Goal: Book appointment/travel/reservation

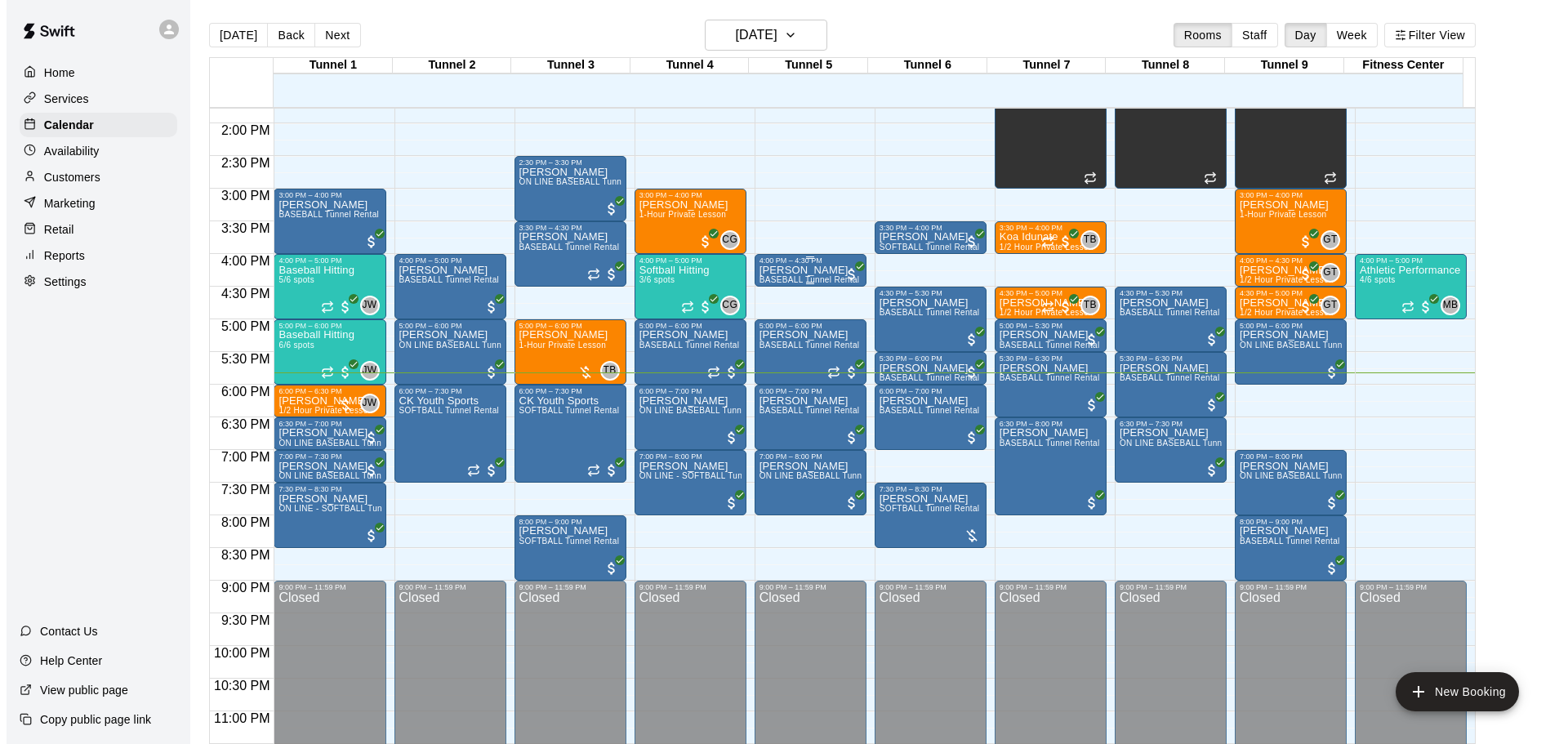
scroll to position [915, 0]
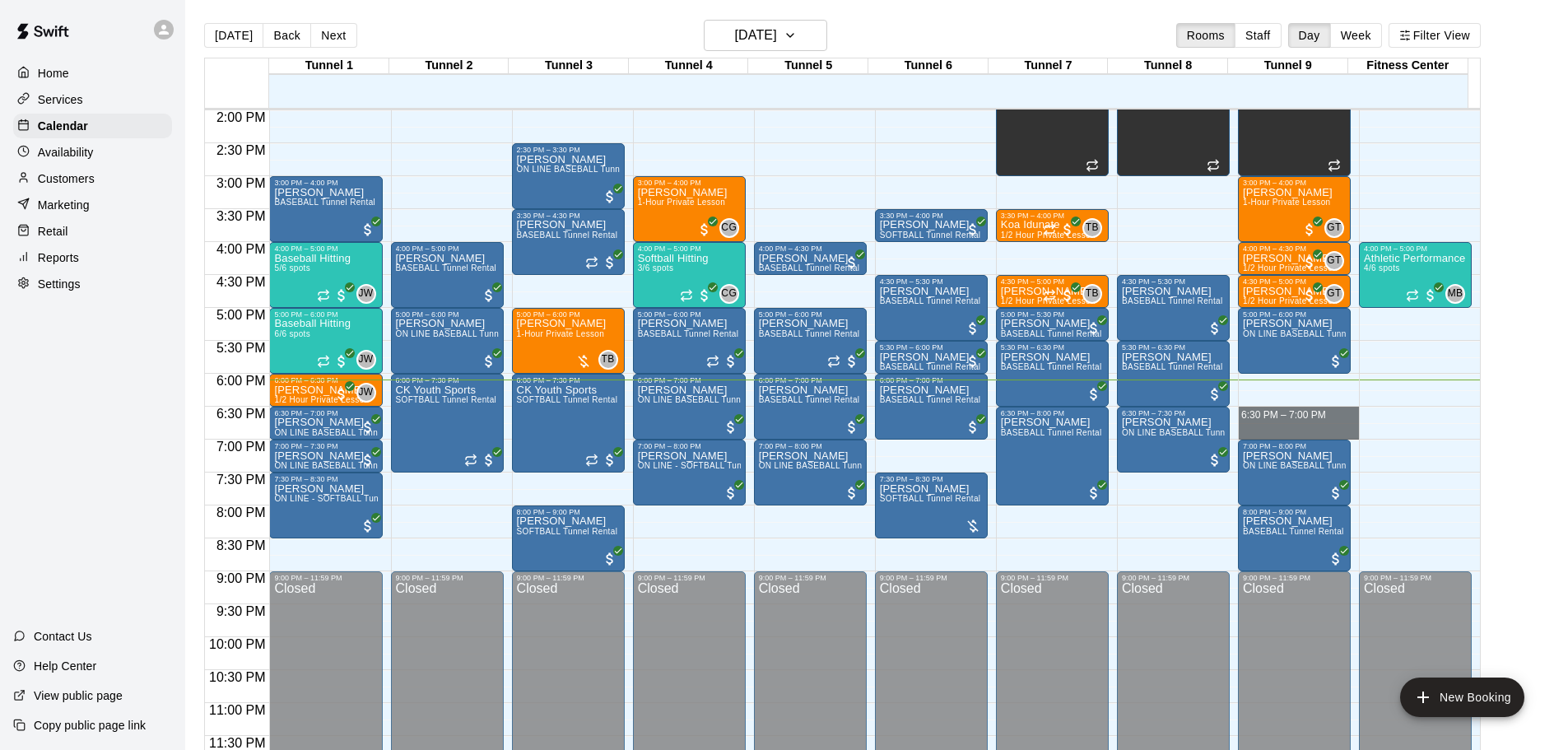
drag, startPoint x: 1300, startPoint y: 406, endPoint x: 1300, endPoint y: 432, distance: 26.0
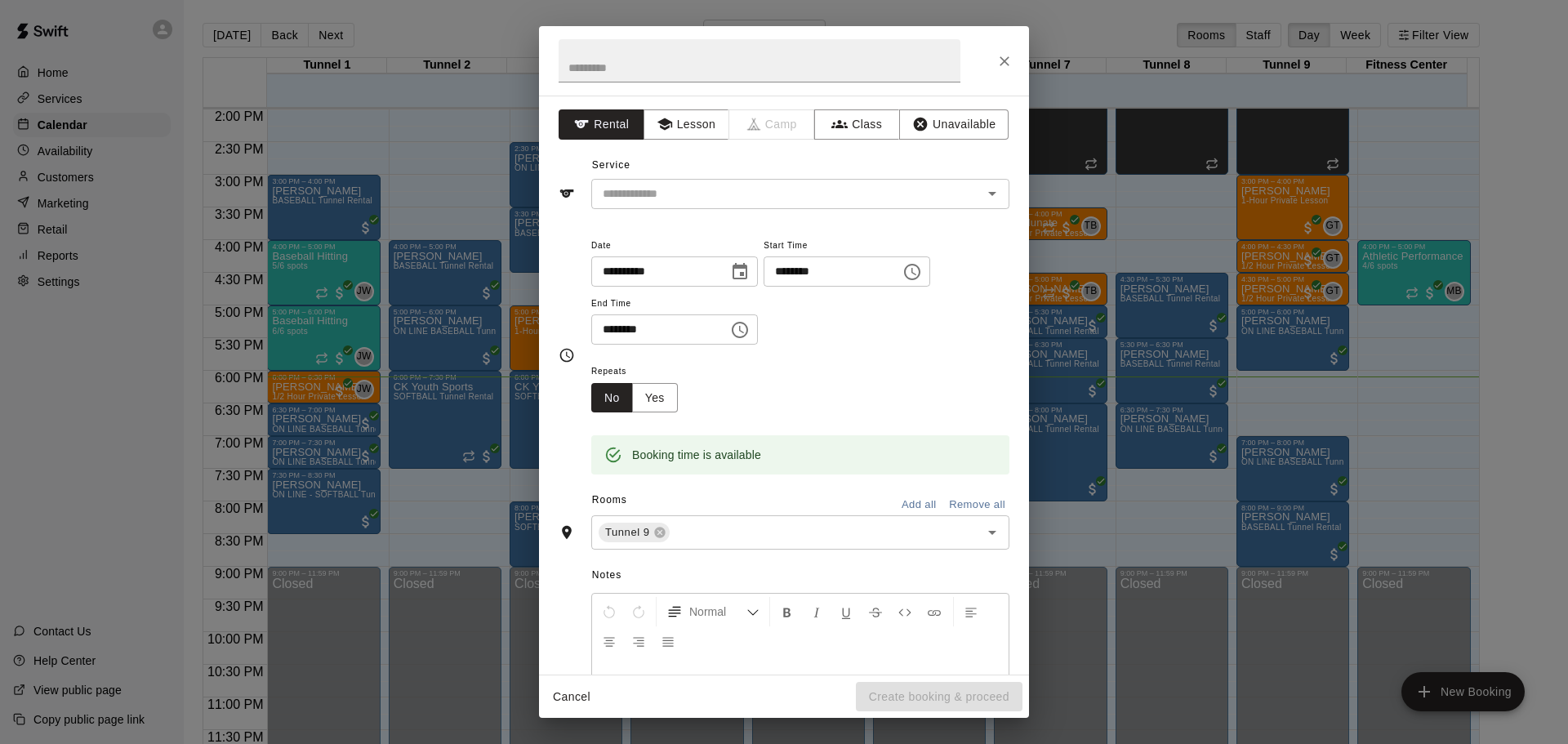
click at [877, 177] on div "Service ​" at bounding box center [784, 180] width 451 height 56
click at [850, 186] on input "text" at bounding box center [776, 194] width 360 height 21
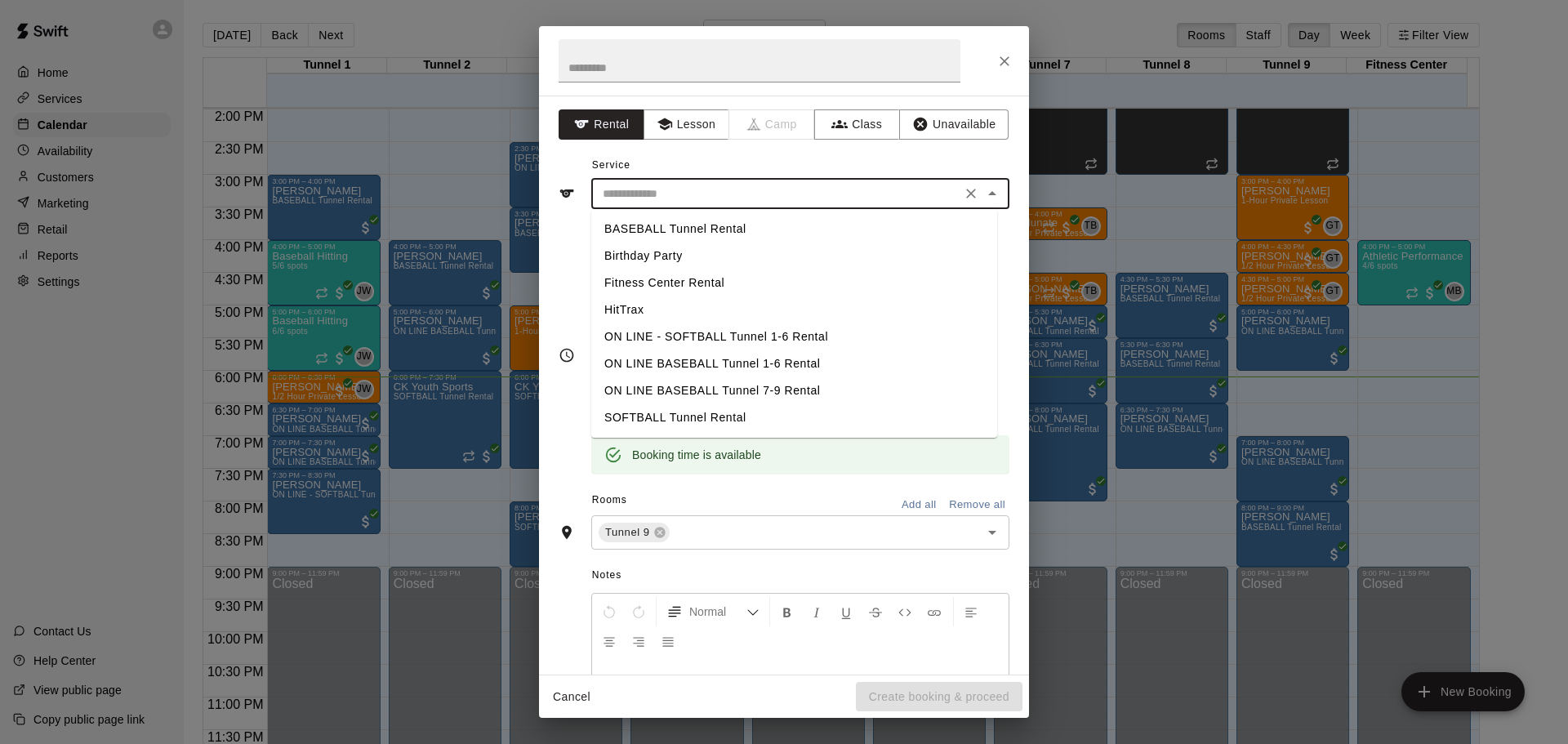
click at [751, 221] on li "BASEBALL Tunnel Rental" at bounding box center [794, 228] width 406 height 27
type input "**********"
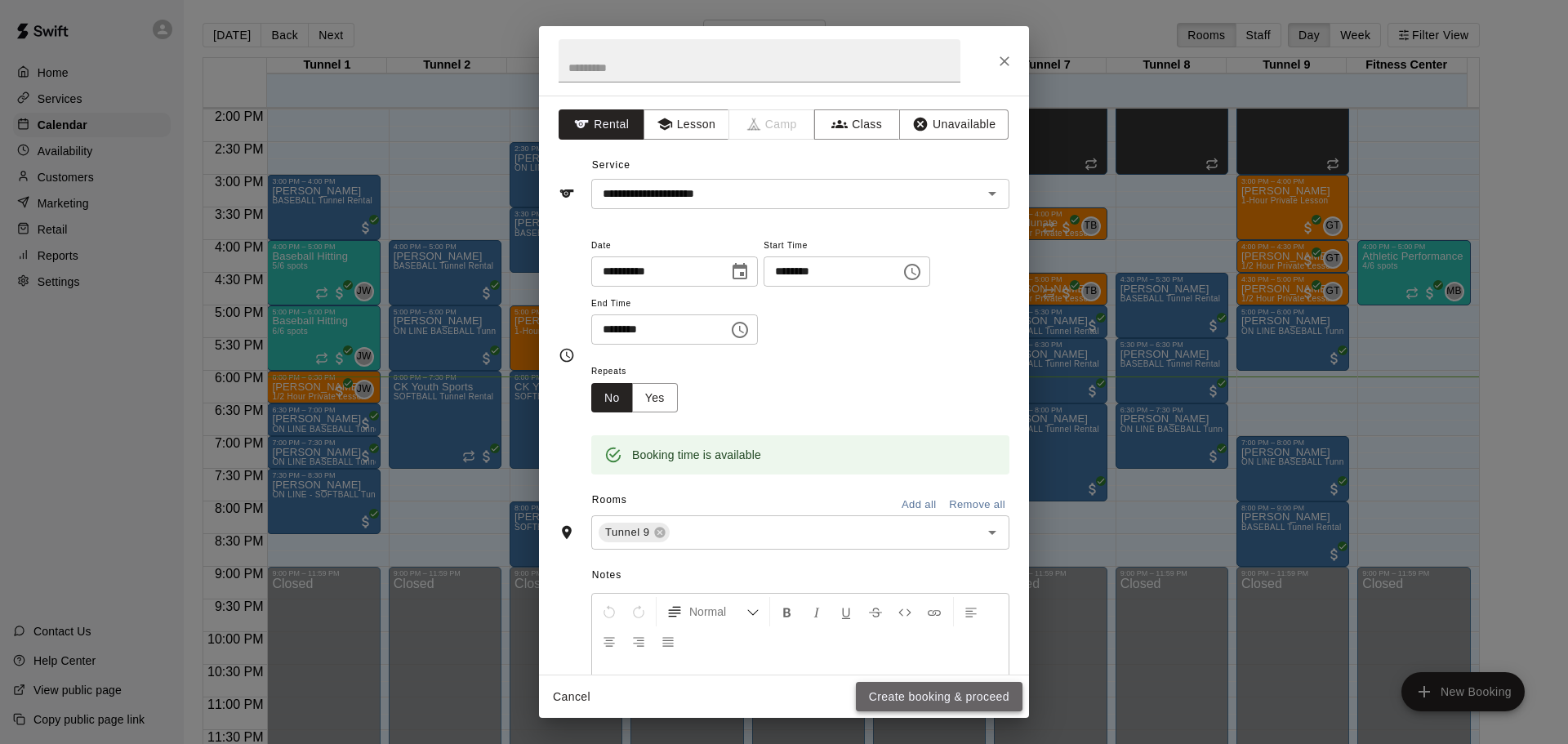
click at [908, 685] on button "Create booking & proceed" at bounding box center [939, 696] width 167 height 30
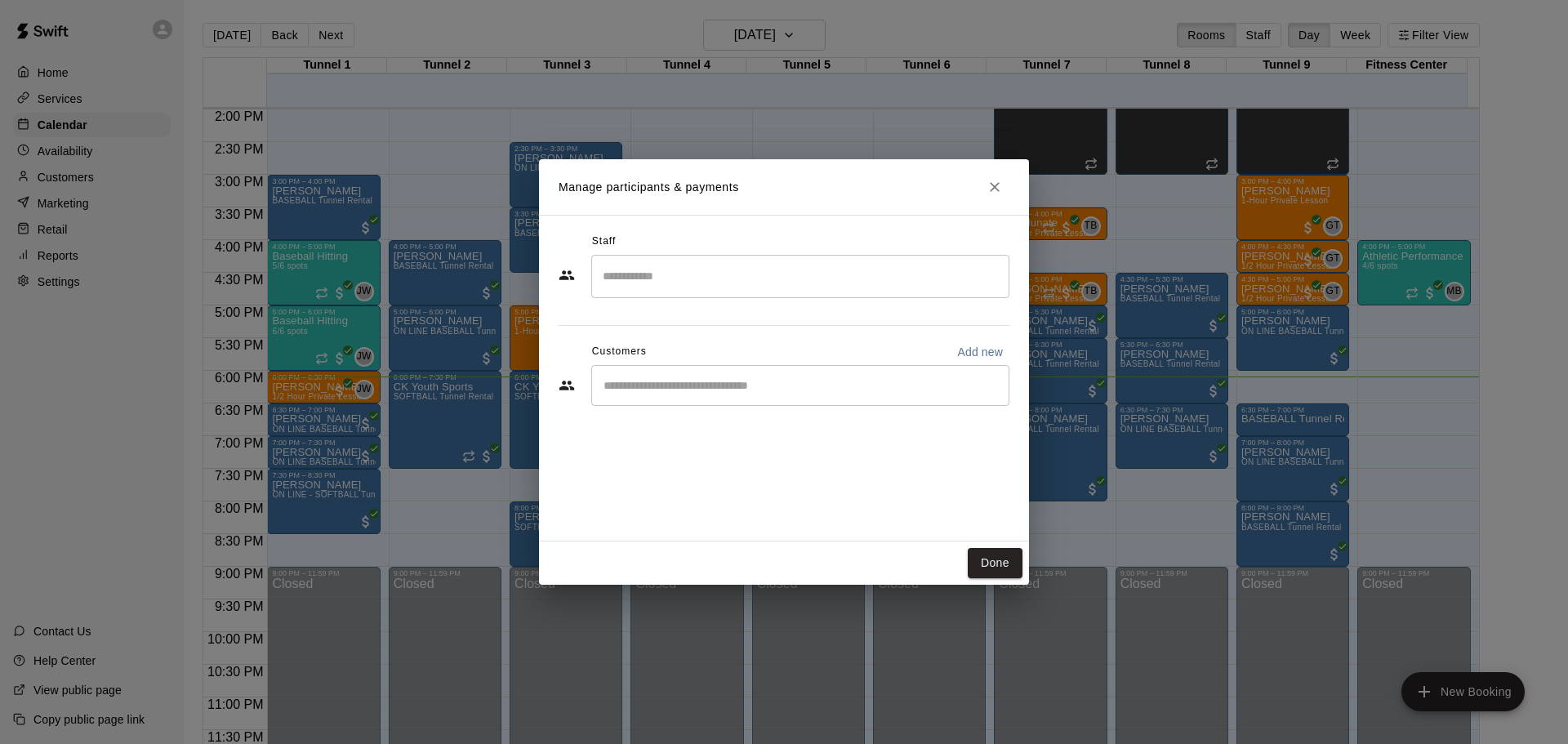
click at [737, 381] on input "Start typing to search customers..." at bounding box center [800, 385] width 403 height 16
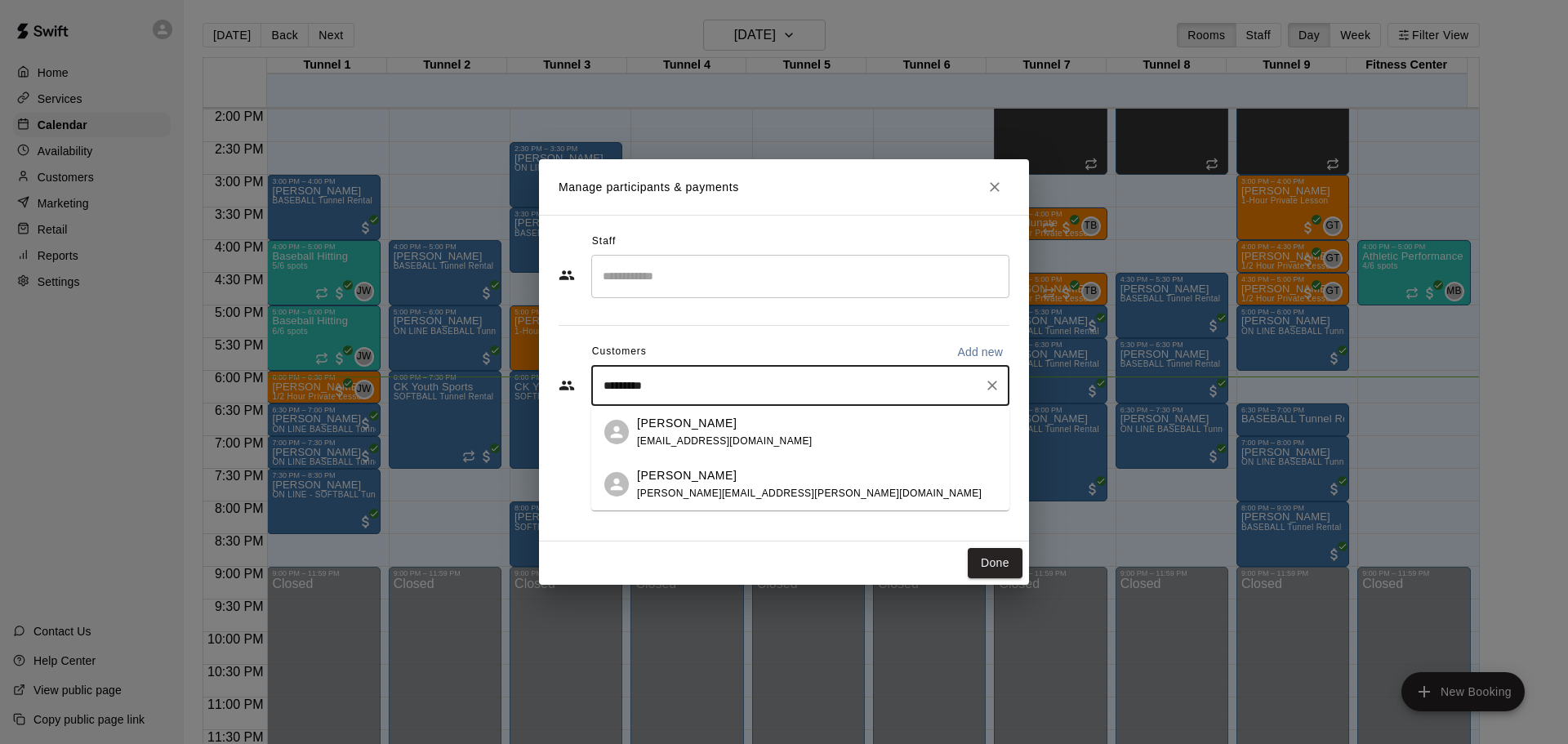
type input "**********"
click at [780, 439] on div "[PERSON_NAME] [EMAIL_ADDRESS][DOMAIN_NAME]" at bounding box center [816, 432] width 359 height 35
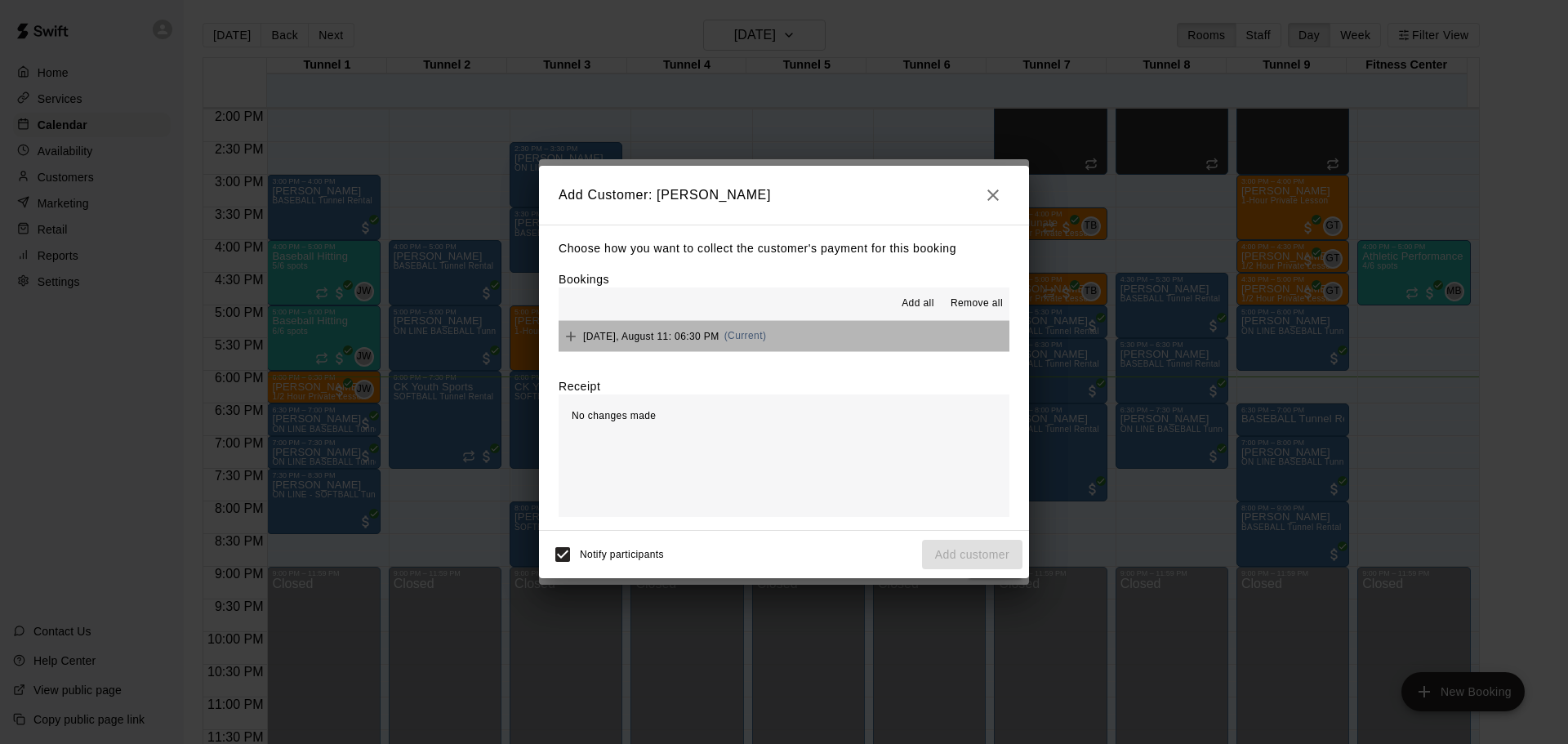
click at [852, 337] on button "[DATE], August 11: 06:30 PM (Current)" at bounding box center [784, 336] width 451 height 30
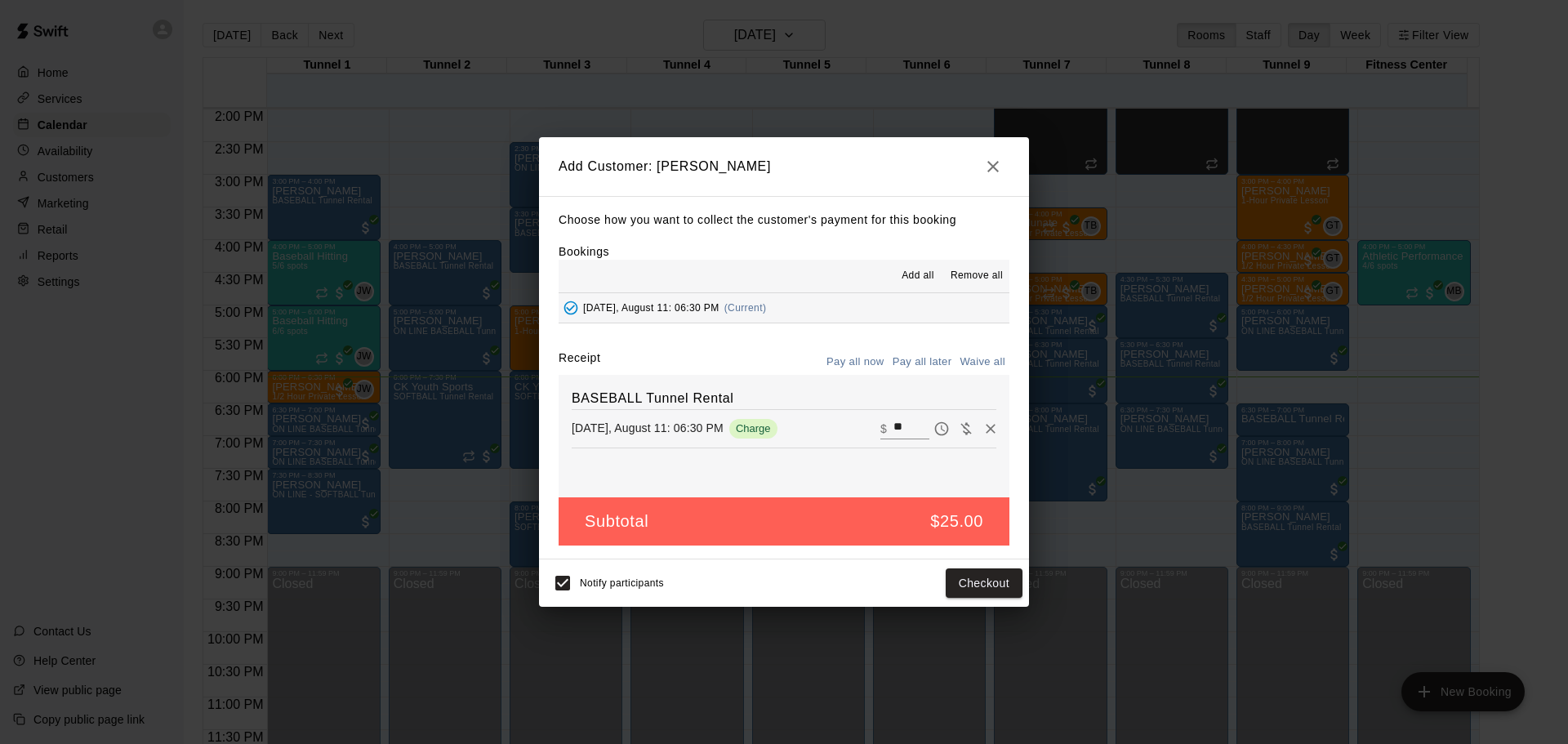
click at [917, 359] on button "Pay all later" at bounding box center [922, 362] width 67 height 25
click at [950, 584] on button "Add customer" at bounding box center [973, 583] width 100 height 30
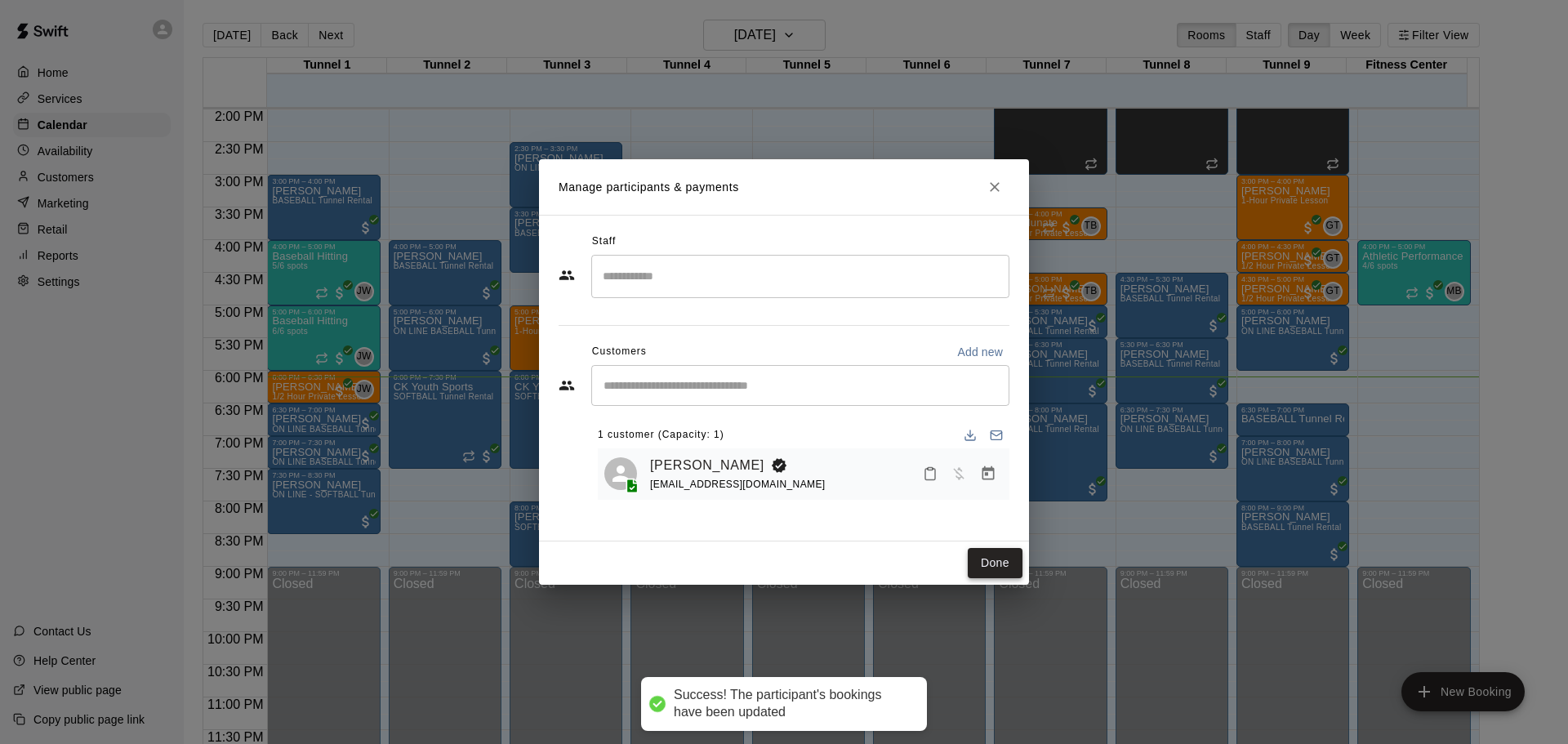
click at [980, 551] on button "Done" at bounding box center [994, 562] width 55 height 30
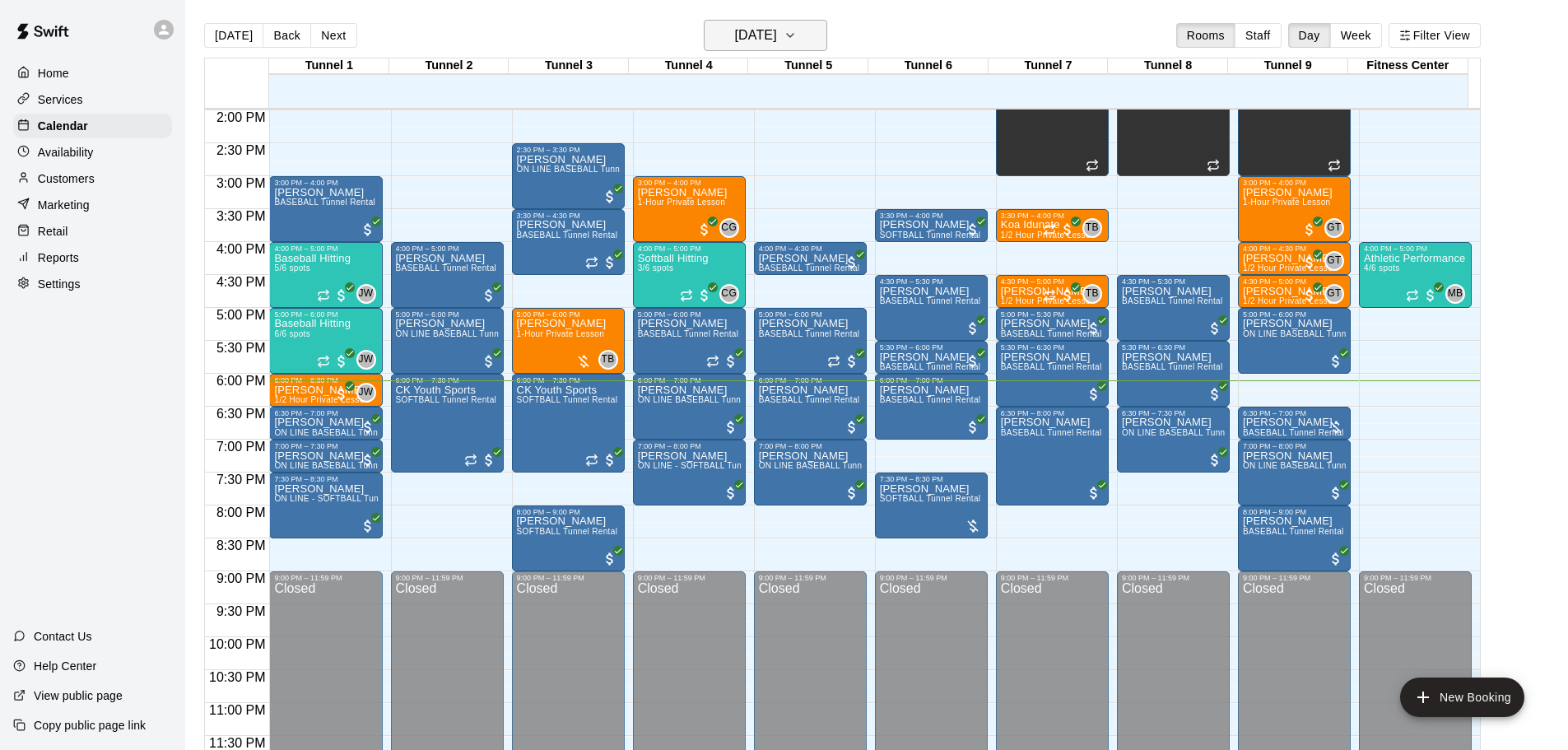
click at [808, 25] on button "[DATE]" at bounding box center [766, 36] width 124 height 31
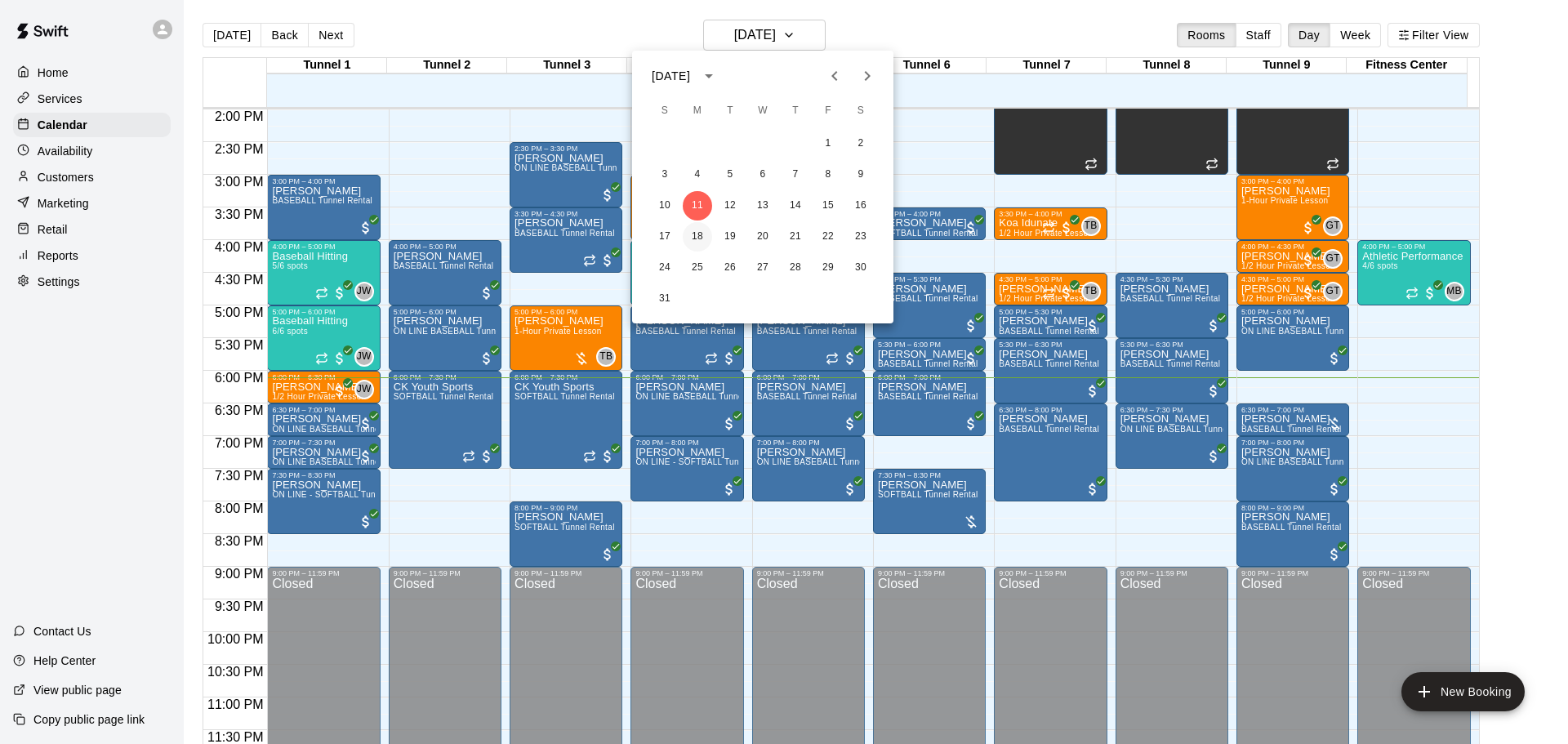
click at [698, 237] on button "18" at bounding box center [697, 237] width 29 height 29
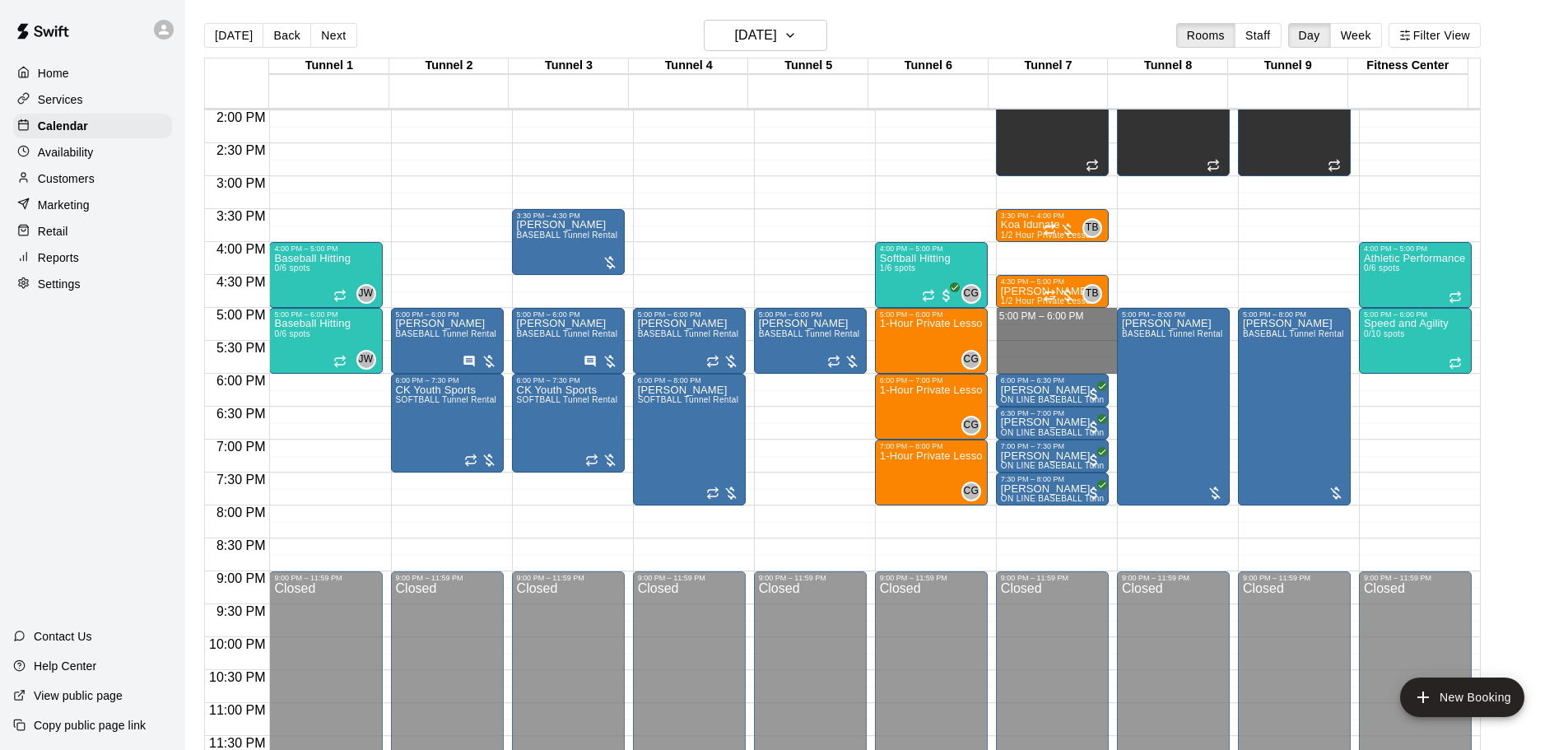
drag, startPoint x: 1017, startPoint y: 315, endPoint x: 1026, endPoint y: 360, distance: 45.9
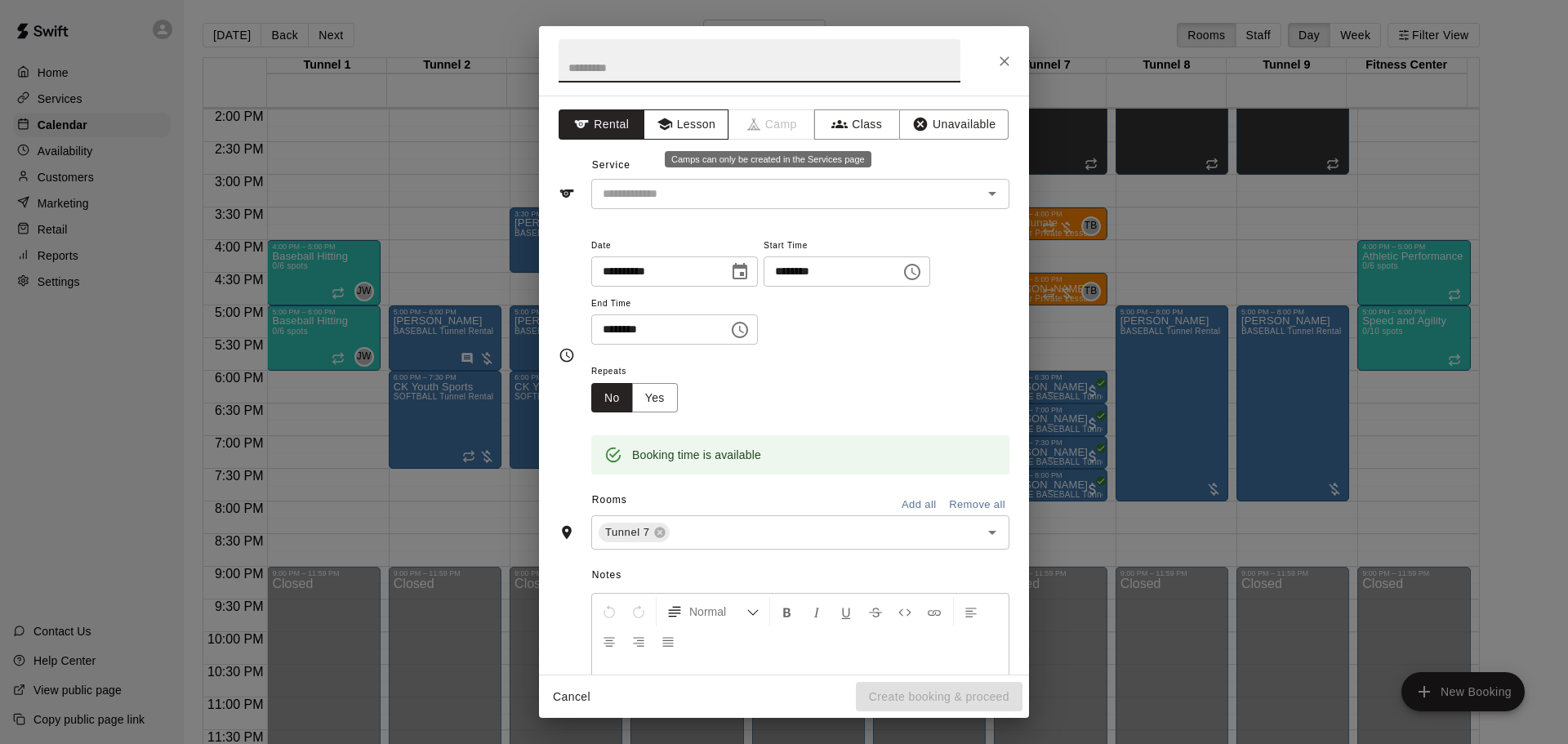
click at [699, 119] on button "Lesson" at bounding box center [686, 124] width 86 height 30
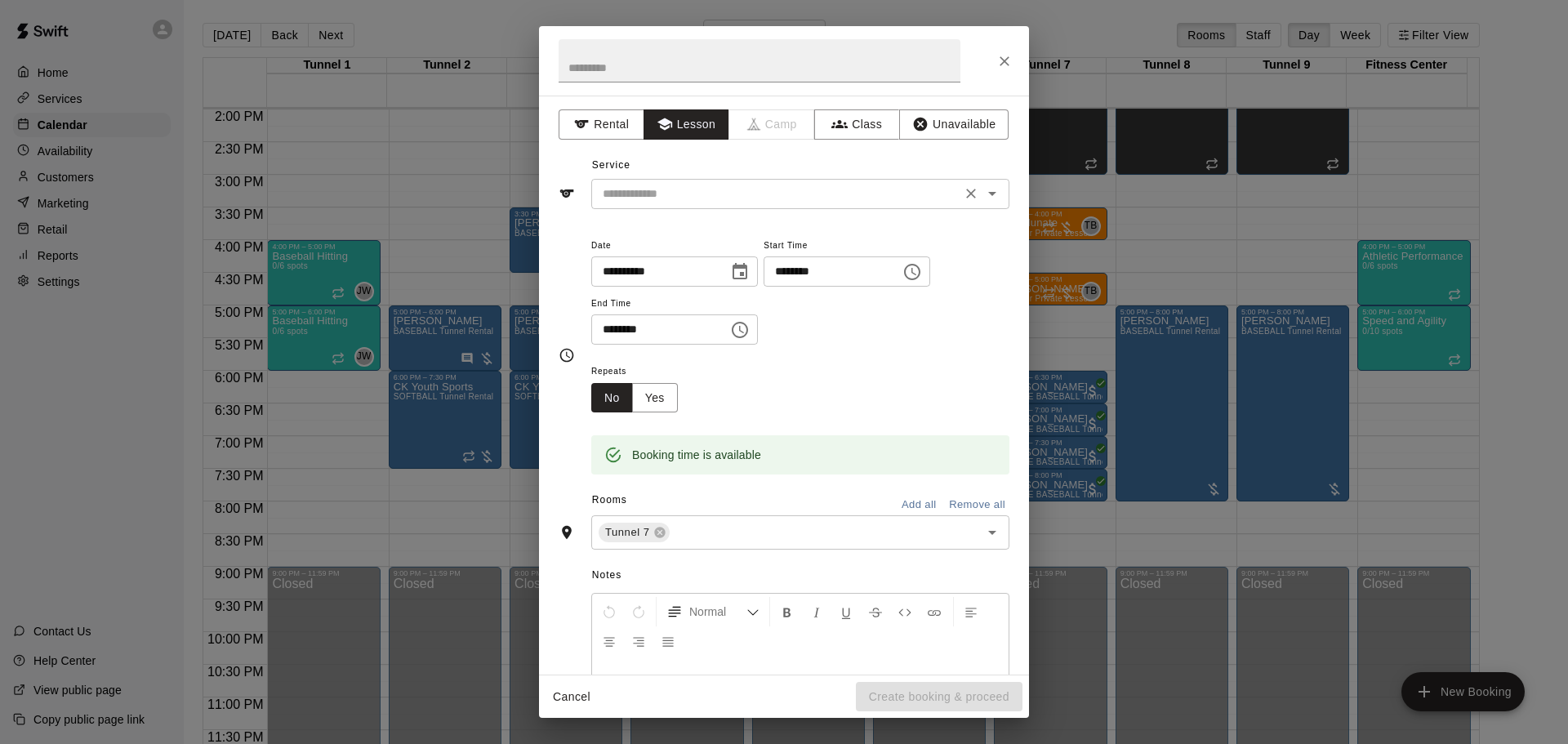
click at [717, 194] on input "text" at bounding box center [776, 194] width 360 height 21
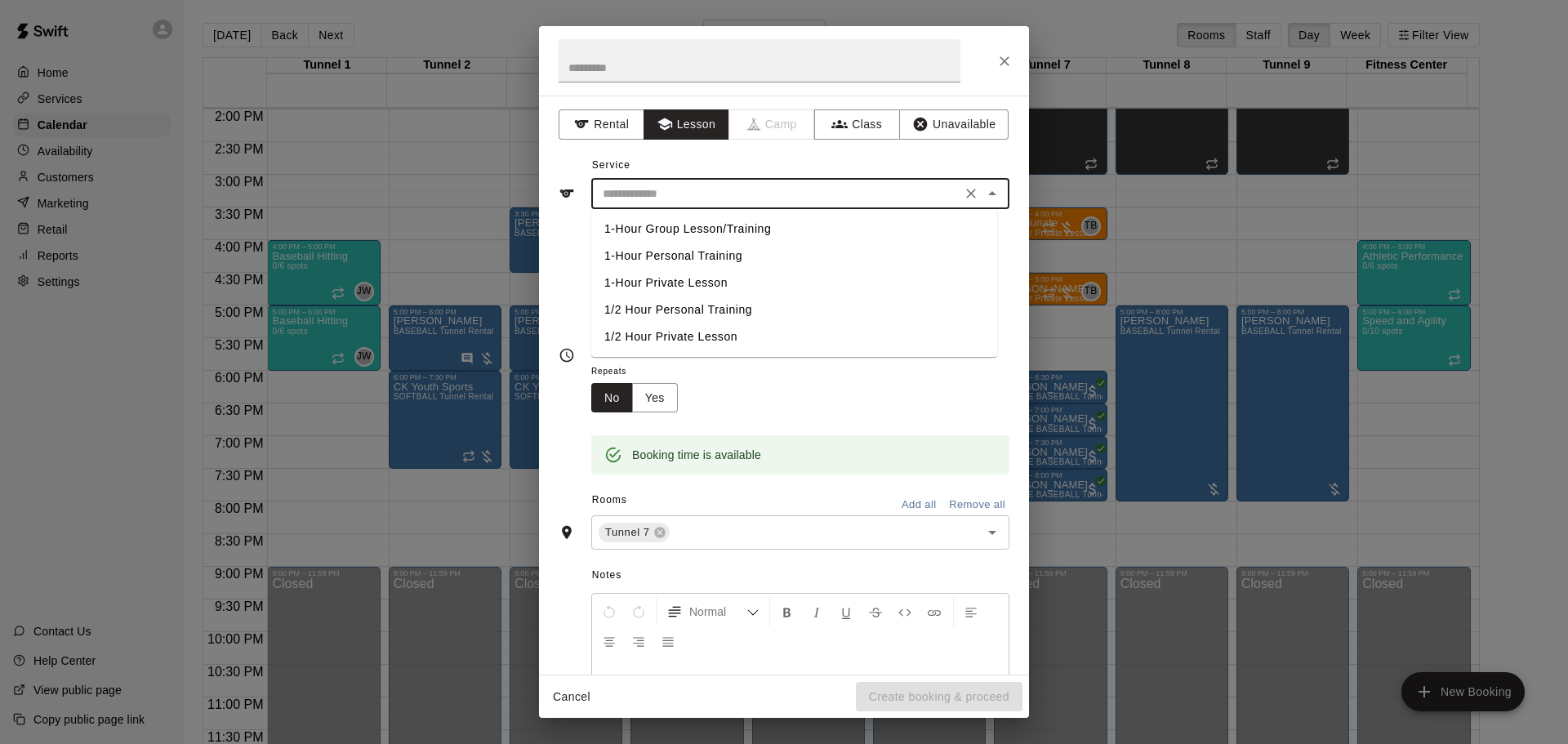
click at [680, 278] on li "1-Hour Private Lesson" at bounding box center [794, 282] width 406 height 27
type input "**********"
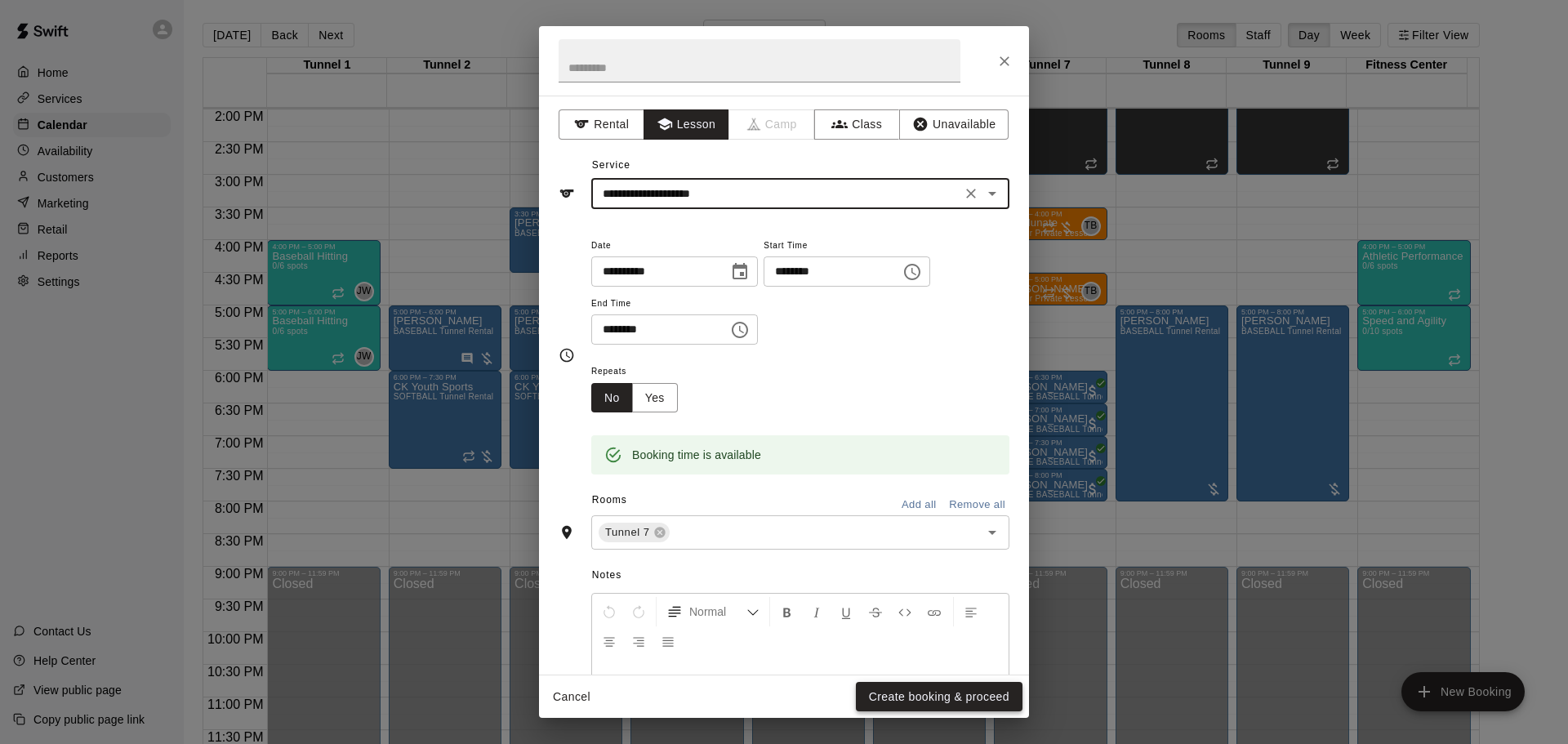
click at [944, 694] on button "Create booking & proceed" at bounding box center [939, 696] width 167 height 30
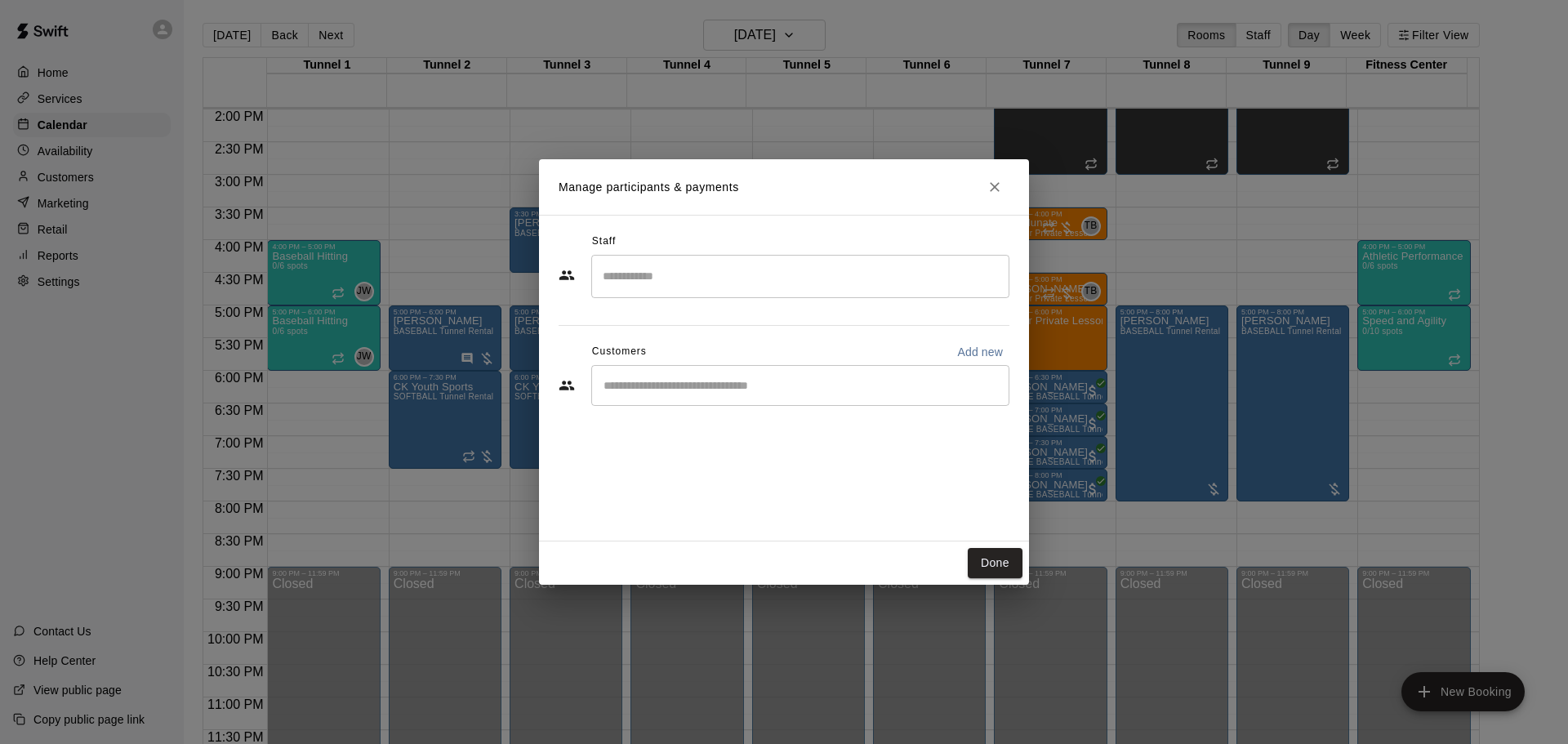
click at [687, 266] on input "Search staff" at bounding box center [800, 276] width 403 height 29
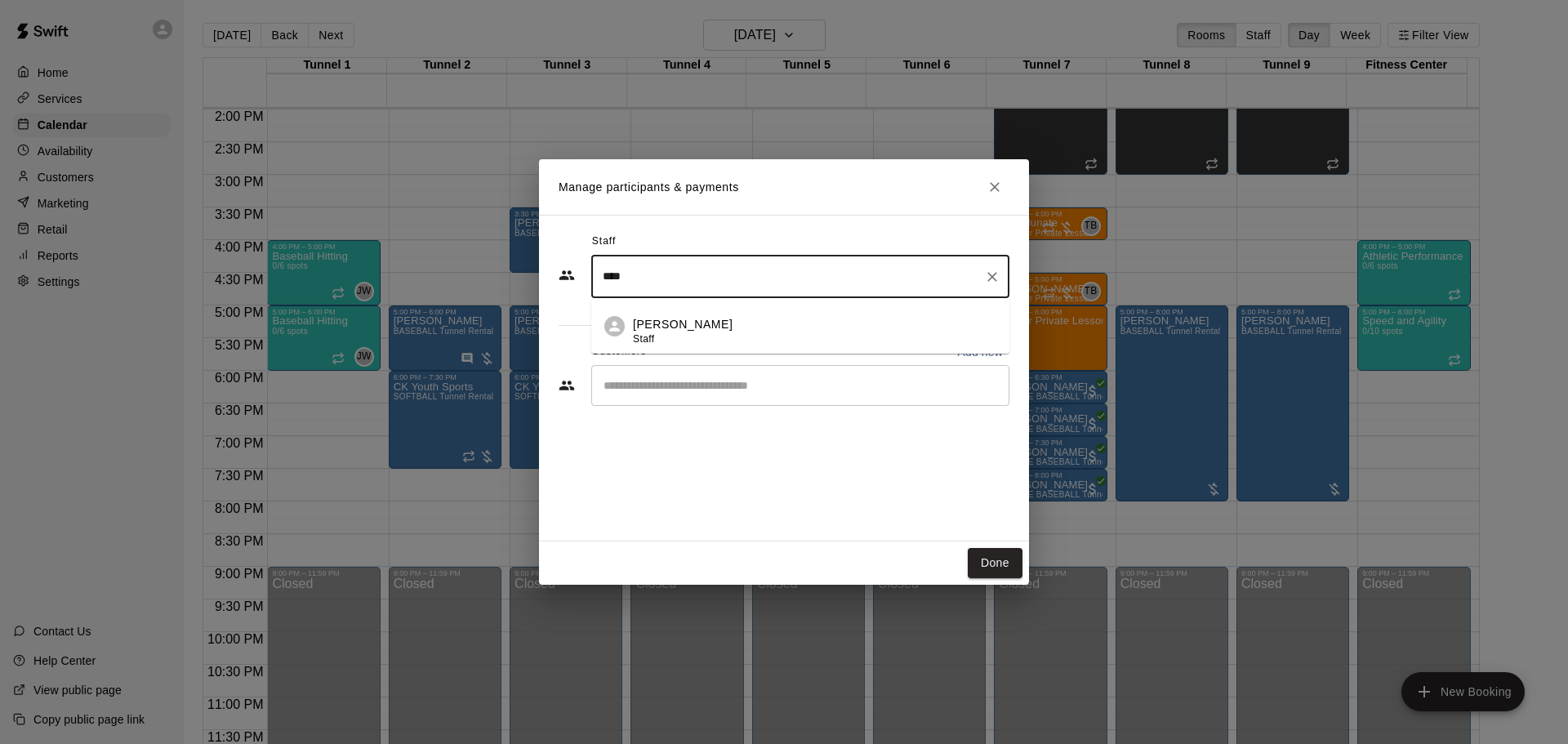
click at [704, 319] on div "[PERSON_NAME] Staff" at bounding box center [814, 331] width 363 height 32
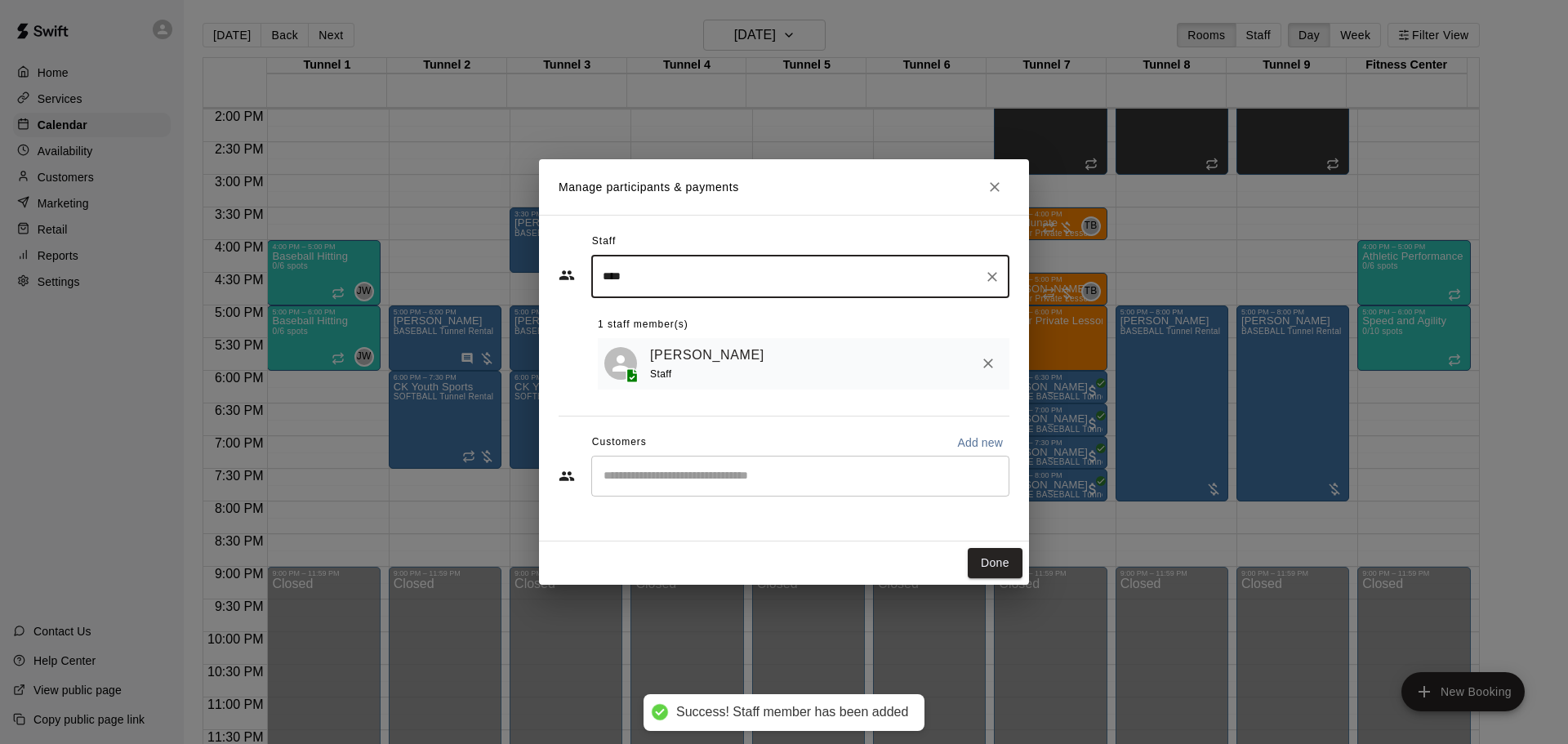
type input "****"
click at [826, 475] on input "Start typing to search customers..." at bounding box center [800, 476] width 403 height 16
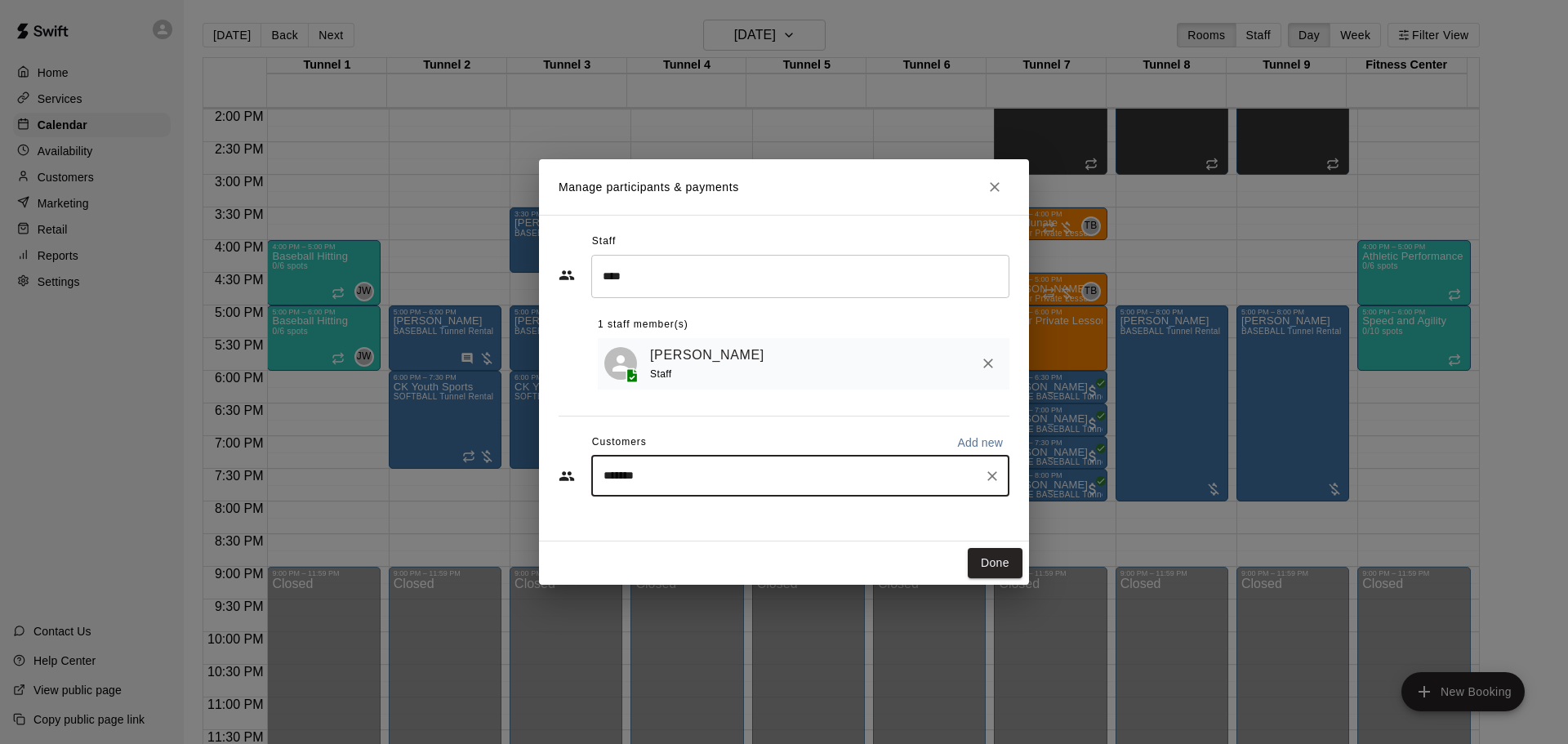
type input "*****"
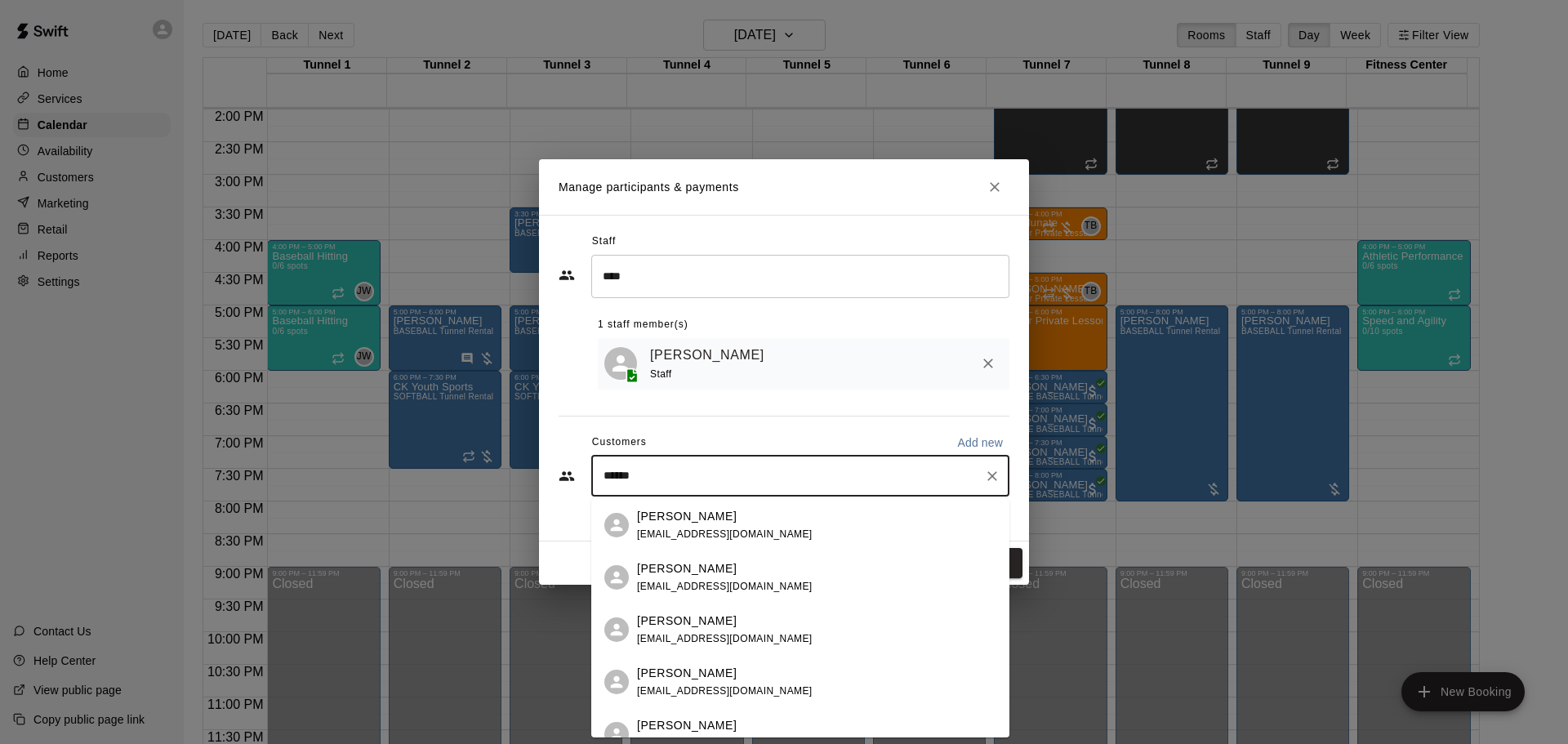
click at [732, 617] on div "[PERSON_NAME]" at bounding box center [724, 621] width 176 height 17
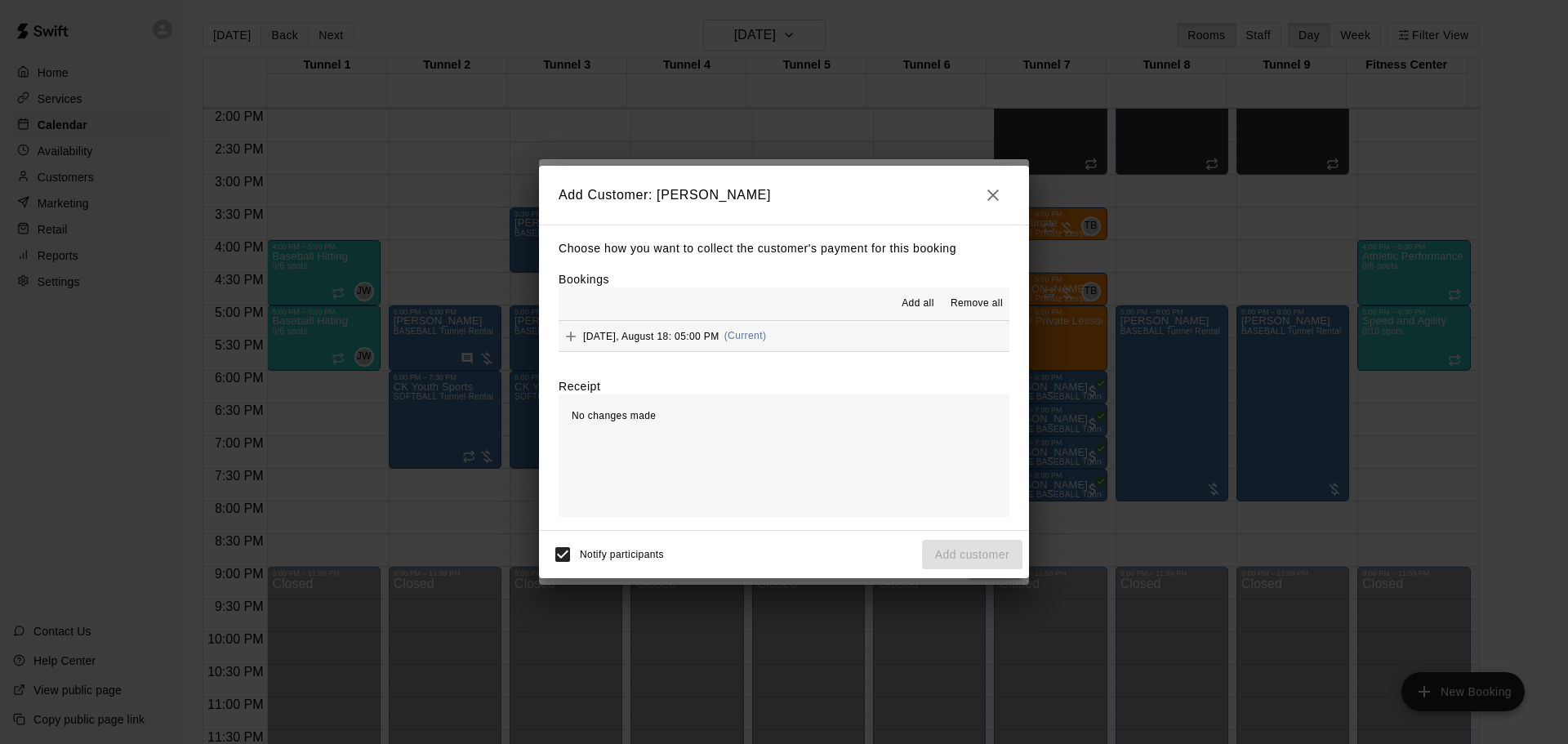
click at [717, 344] on div "[DATE], August 18: 05:00 PM (Current)" at bounding box center [663, 337] width 208 height 24
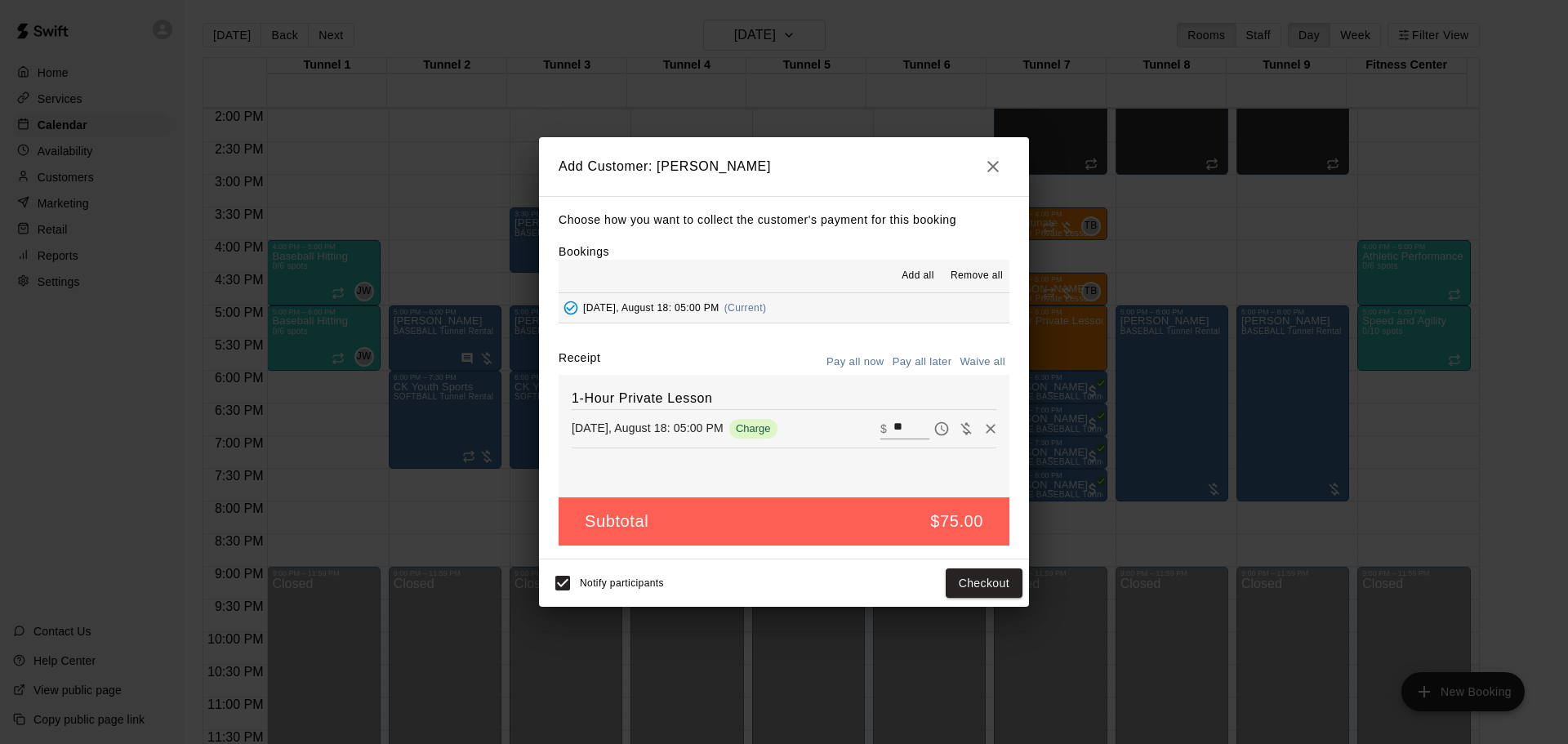
click at [932, 369] on button "Pay all later" at bounding box center [922, 362] width 67 height 25
click at [980, 598] on button "Add customer" at bounding box center [973, 583] width 100 height 30
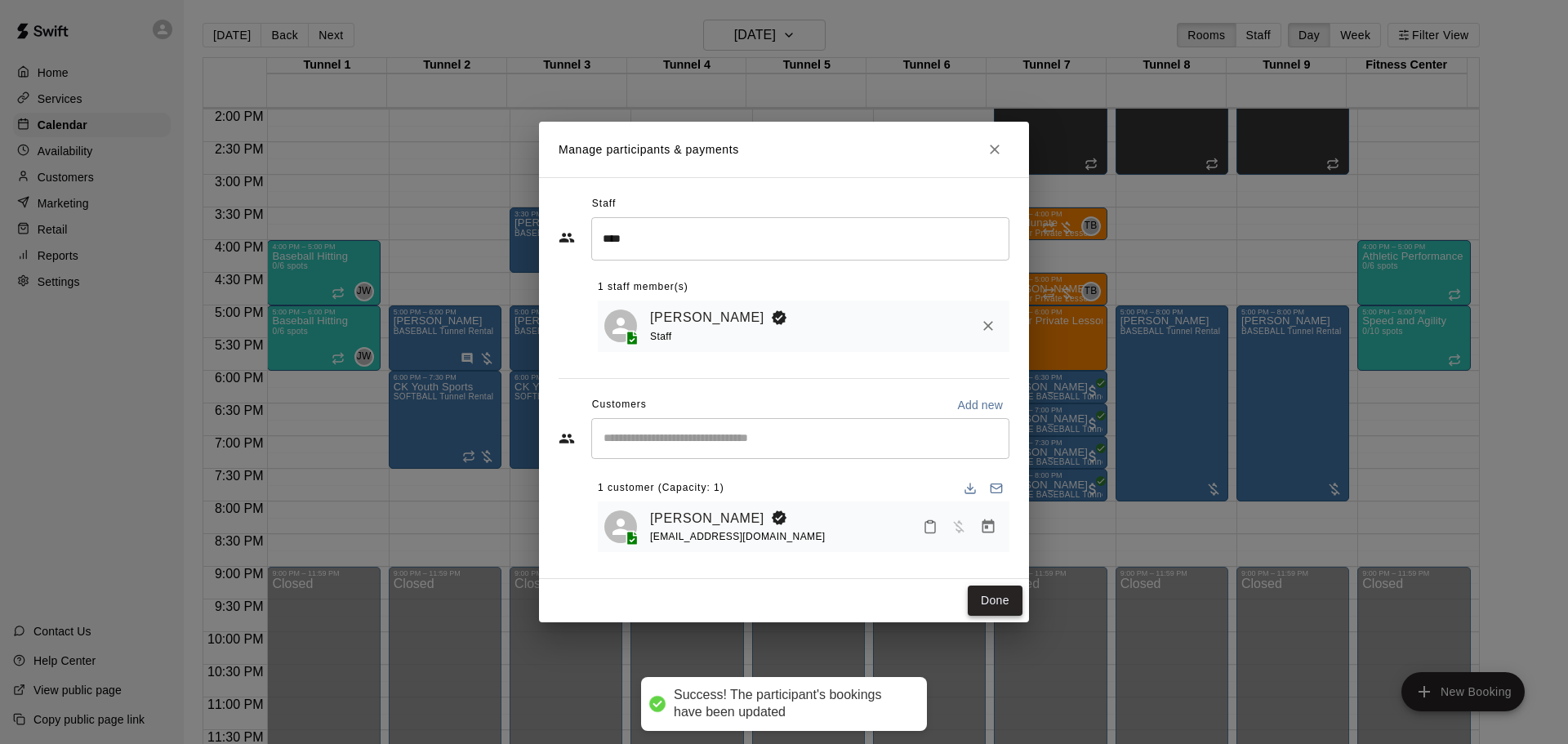
click at [1014, 594] on button "Done" at bounding box center [994, 600] width 55 height 30
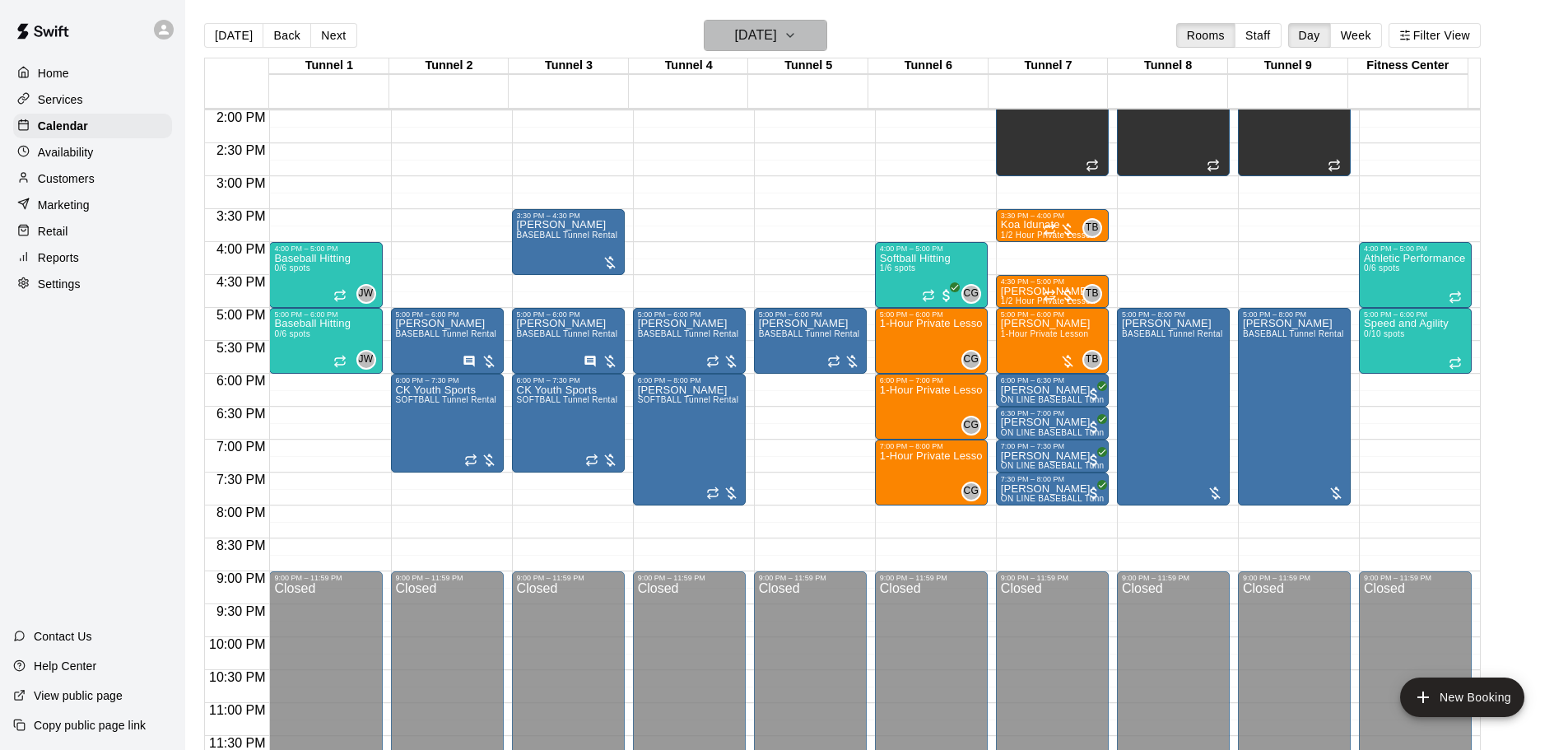
click at [777, 31] on h6 "[DATE]" at bounding box center [756, 35] width 42 height 23
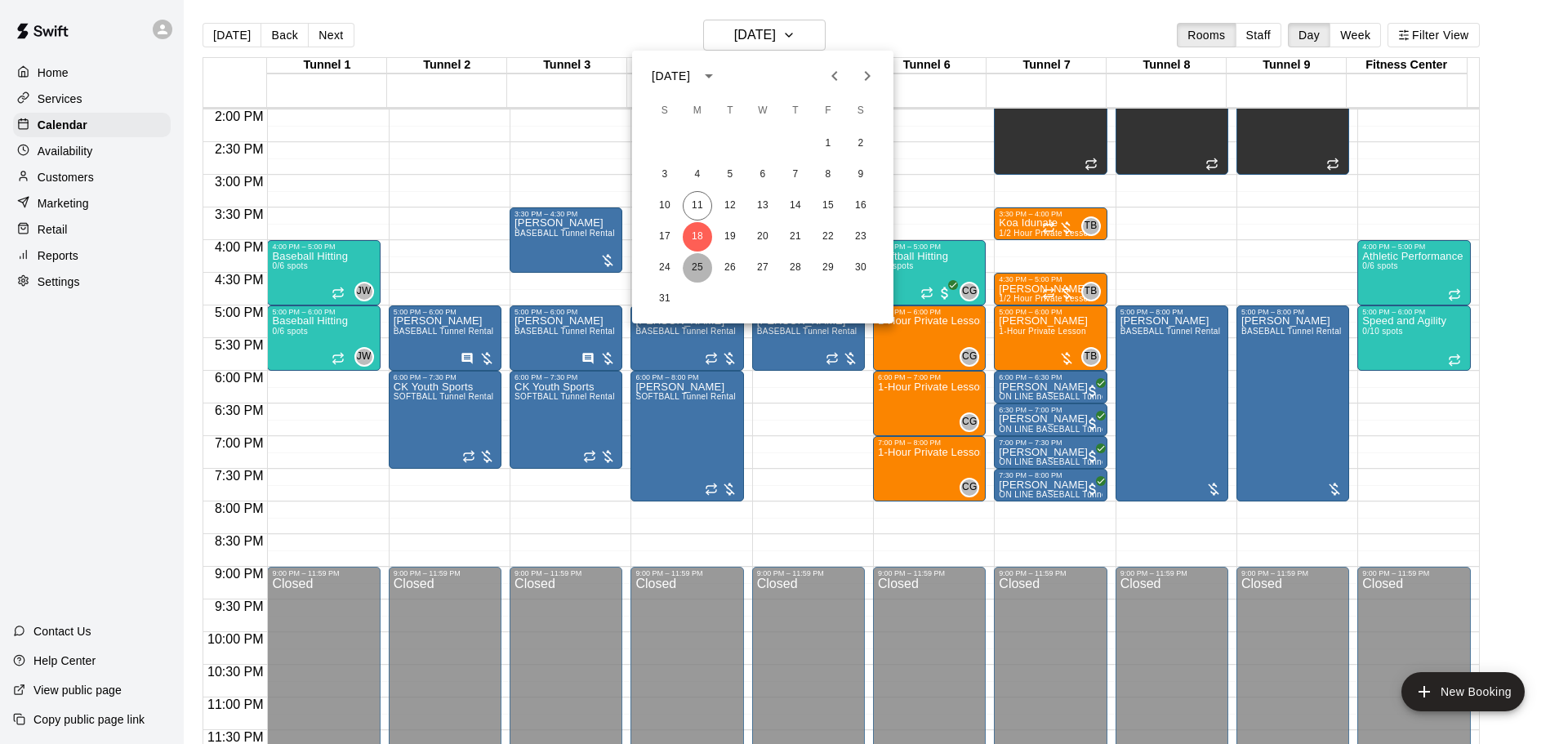
click at [692, 264] on button "25" at bounding box center [697, 268] width 29 height 29
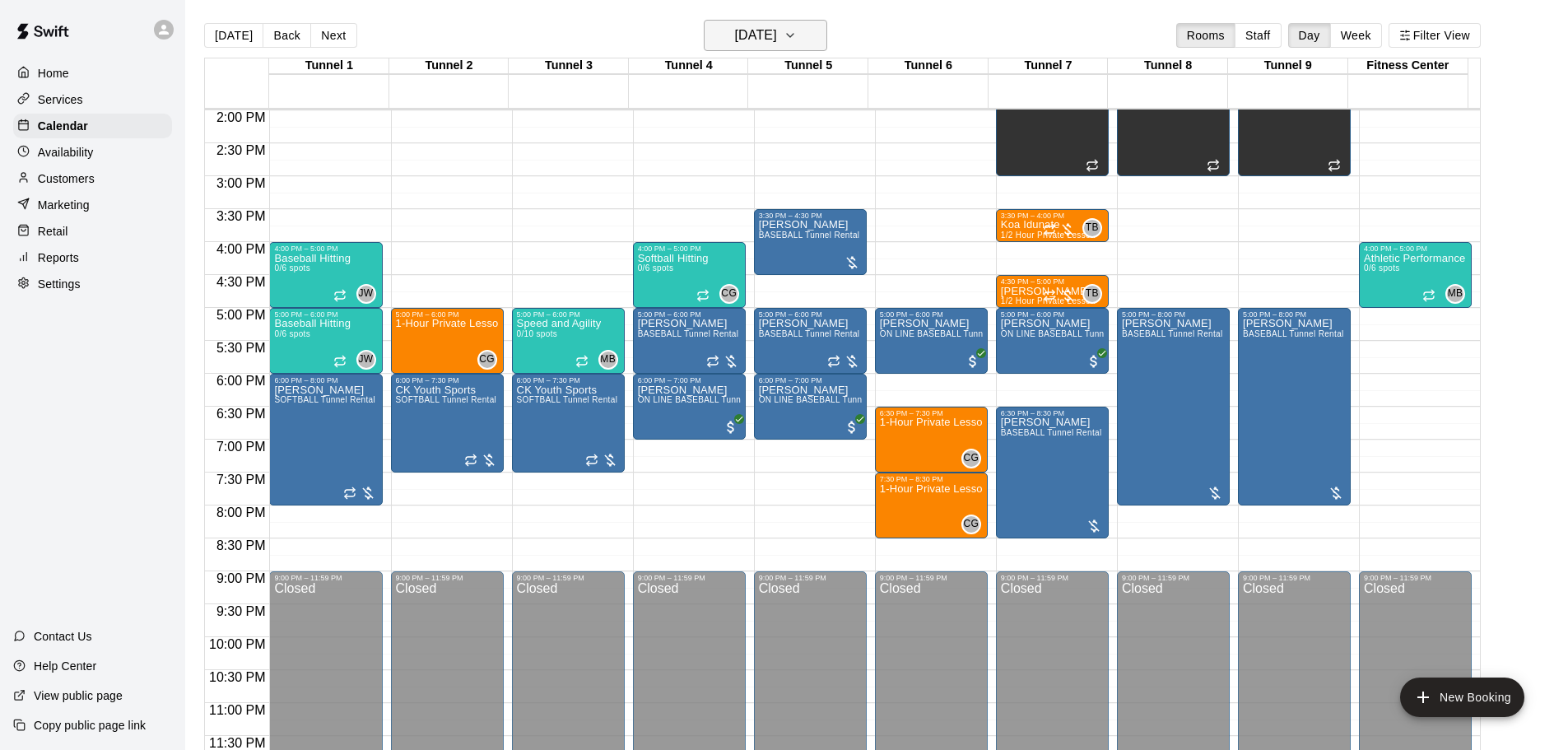
click at [771, 33] on h6 "[DATE]" at bounding box center [756, 35] width 42 height 23
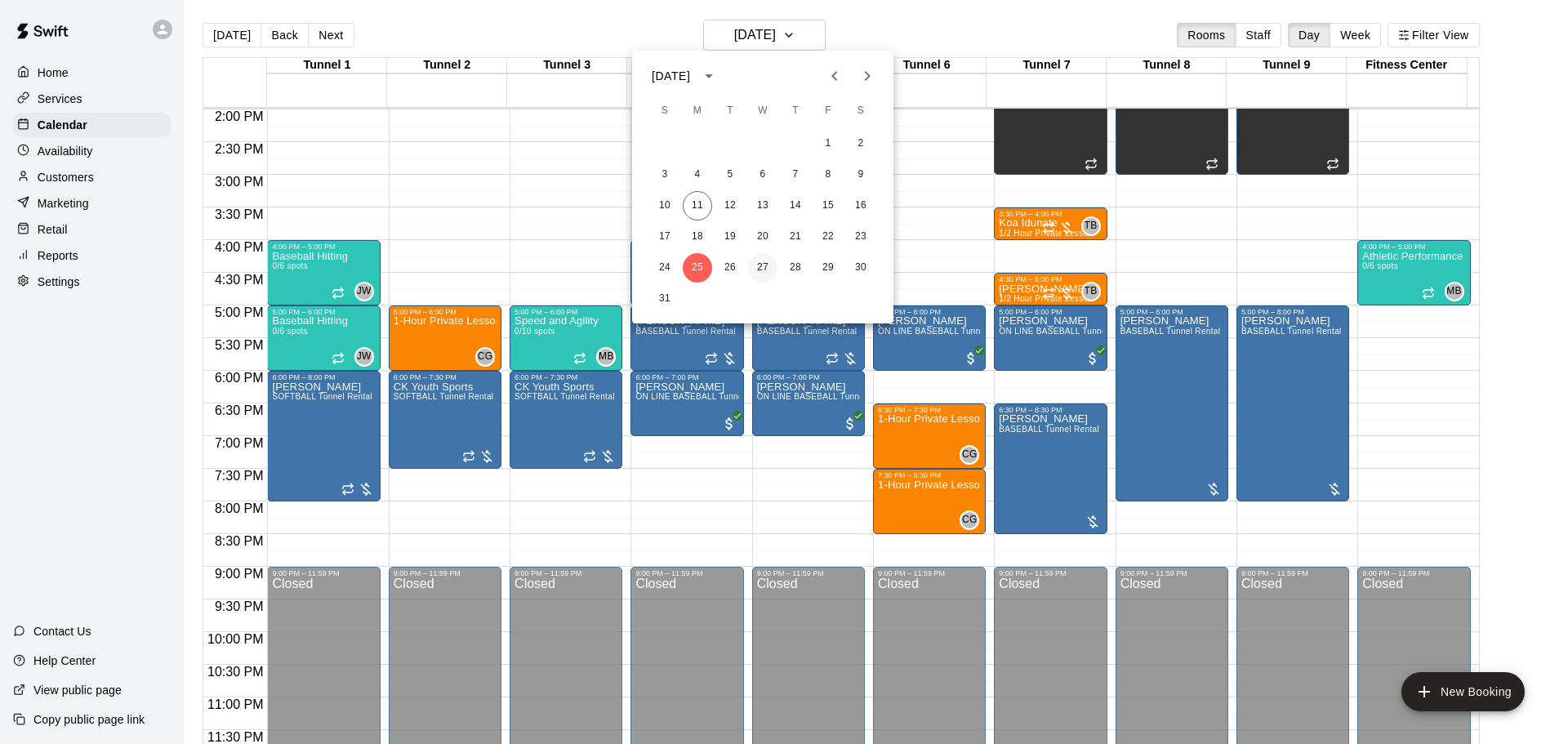
click at [758, 273] on button "27" at bounding box center [762, 268] width 29 height 29
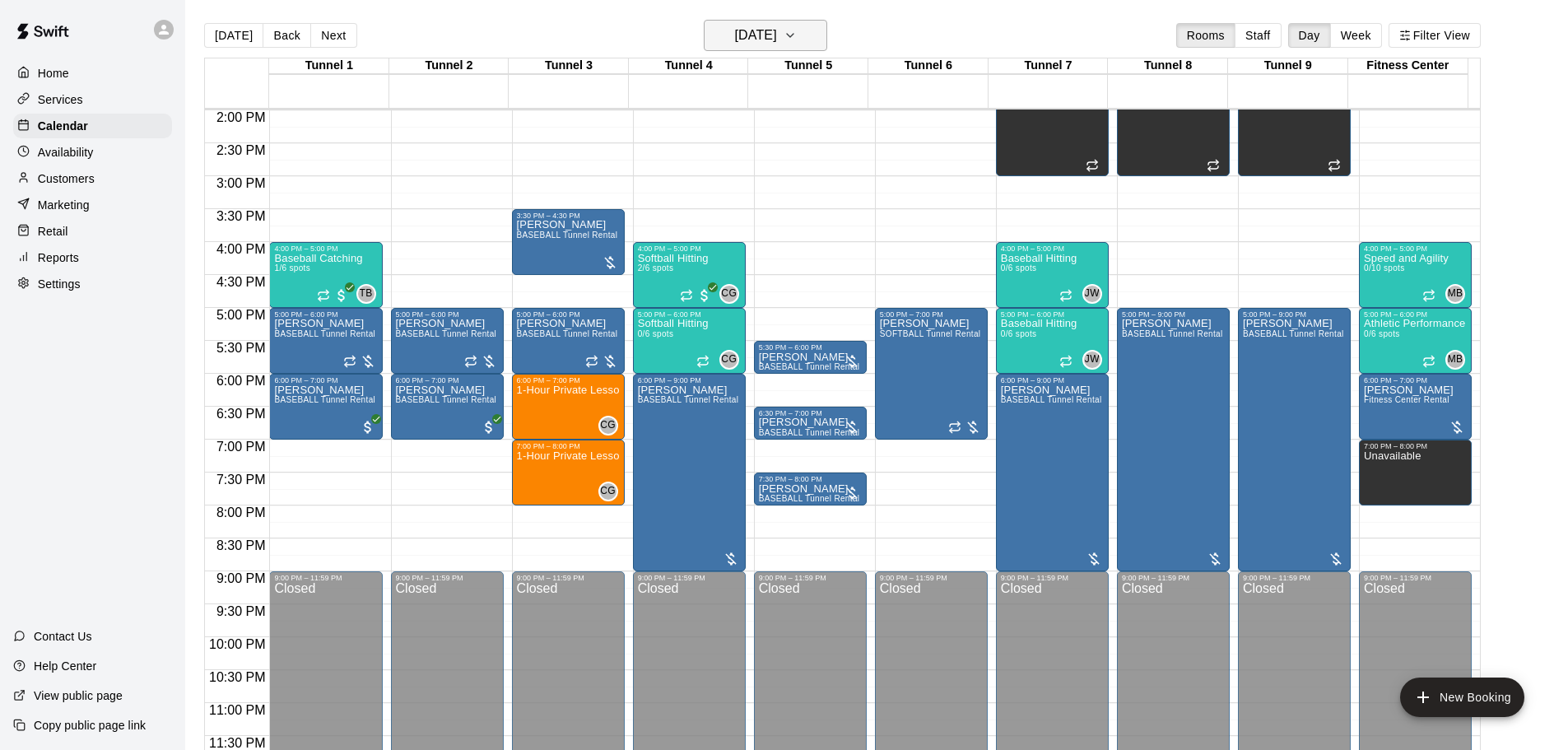
click at [774, 27] on h6 "[DATE]" at bounding box center [756, 35] width 42 height 23
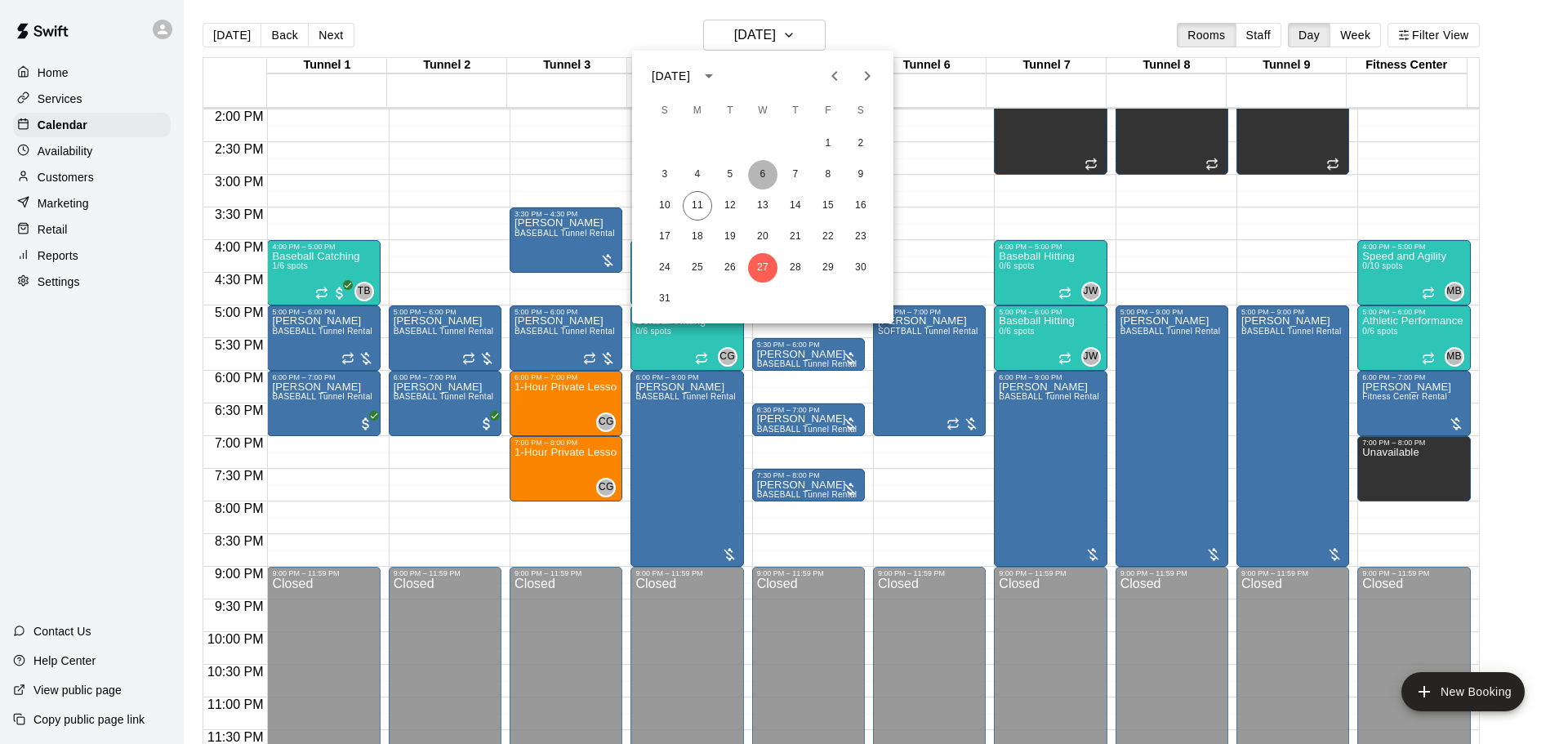
click at [761, 177] on button "6" at bounding box center [762, 175] width 29 height 29
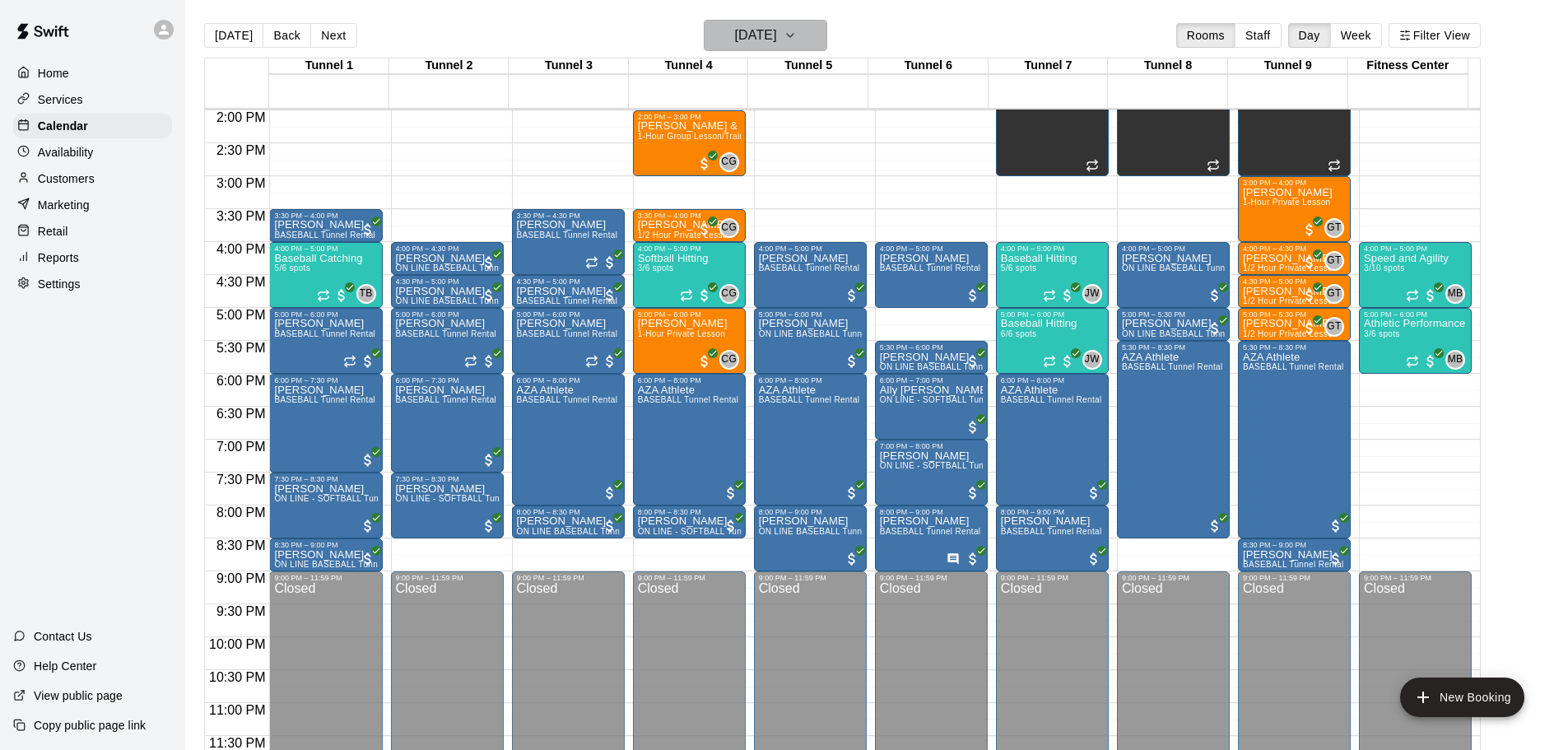
click at [760, 34] on h6 "[DATE]" at bounding box center [756, 35] width 42 height 23
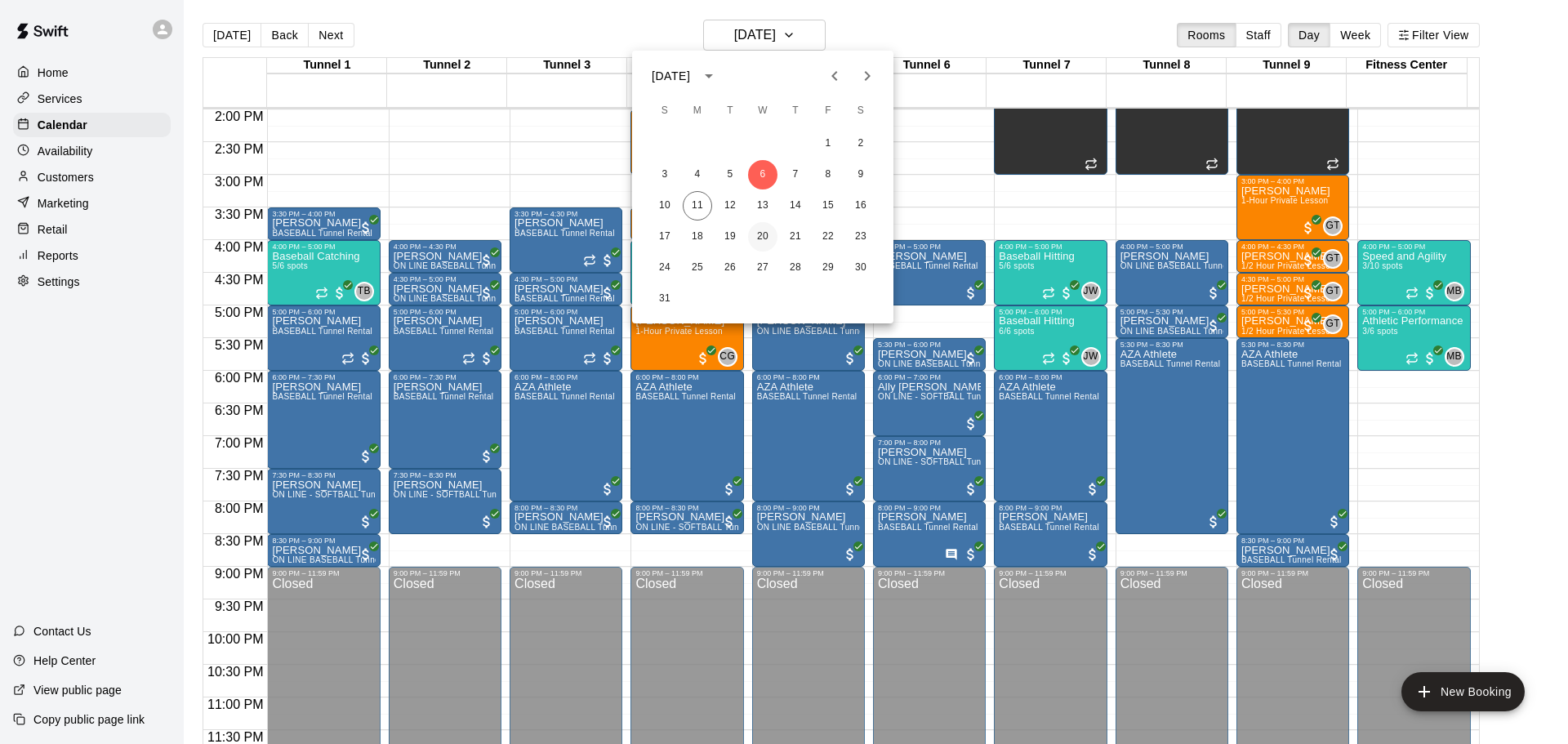
click at [765, 226] on button "20" at bounding box center [762, 237] width 29 height 29
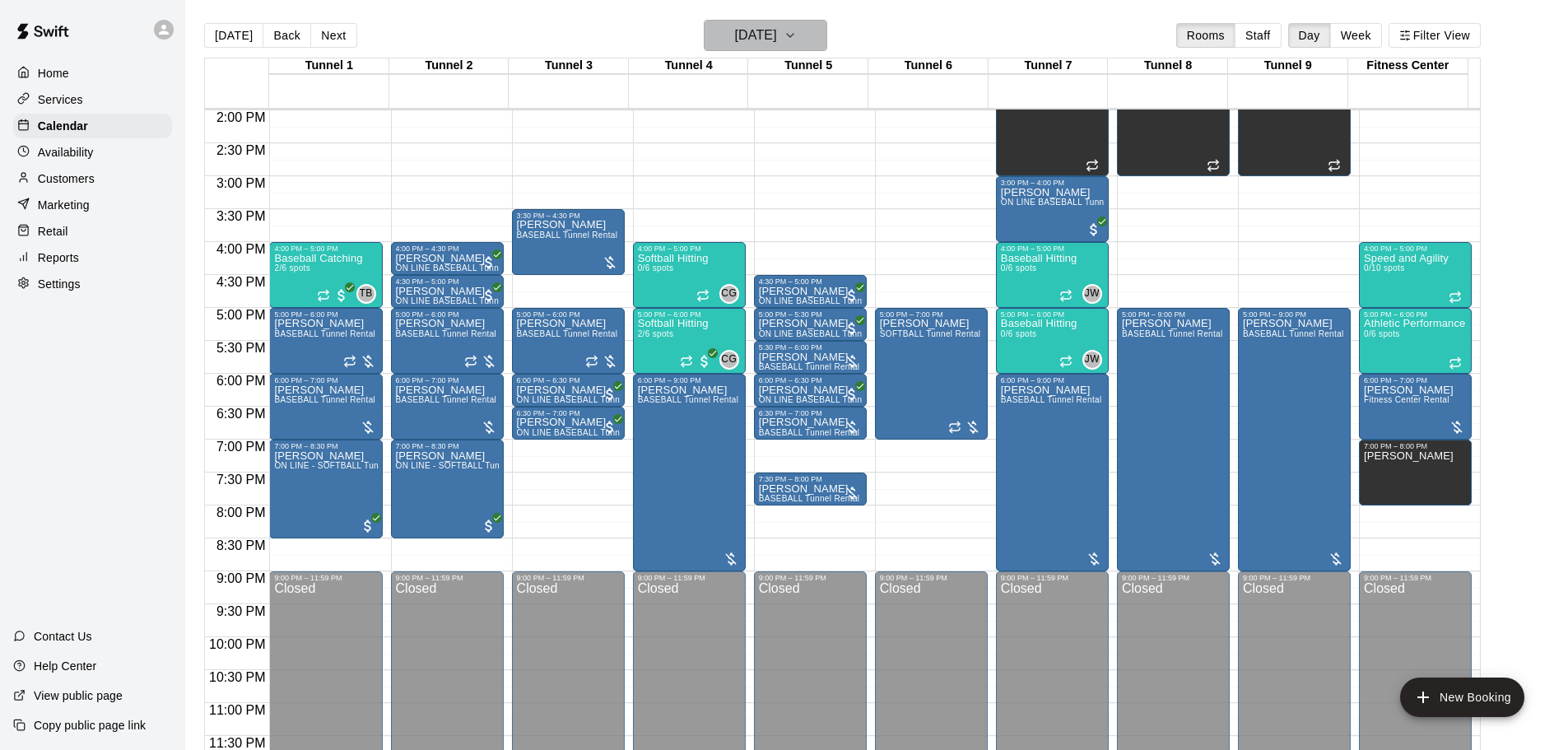
click at [769, 33] on h6 "[DATE]" at bounding box center [756, 35] width 42 height 23
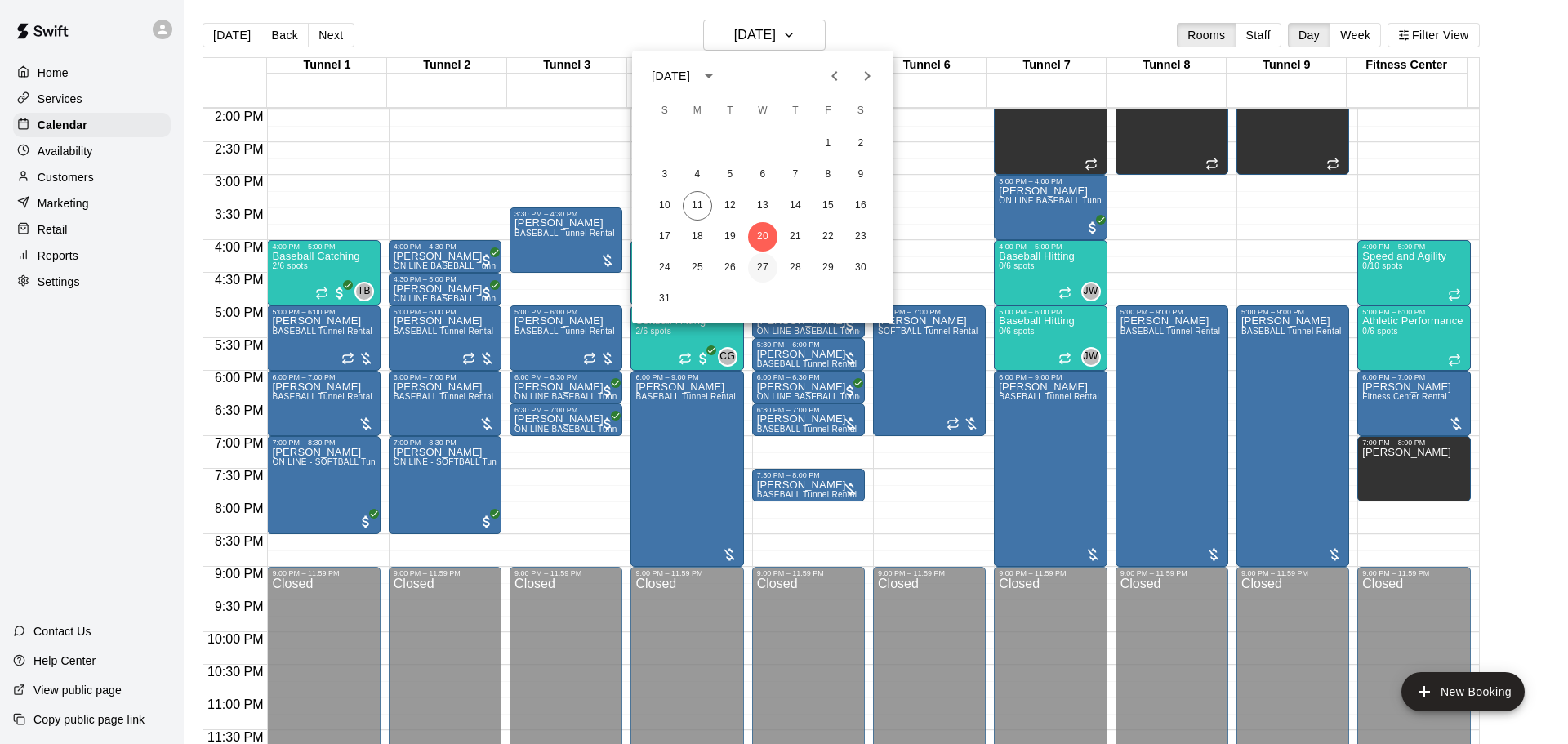
click at [761, 268] on button "27" at bounding box center [762, 268] width 29 height 29
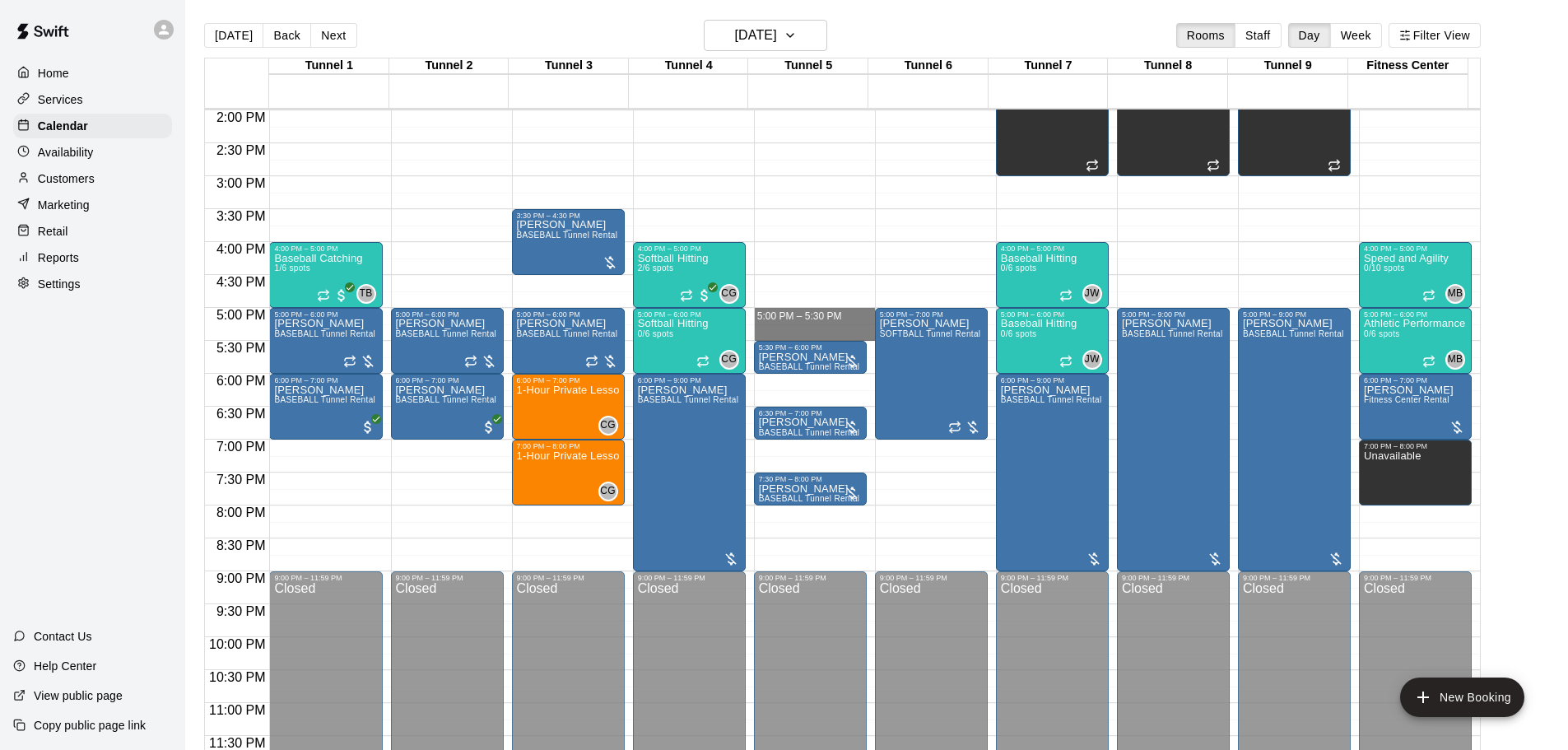
drag, startPoint x: 762, startPoint y: 315, endPoint x: 762, endPoint y: 330, distance: 15.0
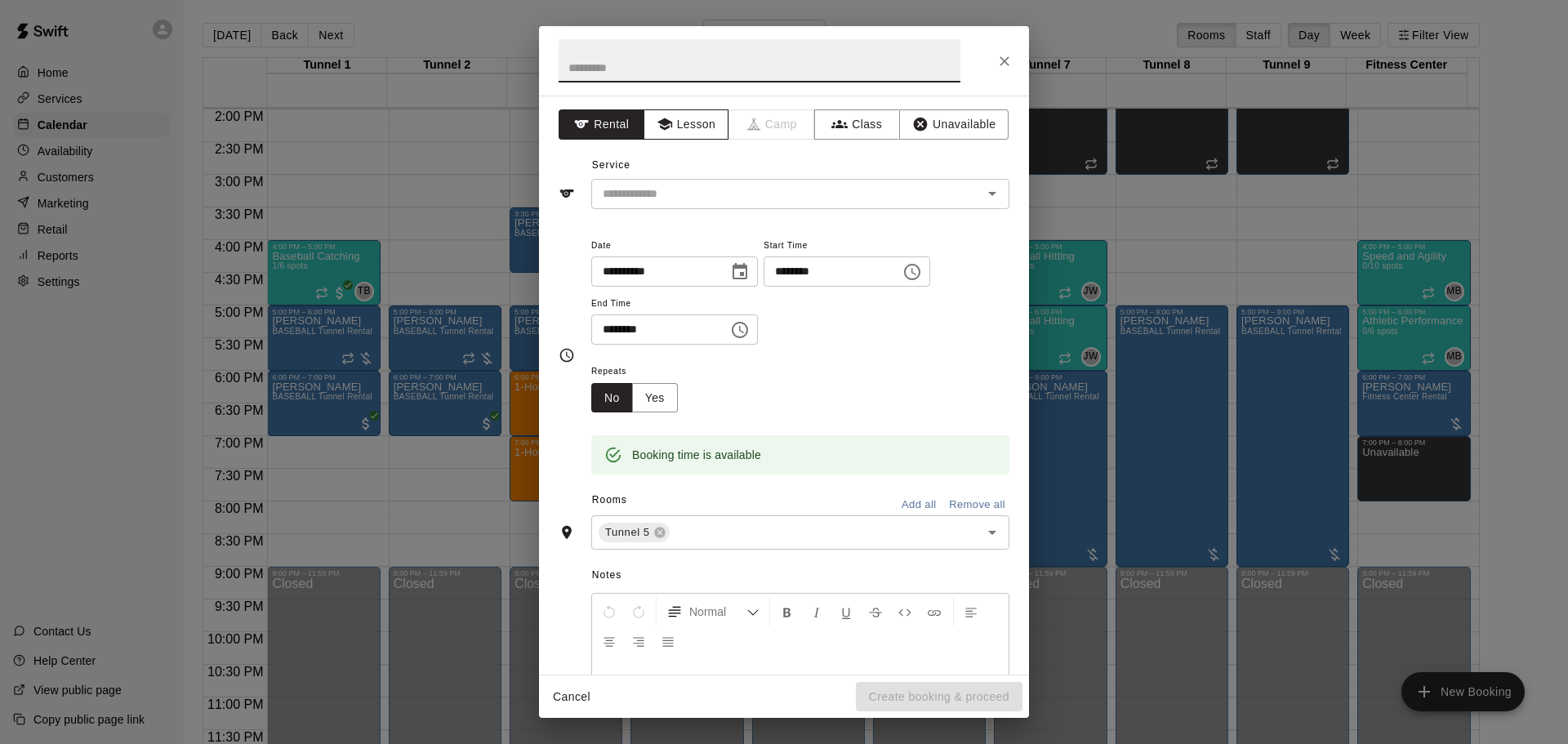
click at [701, 131] on button "Lesson" at bounding box center [686, 124] width 86 height 30
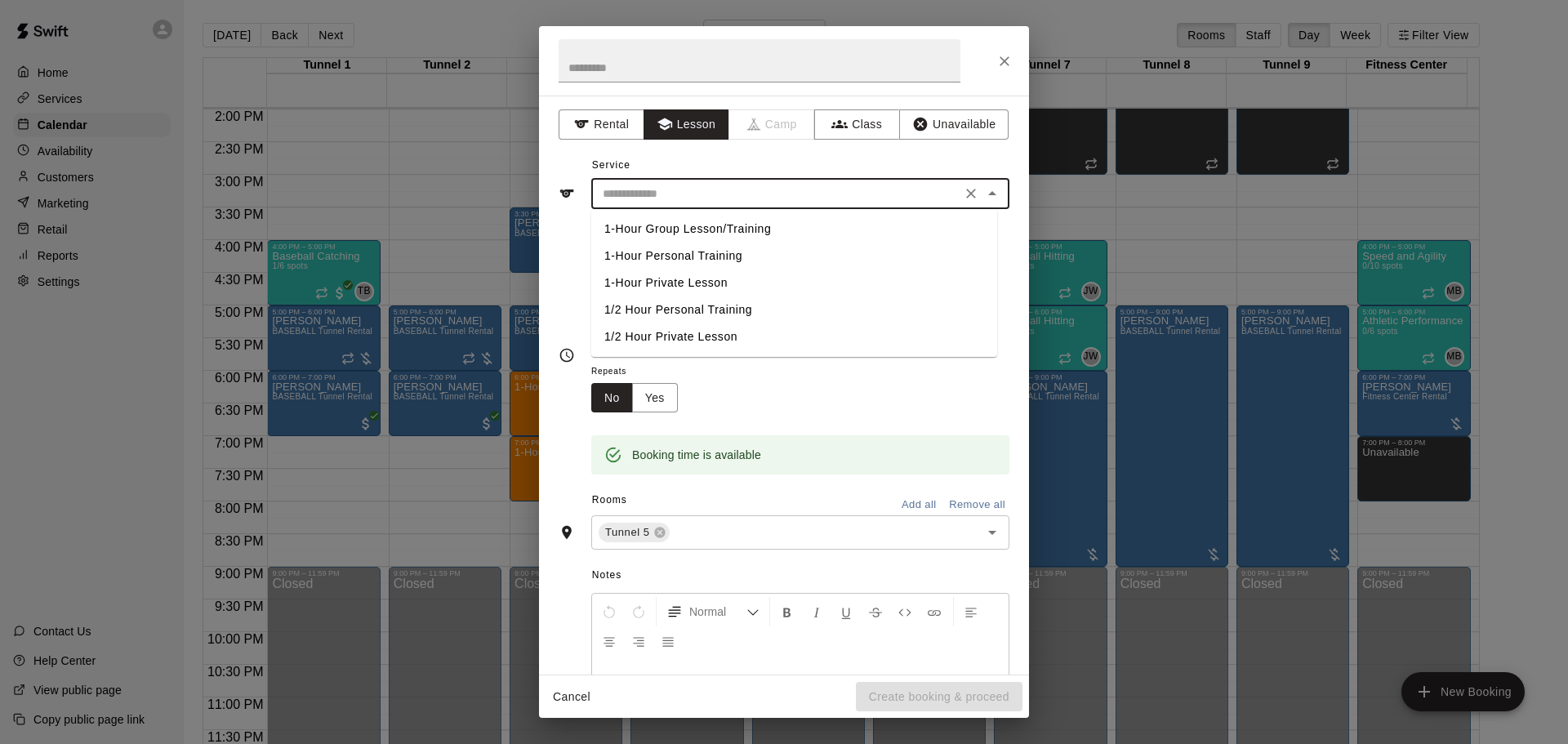
click at [717, 200] on input "text" at bounding box center [776, 194] width 360 height 21
click at [699, 332] on li "1/2 Hour Private Lesson" at bounding box center [794, 337] width 406 height 27
type input "**********"
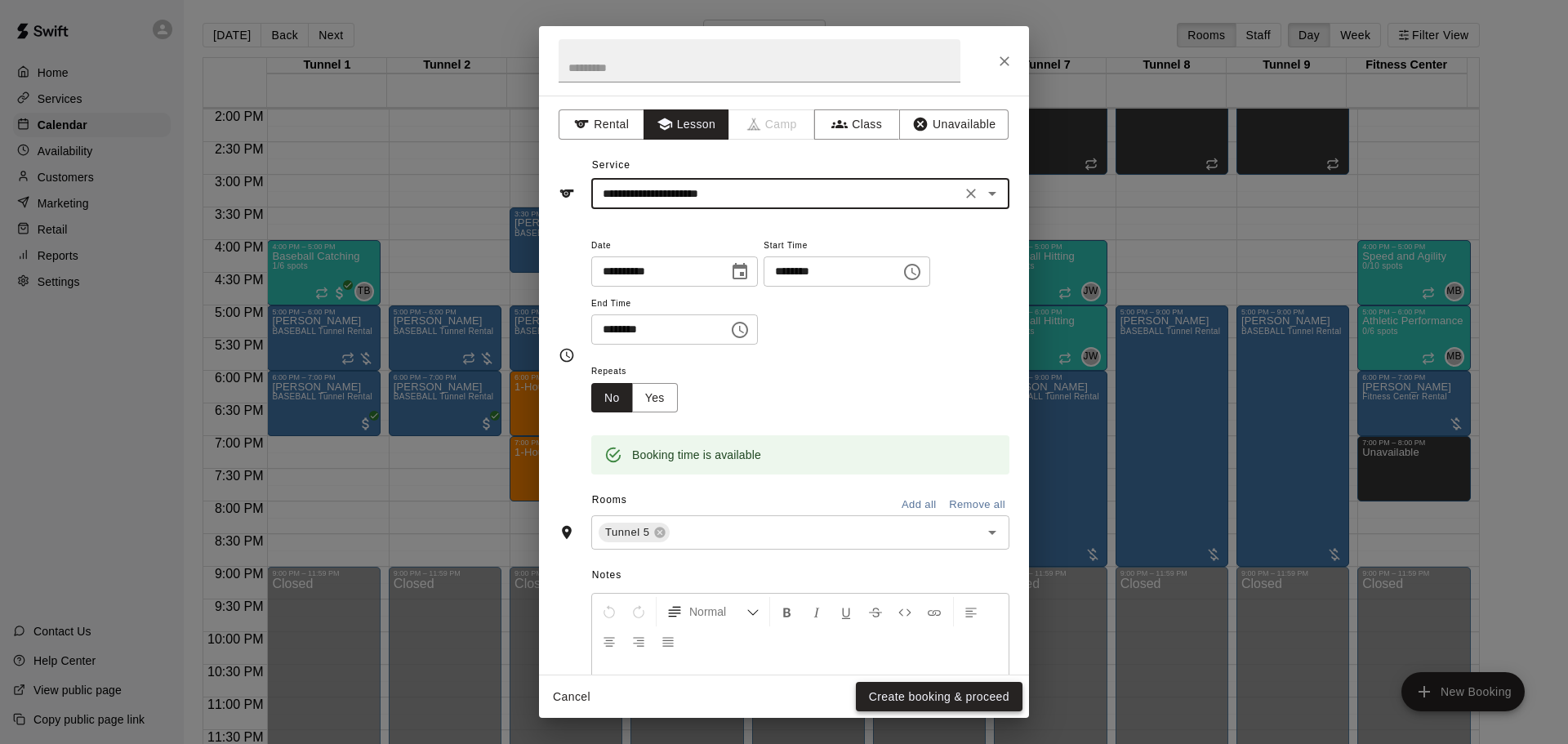
click at [862, 689] on button "Create booking & proceed" at bounding box center [939, 696] width 167 height 30
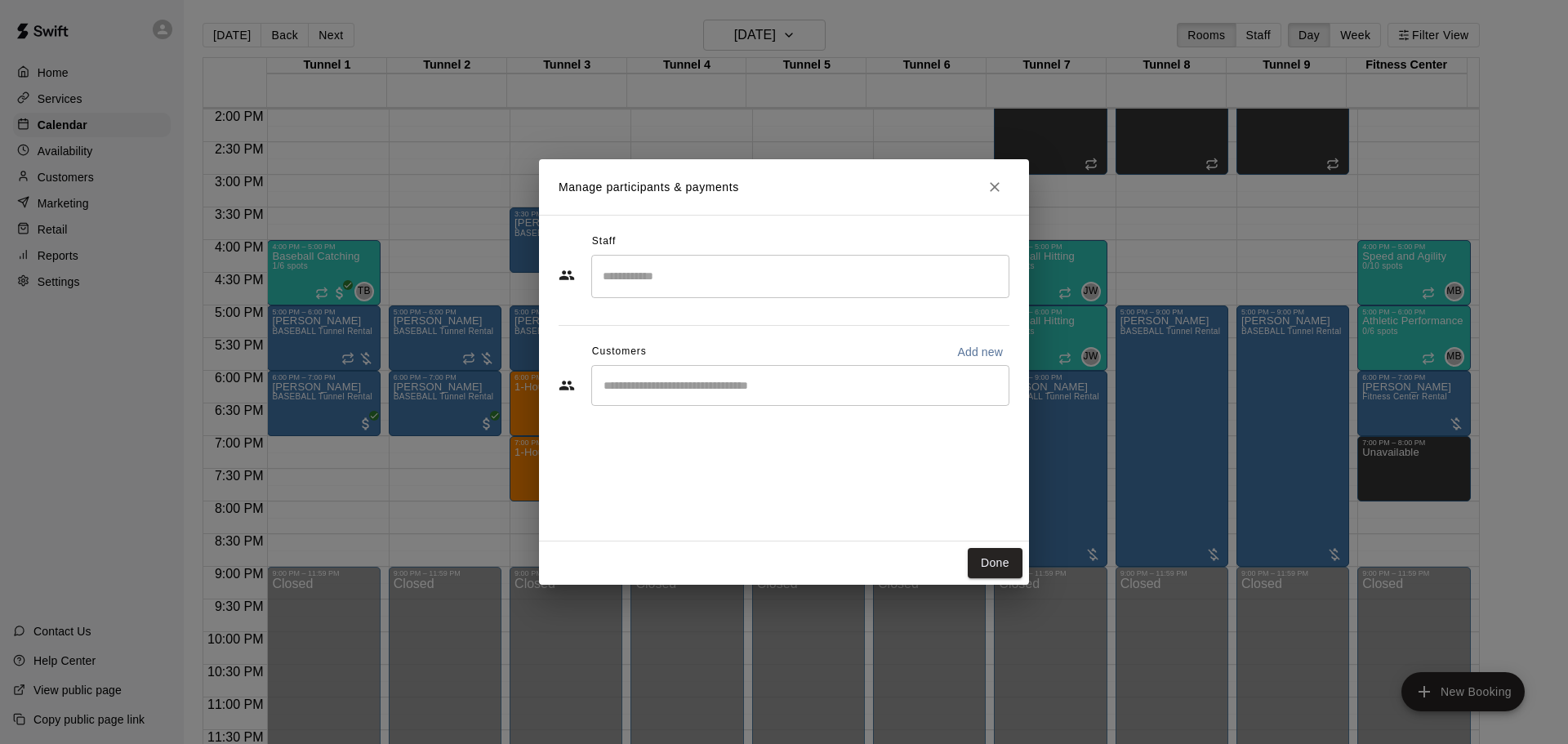
click at [710, 257] on div "​" at bounding box center [800, 276] width 418 height 43
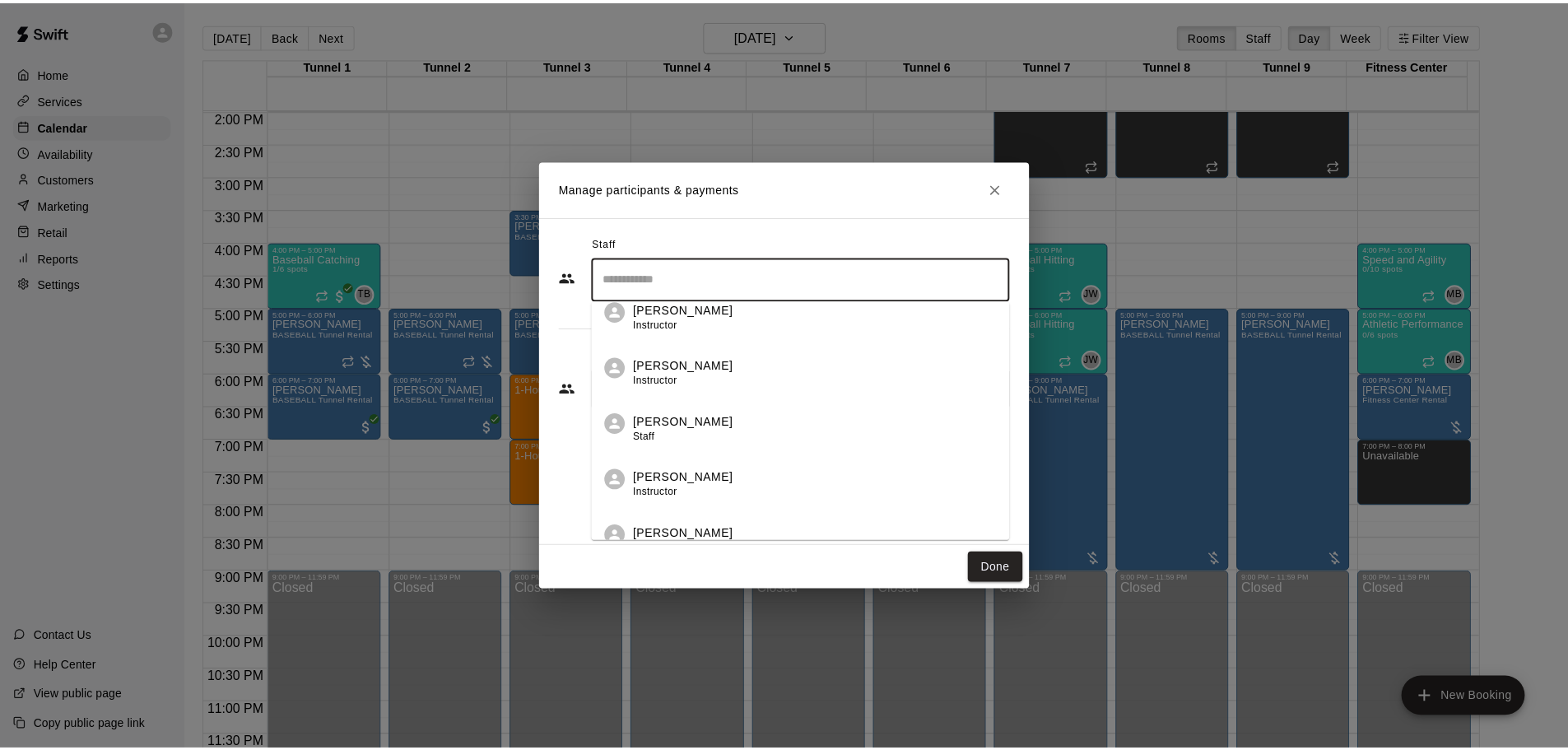
scroll to position [879, 0]
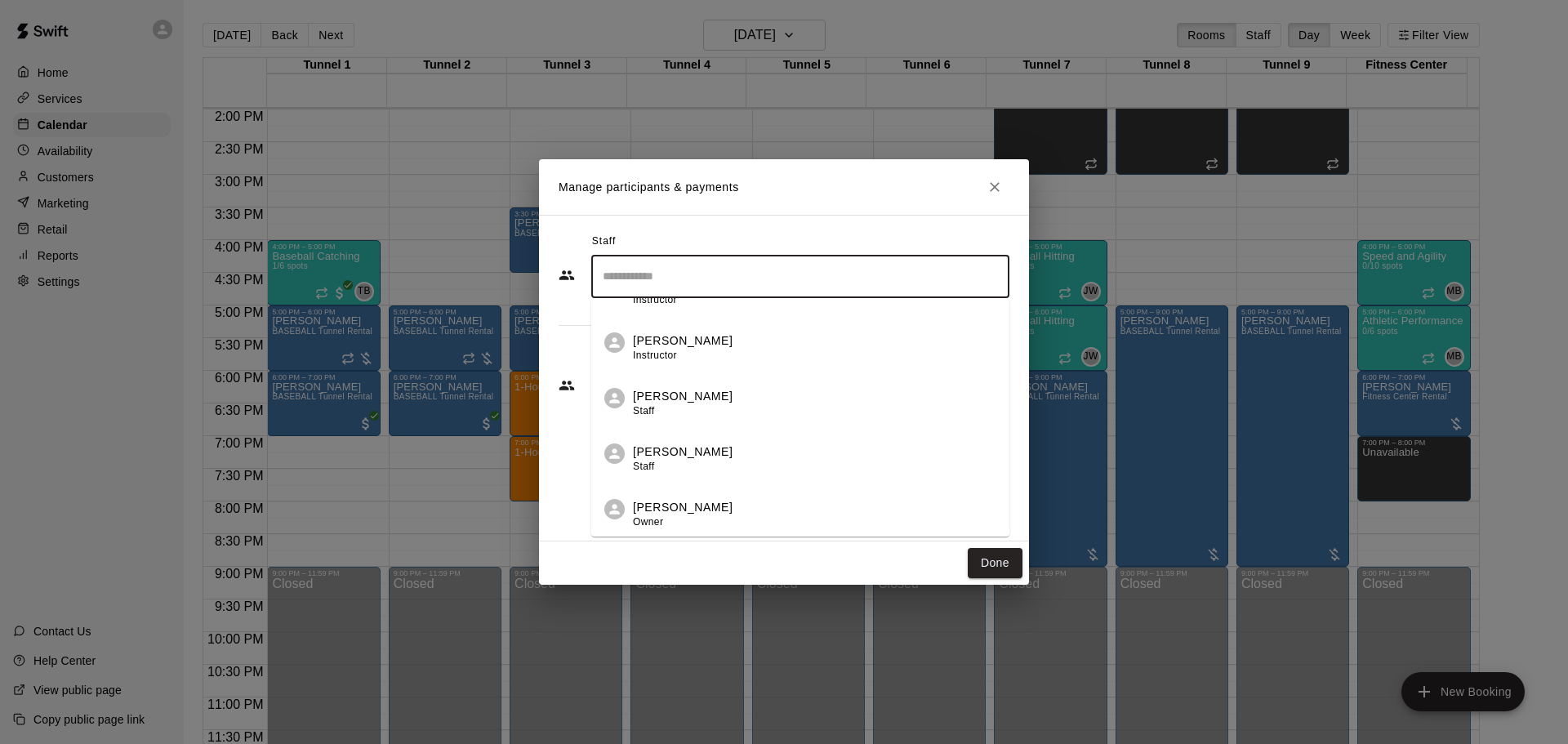
click at [673, 409] on div "[PERSON_NAME] Staff" at bounding box center [682, 403] width 100 height 32
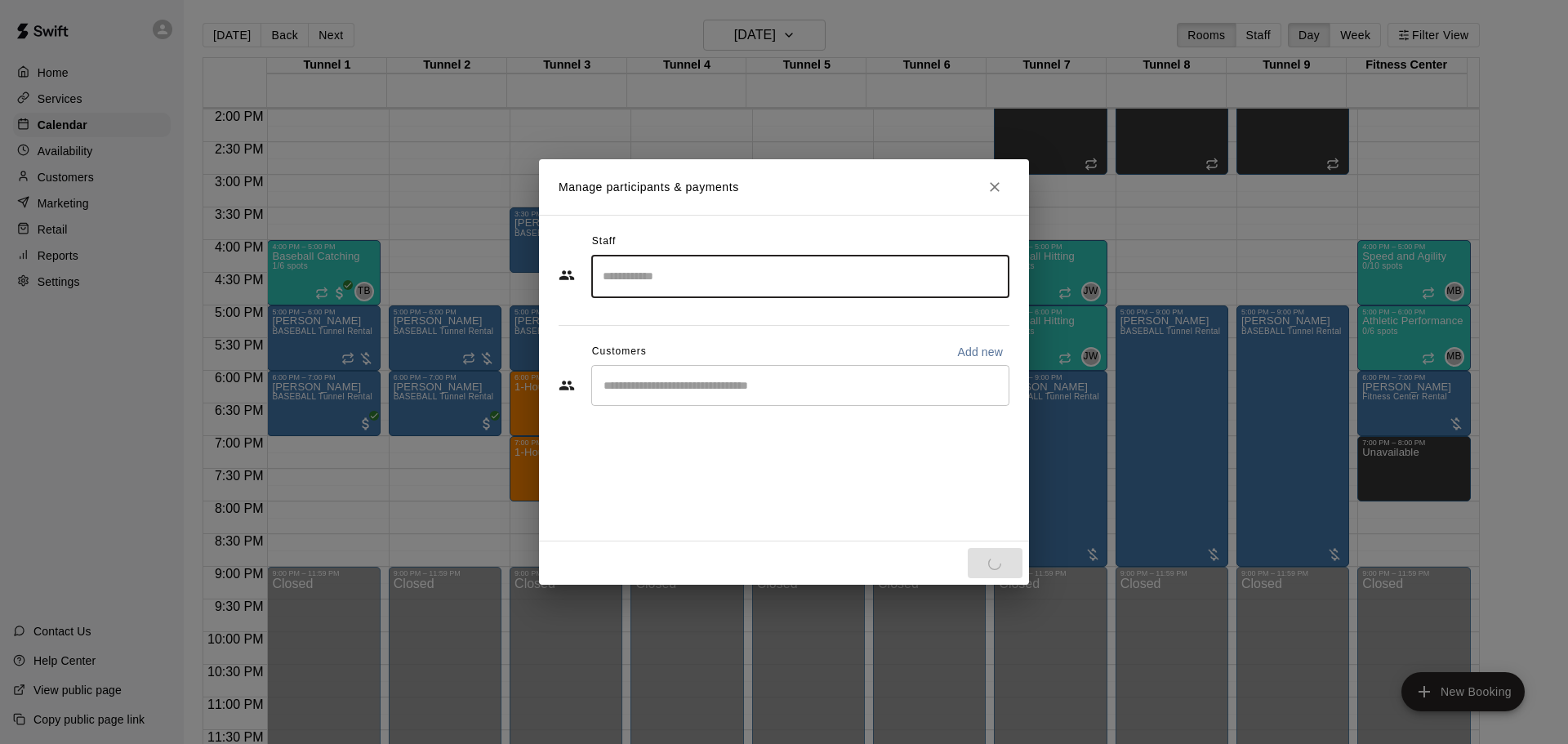
click at [733, 394] on div "​" at bounding box center [800, 385] width 418 height 41
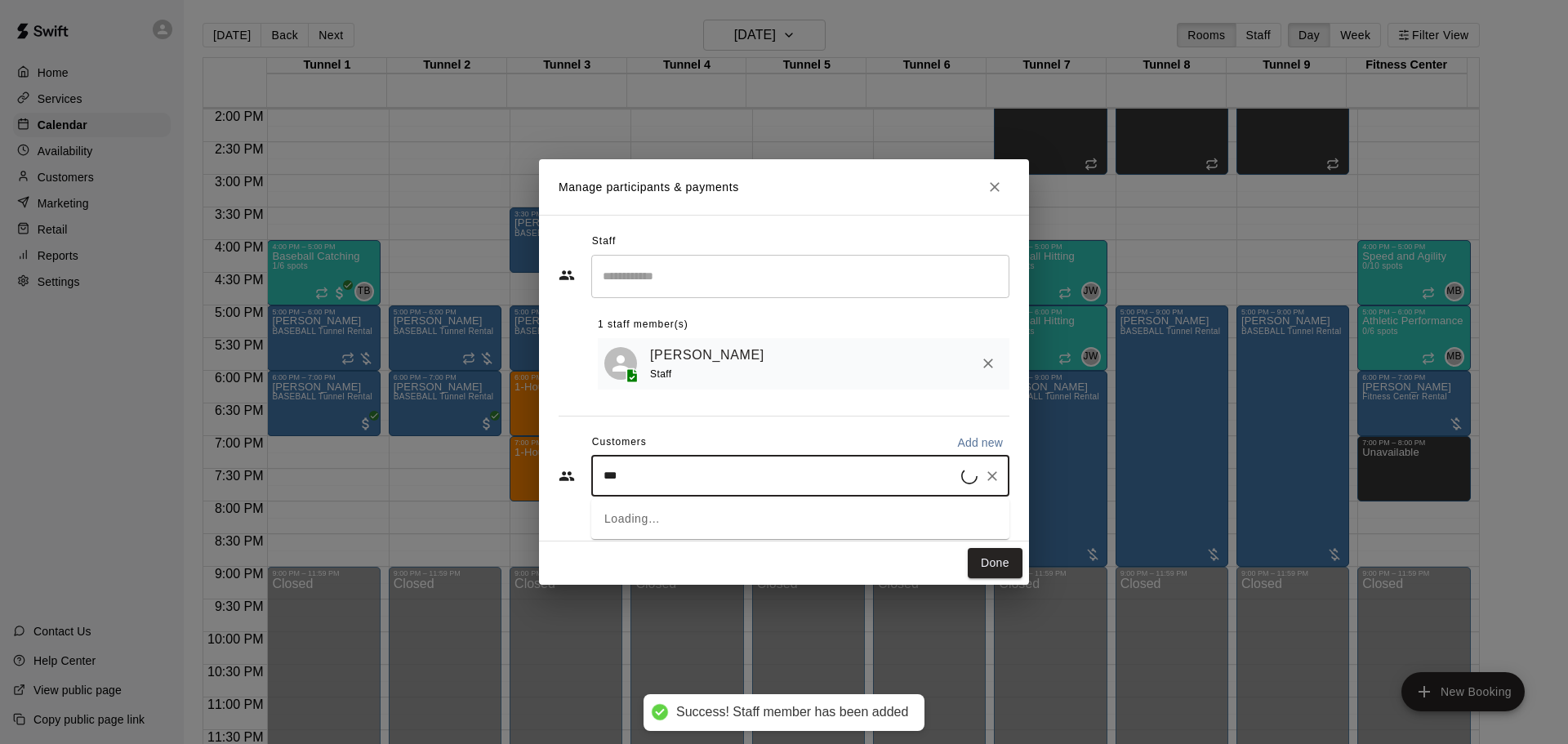
type input "****"
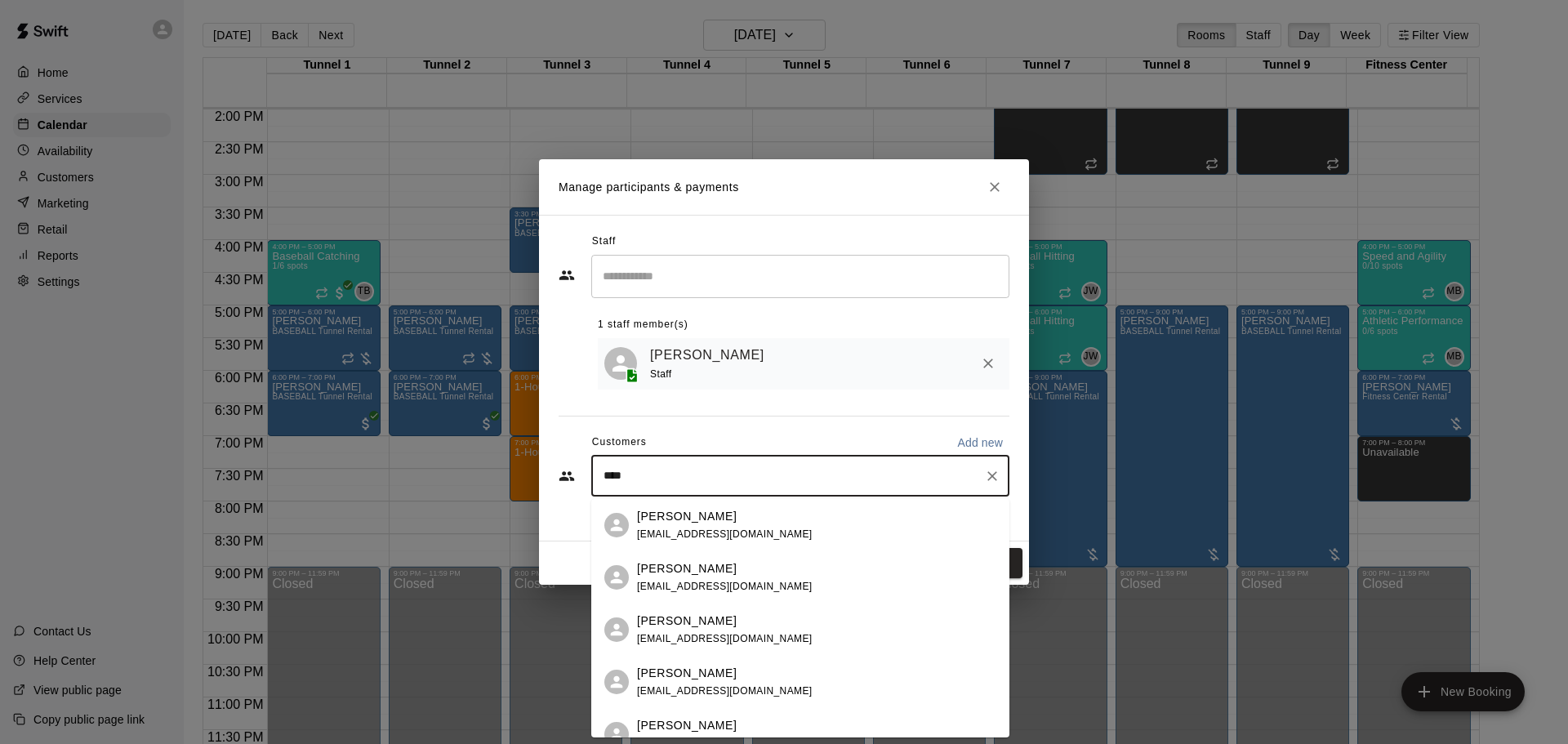
click at [731, 536] on span "[EMAIL_ADDRESS][DOMAIN_NAME]" at bounding box center [724, 534] width 176 height 11
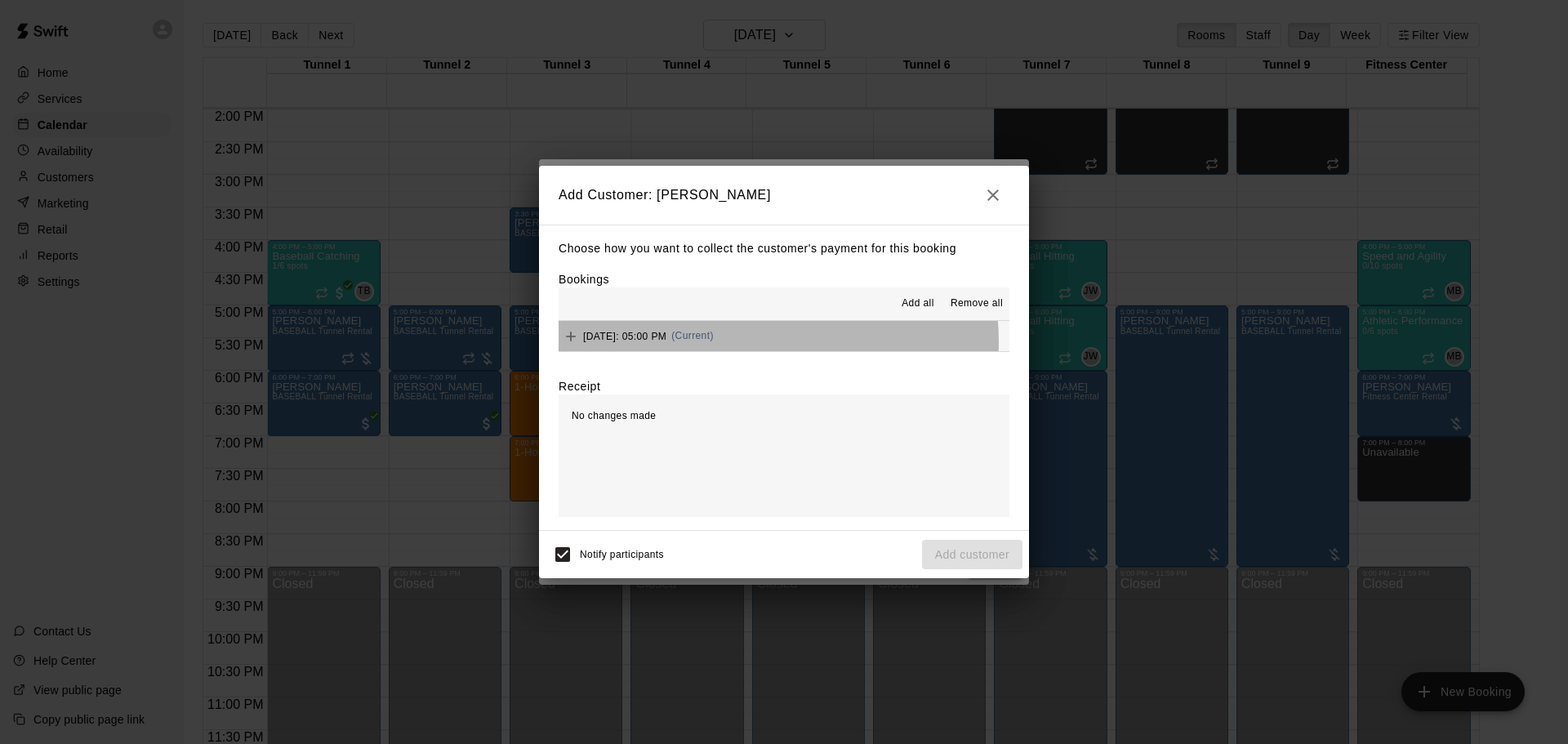
click at [714, 343] on div "[DATE]: 05:00 PM (Current)" at bounding box center [636, 337] width 155 height 24
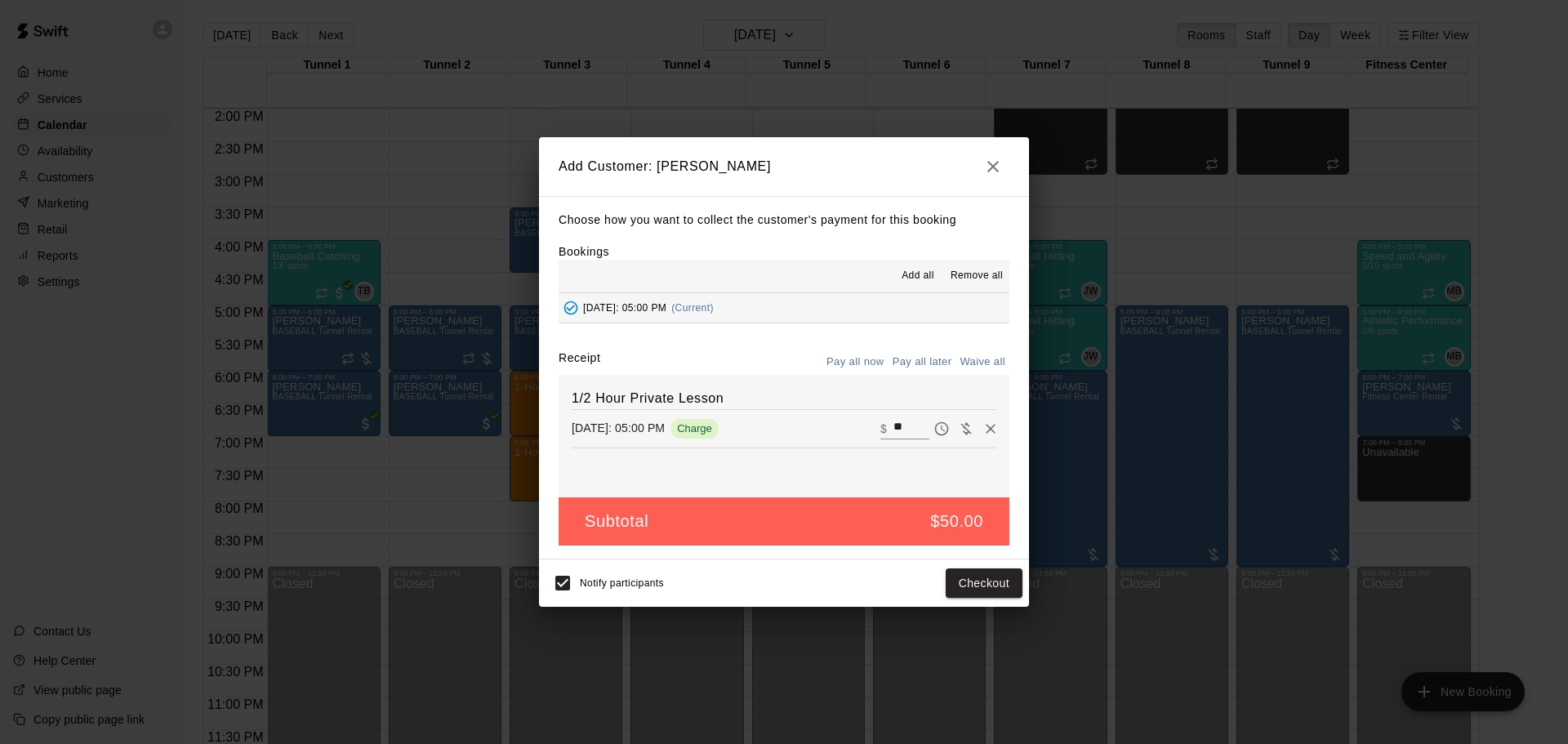
click at [919, 363] on button "Pay all later" at bounding box center [922, 362] width 67 height 25
click at [966, 588] on button "Add customer" at bounding box center [973, 583] width 100 height 30
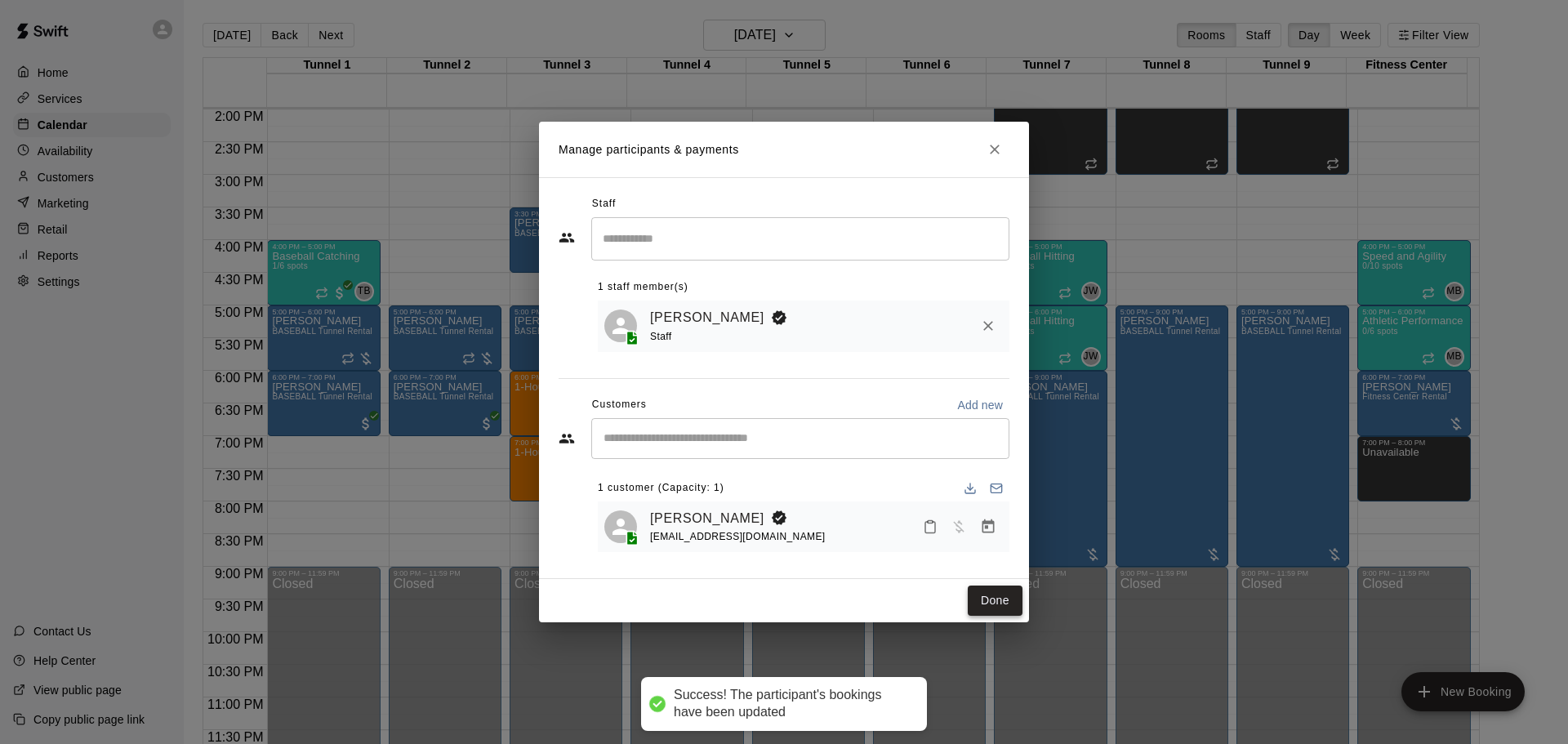
click at [980, 615] on button "Done" at bounding box center [994, 600] width 55 height 30
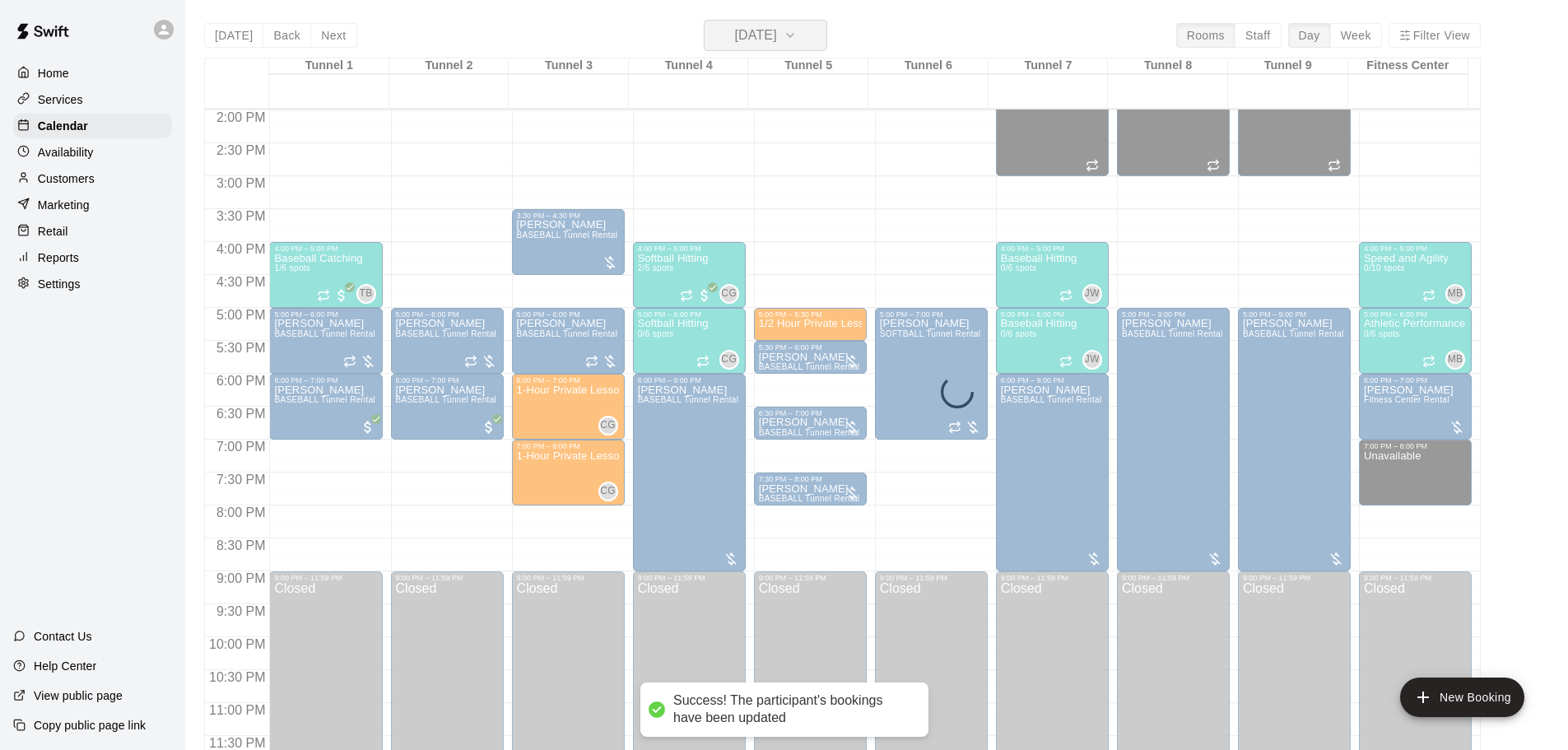
click at [729, 49] on button "[DATE]" at bounding box center [766, 36] width 124 height 31
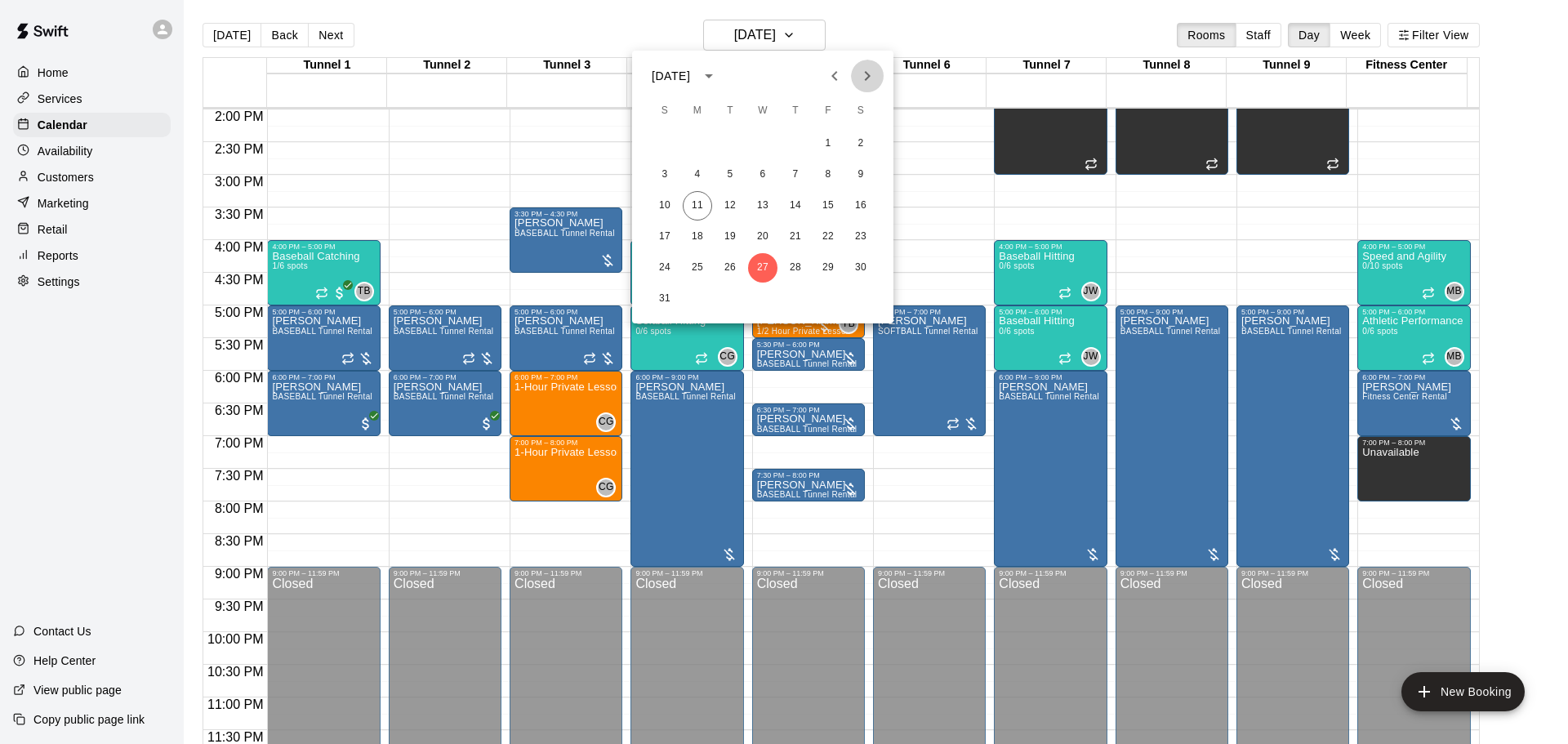
click at [866, 68] on icon "Next month" at bounding box center [867, 75] width 20 height 20
click at [696, 139] on button "1" at bounding box center [697, 144] width 29 height 29
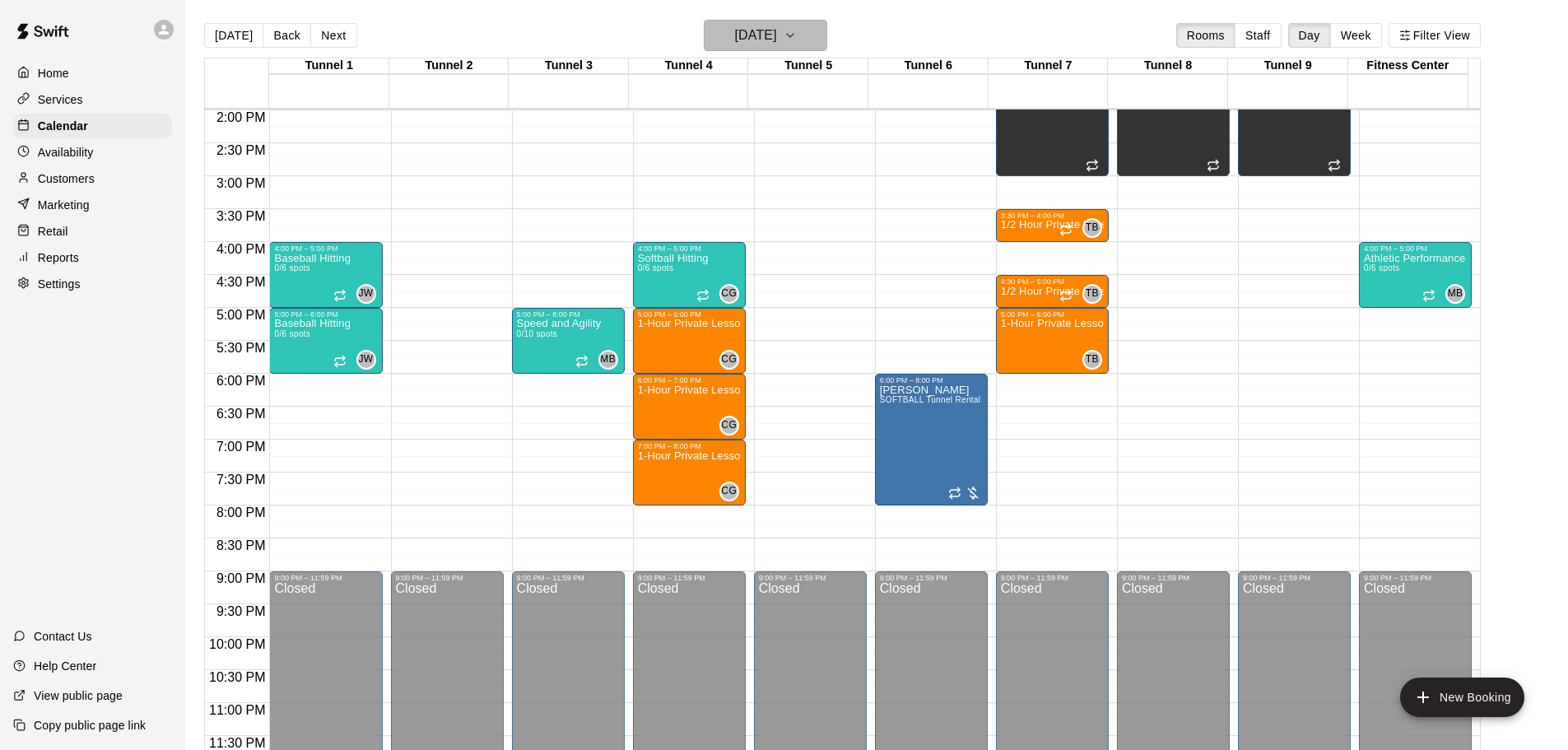
click at [777, 38] on h6 "[DATE]" at bounding box center [756, 35] width 42 height 23
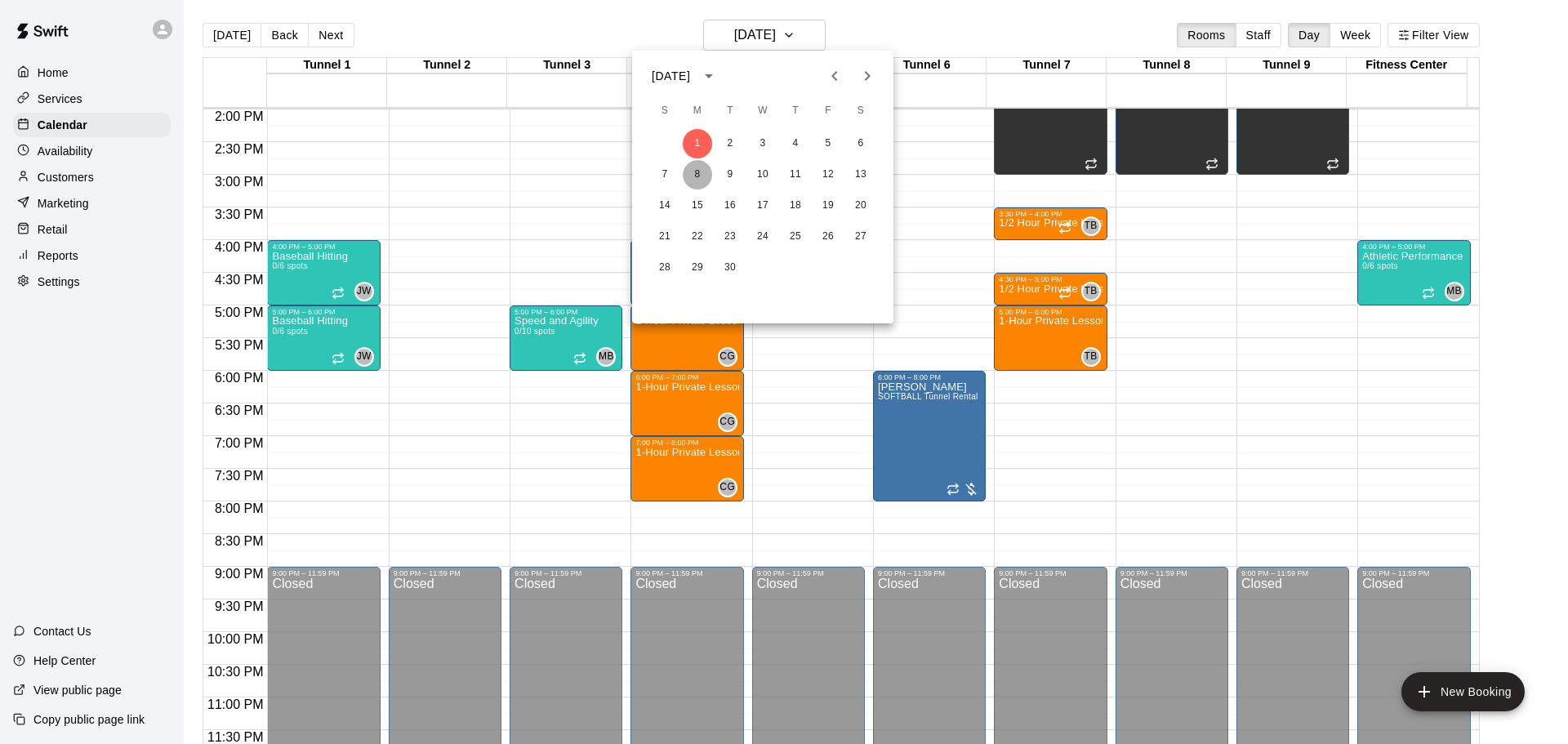
click at [699, 176] on button "8" at bounding box center [697, 175] width 29 height 29
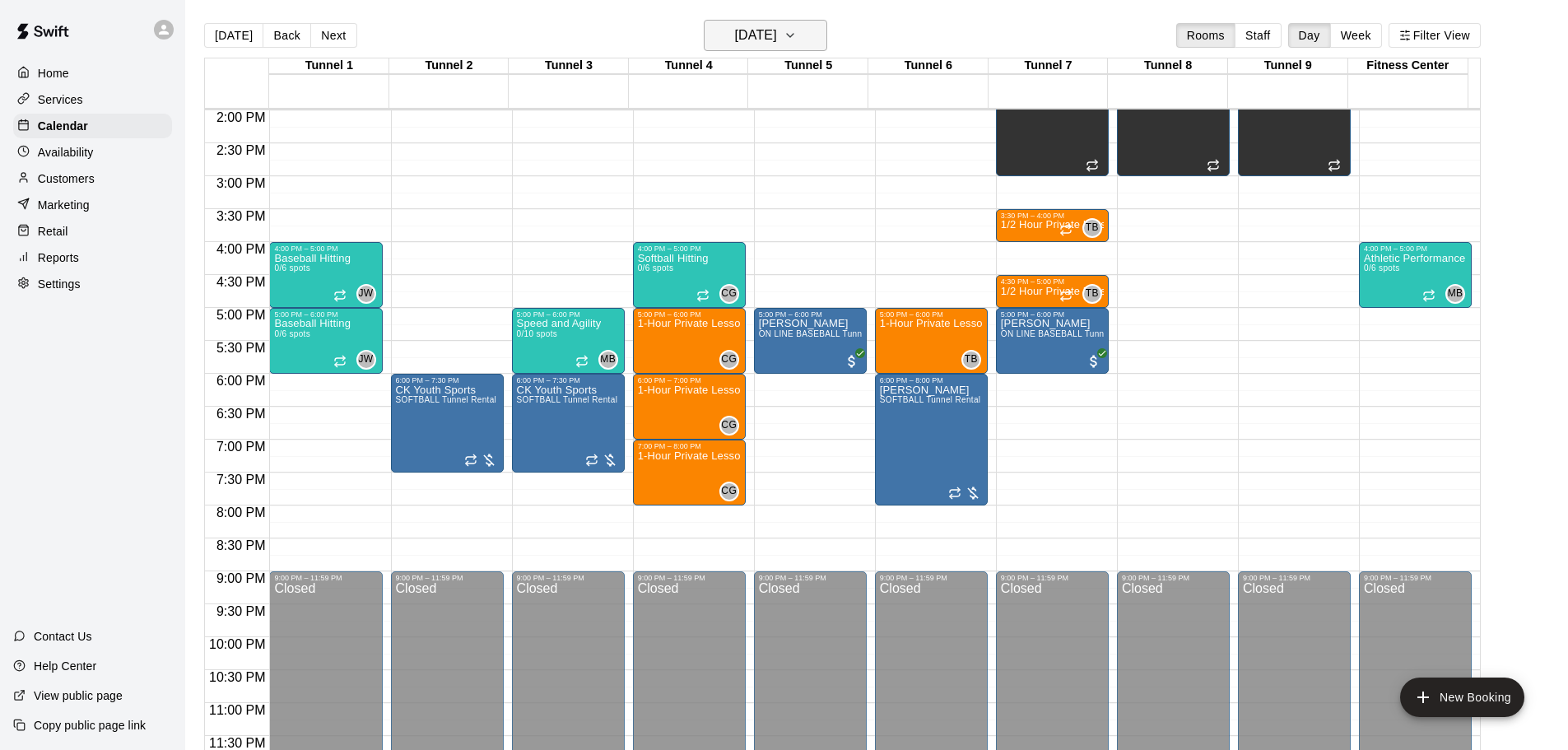
click at [764, 43] on h6 "[DATE]" at bounding box center [756, 35] width 42 height 23
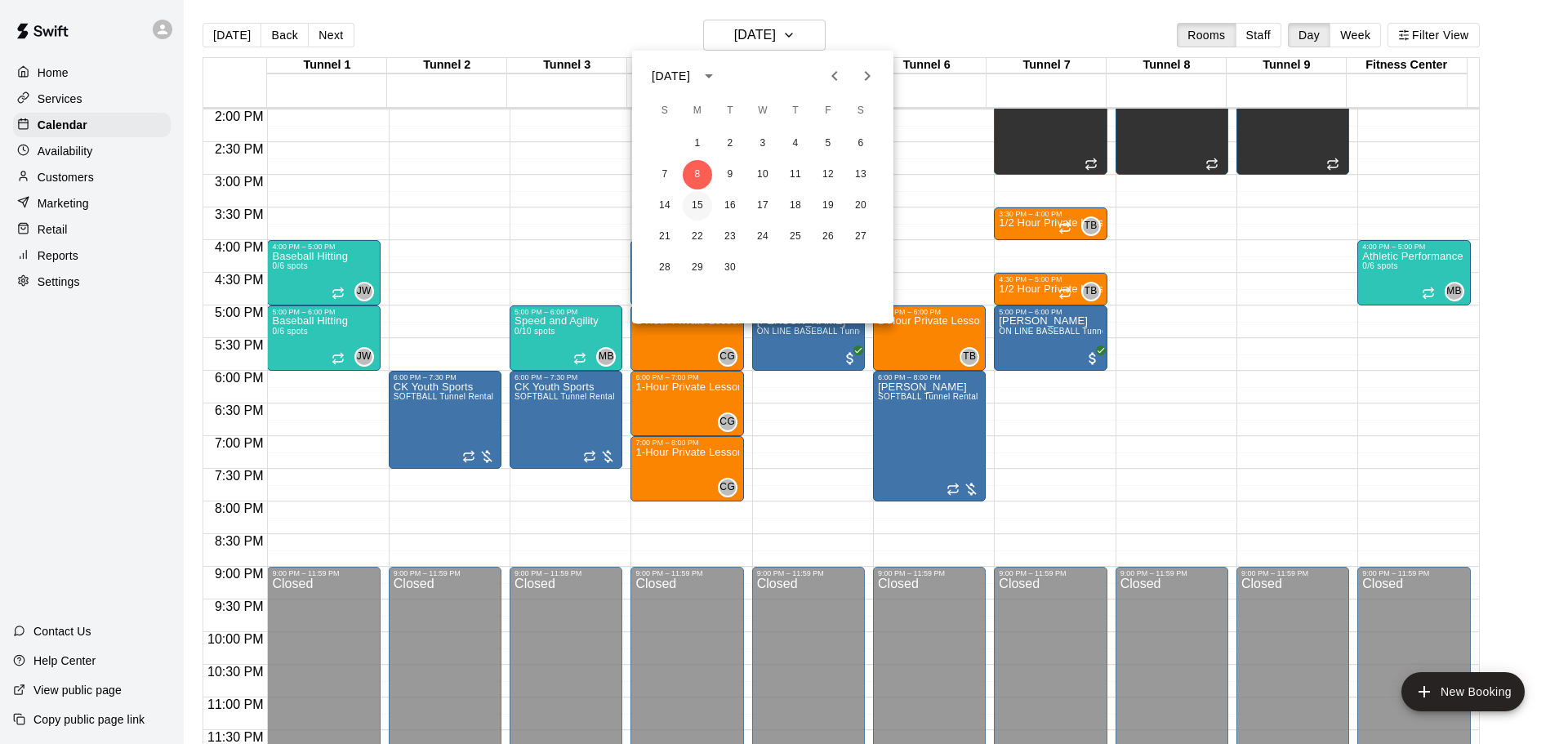
click at [699, 202] on button "15" at bounding box center [697, 206] width 29 height 29
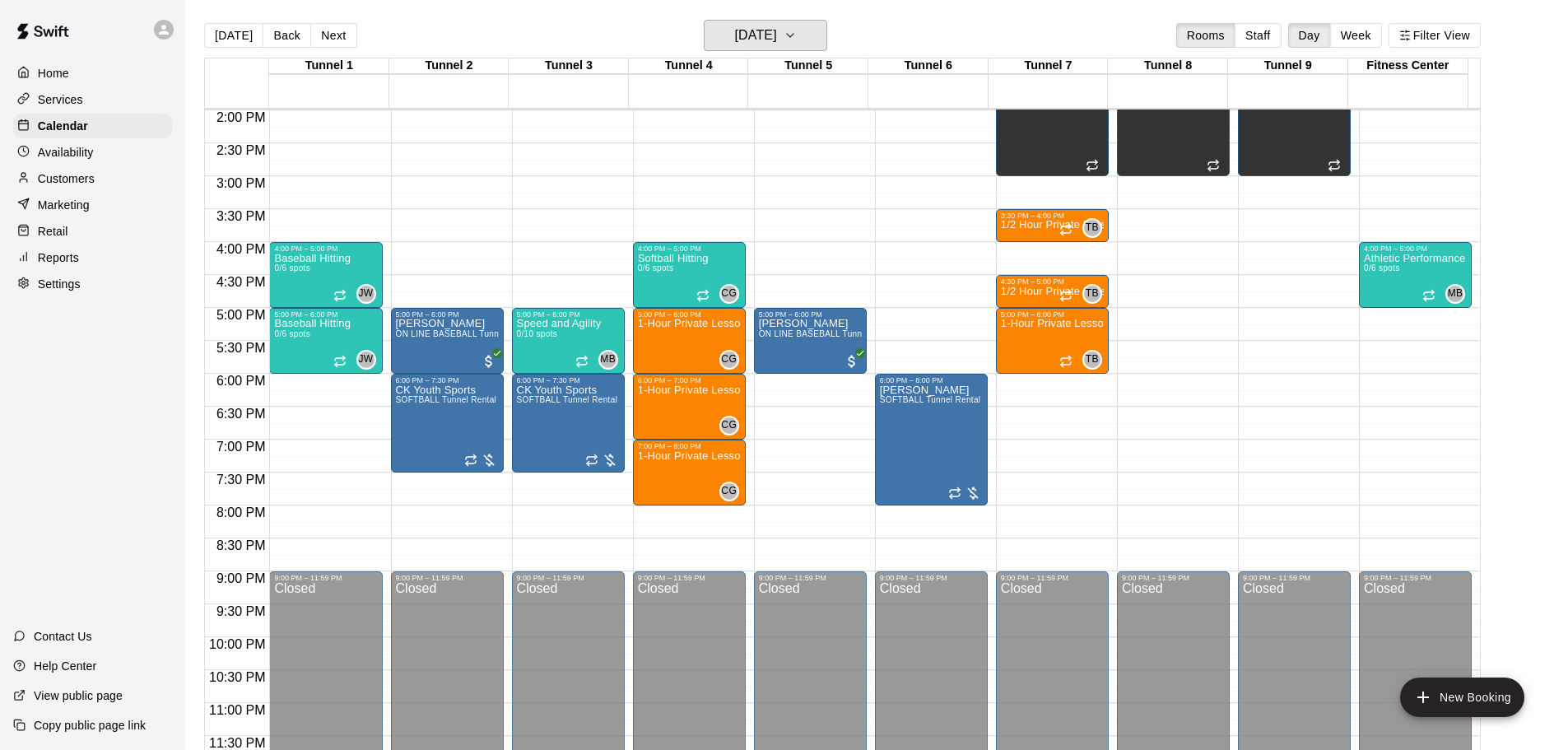
click at [750, 42] on h6 "[DATE]" at bounding box center [756, 35] width 42 height 23
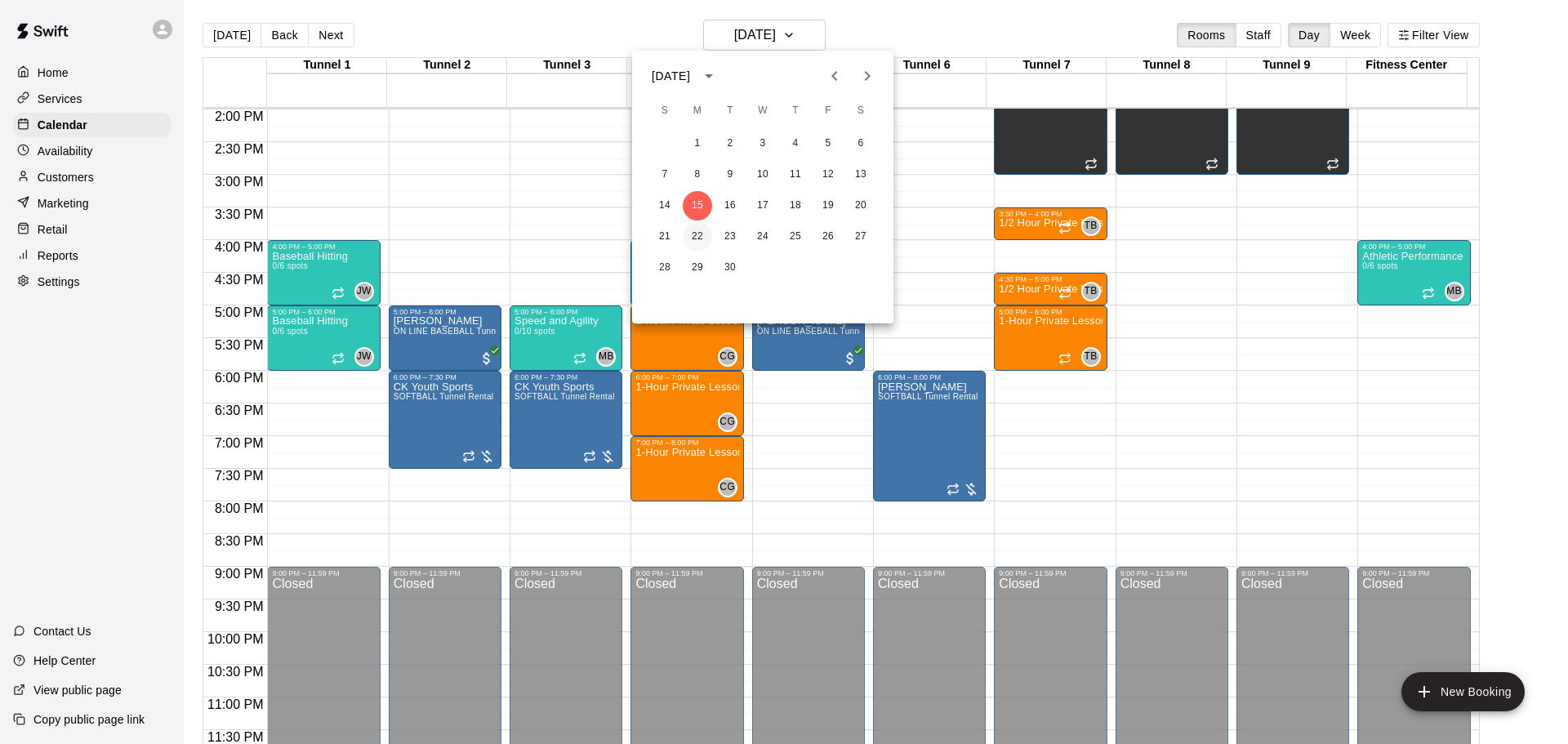
click at [690, 240] on button "22" at bounding box center [697, 237] width 29 height 29
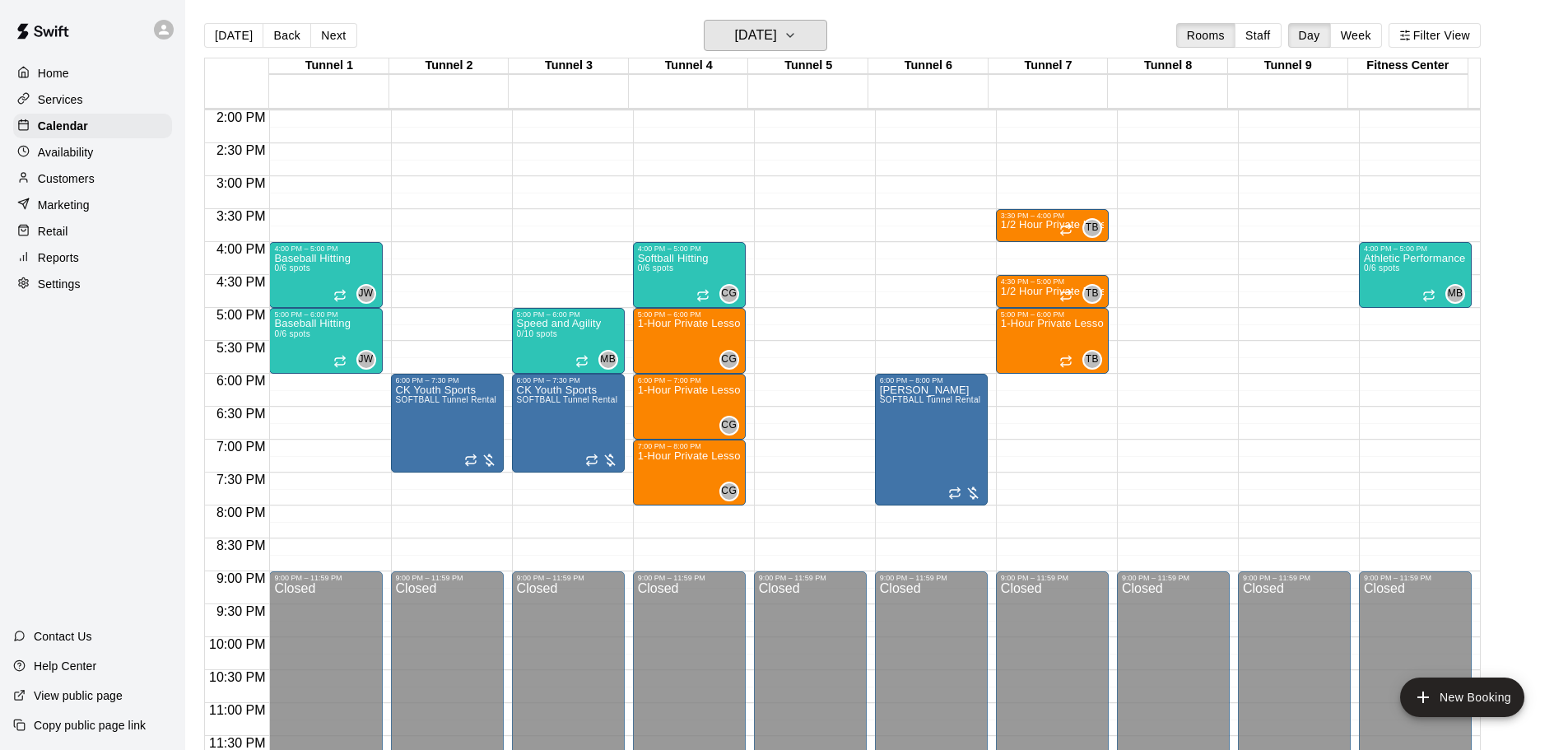
click at [777, 38] on h6 "[DATE]" at bounding box center [756, 35] width 42 height 23
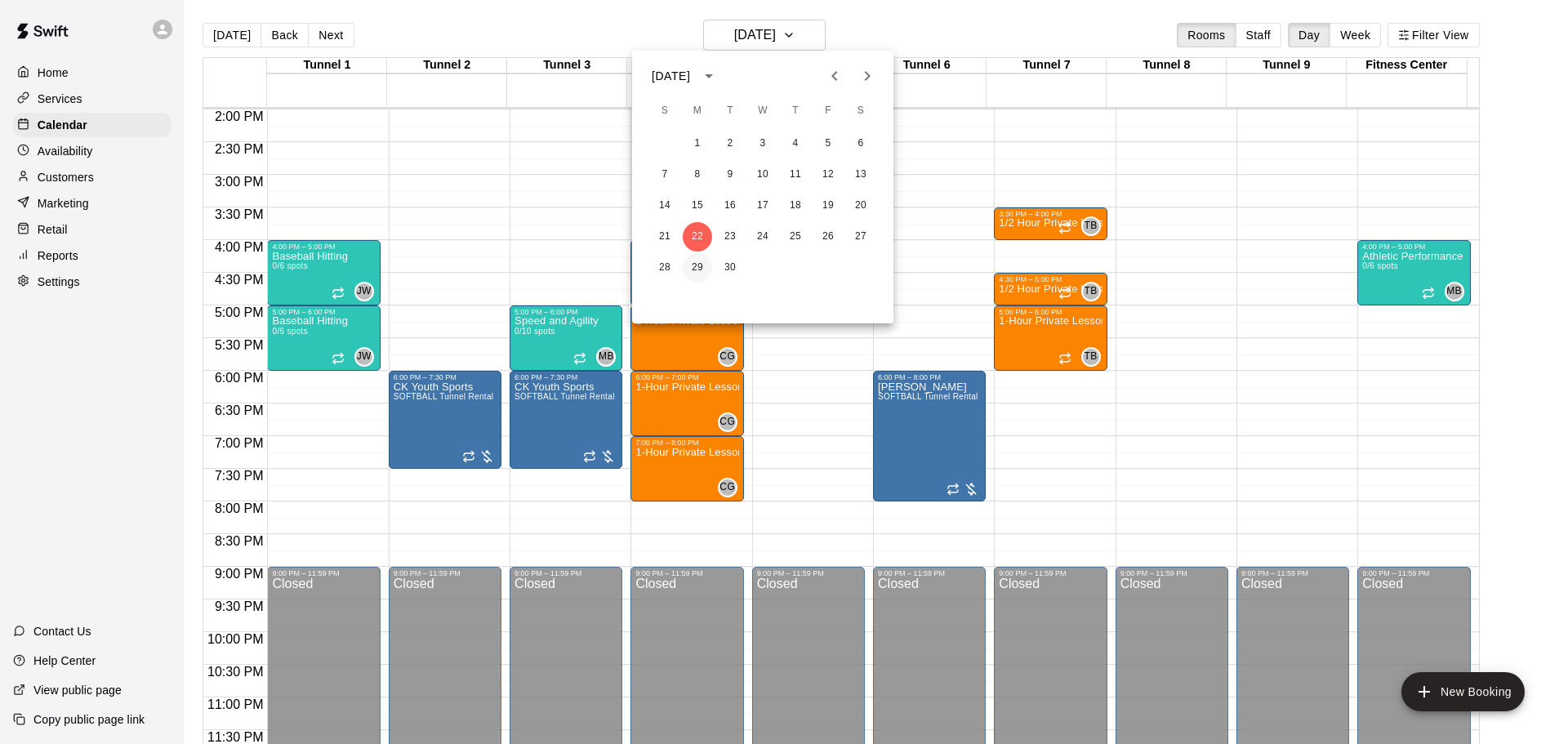
click at [691, 266] on button "29" at bounding box center [697, 268] width 29 height 29
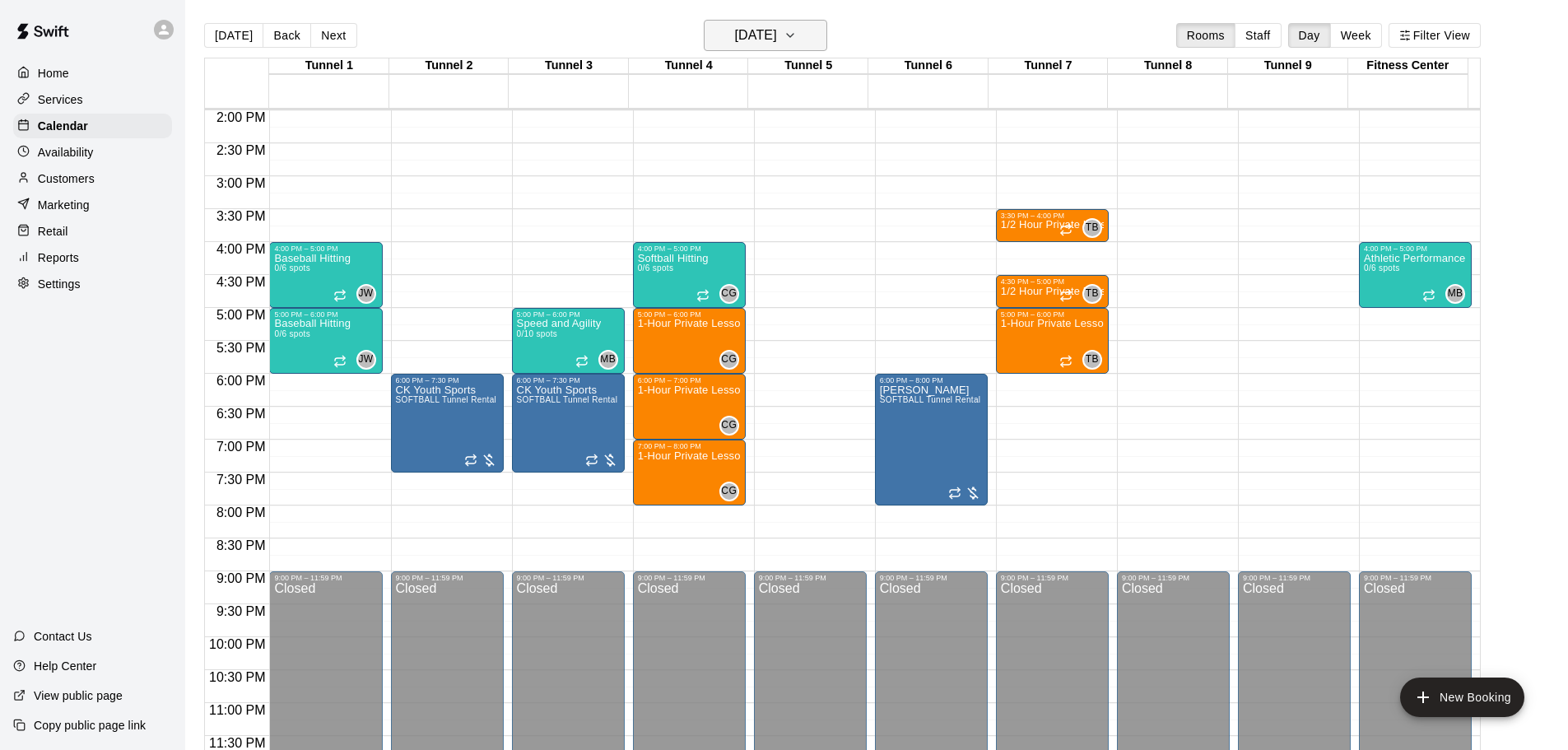
click at [777, 31] on h6 "[DATE]" at bounding box center [756, 35] width 42 height 23
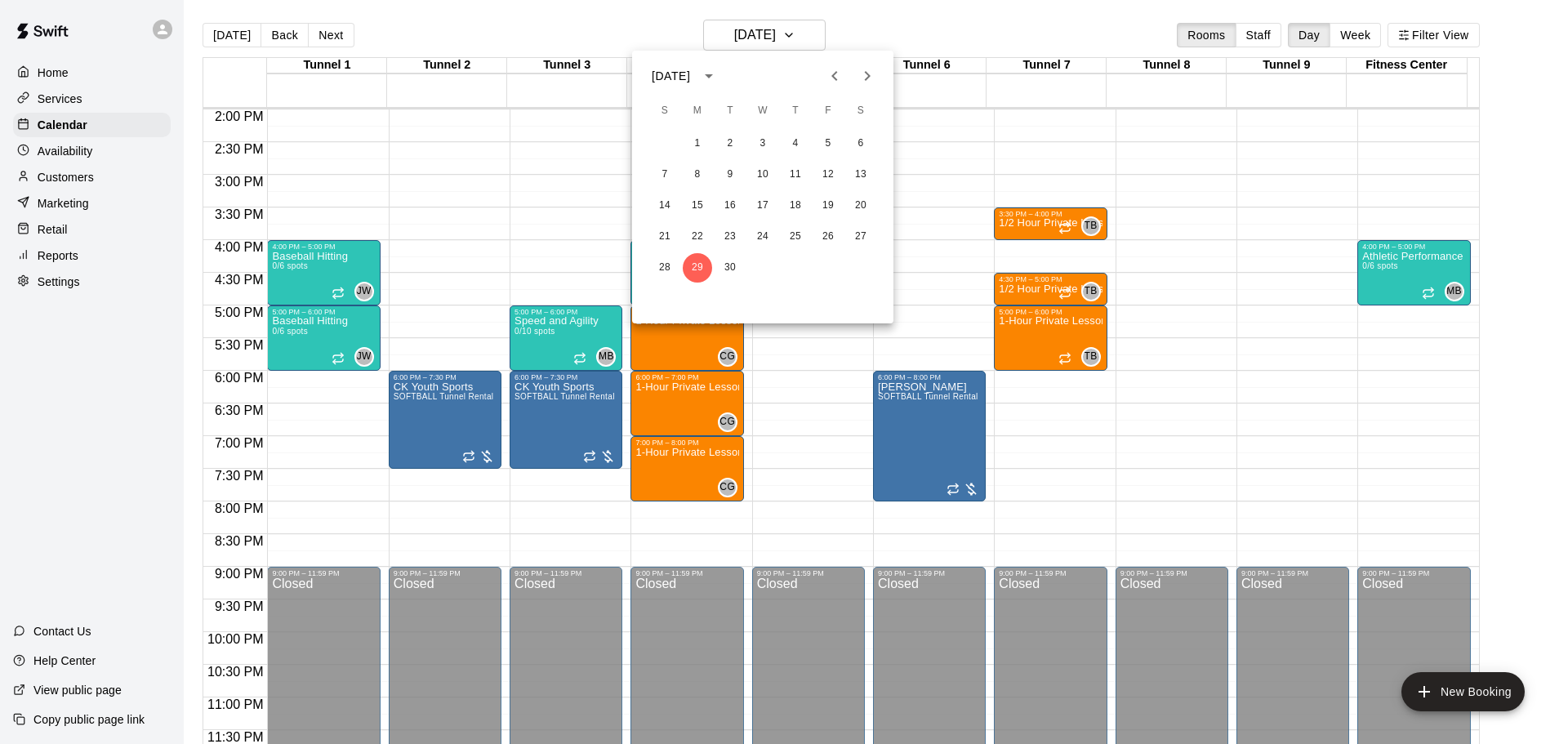
click at [797, 33] on div at bounding box center [784, 372] width 1568 height 744
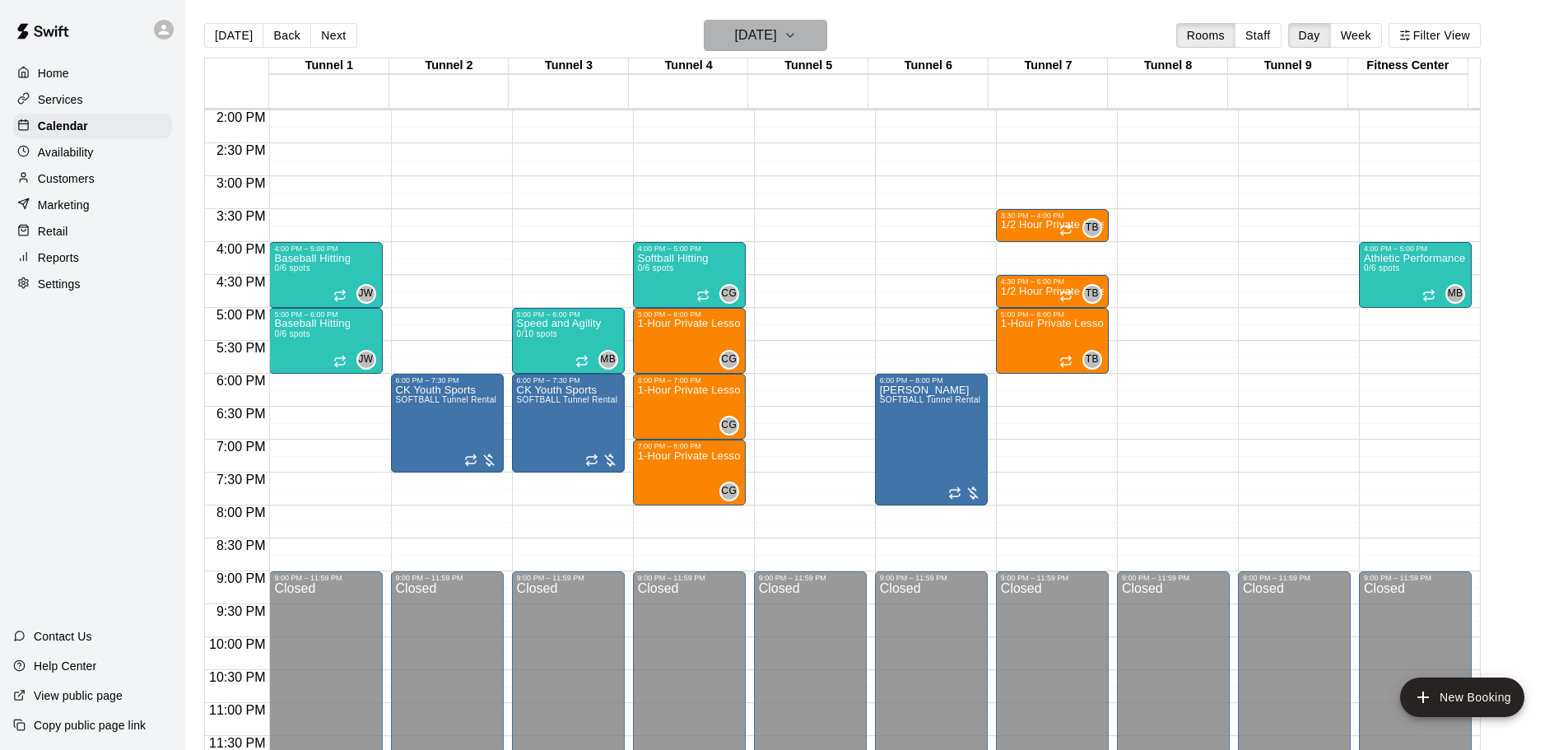
click at [777, 33] on h6 "[DATE]" at bounding box center [756, 35] width 42 height 23
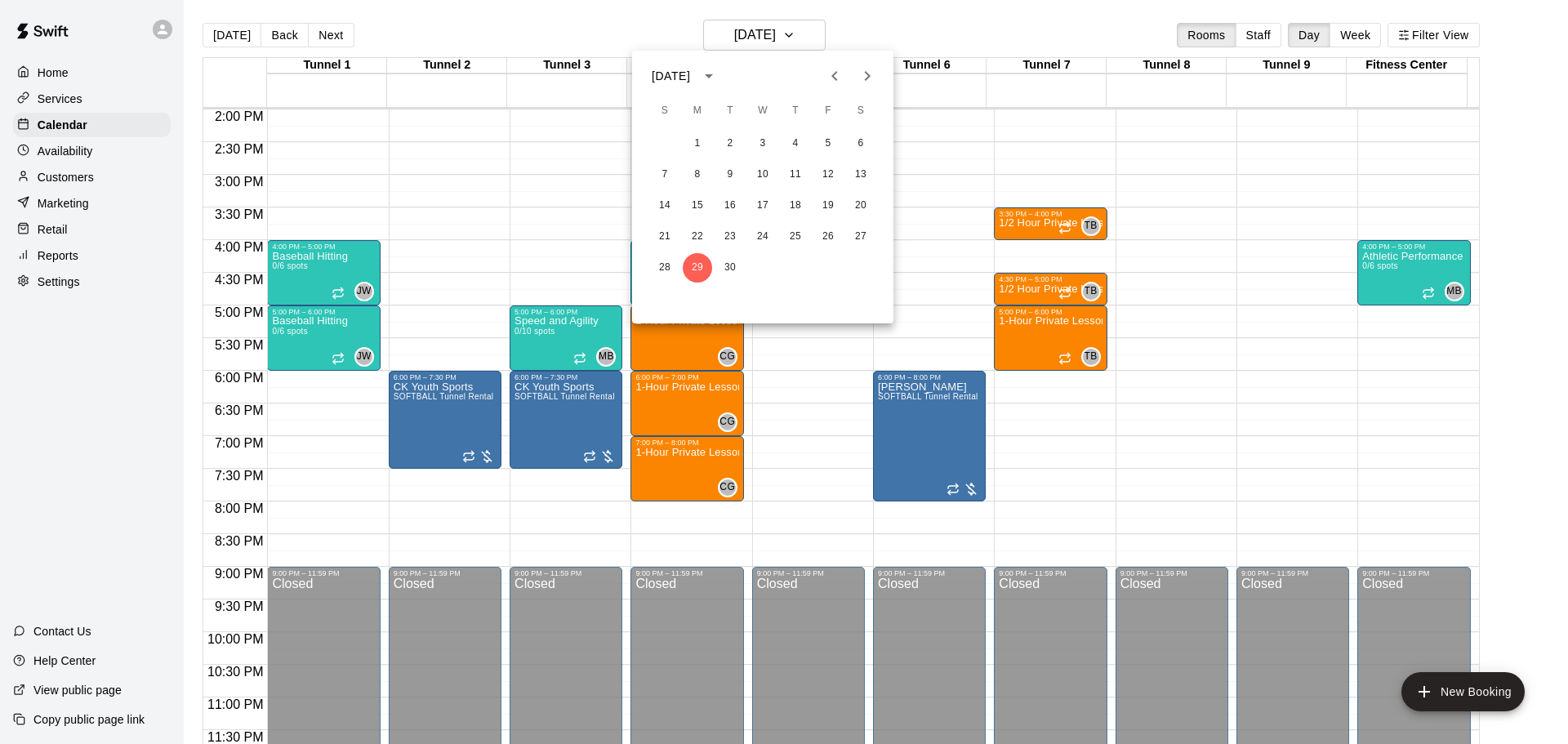
click at [872, 76] on icon "Next month" at bounding box center [867, 75] width 20 height 20
click at [693, 172] on button "6" at bounding box center [697, 175] width 29 height 29
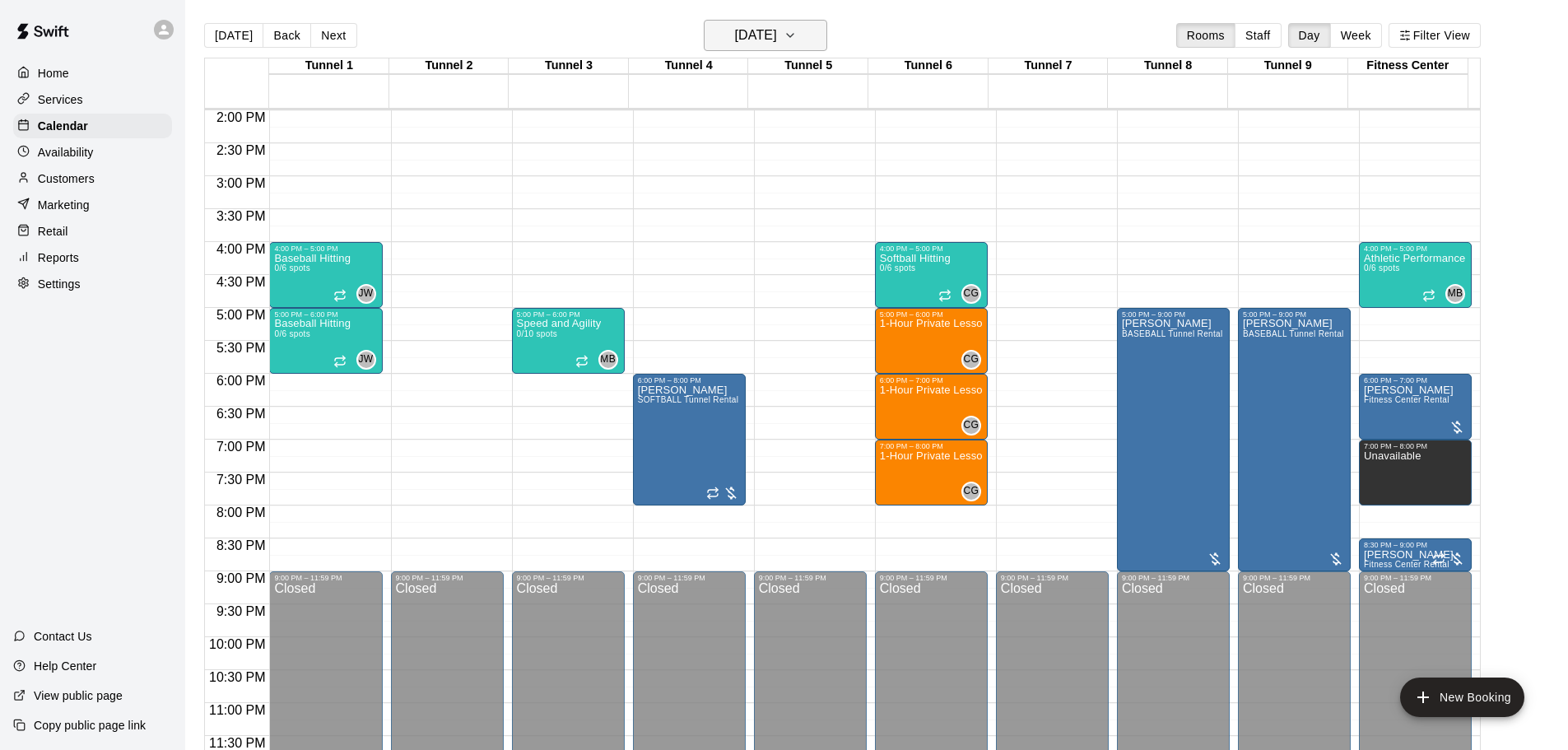
click at [753, 28] on h6 "[DATE]" at bounding box center [756, 35] width 42 height 23
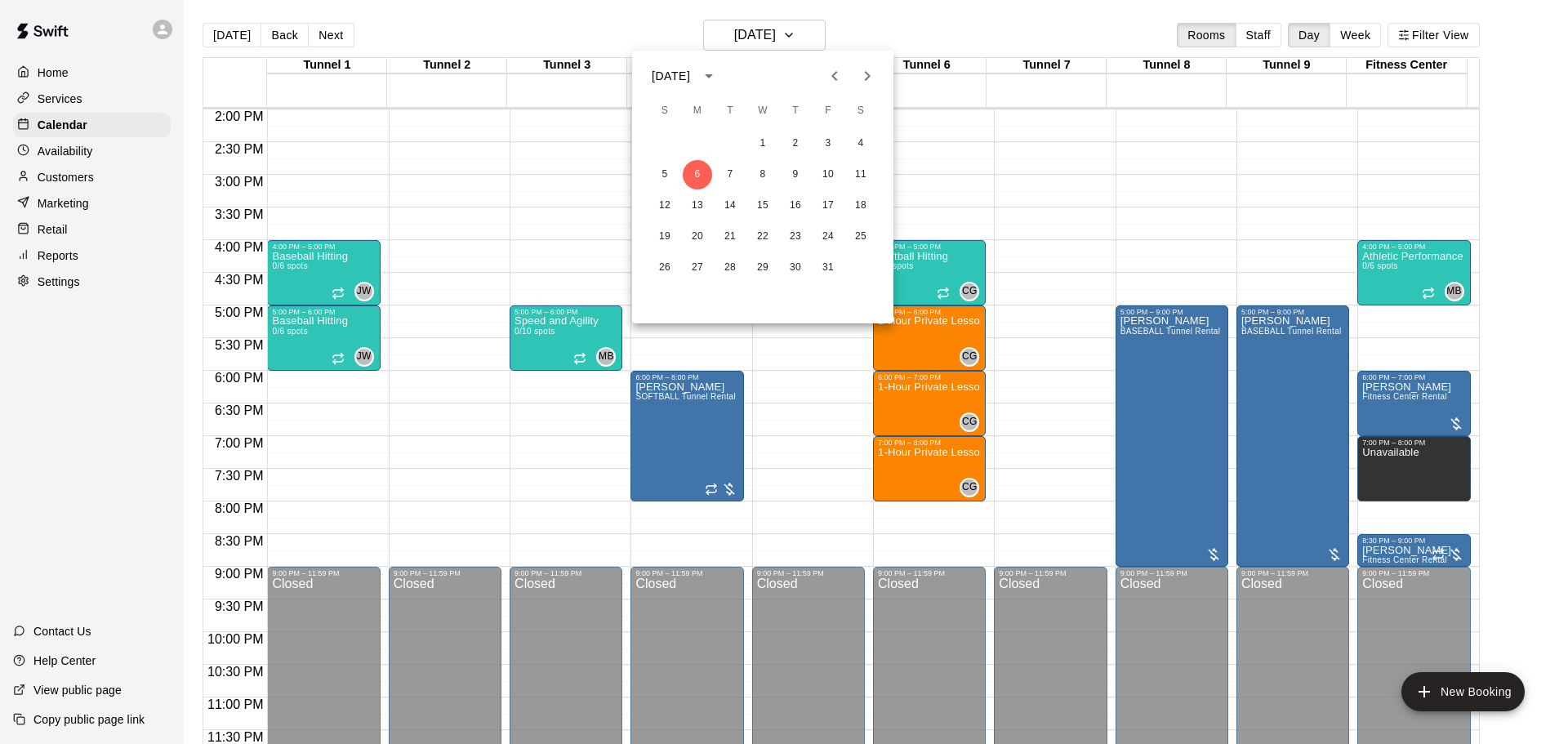
click at [835, 78] on icon "Previous month" at bounding box center [834, 75] width 6 height 10
click at [702, 142] on button "1" at bounding box center [697, 144] width 29 height 29
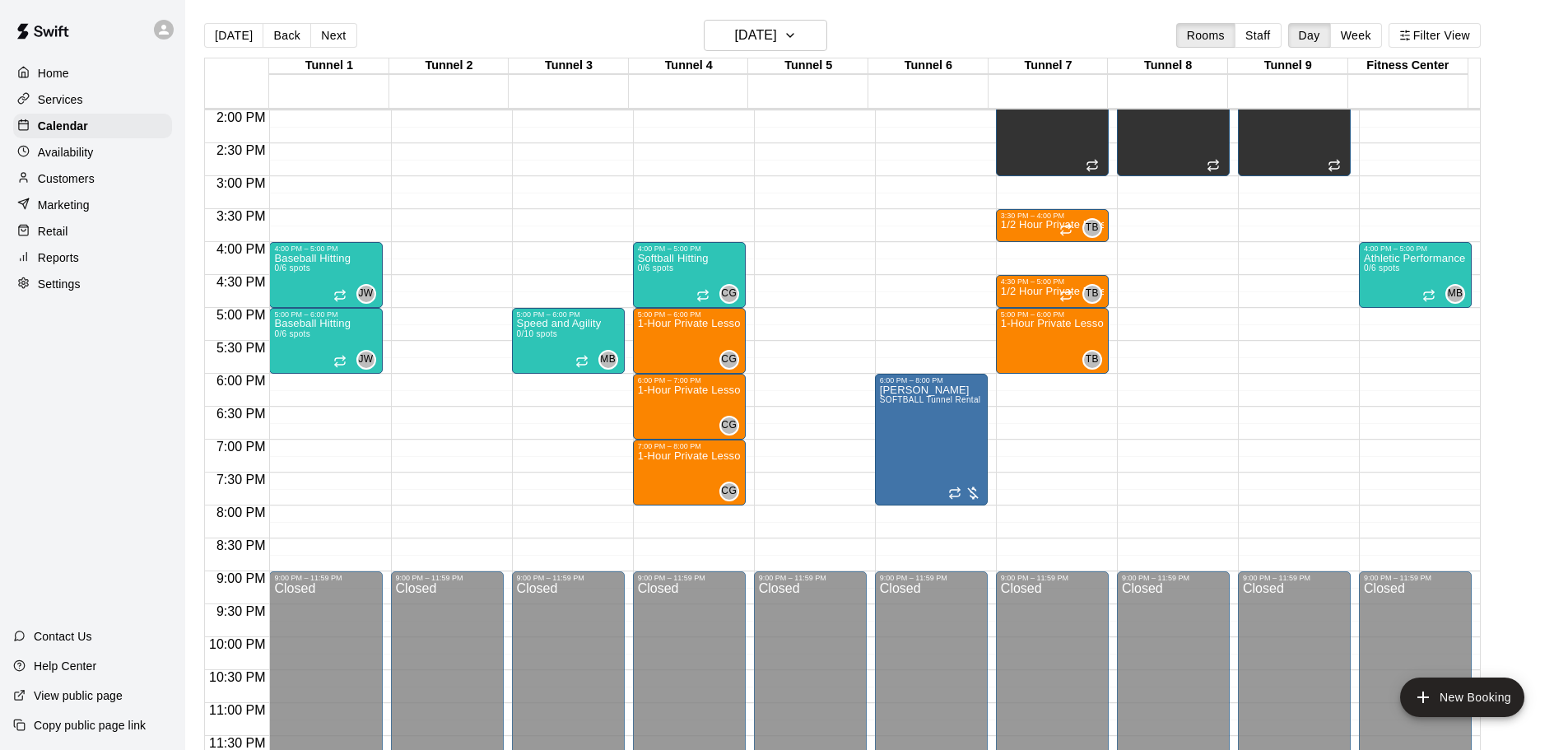
click at [236, 38] on button "[DATE]" at bounding box center [234, 35] width 59 height 24
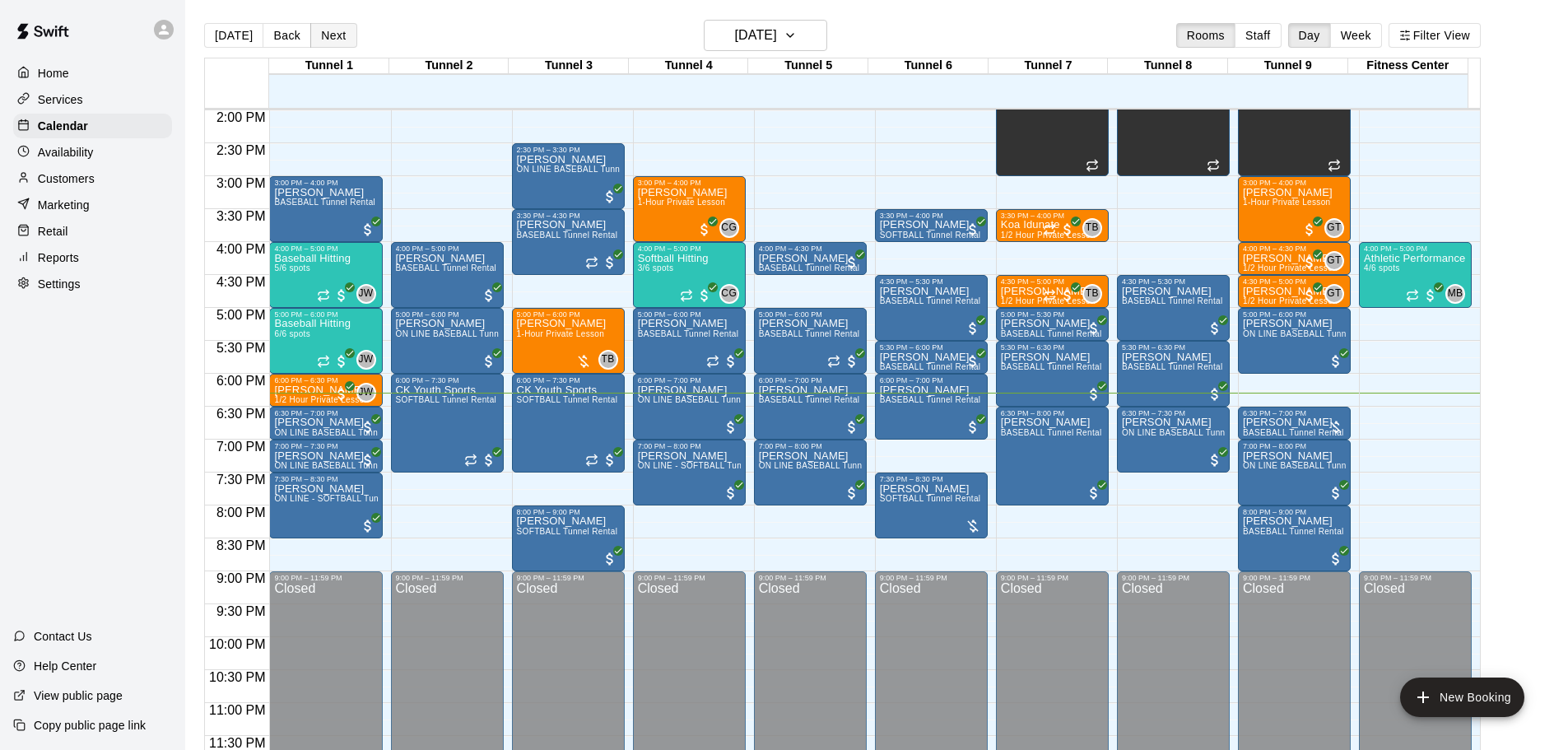
click at [330, 32] on button "Next" at bounding box center [333, 35] width 46 height 24
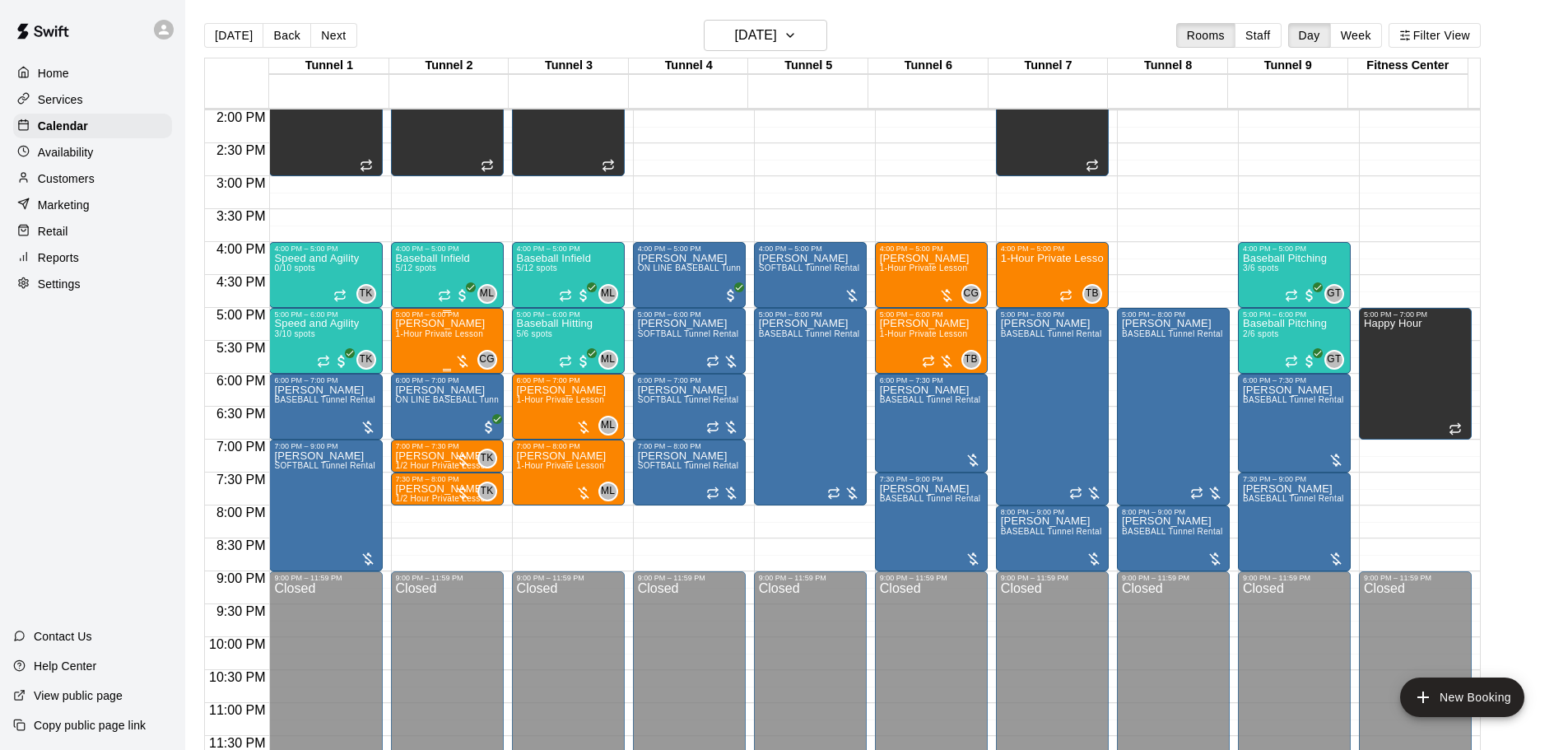
scroll to position [841, 0]
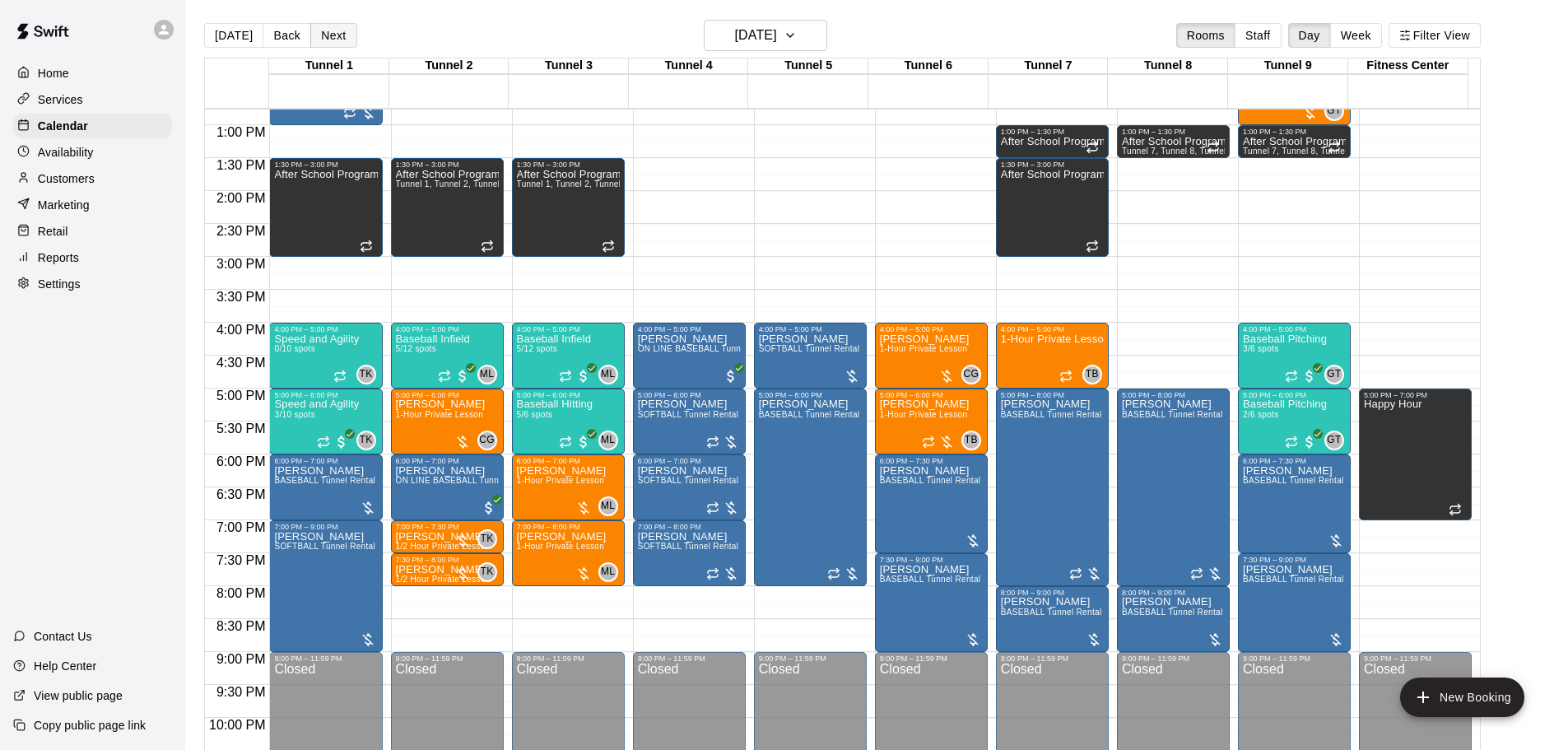
click at [321, 38] on button "Next" at bounding box center [333, 35] width 46 height 24
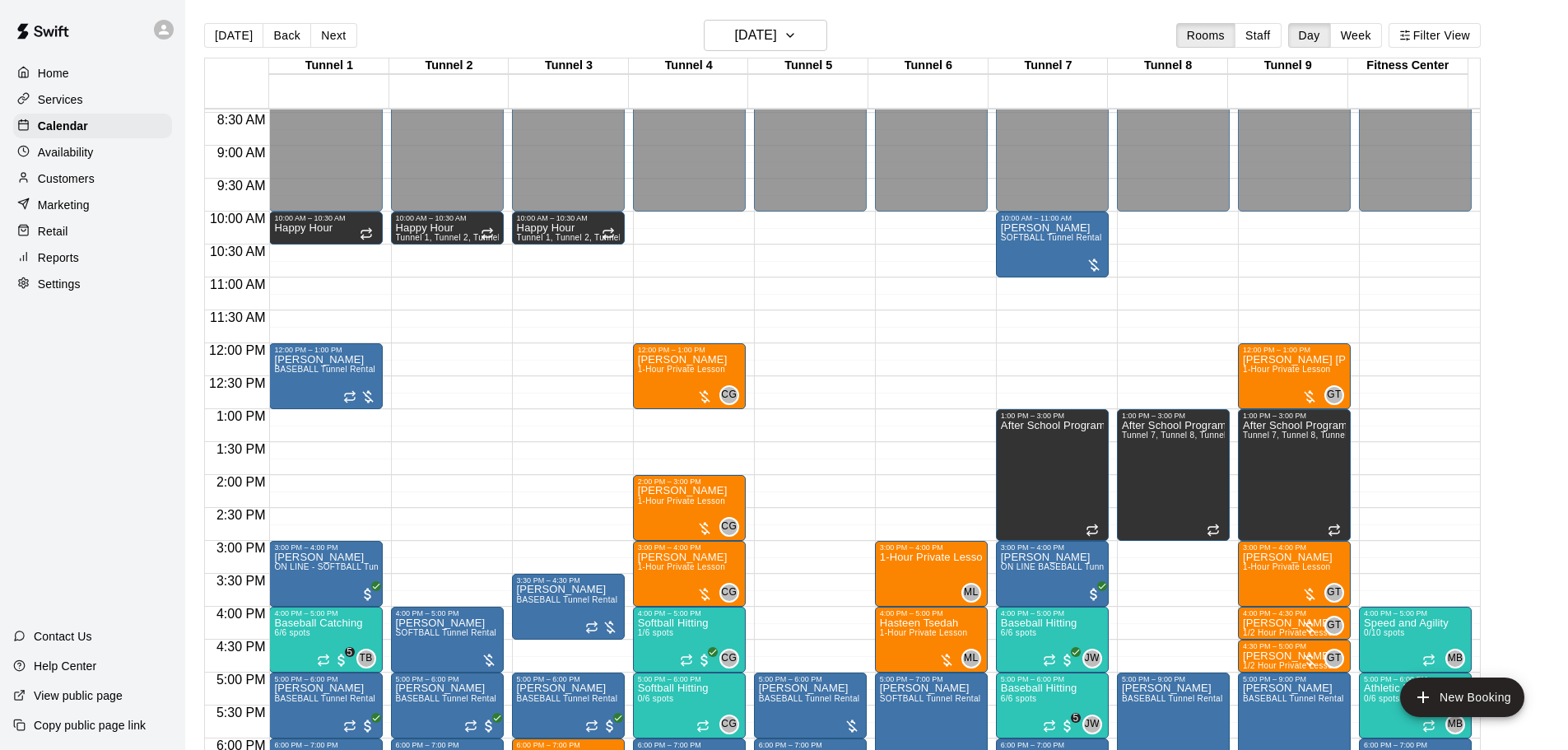
scroll to position [593, 0]
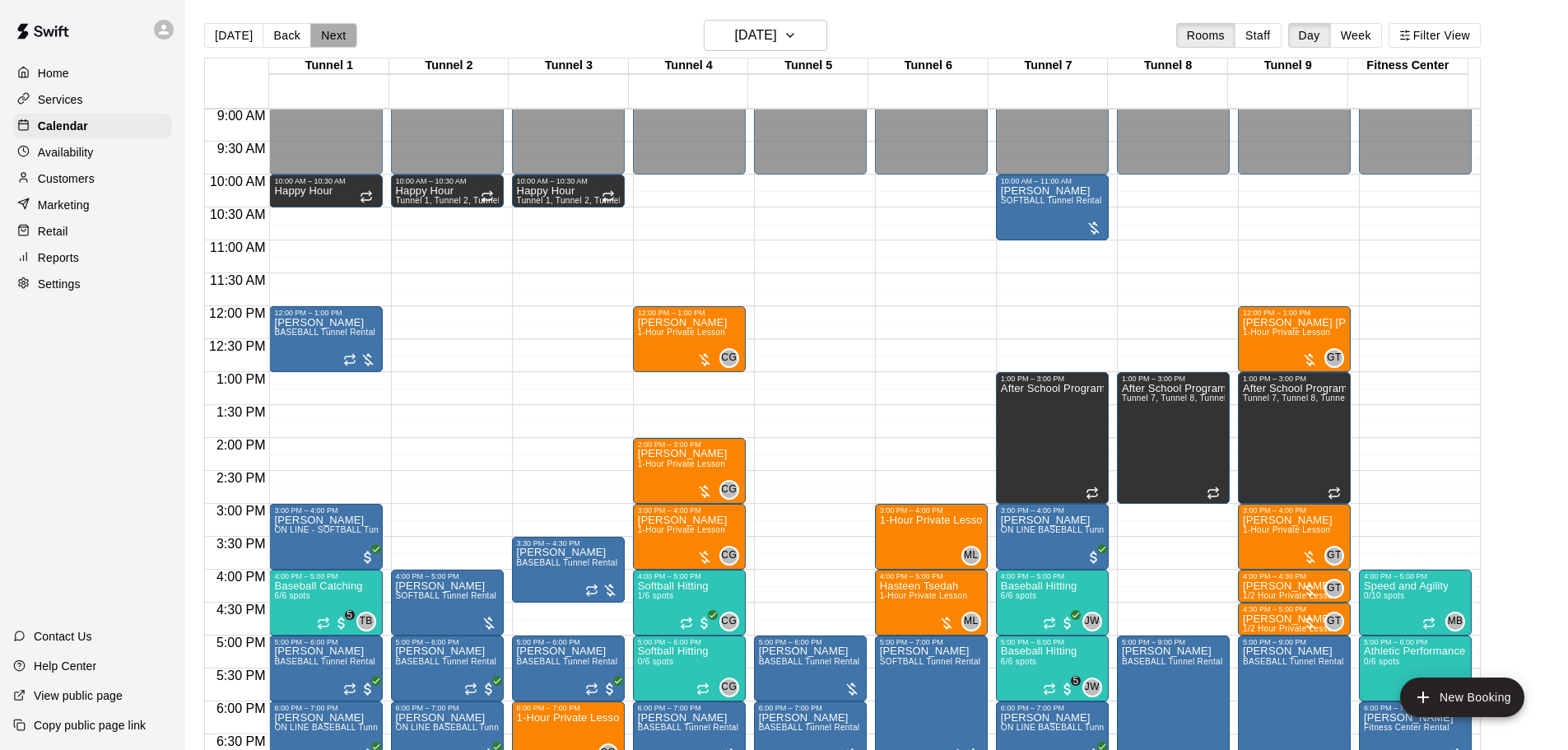
click at [337, 38] on button "Next" at bounding box center [333, 35] width 46 height 24
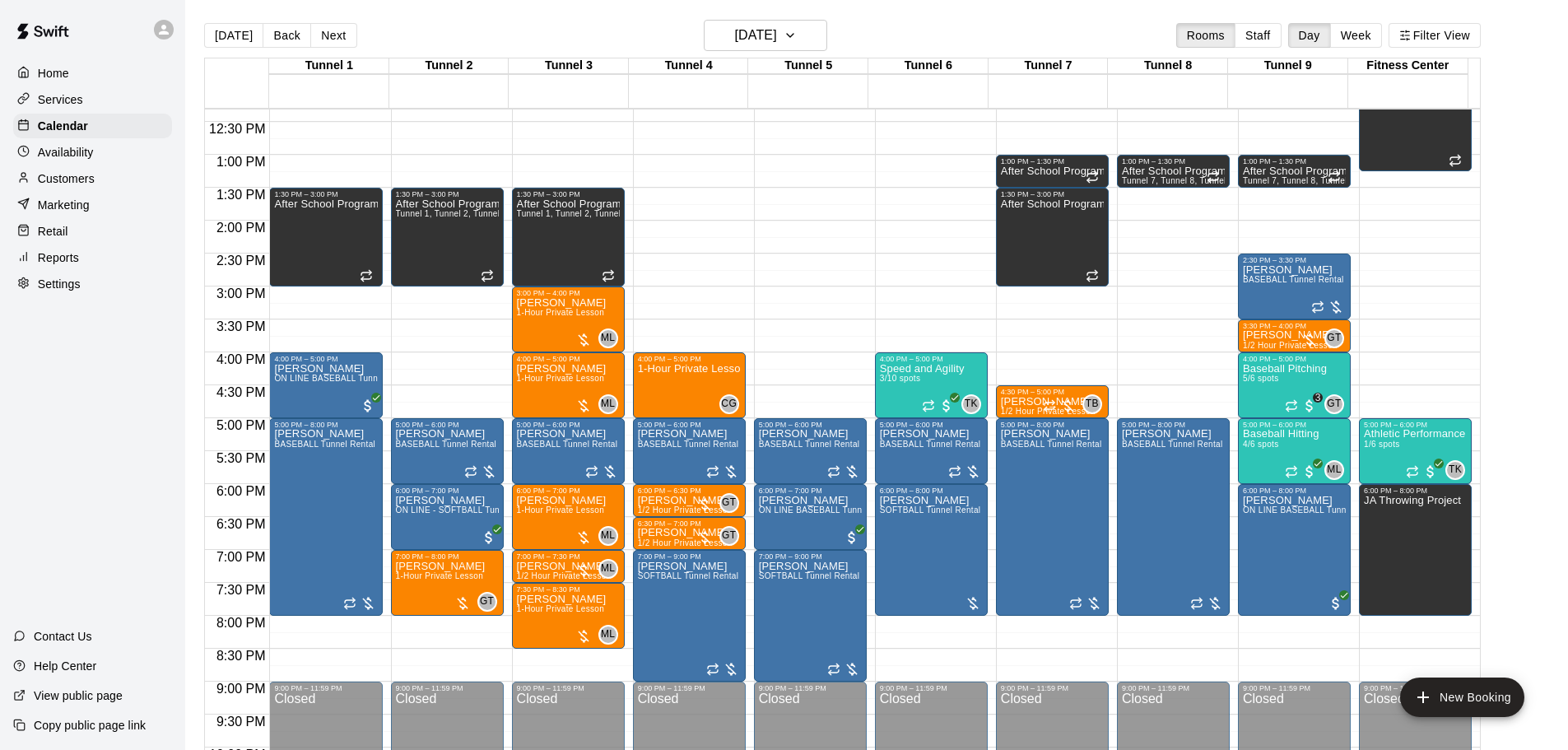
scroll to position [841, 0]
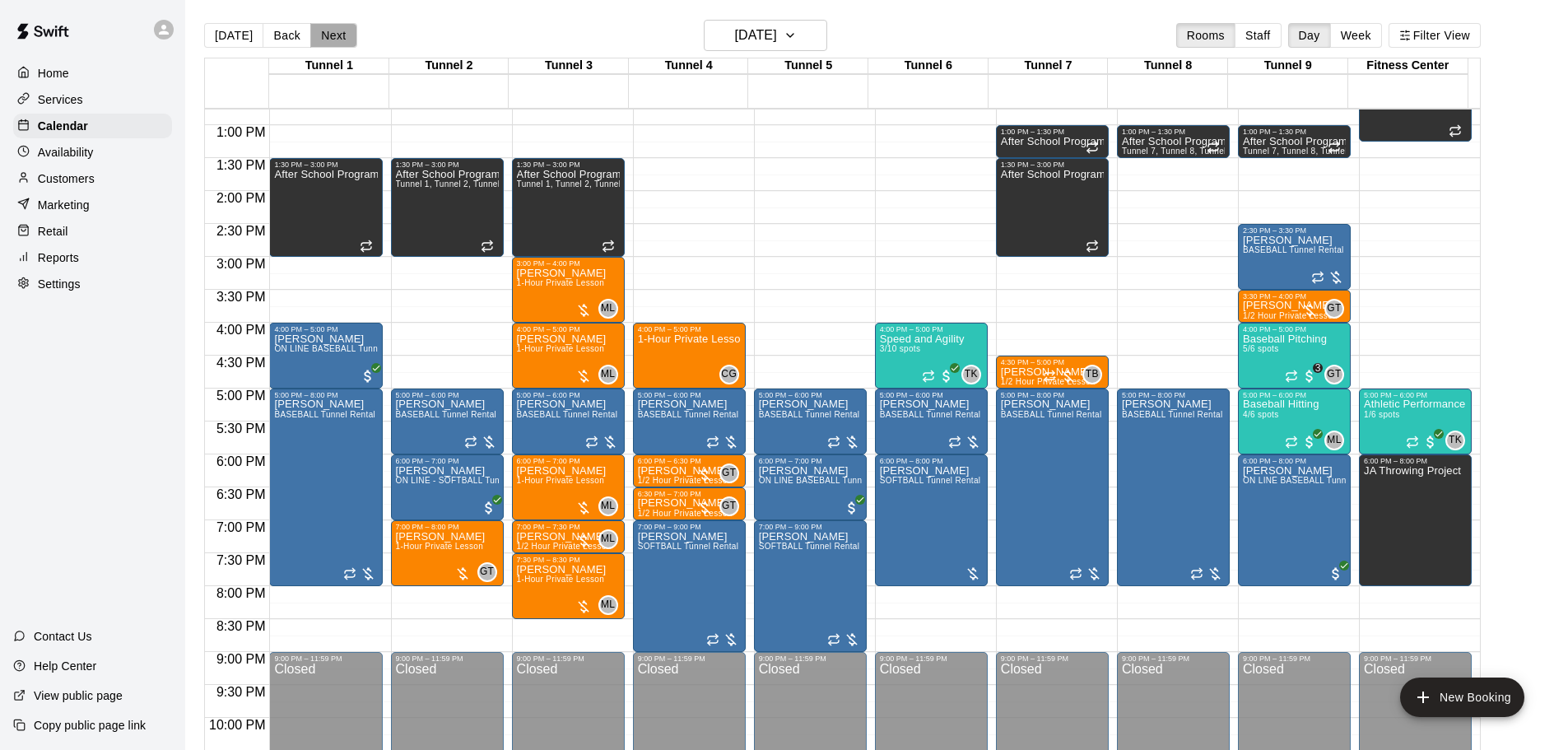
click at [337, 45] on button "Next" at bounding box center [333, 35] width 46 height 24
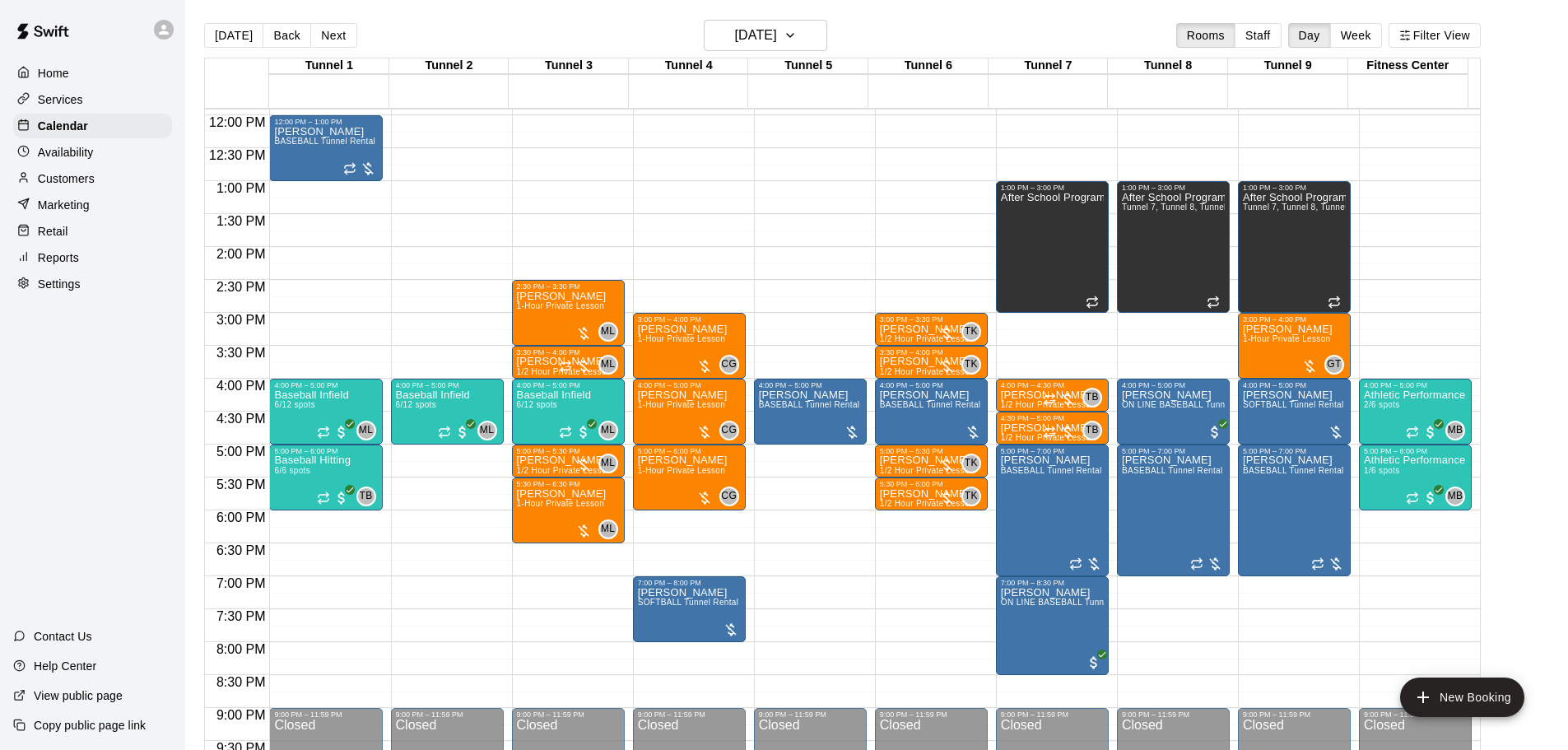
scroll to position [758, 0]
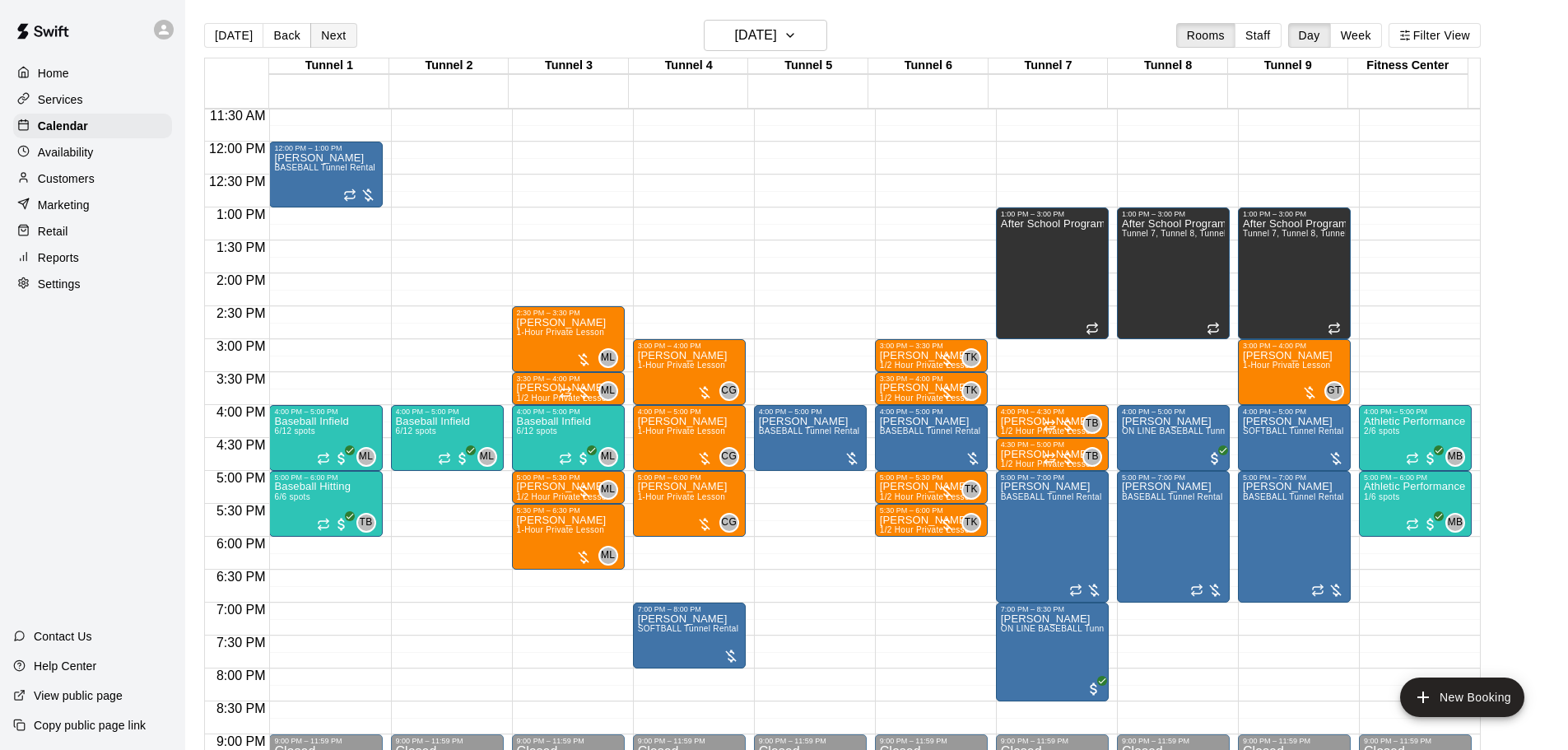
click at [333, 32] on button "Next" at bounding box center [333, 35] width 46 height 24
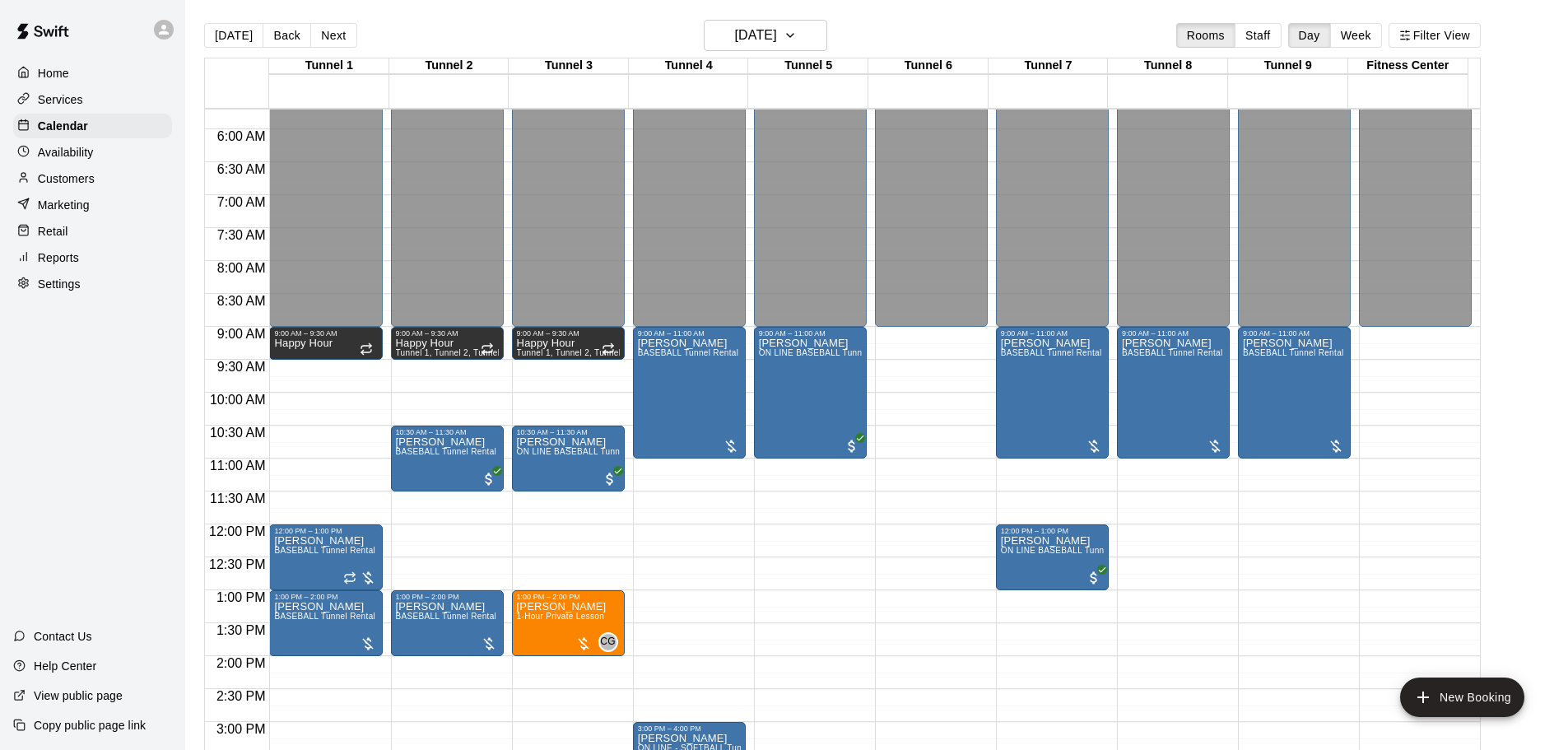
scroll to position [346, 0]
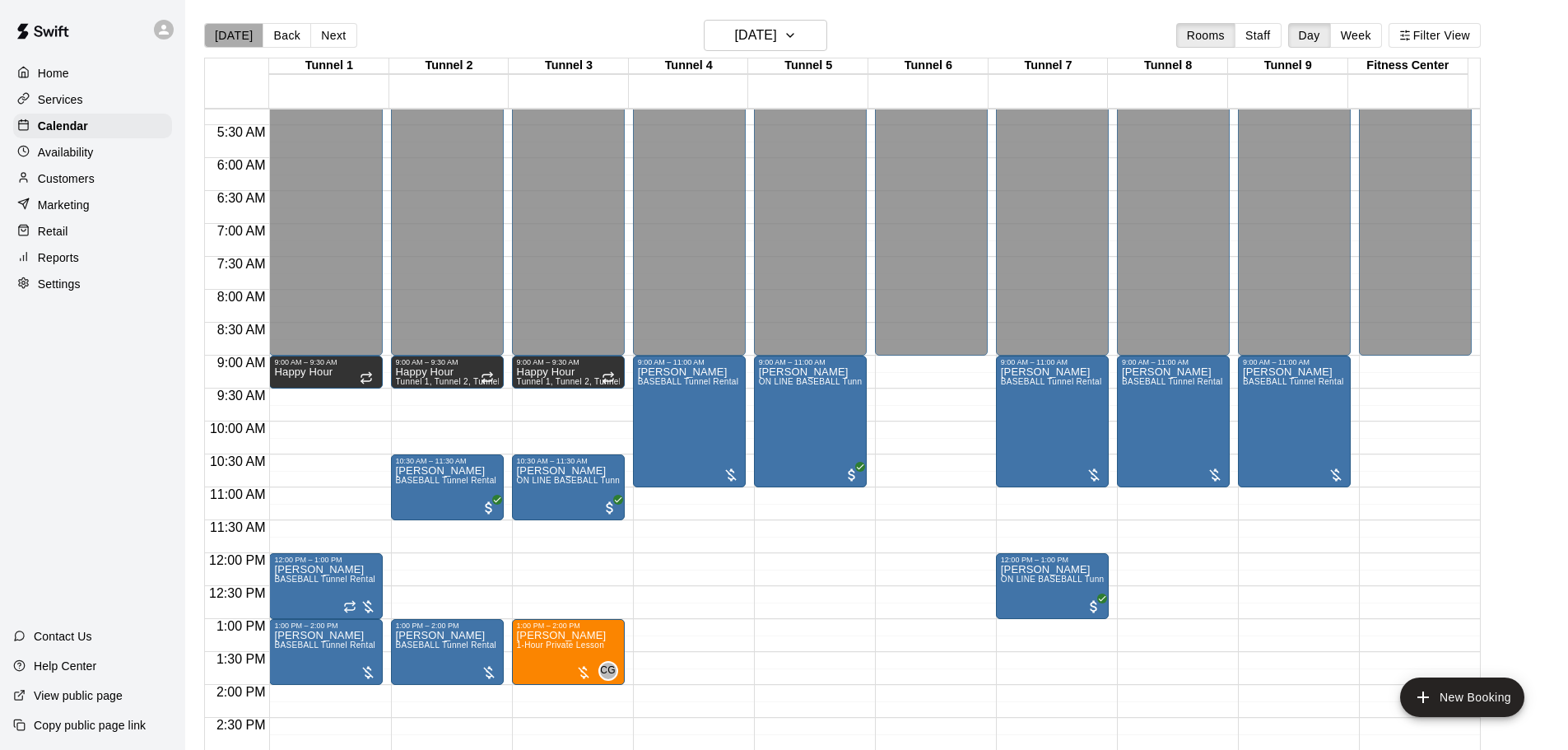
click at [242, 34] on button "[DATE]" at bounding box center [234, 35] width 59 height 24
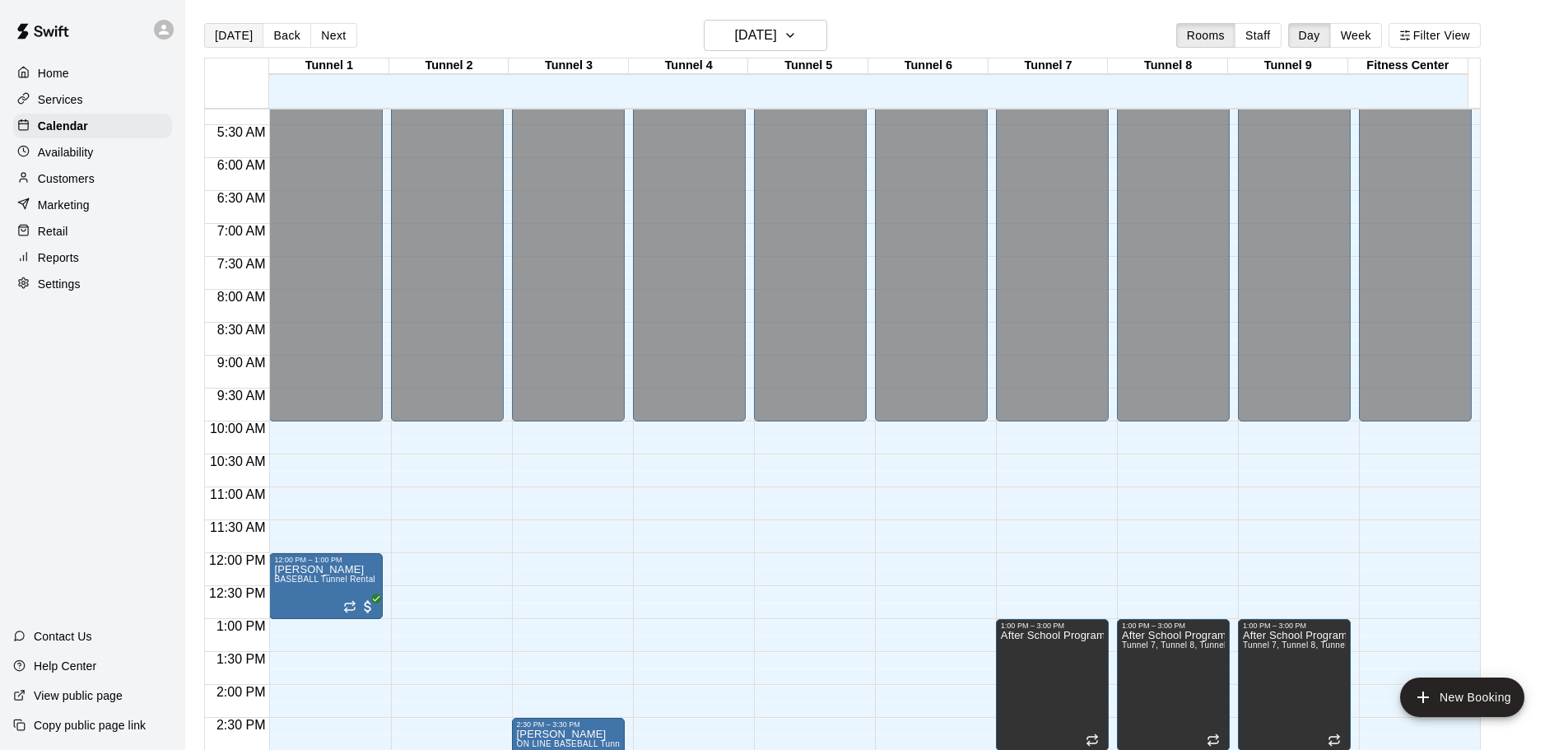
click at [239, 39] on button "[DATE]" at bounding box center [234, 35] width 59 height 24
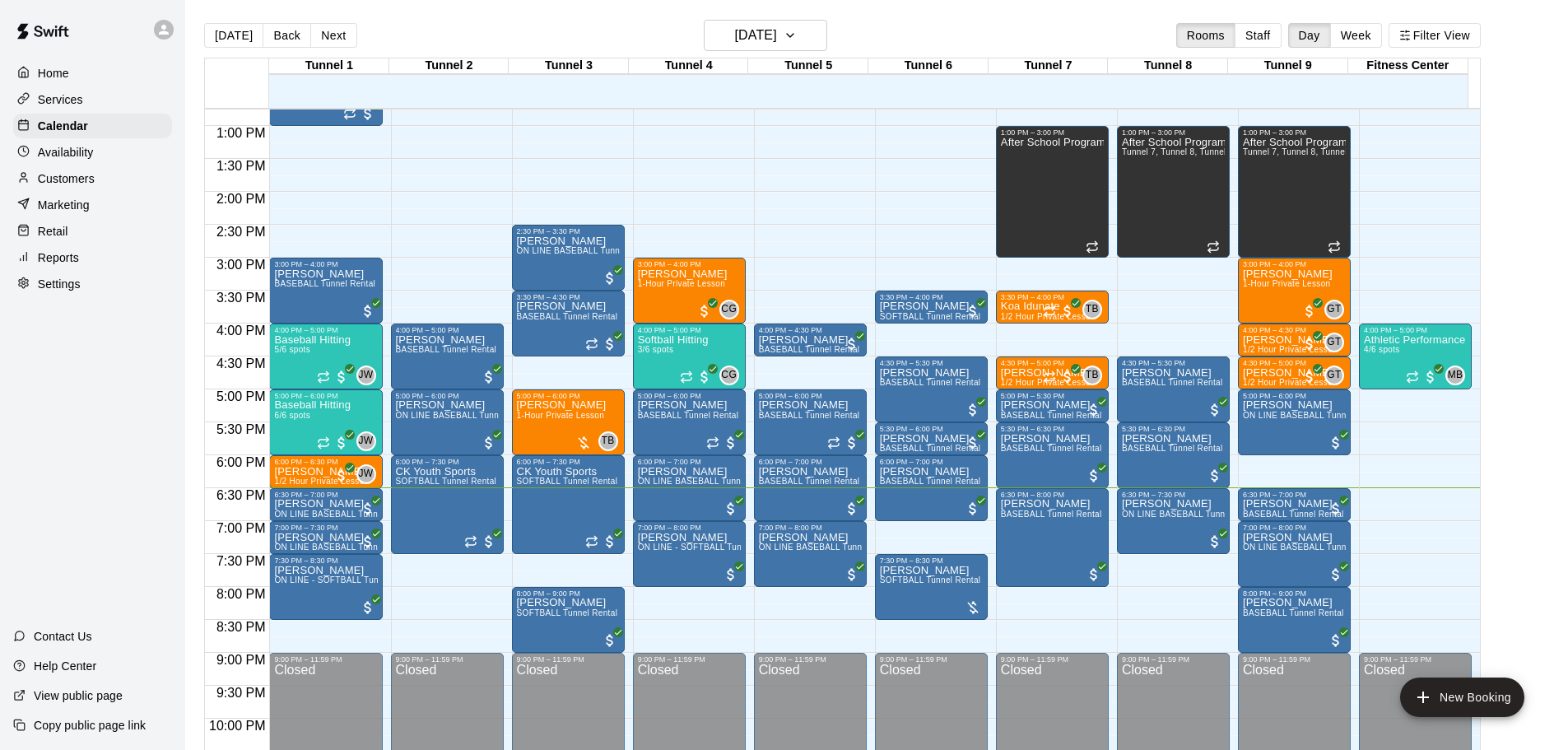
scroll to position [841, 0]
click at [335, 38] on button "Next" at bounding box center [333, 35] width 46 height 24
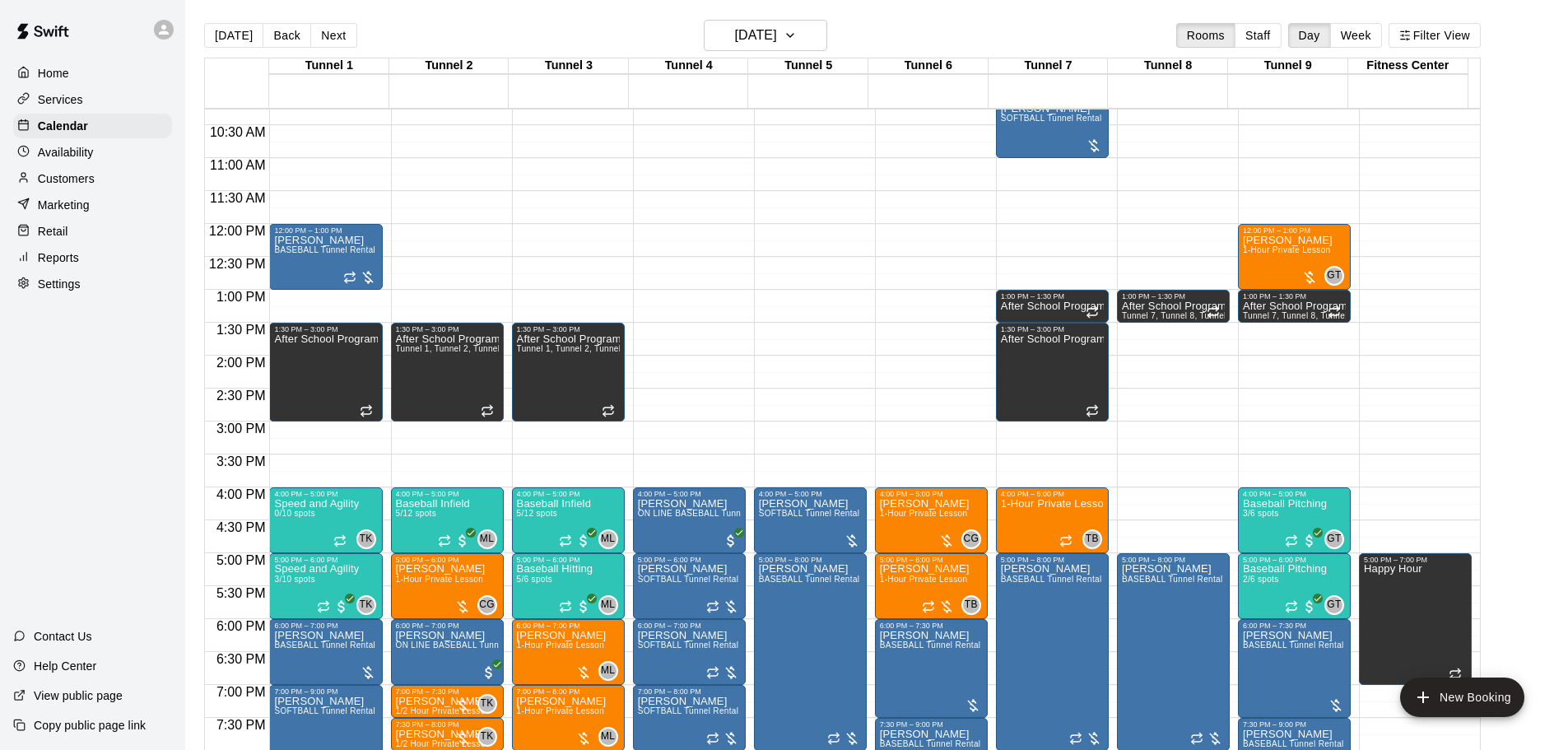
scroll to position [758, 0]
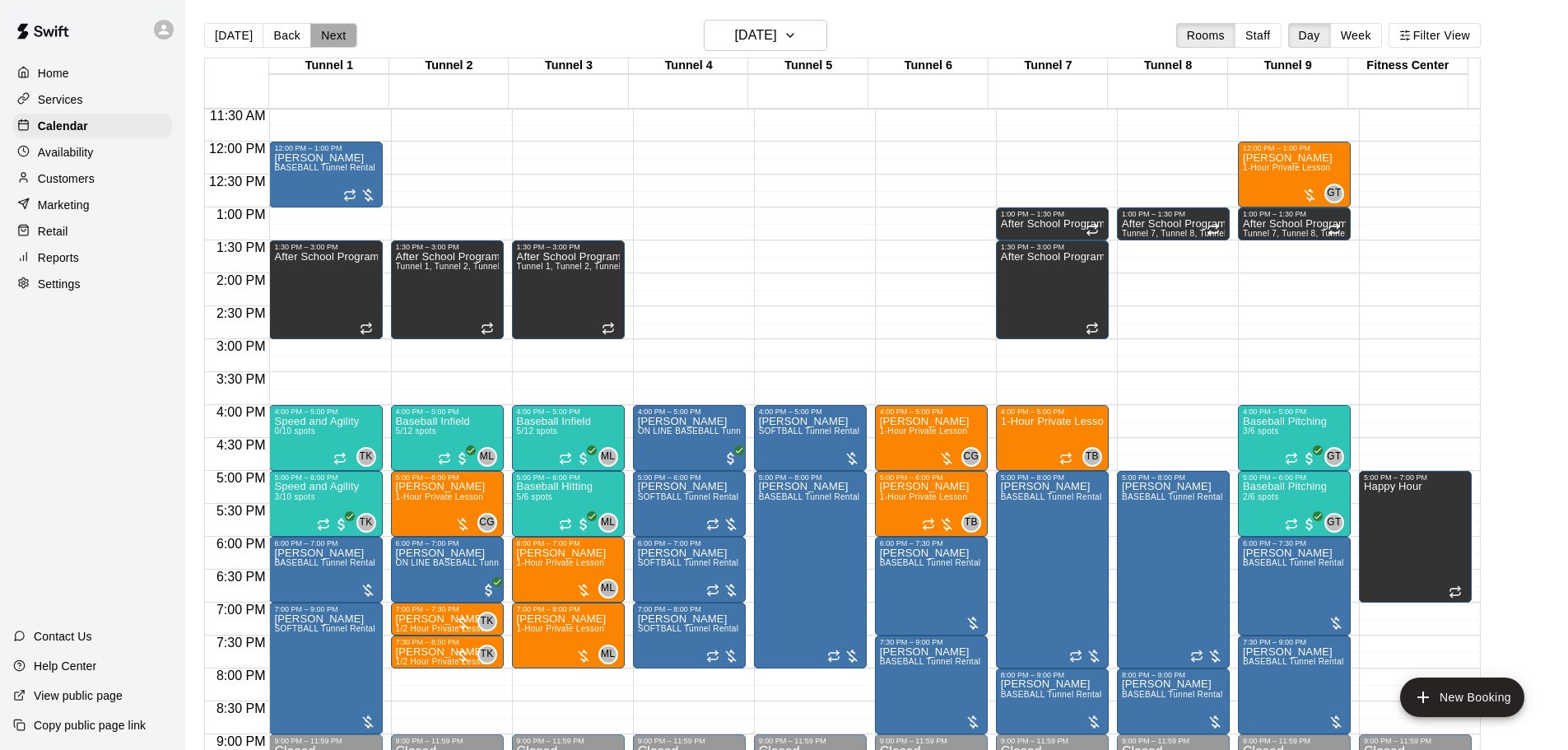
click at [327, 27] on button "Next" at bounding box center [333, 35] width 46 height 24
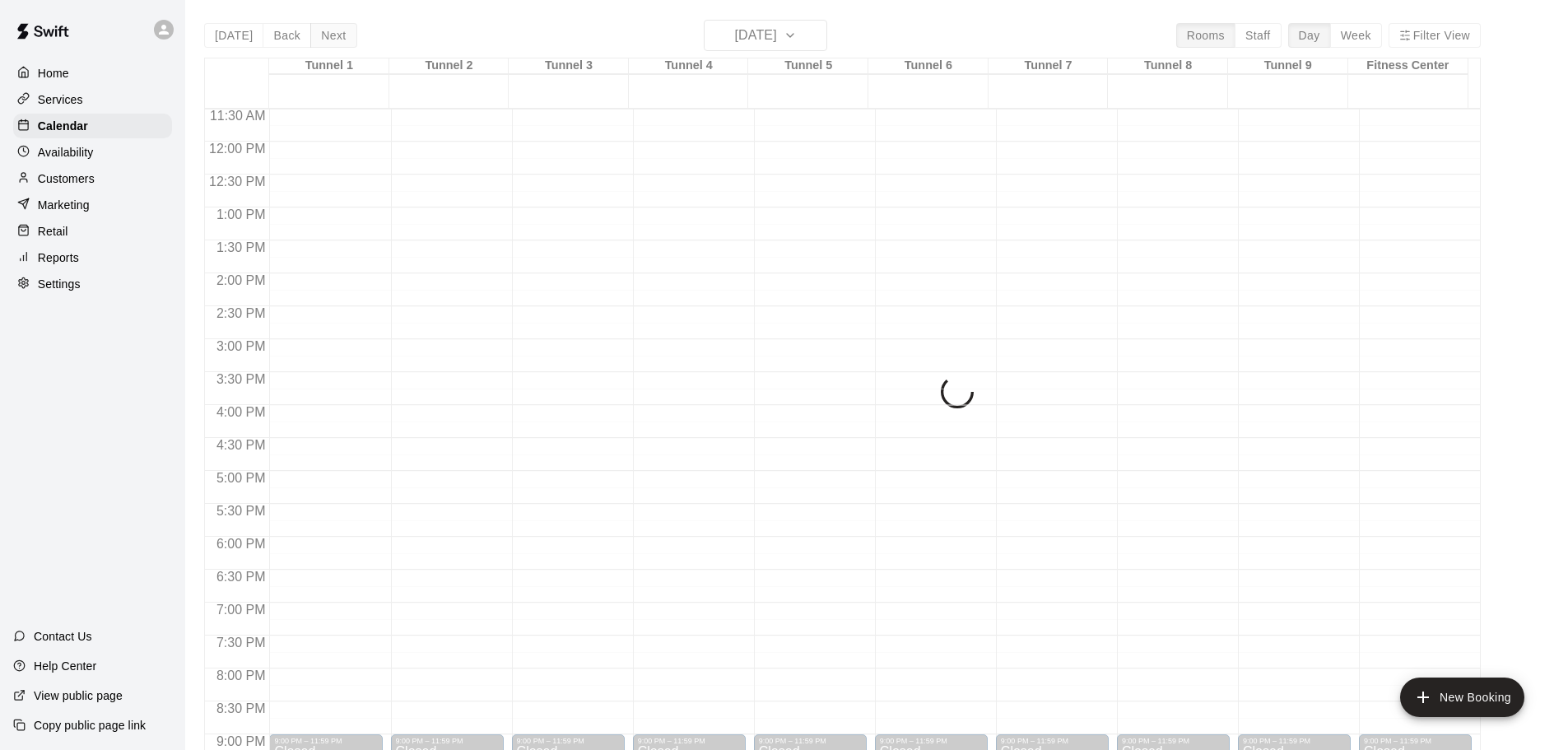
click at [327, 27] on div "[DATE] Back [DATE][DATE] Rooms Staff Day Week Filter View Tunnel 1 13 Wed Tunne…" at bounding box center [842, 395] width 1277 height 750
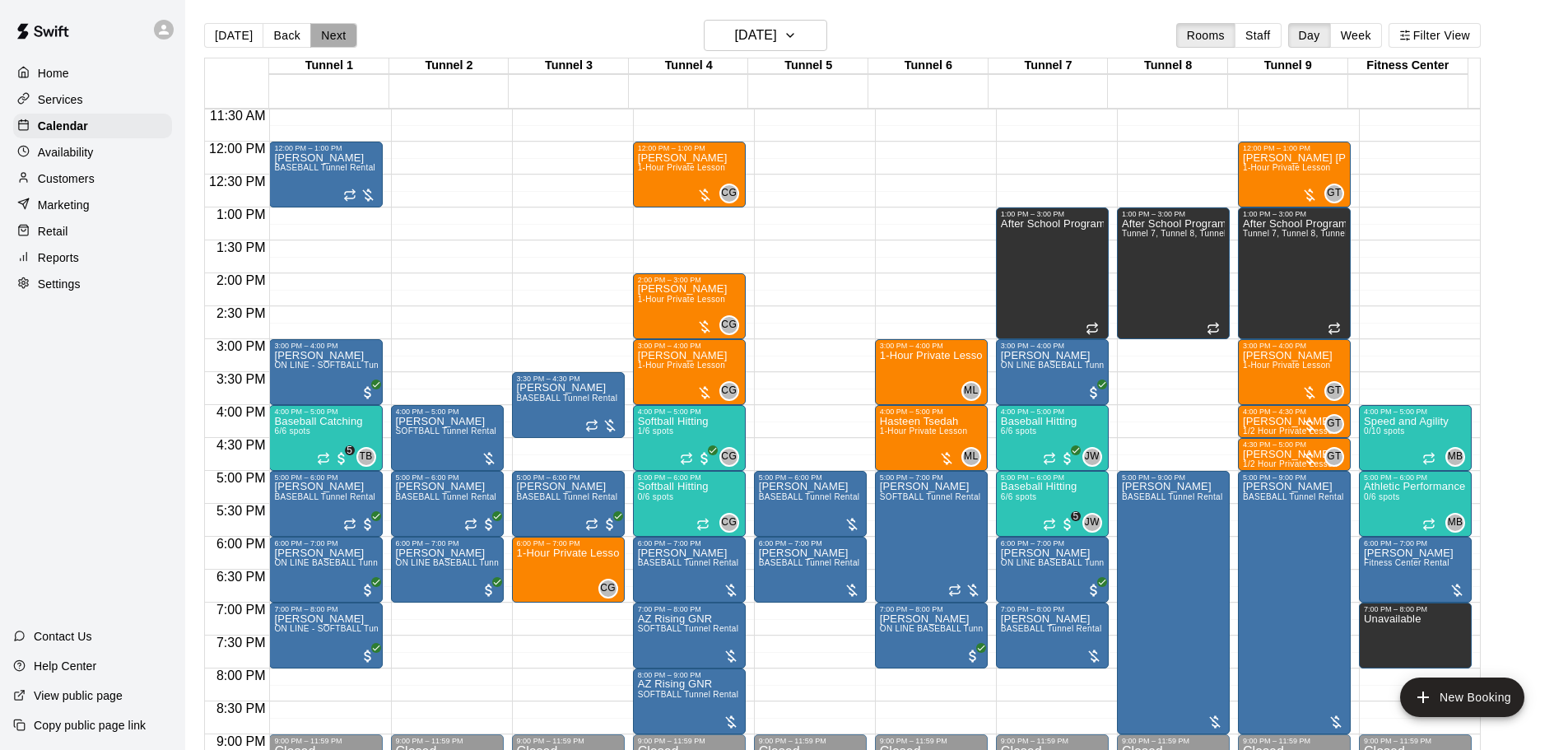
click at [327, 27] on button "Next" at bounding box center [333, 35] width 46 height 24
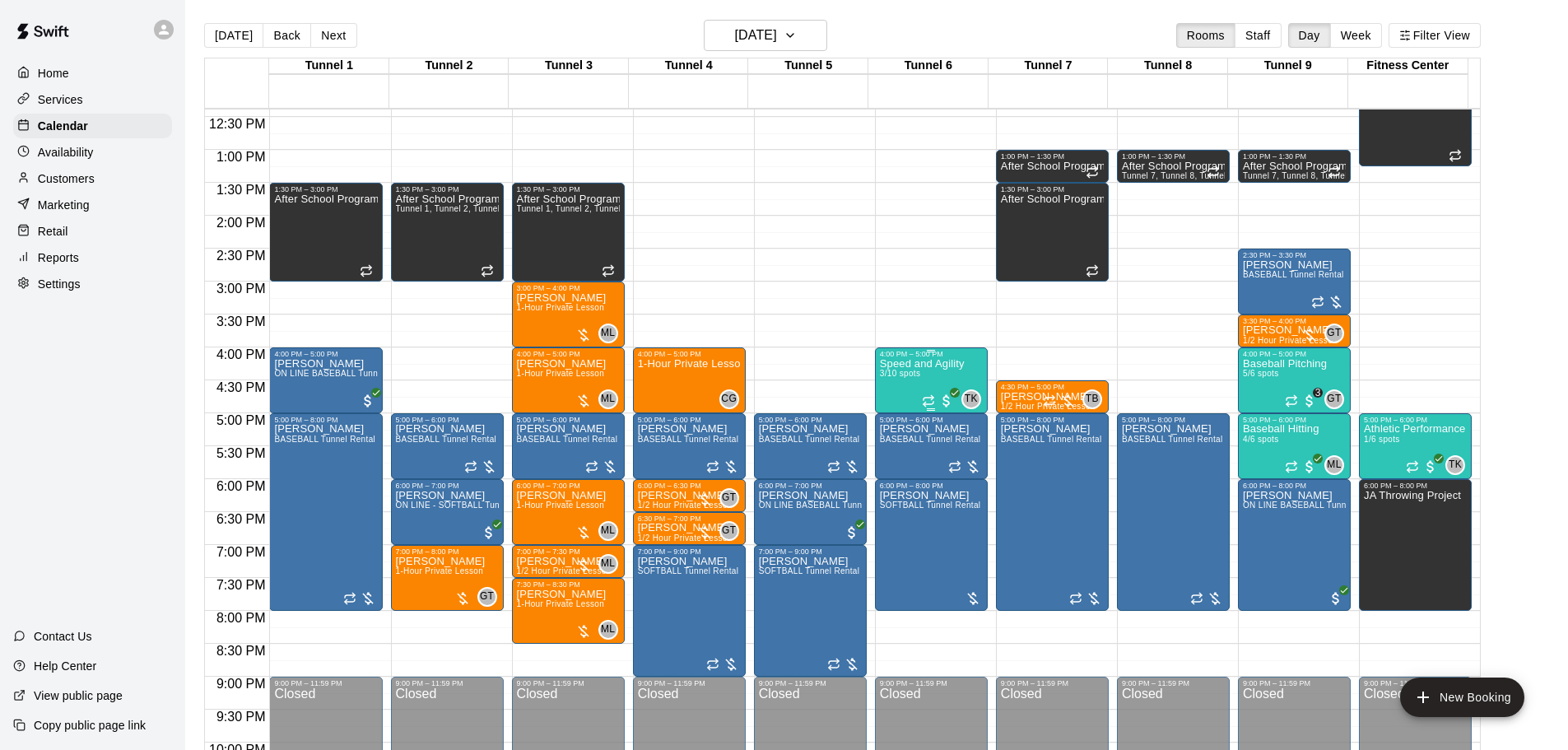
scroll to position [841, 0]
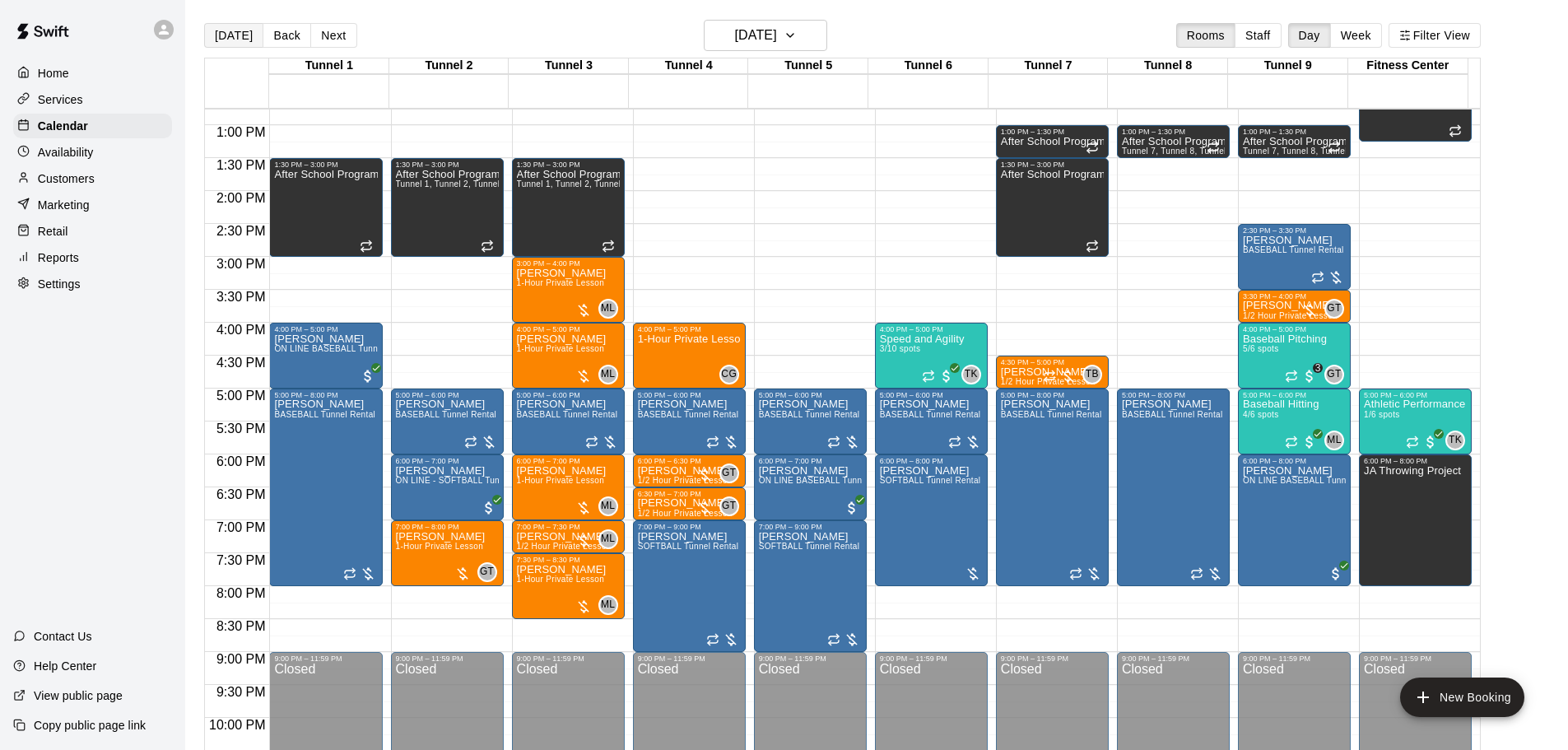
click at [222, 37] on button "[DATE]" at bounding box center [234, 35] width 59 height 24
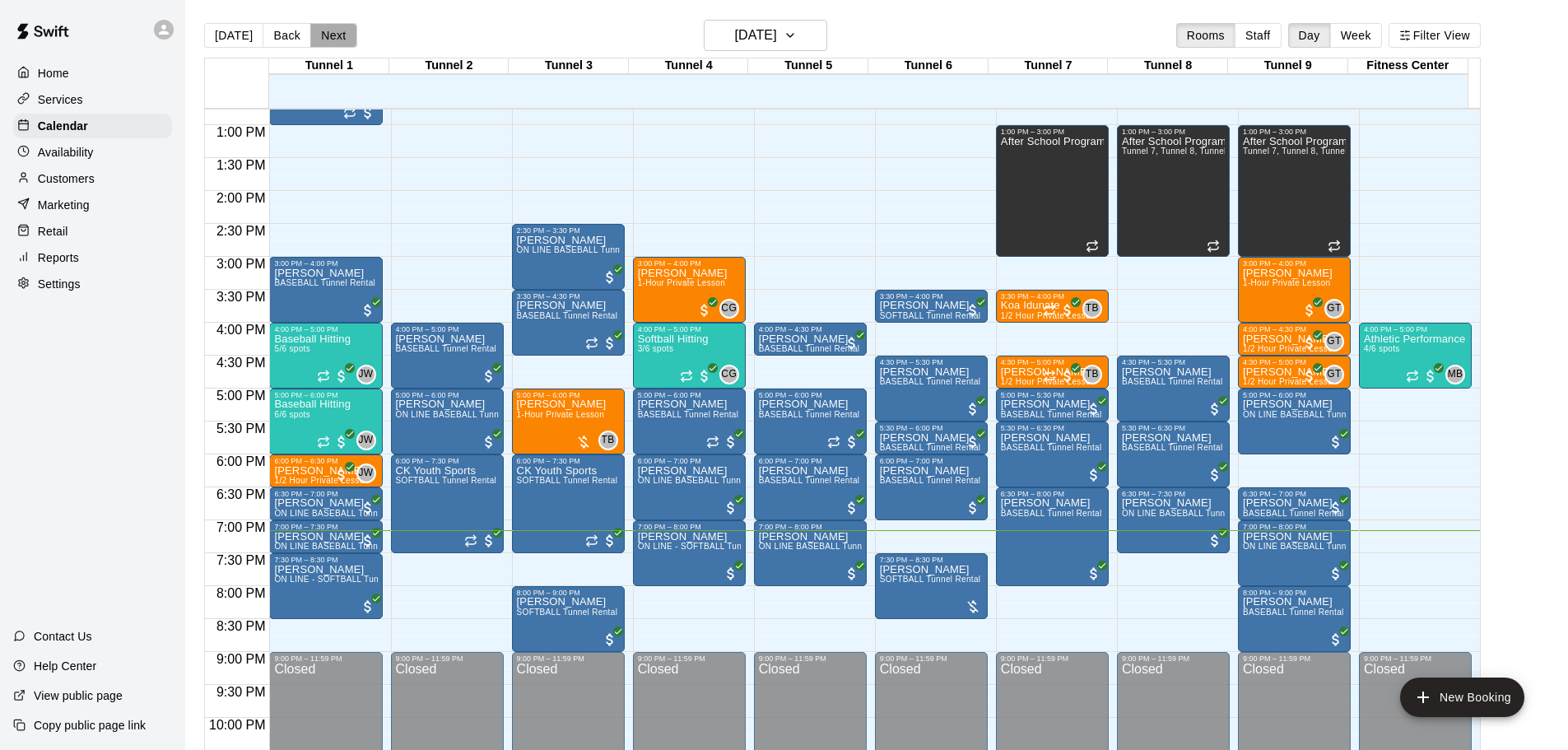
click at [337, 31] on button "Next" at bounding box center [333, 35] width 46 height 24
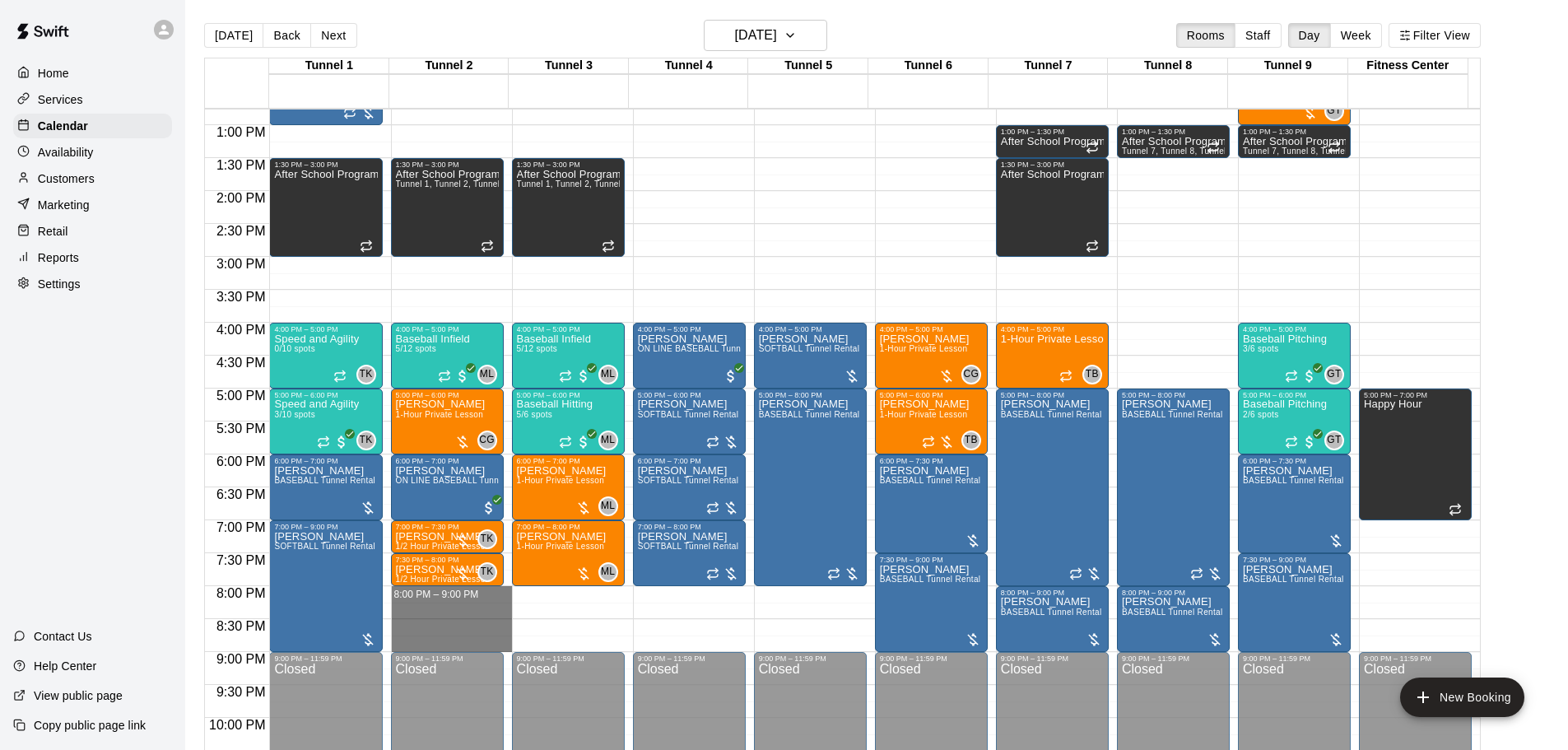
drag, startPoint x: 474, startPoint y: 590, endPoint x: 482, endPoint y: 641, distance: 51.6
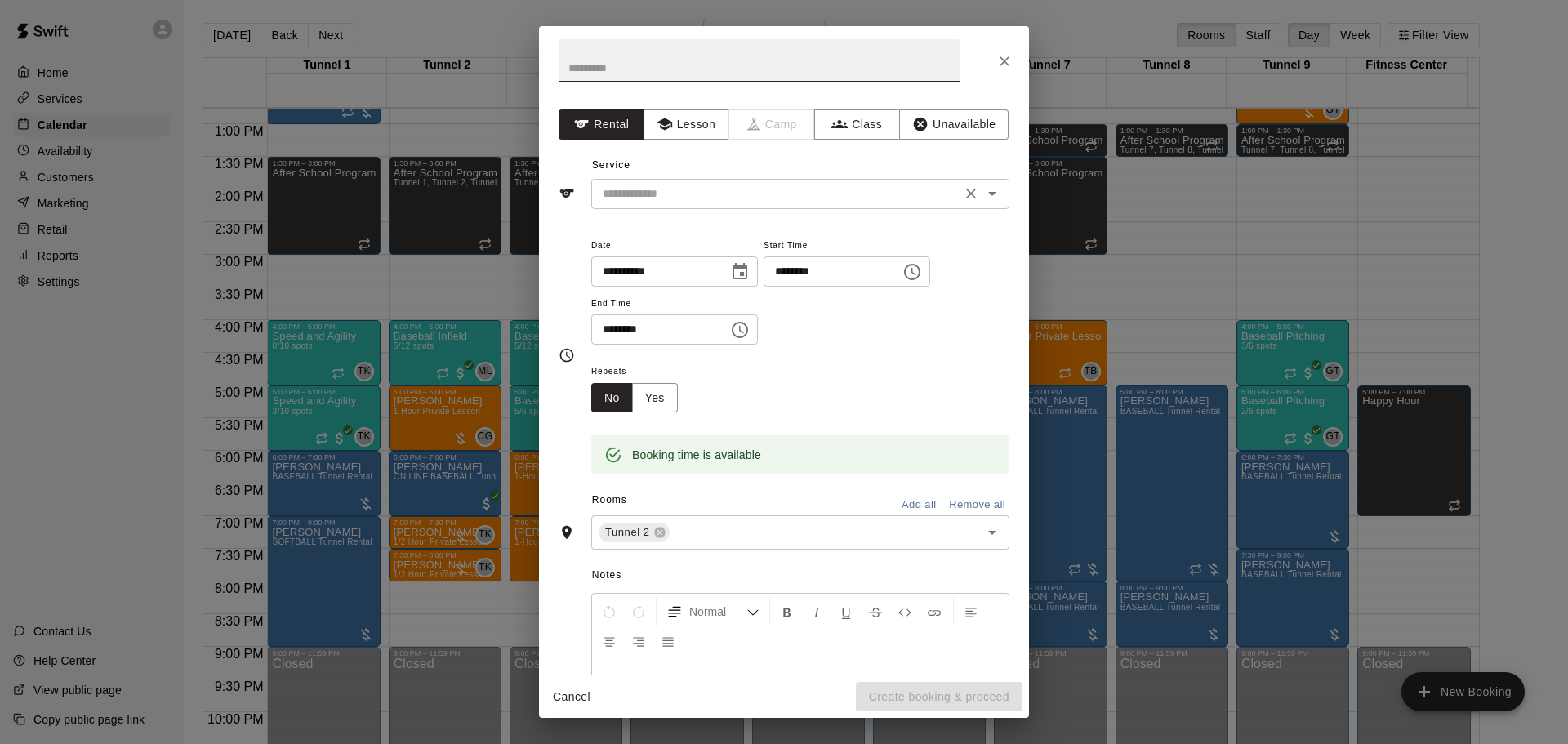
drag, startPoint x: 697, startPoint y: 189, endPoint x: 703, endPoint y: 196, distance: 9.2
click at [698, 190] on input "text" at bounding box center [776, 194] width 360 height 21
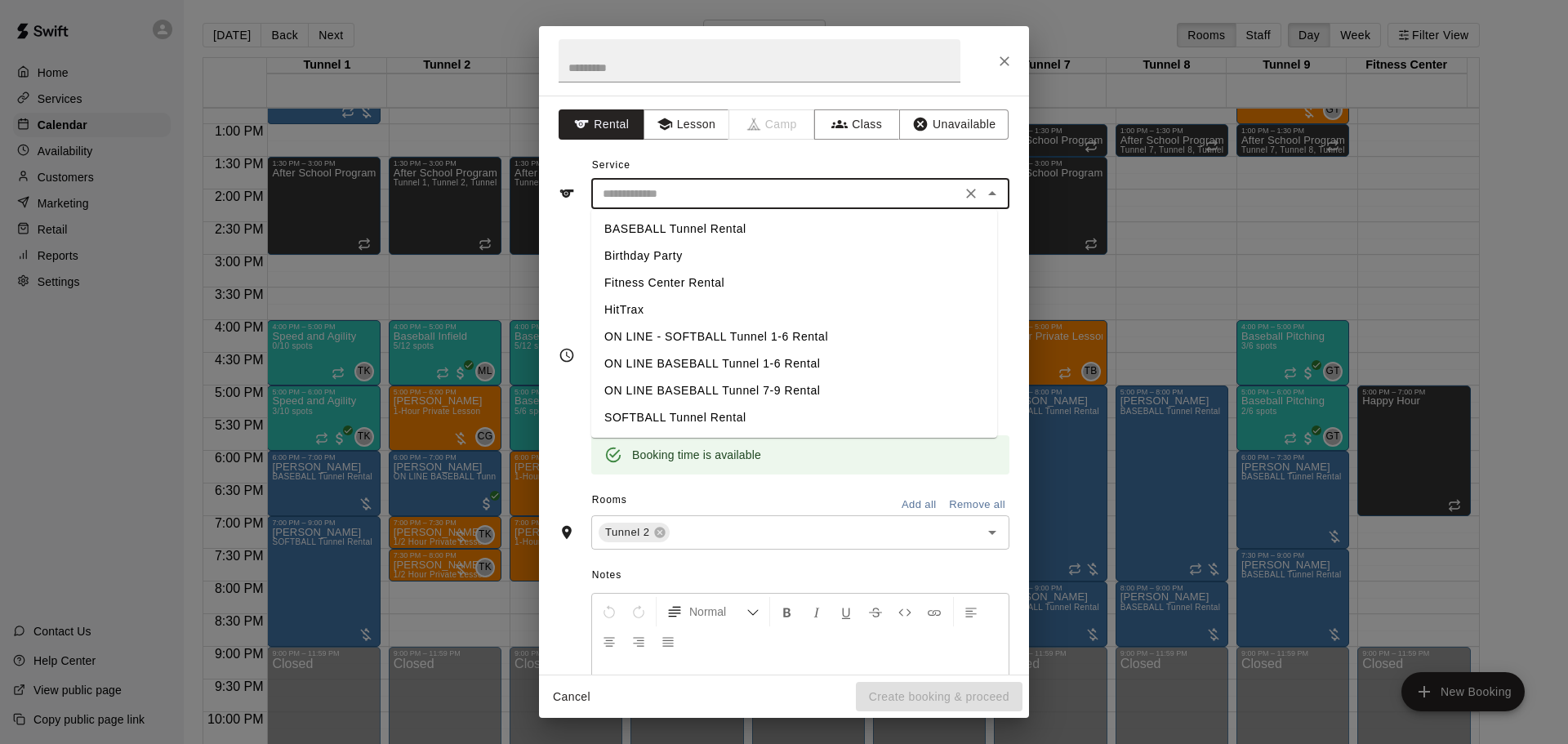
click at [704, 221] on li "BASEBALL Tunnel Rental" at bounding box center [794, 228] width 406 height 27
type input "**********"
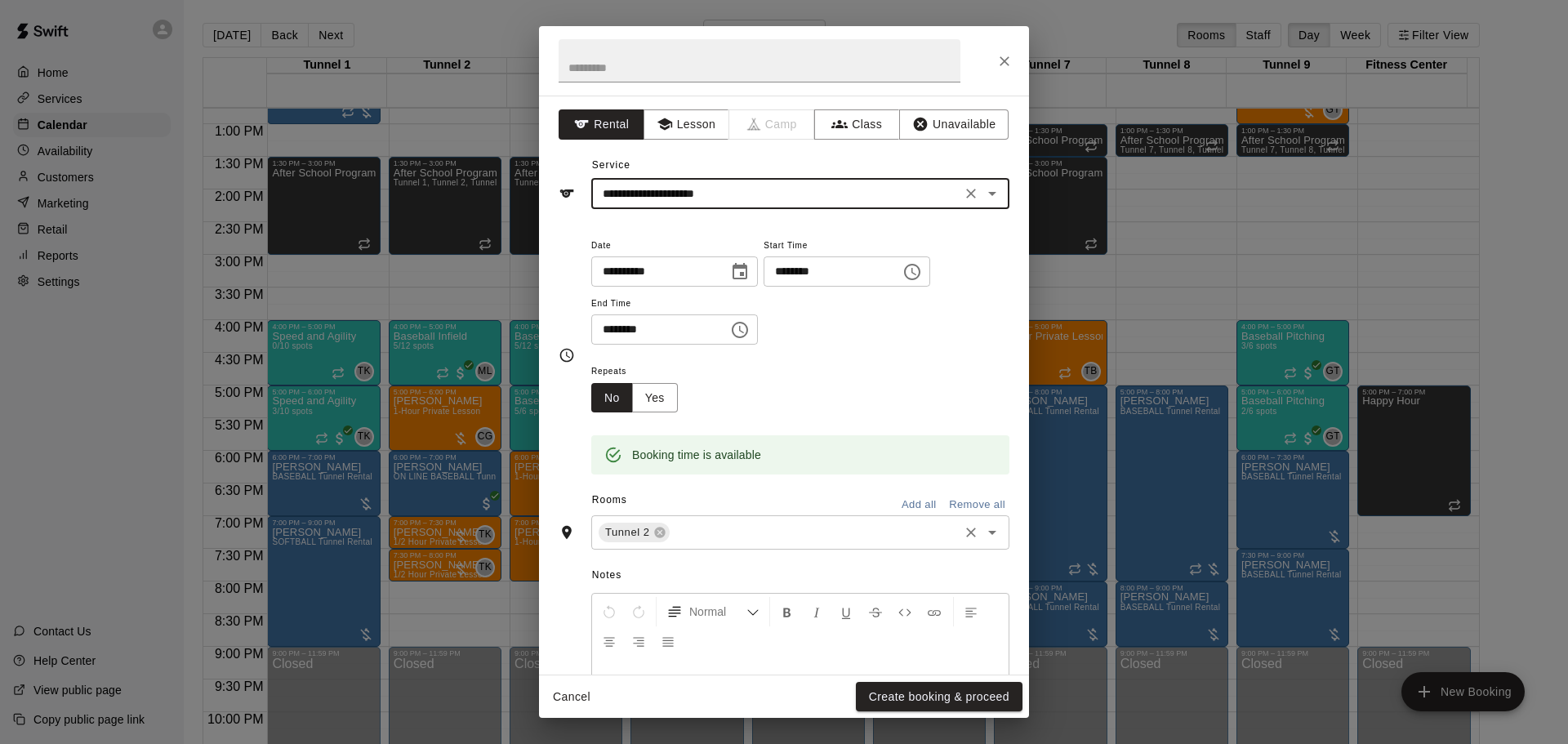
click at [878, 533] on input "text" at bounding box center [814, 533] width 284 height 21
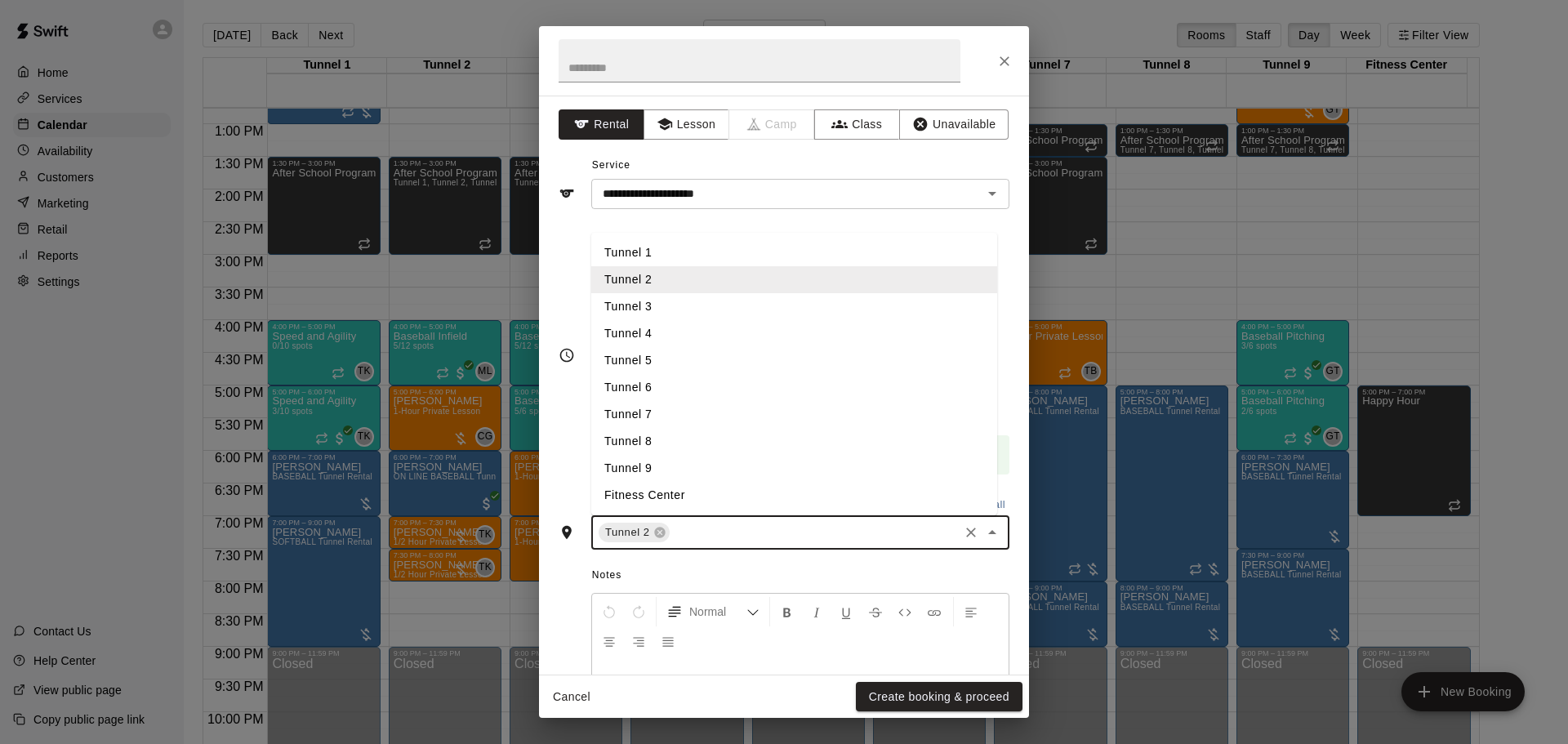
click at [675, 317] on li "Tunnel 3" at bounding box center [794, 306] width 406 height 27
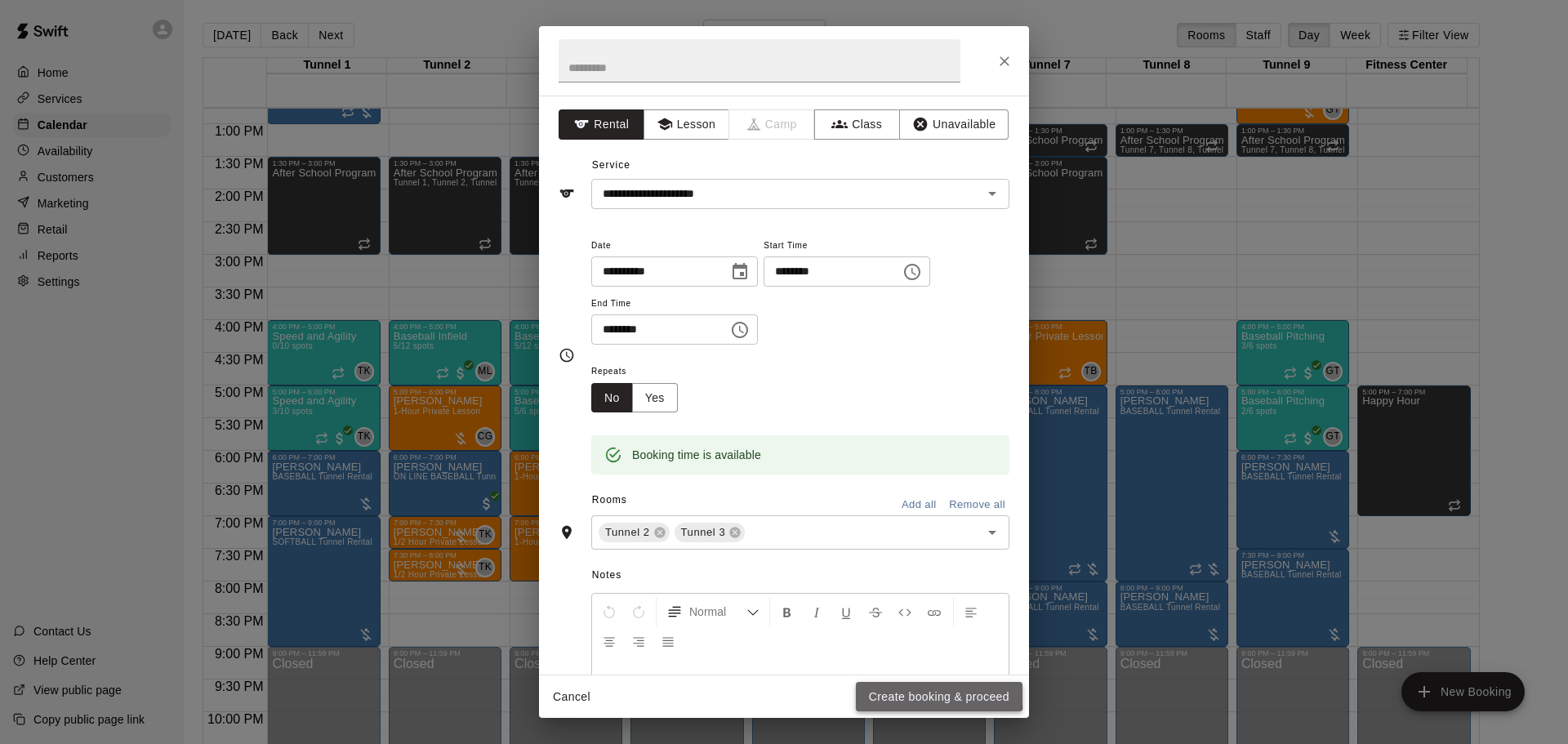
click at [891, 689] on button "Create booking & proceed" at bounding box center [939, 696] width 167 height 30
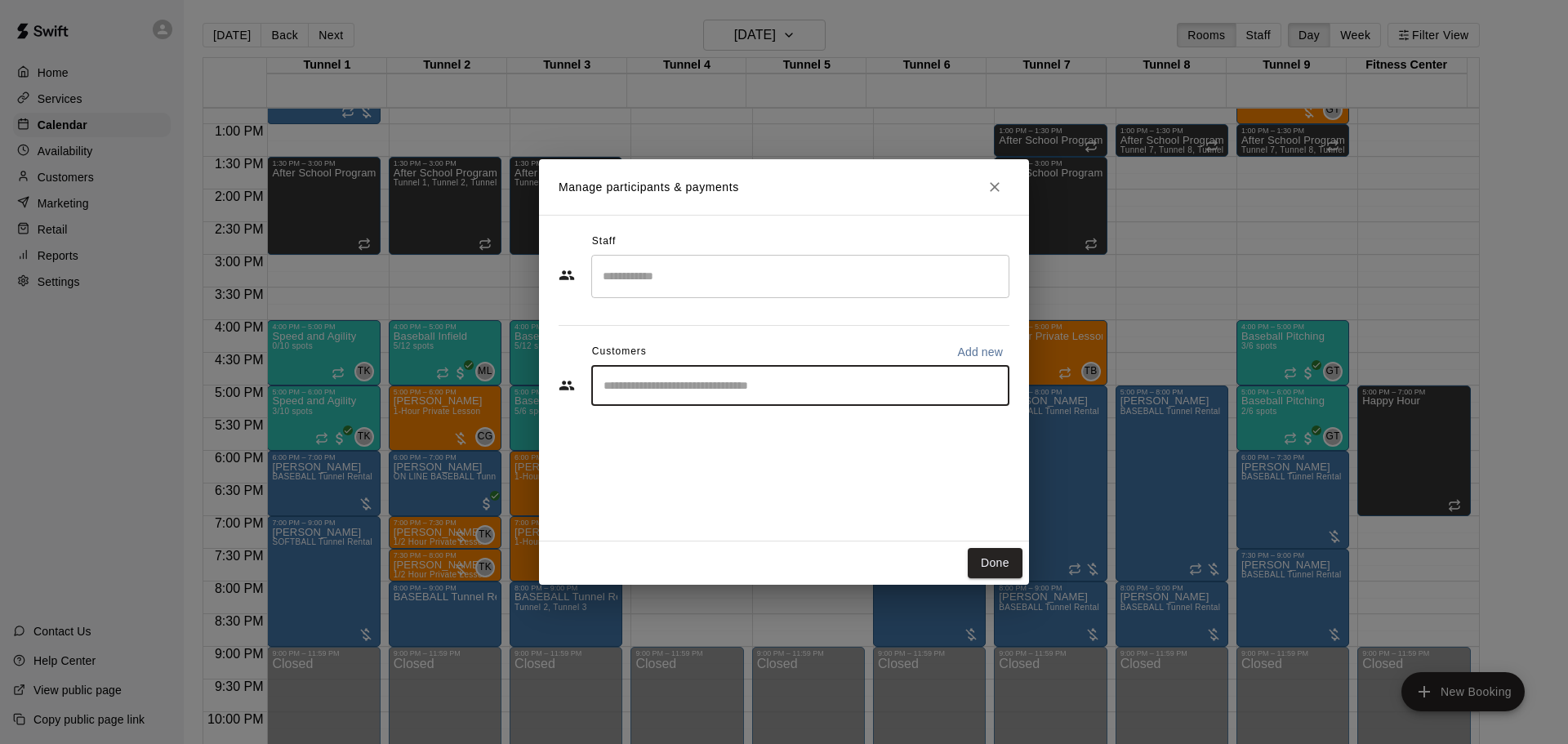
click at [758, 382] on input "Start typing to search customers..." at bounding box center [800, 385] width 403 height 16
type input "********"
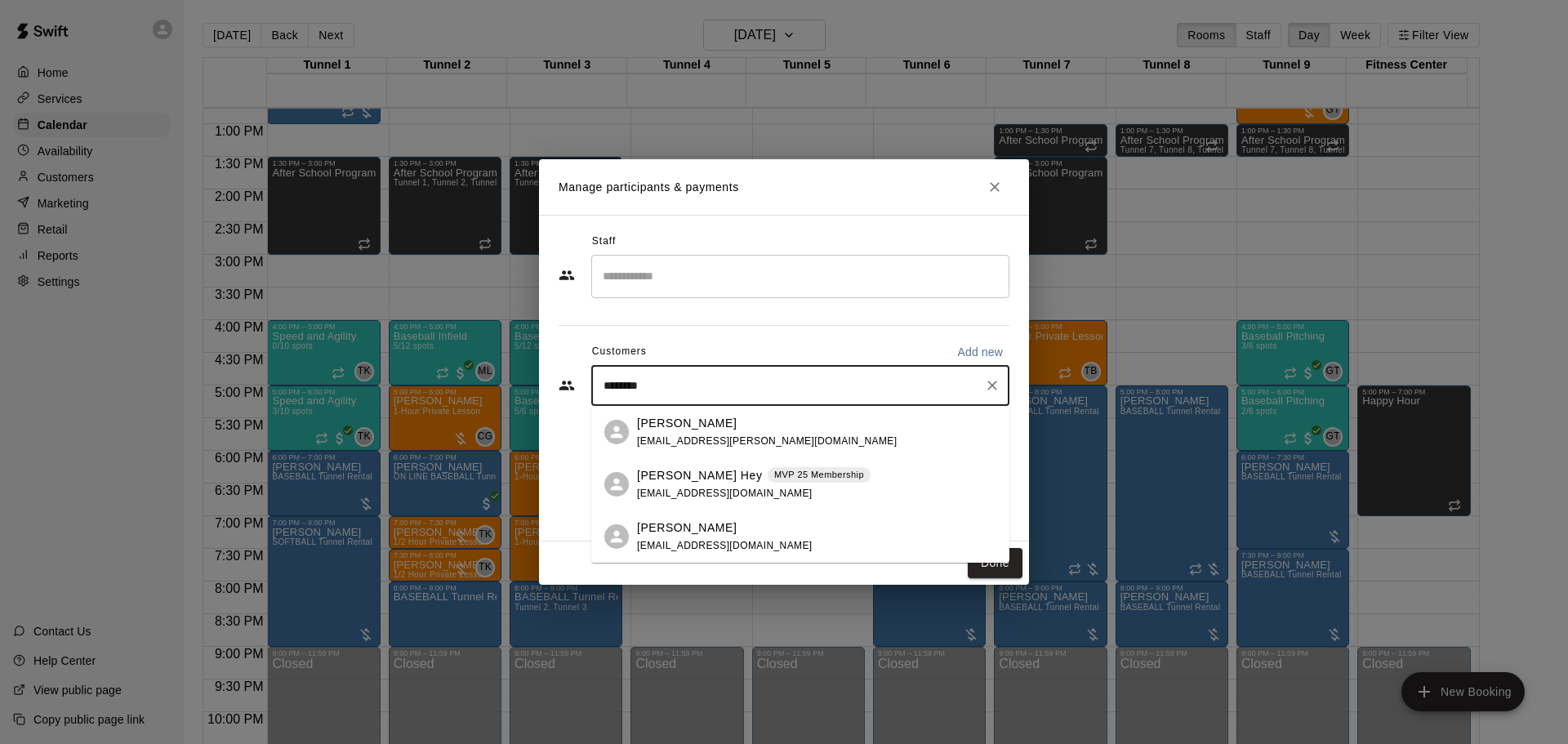
click at [774, 470] on p "MVP 25 Membership" at bounding box center [819, 475] width 90 height 14
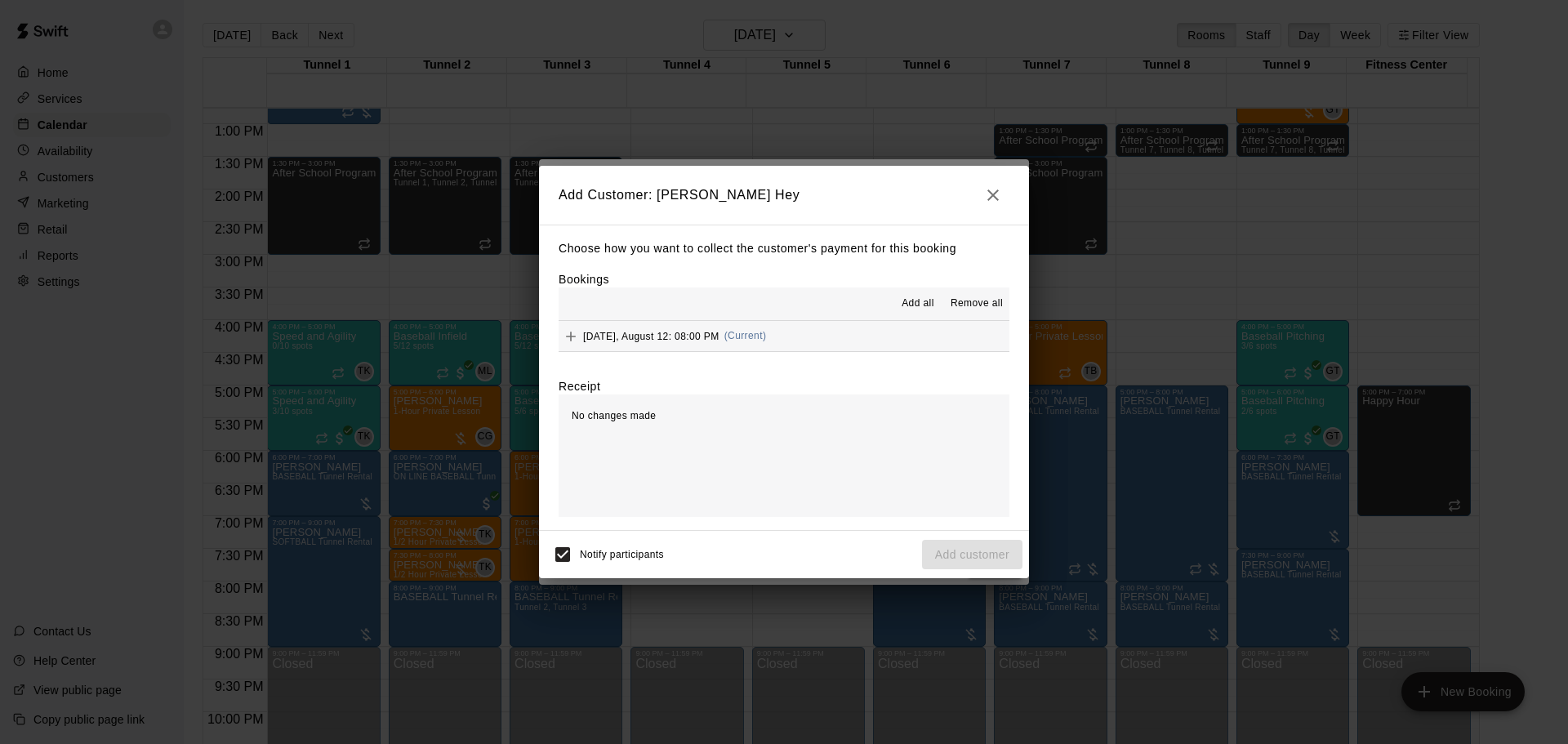
click at [812, 330] on button "[DATE], August 12: 08:00 PM (Current)" at bounding box center [784, 336] width 451 height 30
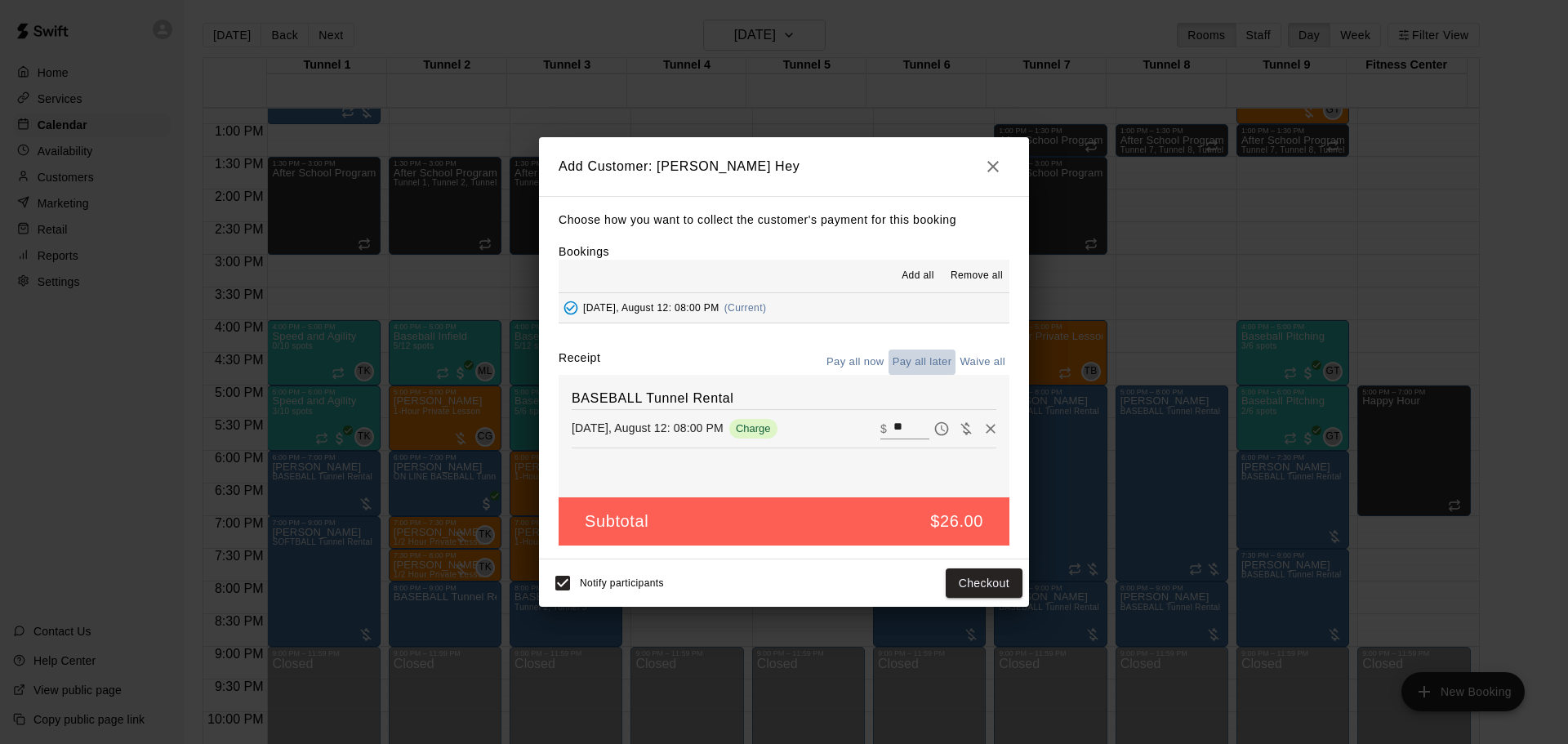
click at [931, 366] on button "Pay all later" at bounding box center [922, 362] width 67 height 25
click at [860, 362] on button "Pay all now" at bounding box center [855, 362] width 66 height 25
click at [913, 372] on button "Pay all later" at bounding box center [922, 362] width 67 height 25
click at [995, 587] on button "Add customer" at bounding box center [973, 583] width 100 height 30
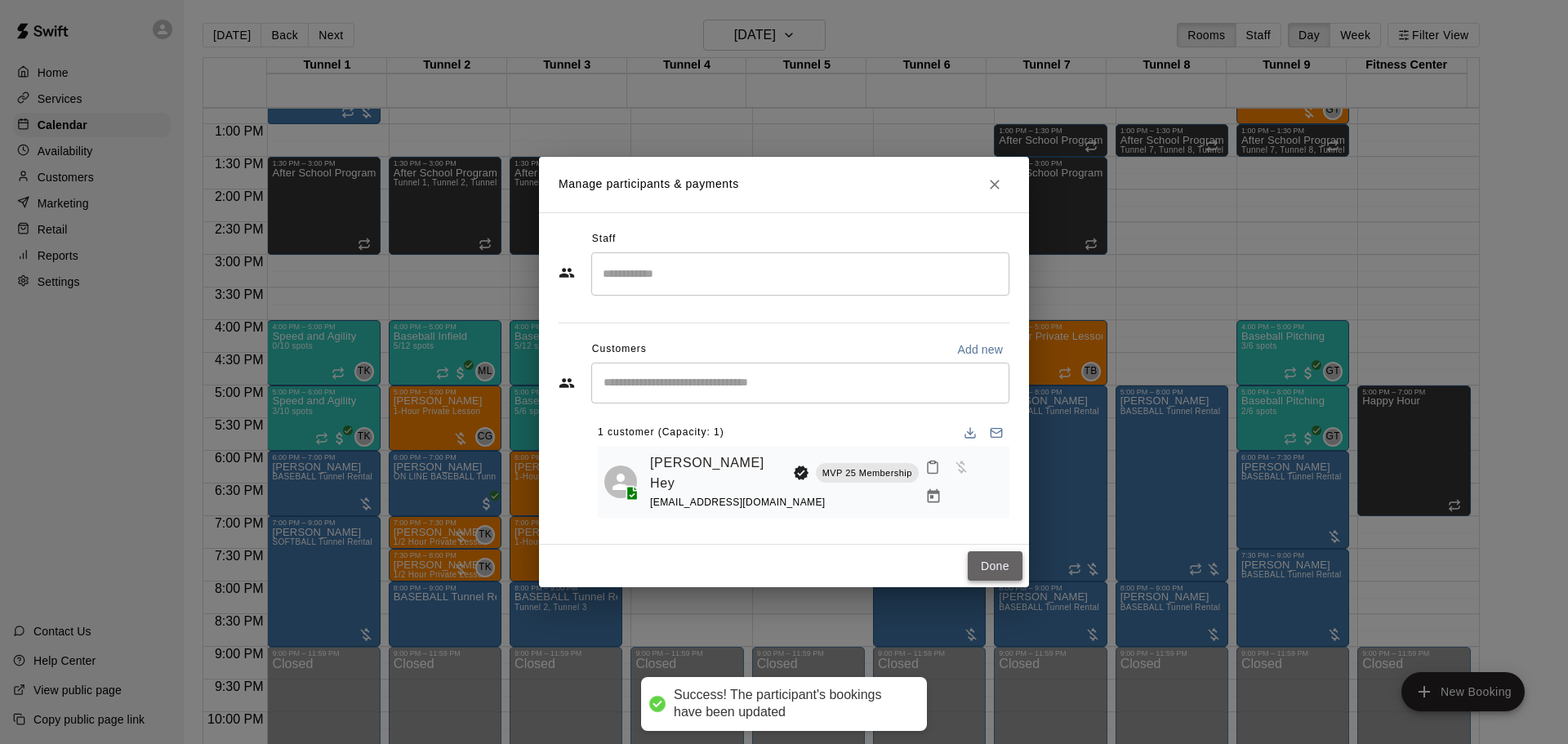
click at [989, 568] on button "Done" at bounding box center [994, 566] width 55 height 30
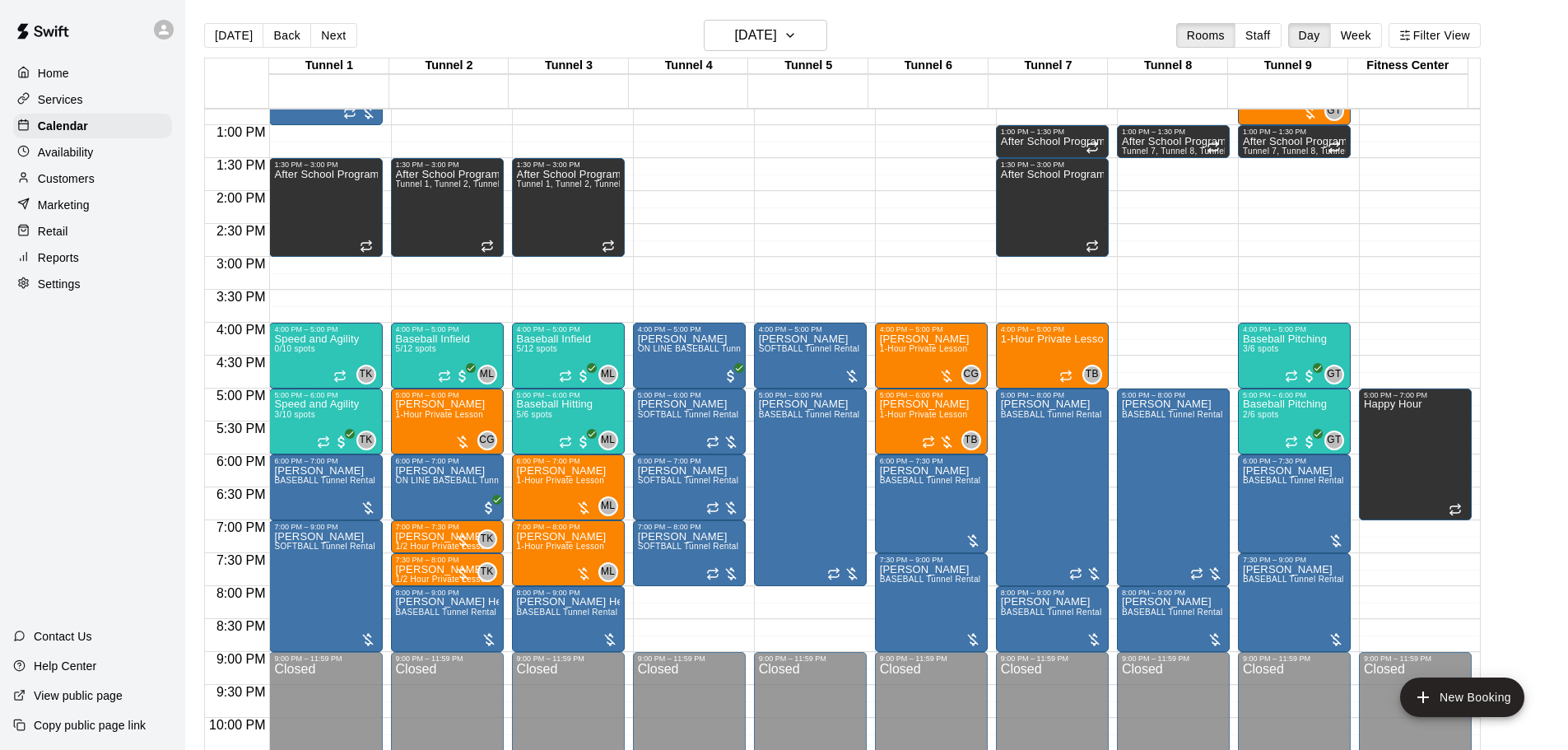
click at [111, 184] on div "Customers" at bounding box center [92, 179] width 159 height 24
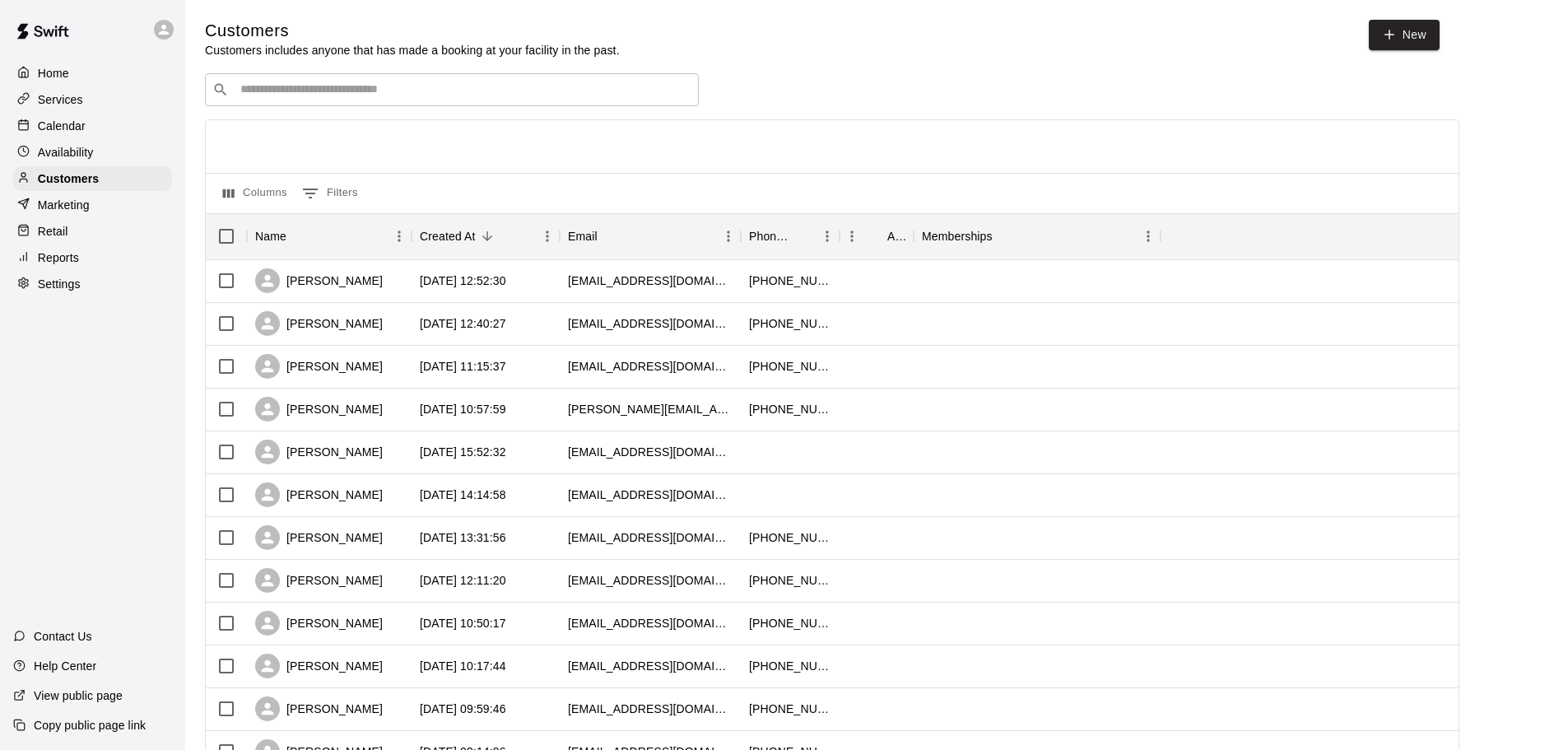
click at [529, 98] on input "Search customers by name or email" at bounding box center [463, 89] width 456 height 17
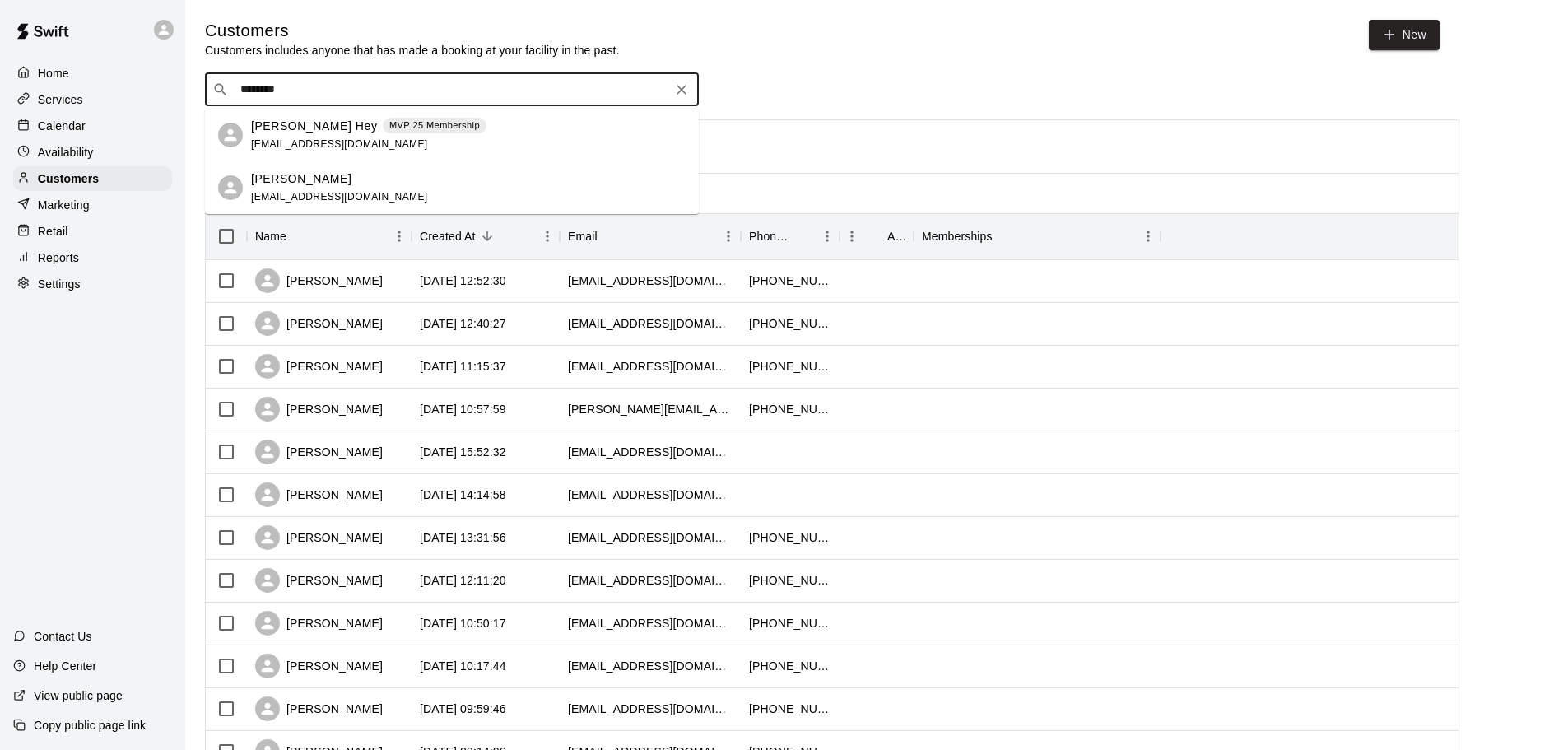
type input "*********"
click at [375, 139] on span "[EMAIL_ADDRESS][DOMAIN_NAME]" at bounding box center [339, 144] width 177 height 11
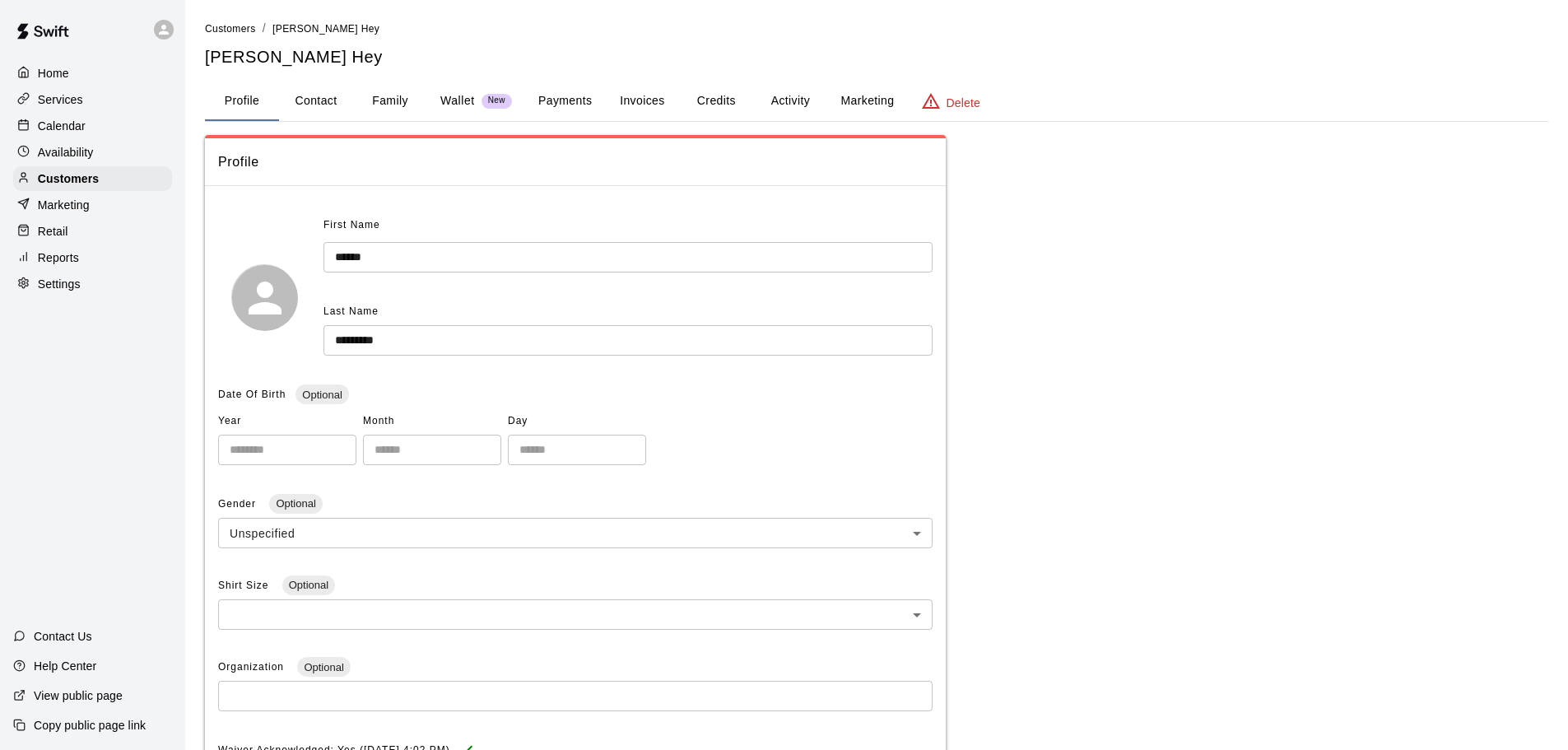
click at [581, 98] on button "Payments" at bounding box center [565, 100] width 80 height 39
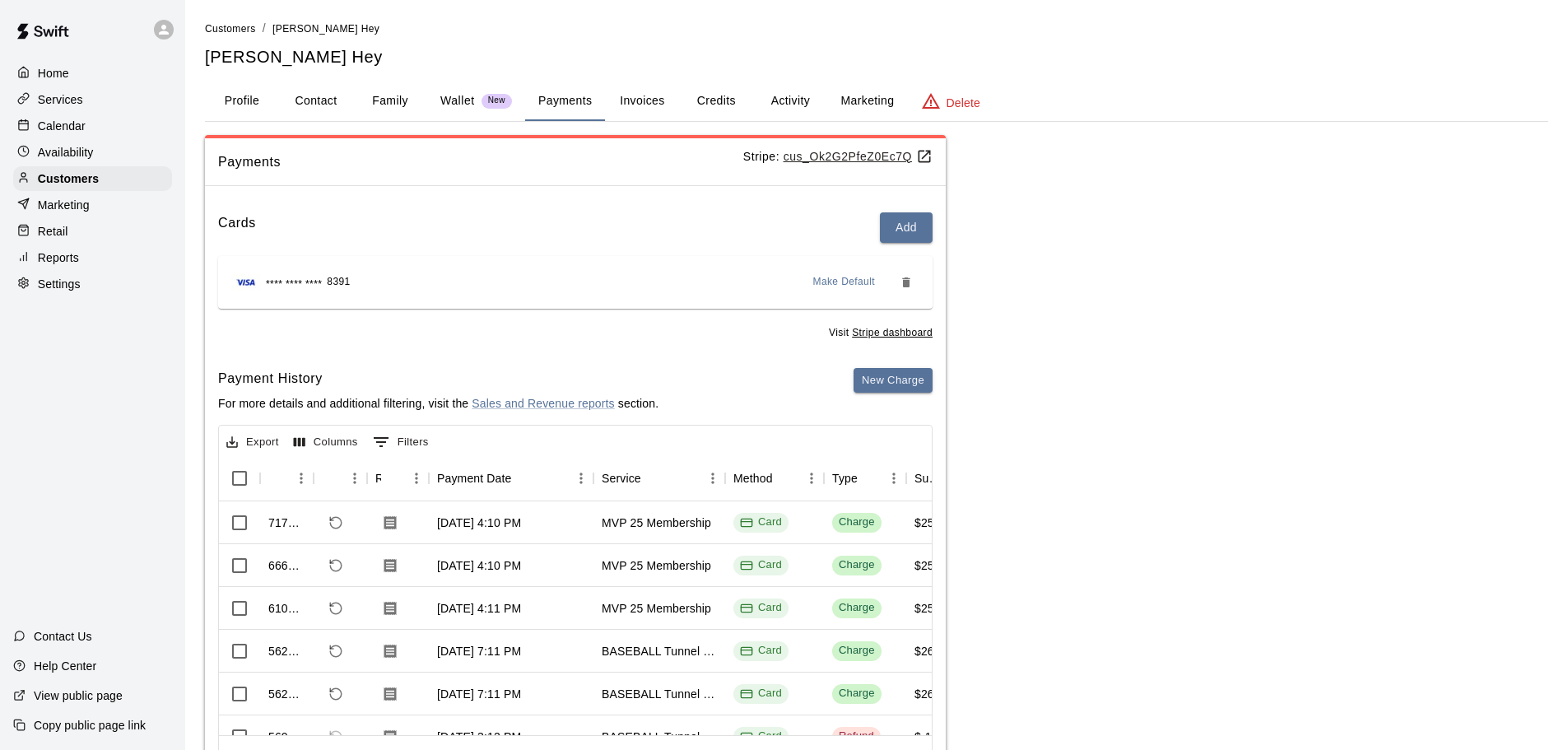
click at [706, 95] on button "Credits" at bounding box center [716, 100] width 74 height 39
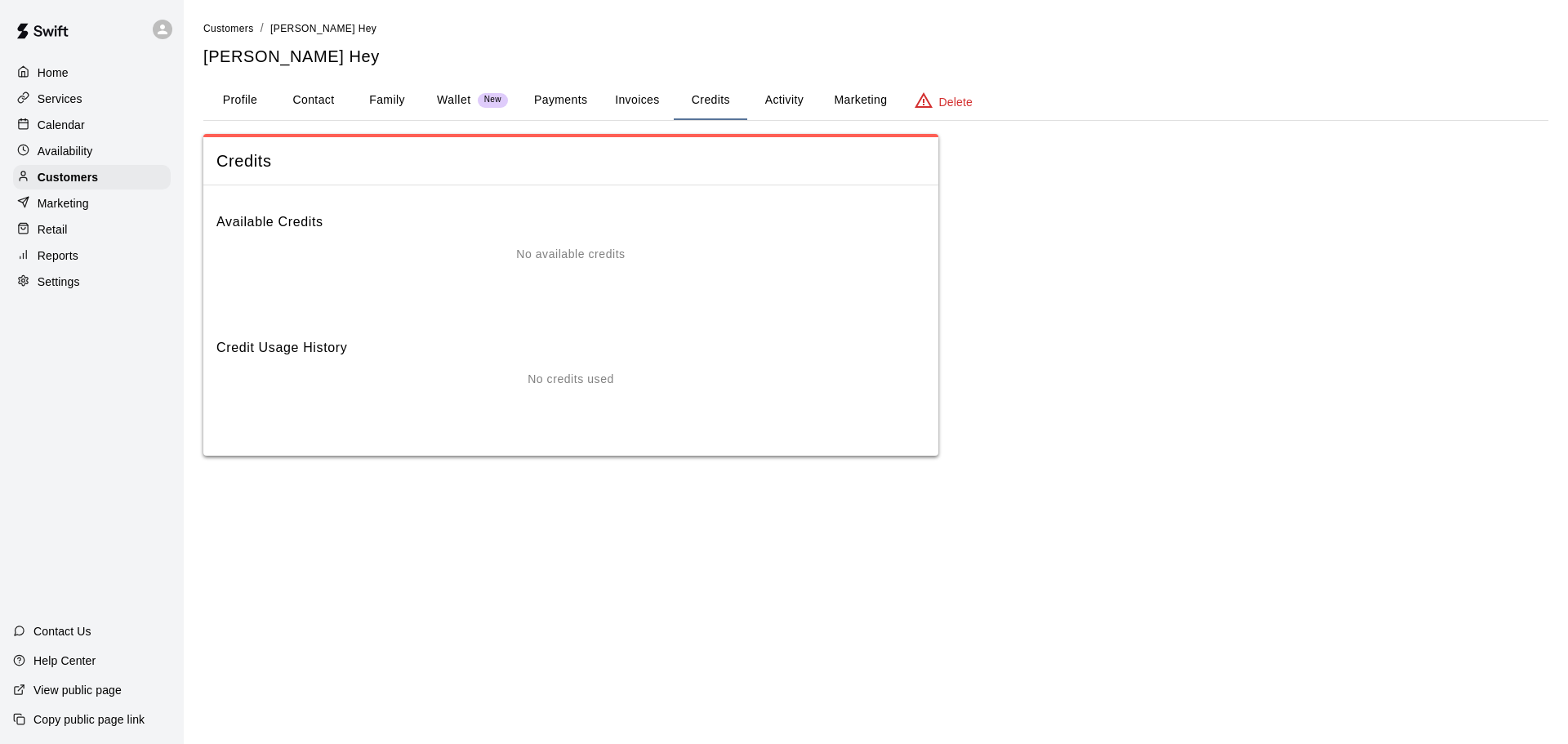
click at [566, 96] on button "Payments" at bounding box center [561, 99] width 80 height 39
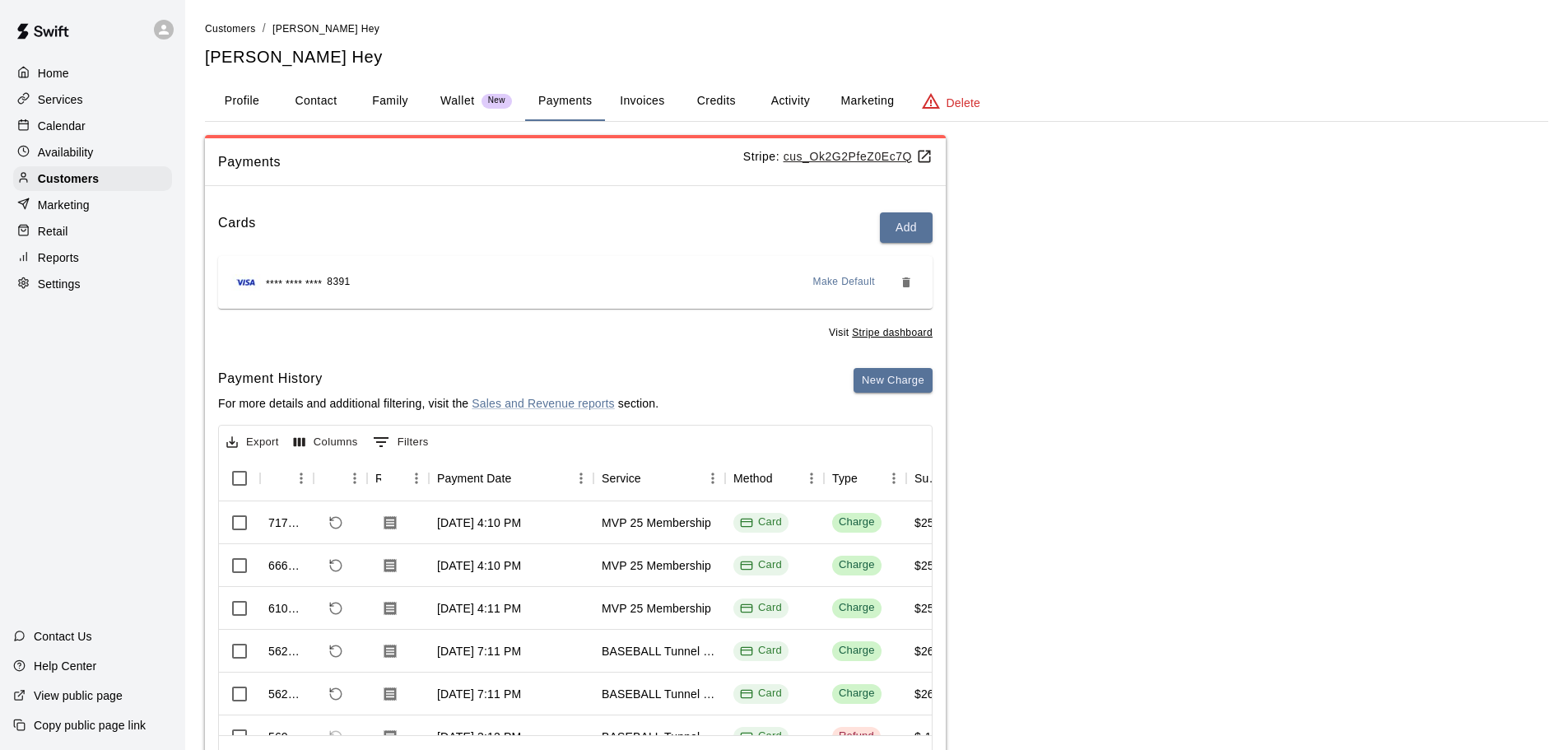
click at [475, 97] on div "Wallet New" at bounding box center [476, 101] width 72 height 17
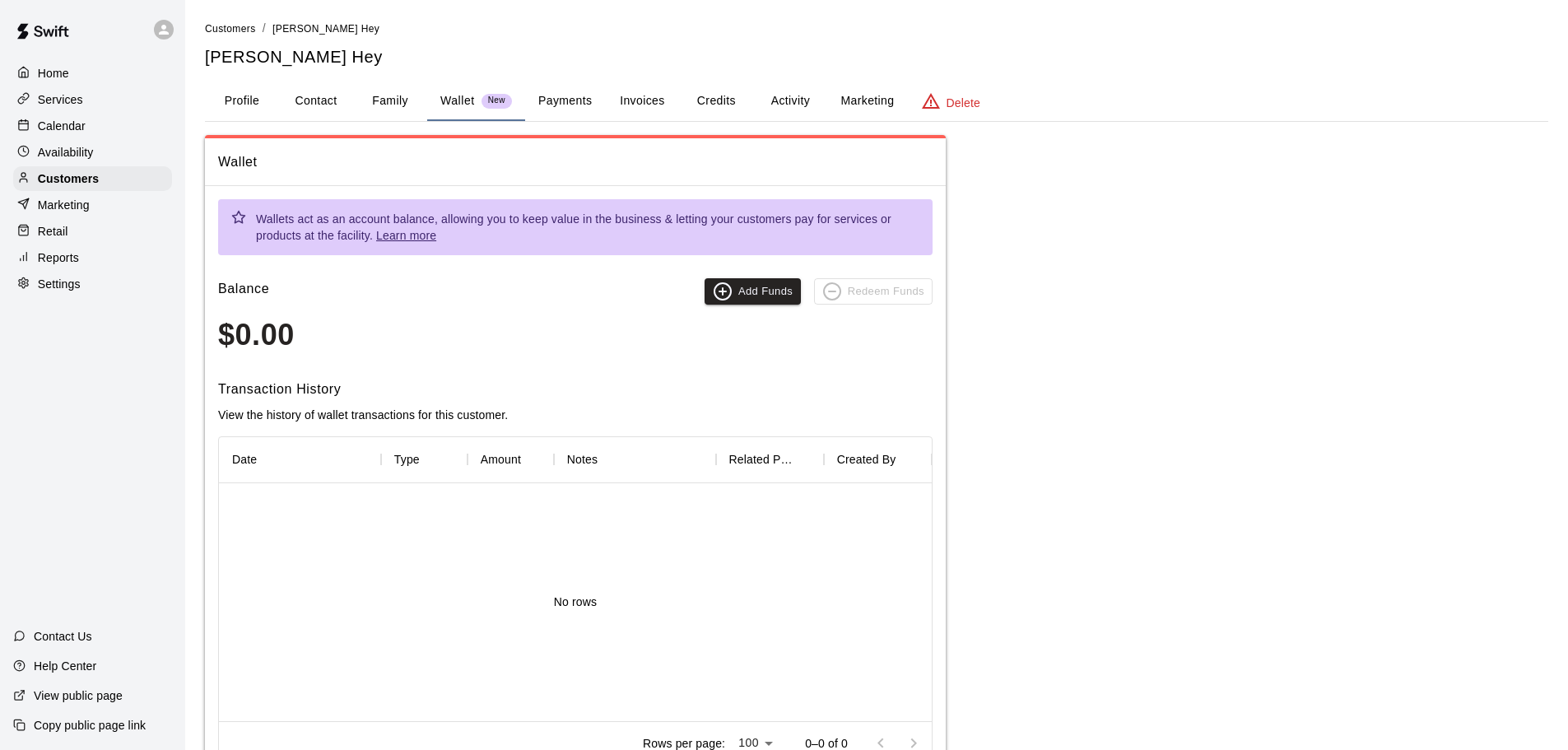
click at [571, 108] on button "Payments" at bounding box center [565, 100] width 80 height 39
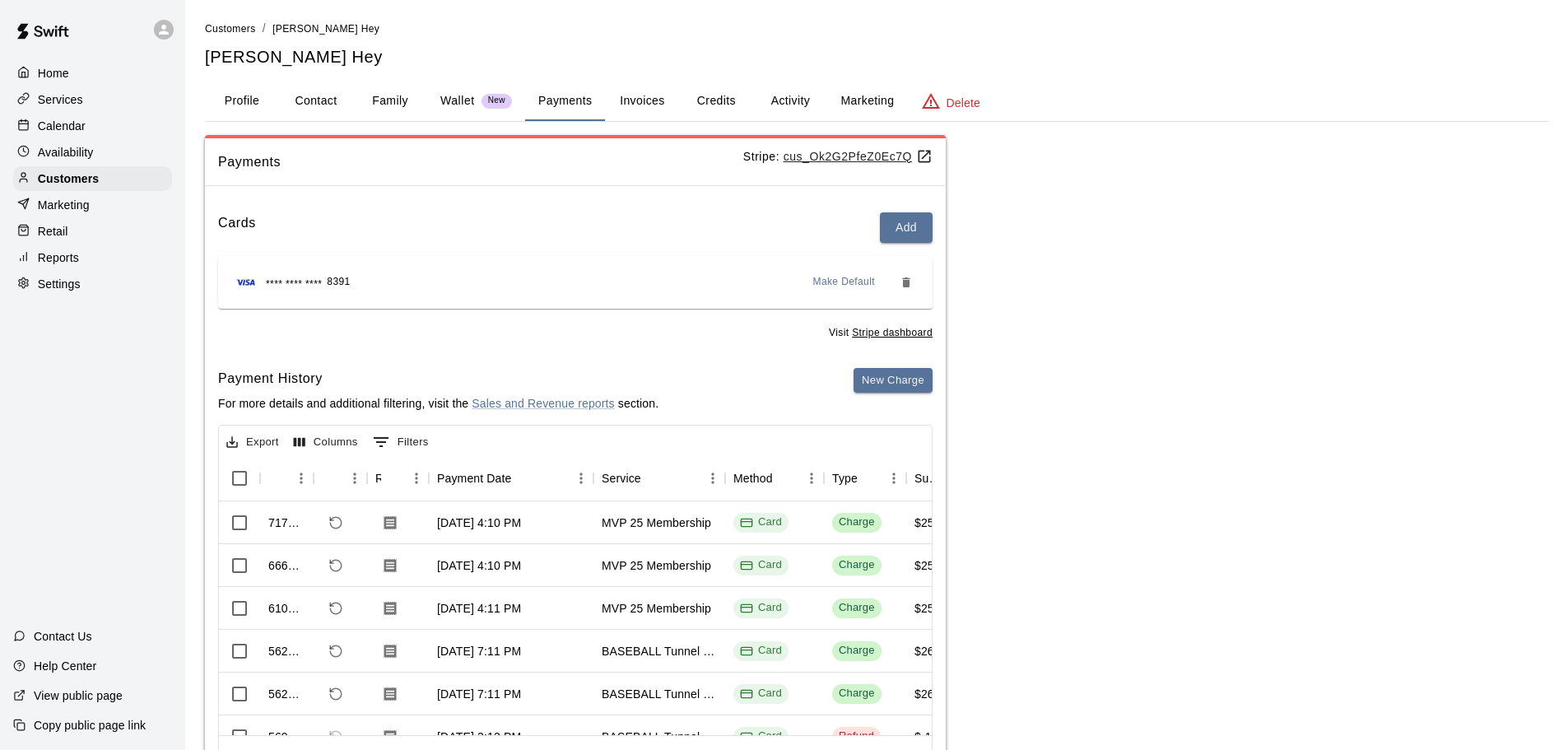
click at [89, 124] on div "Calendar" at bounding box center [92, 126] width 159 height 24
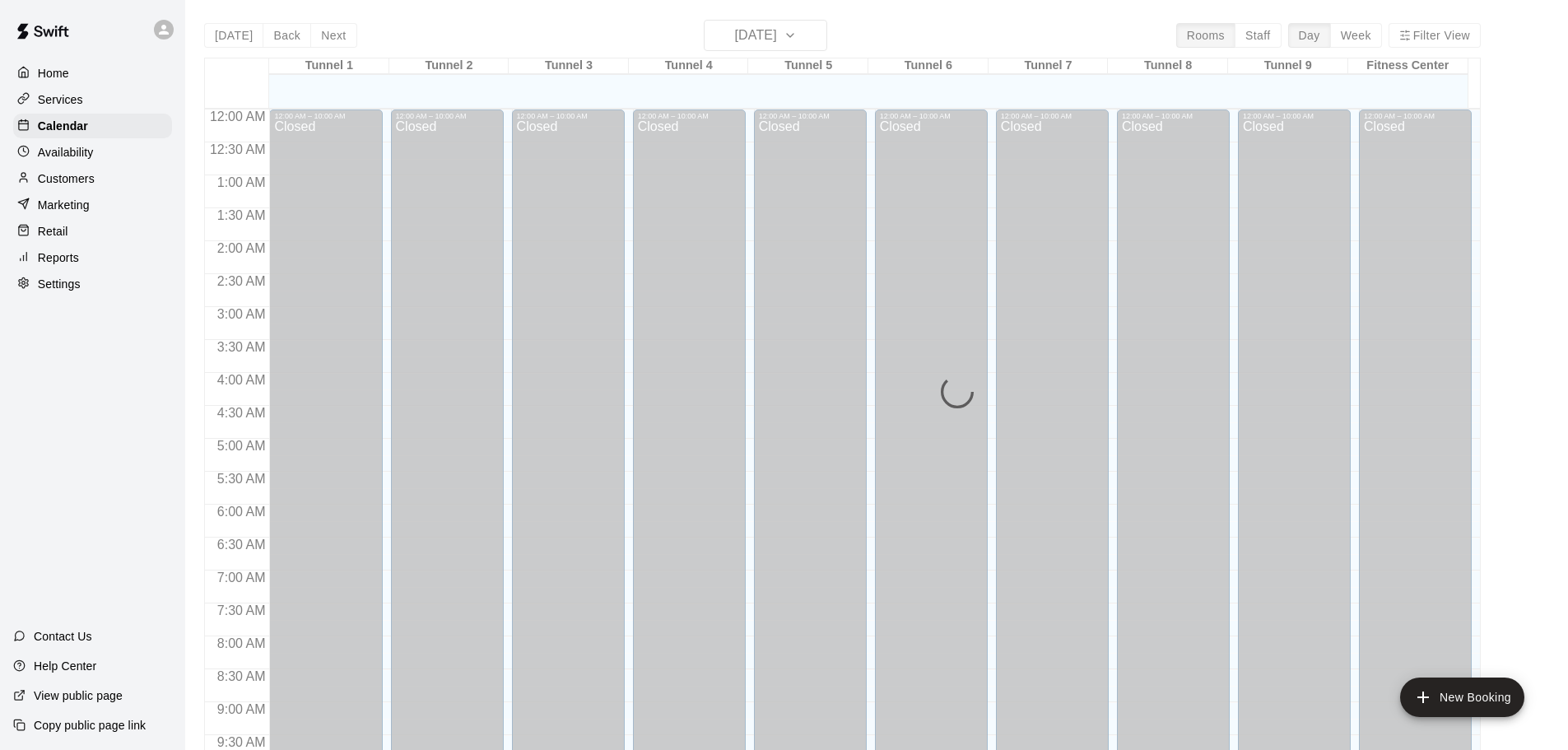
scroll to position [871, 0]
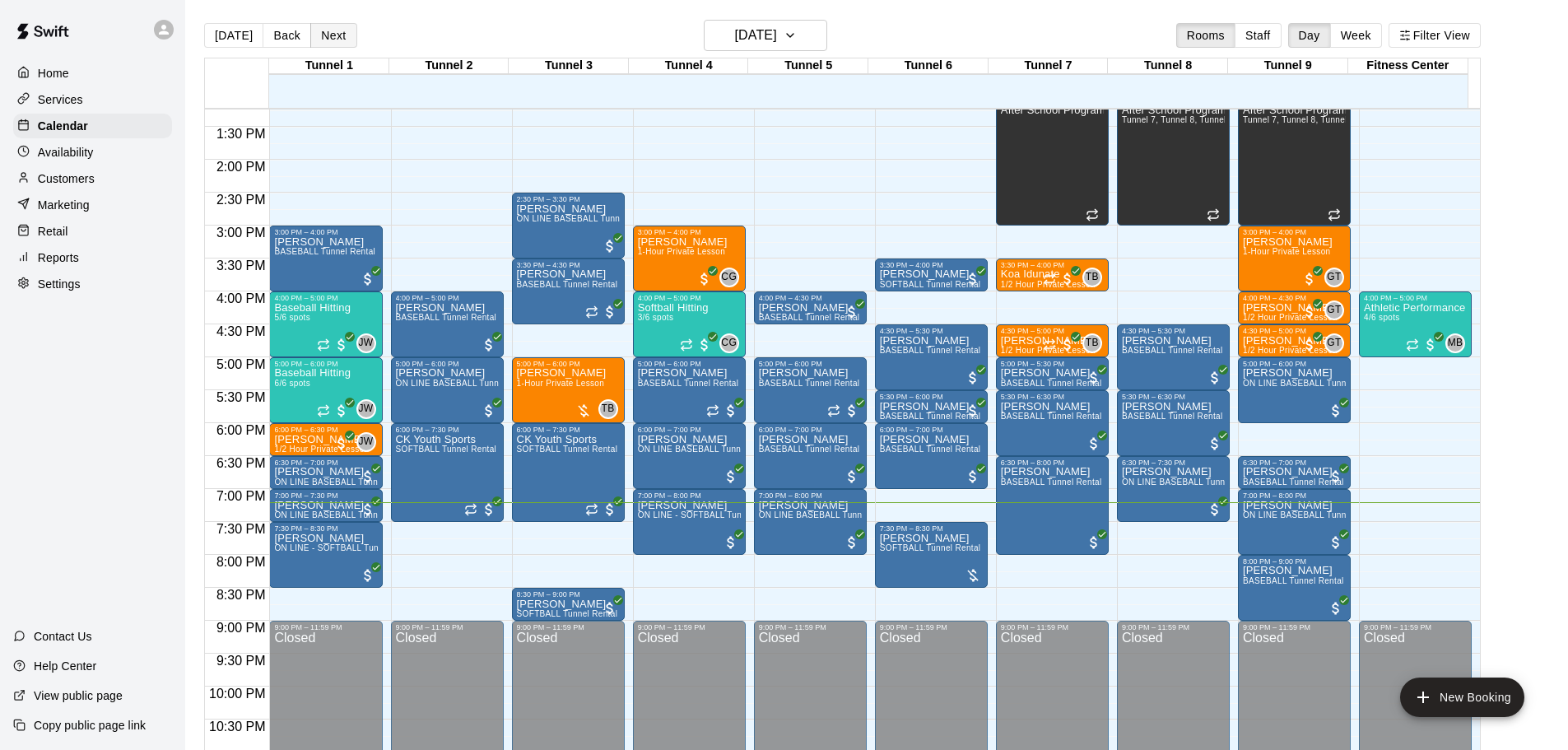
click at [338, 38] on button "Next" at bounding box center [333, 35] width 46 height 24
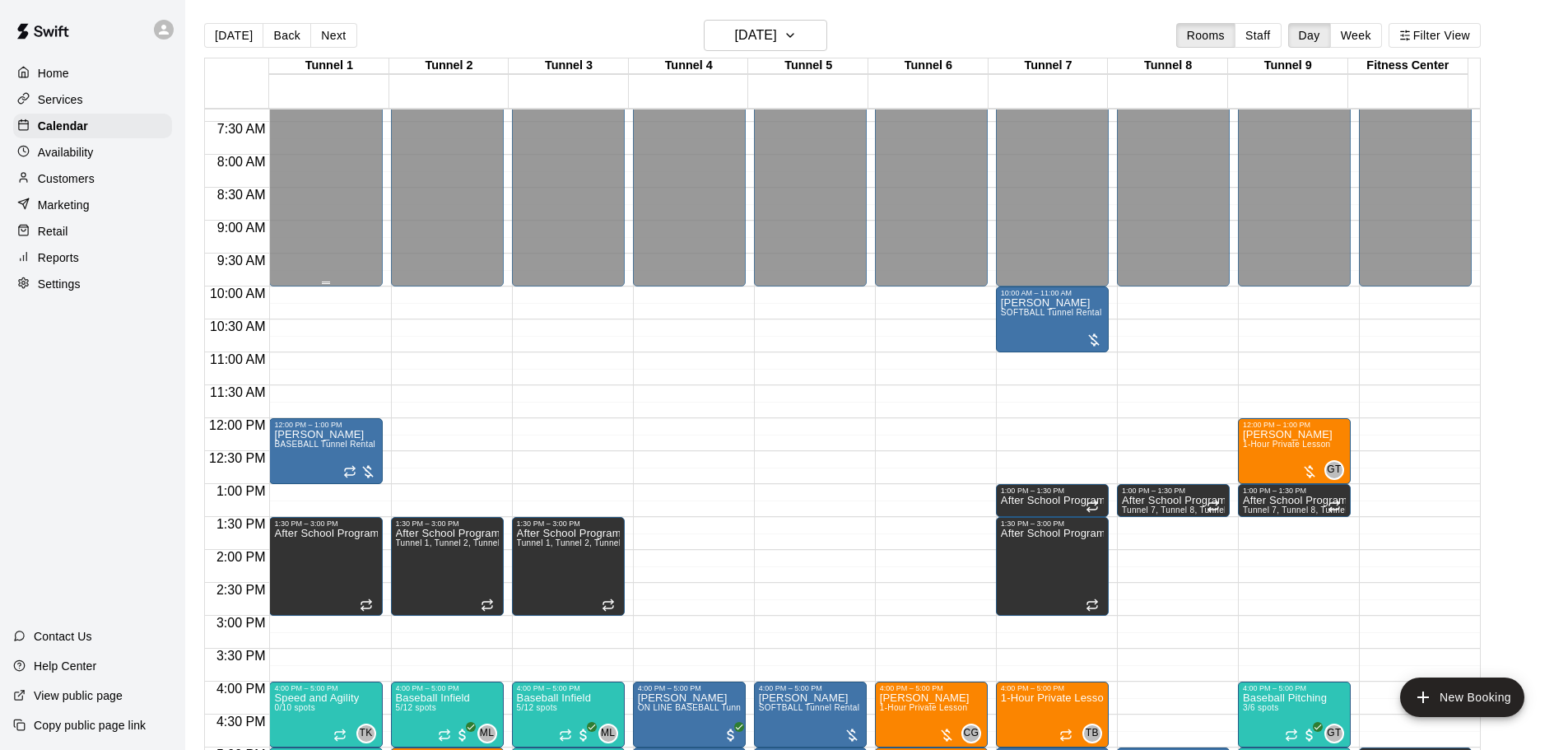
scroll to position [460, 0]
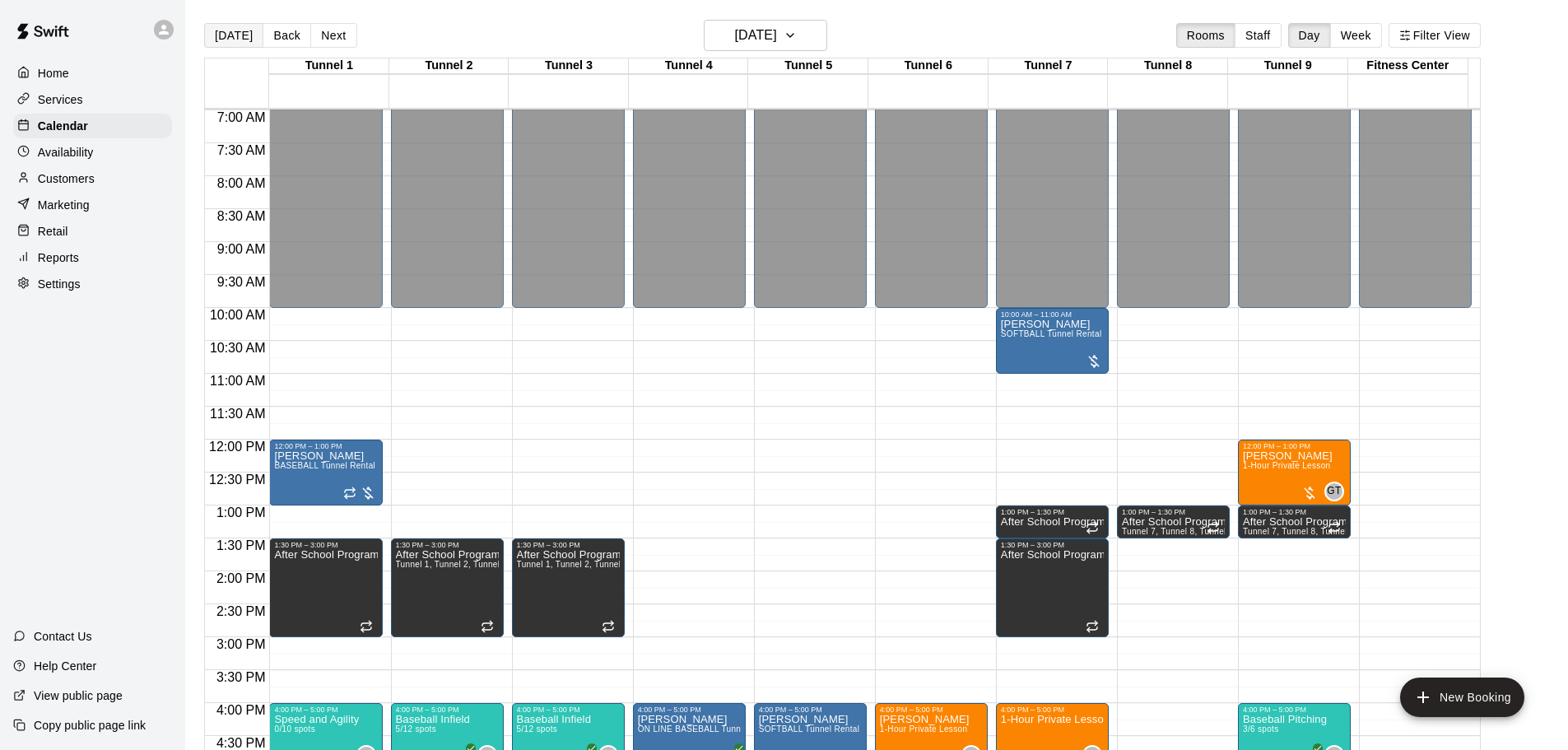
click at [235, 30] on button "[DATE]" at bounding box center [234, 35] width 59 height 24
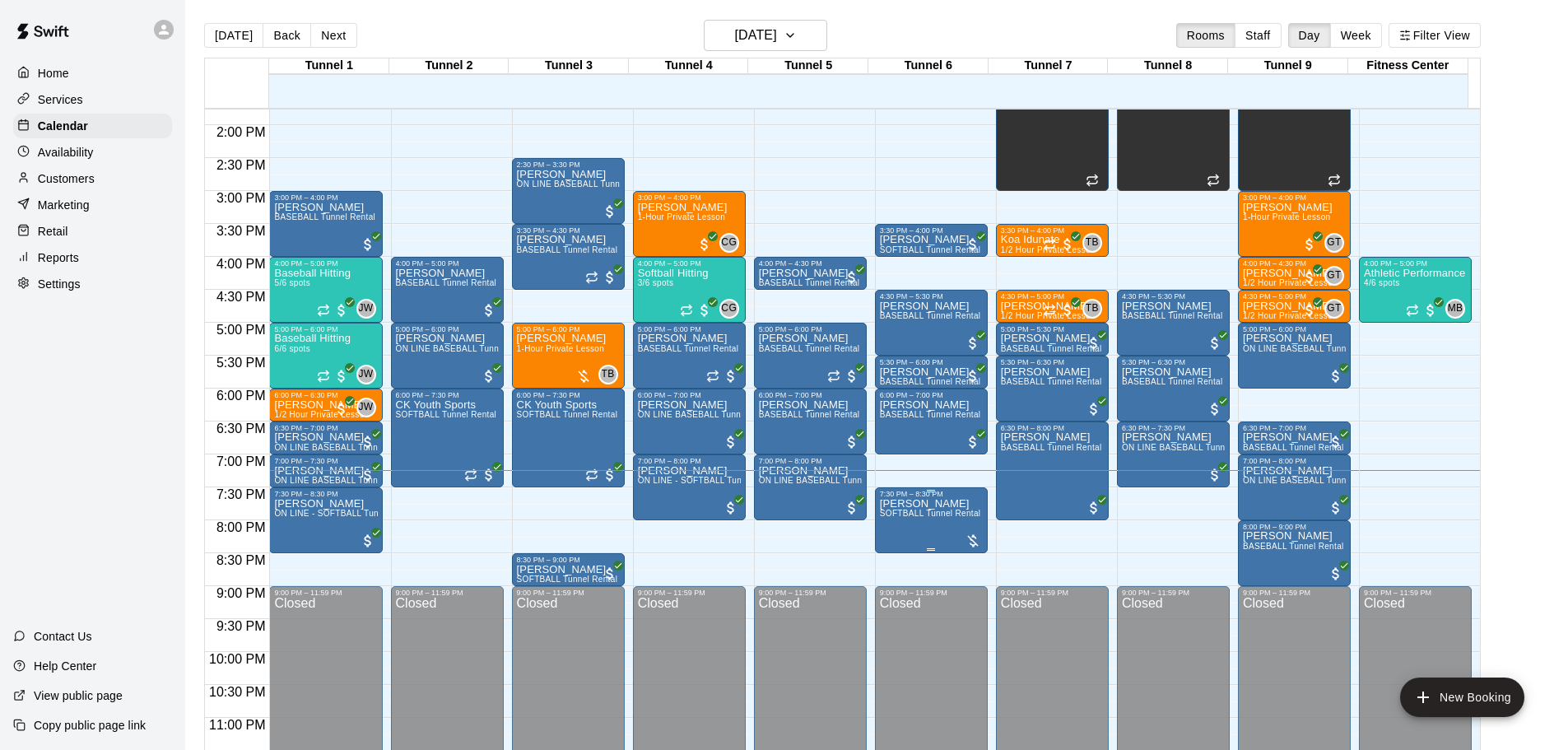
scroll to position [923, 0]
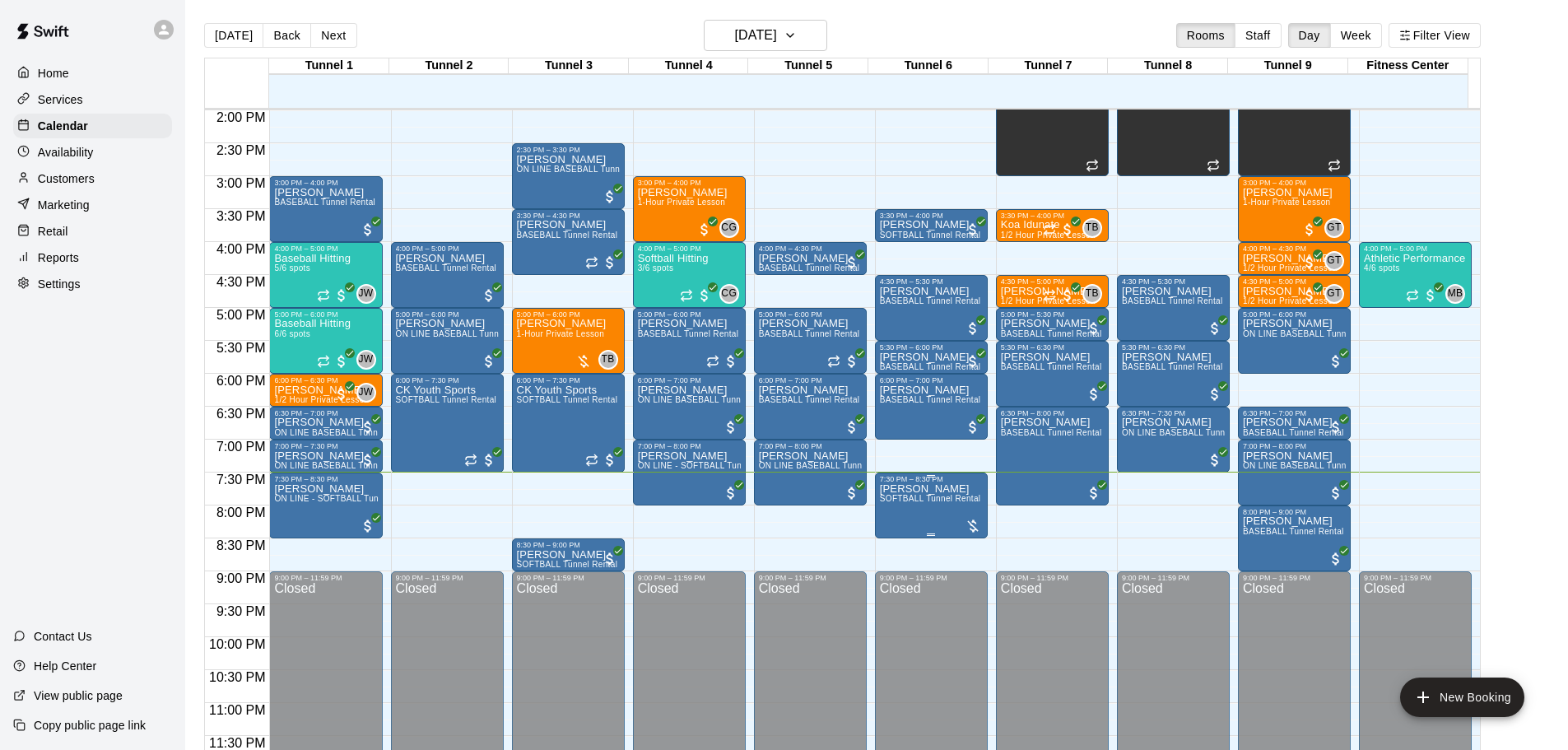
click at [944, 503] on span "SOFTBALL Tunnel Rental" at bounding box center [931, 498] width 101 height 9
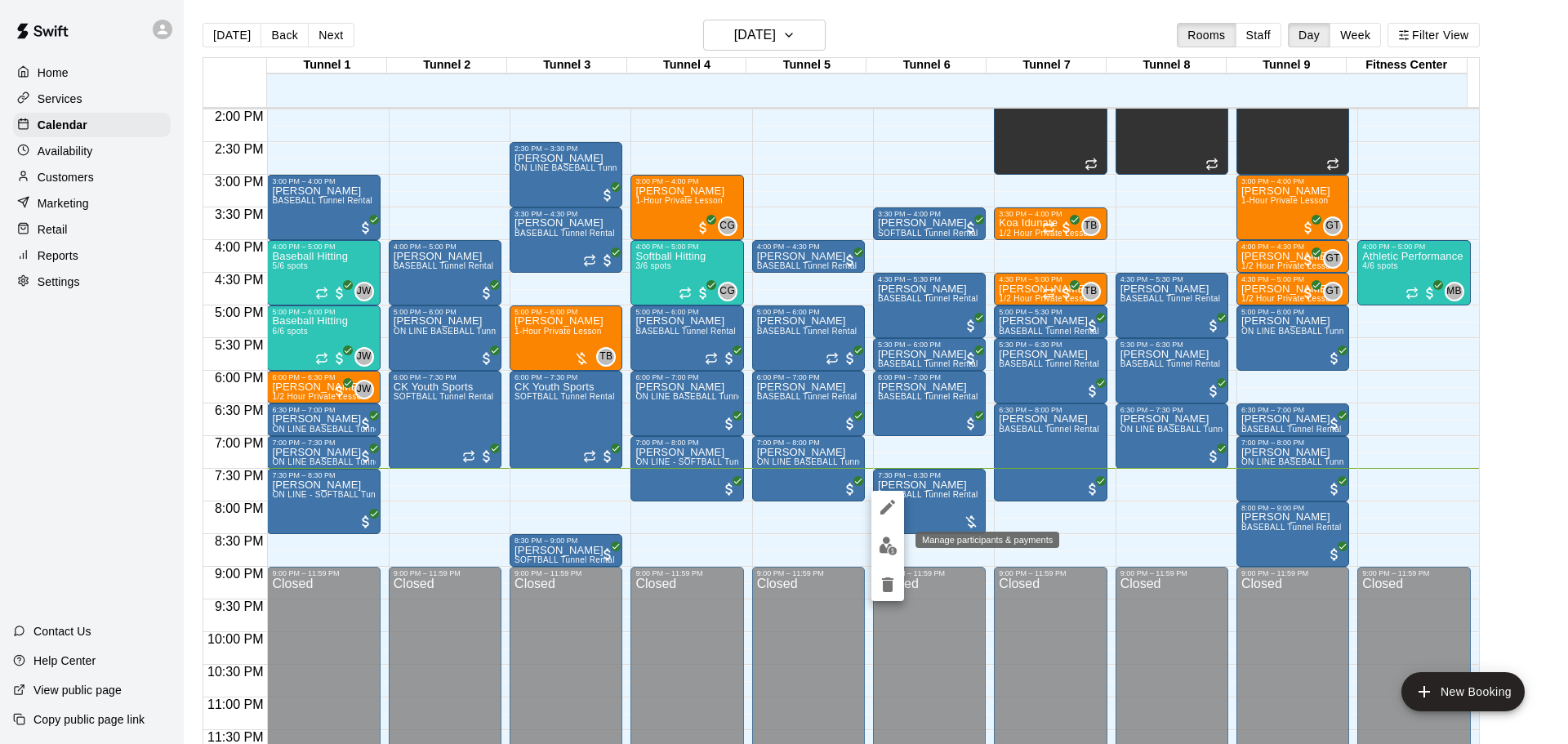
click at [892, 548] on img "edit" at bounding box center [888, 546] width 19 height 19
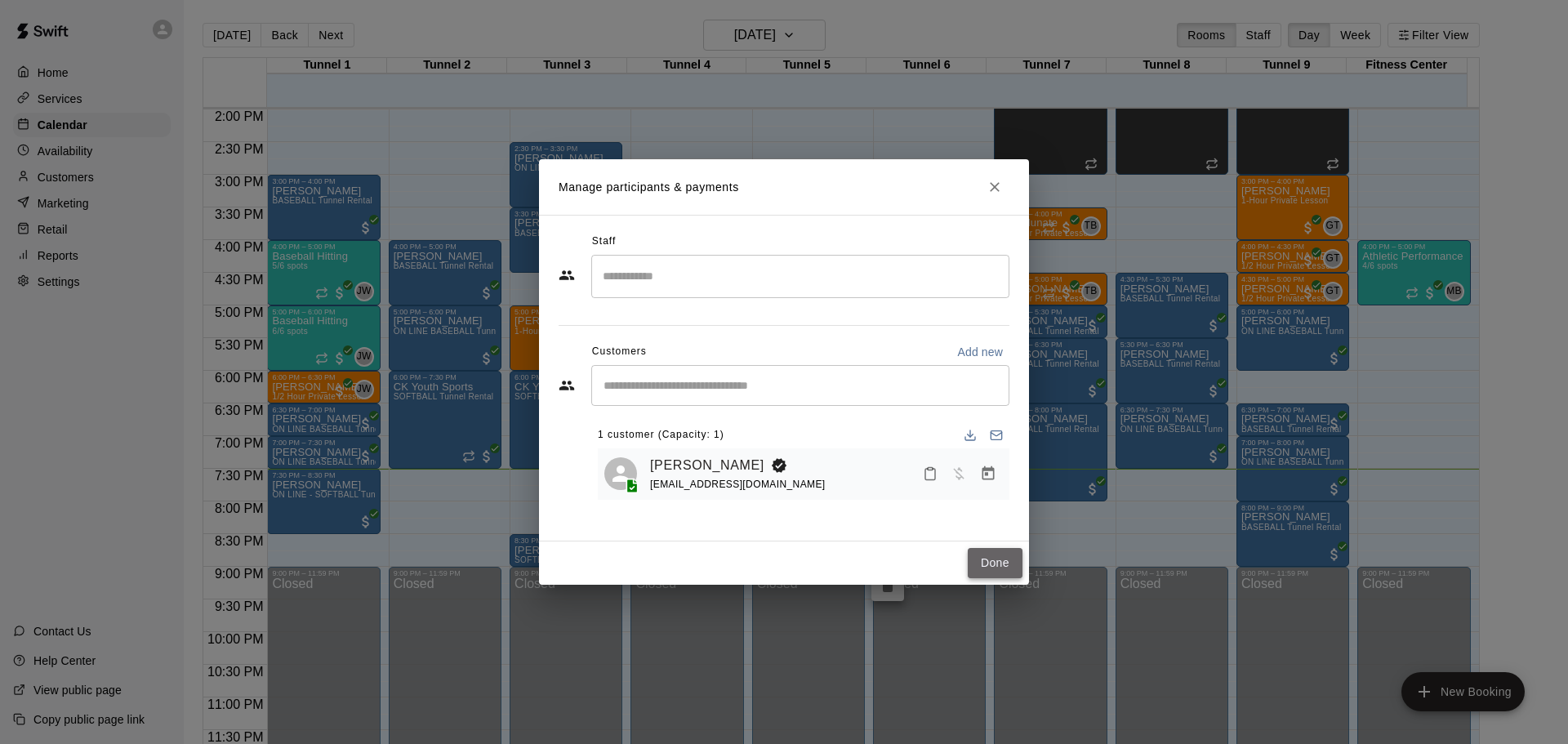
click at [997, 548] on button "Done" at bounding box center [994, 562] width 55 height 30
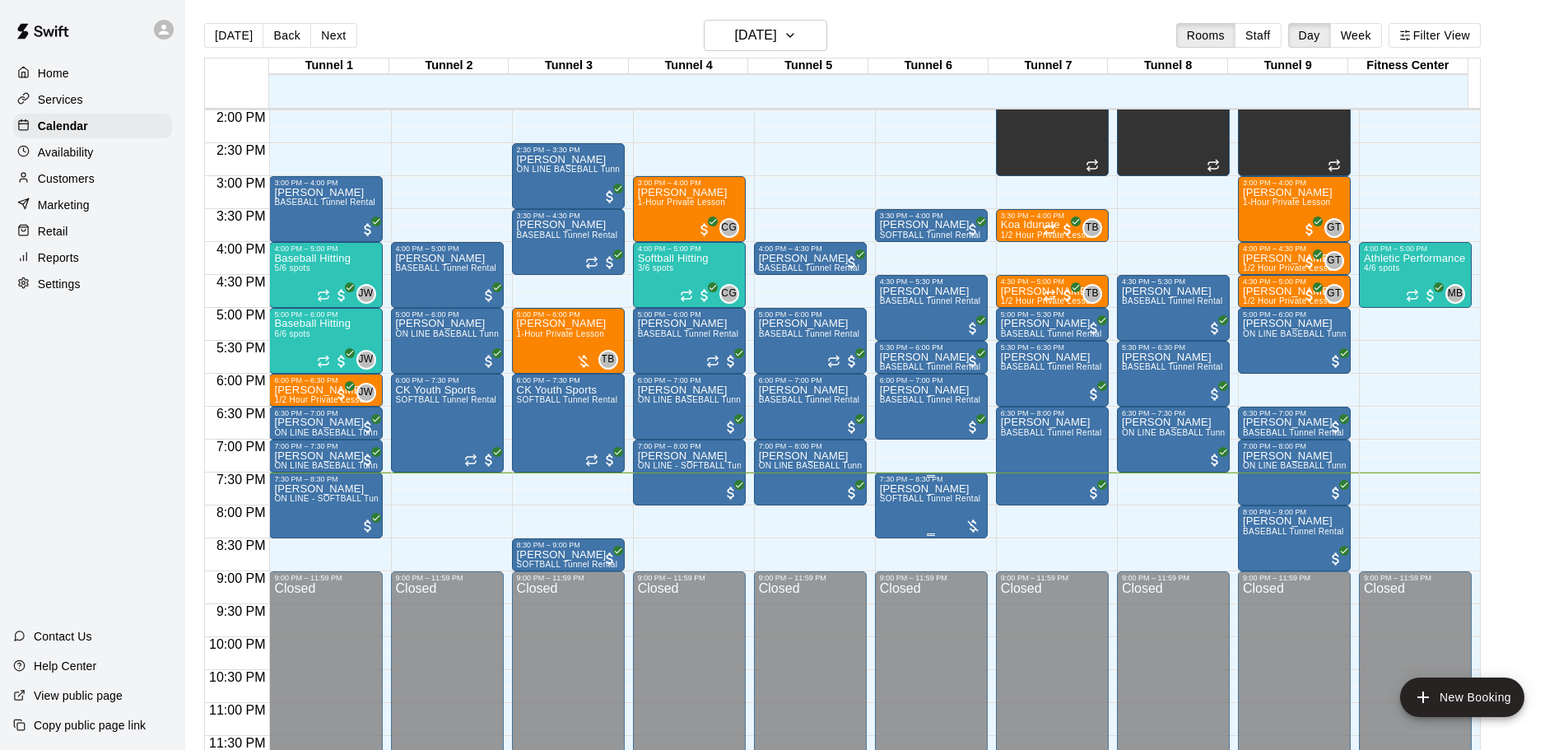
click at [970, 526] on div at bounding box center [972, 526] width 17 height 17
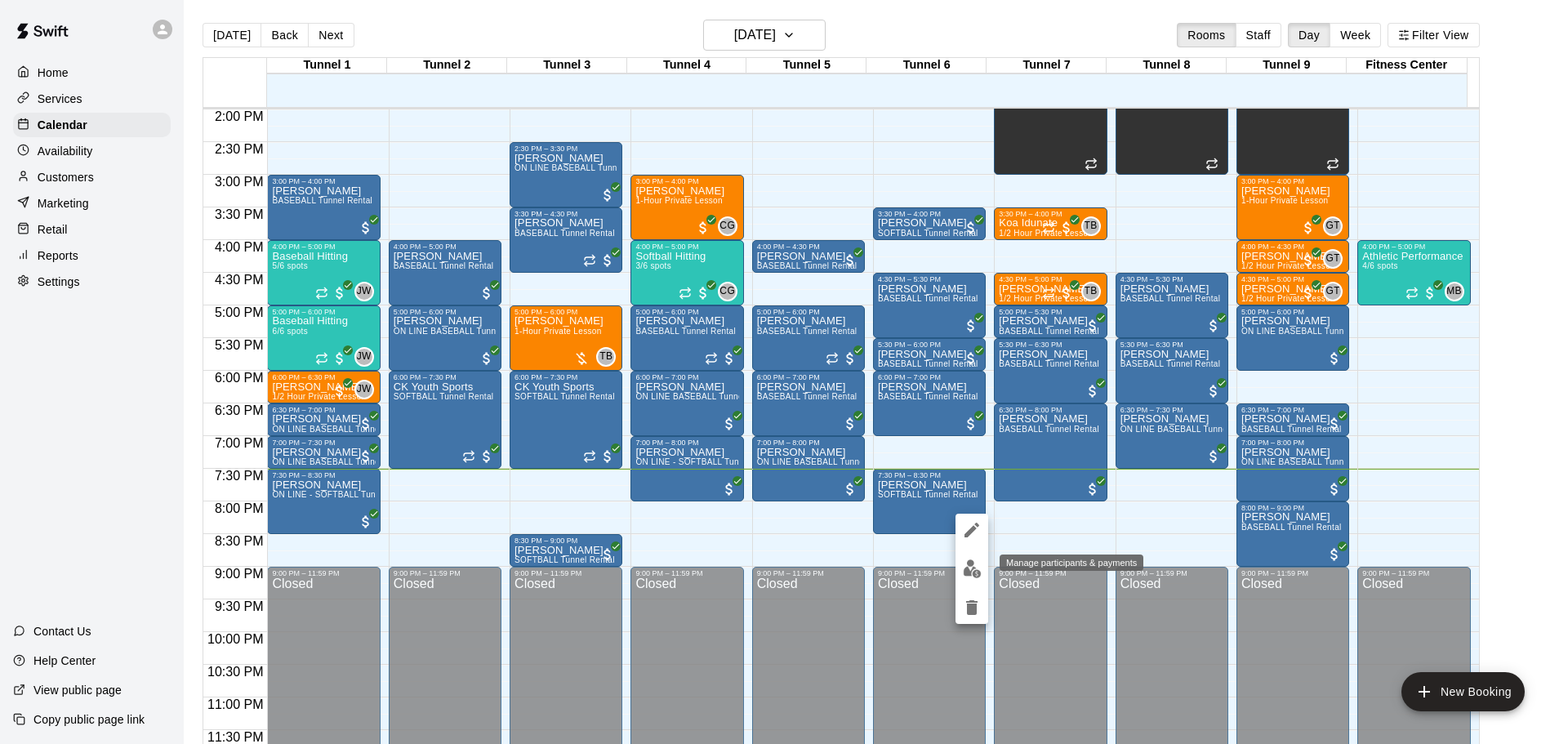
click at [978, 571] on img "edit" at bounding box center [973, 568] width 19 height 19
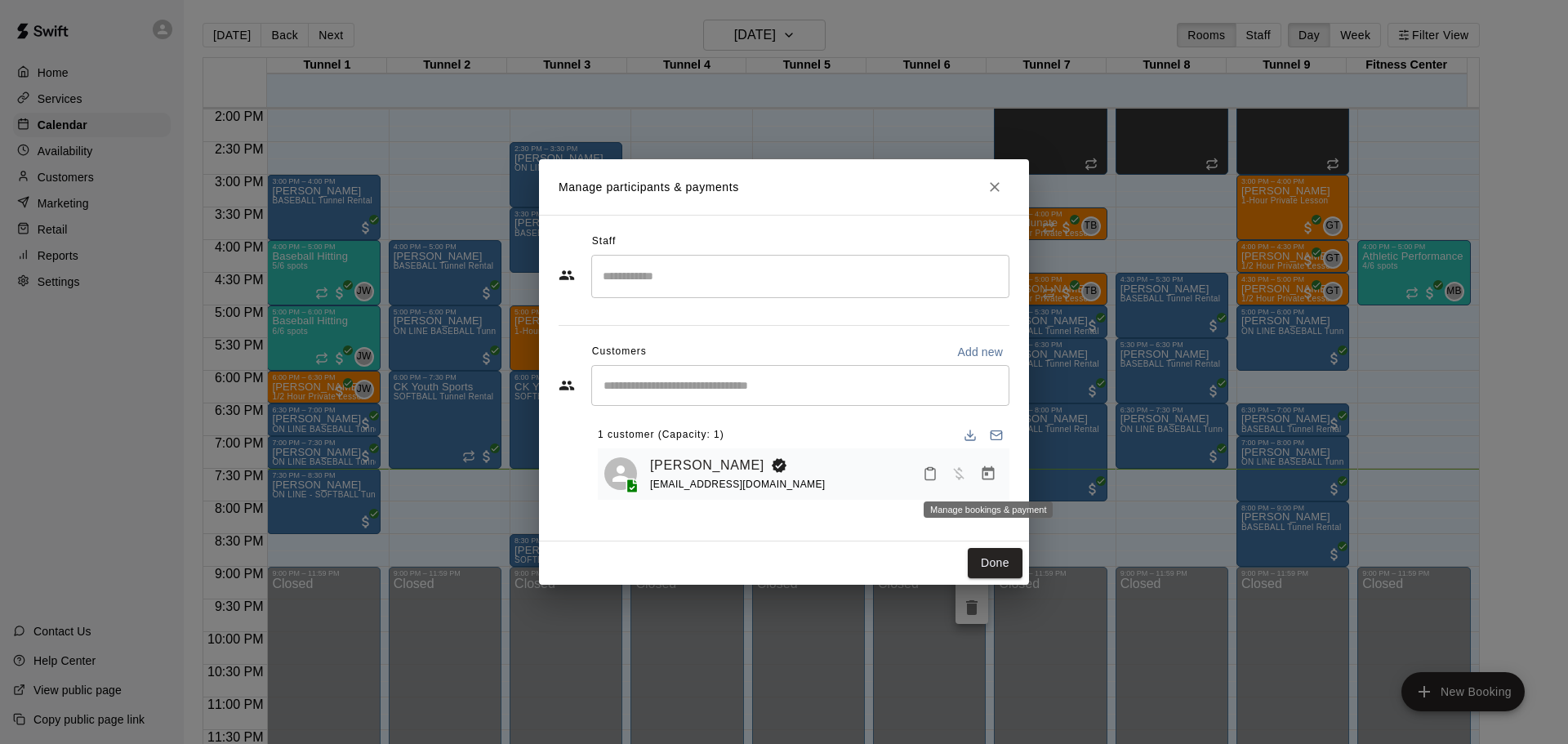
click at [986, 478] on icon "Manage bookings & payment" at bounding box center [988, 473] width 16 height 16
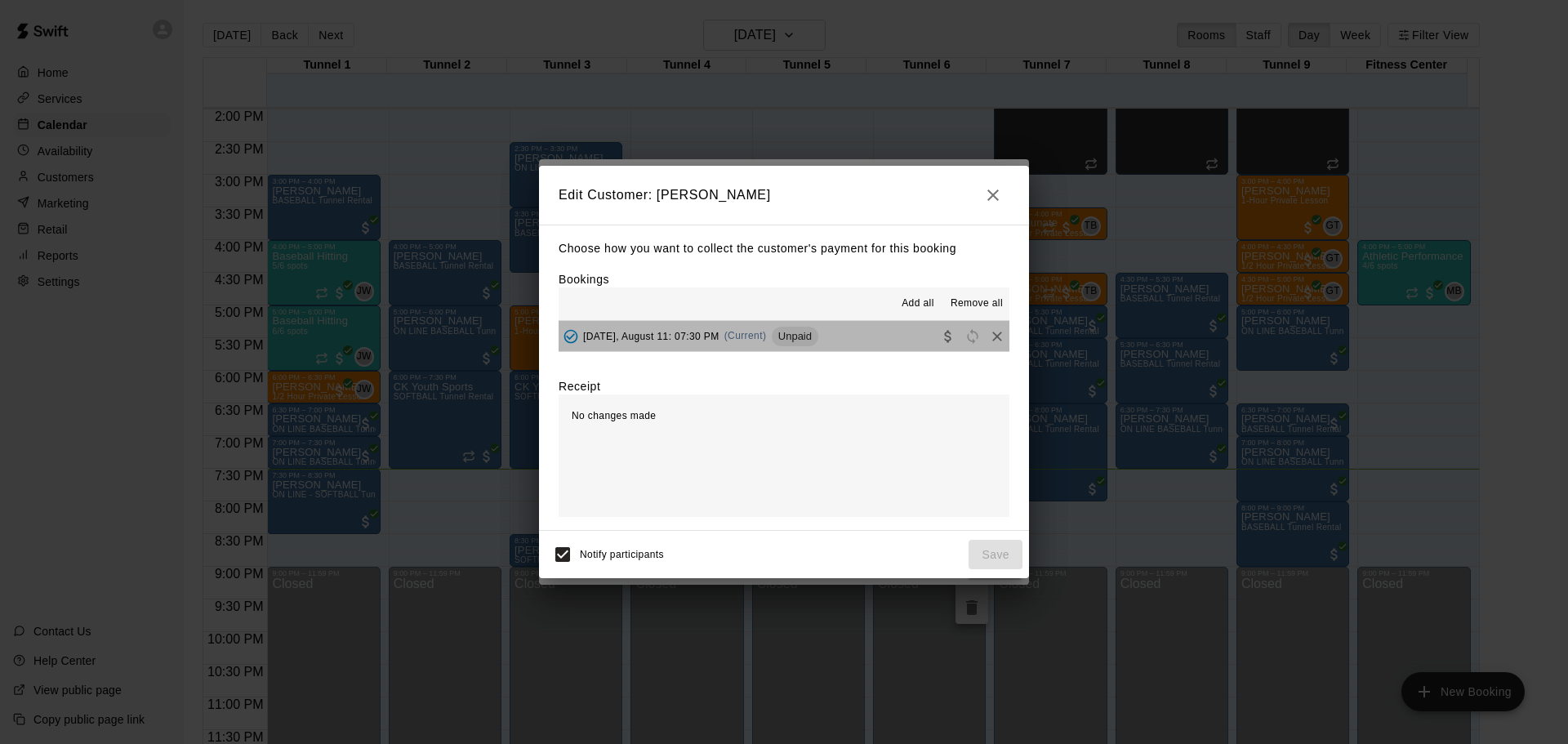
click at [850, 340] on button "[DATE], August 11: 07:30 PM (Current) Unpaid" at bounding box center [784, 336] width 451 height 30
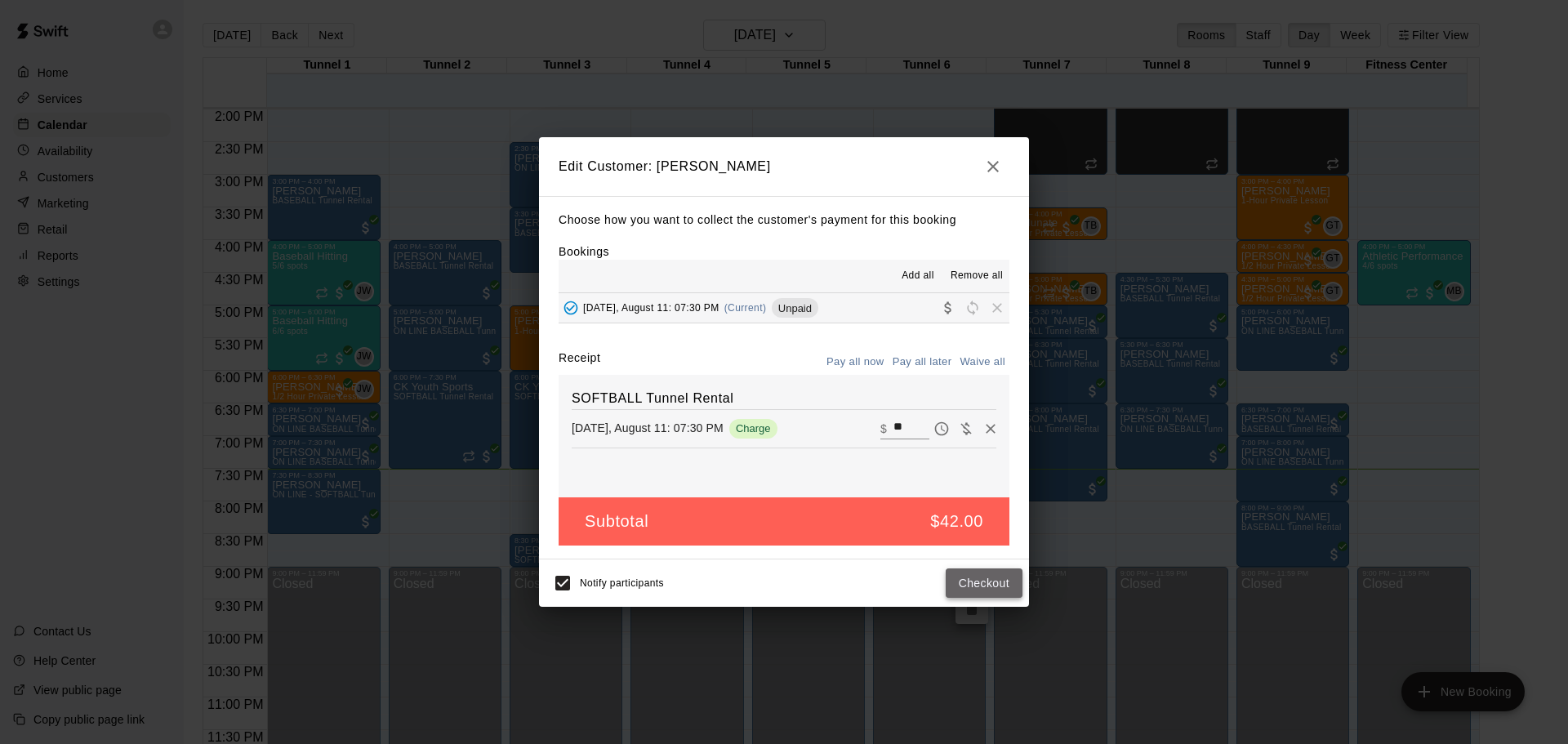
click at [985, 573] on button "Checkout" at bounding box center [984, 583] width 77 height 30
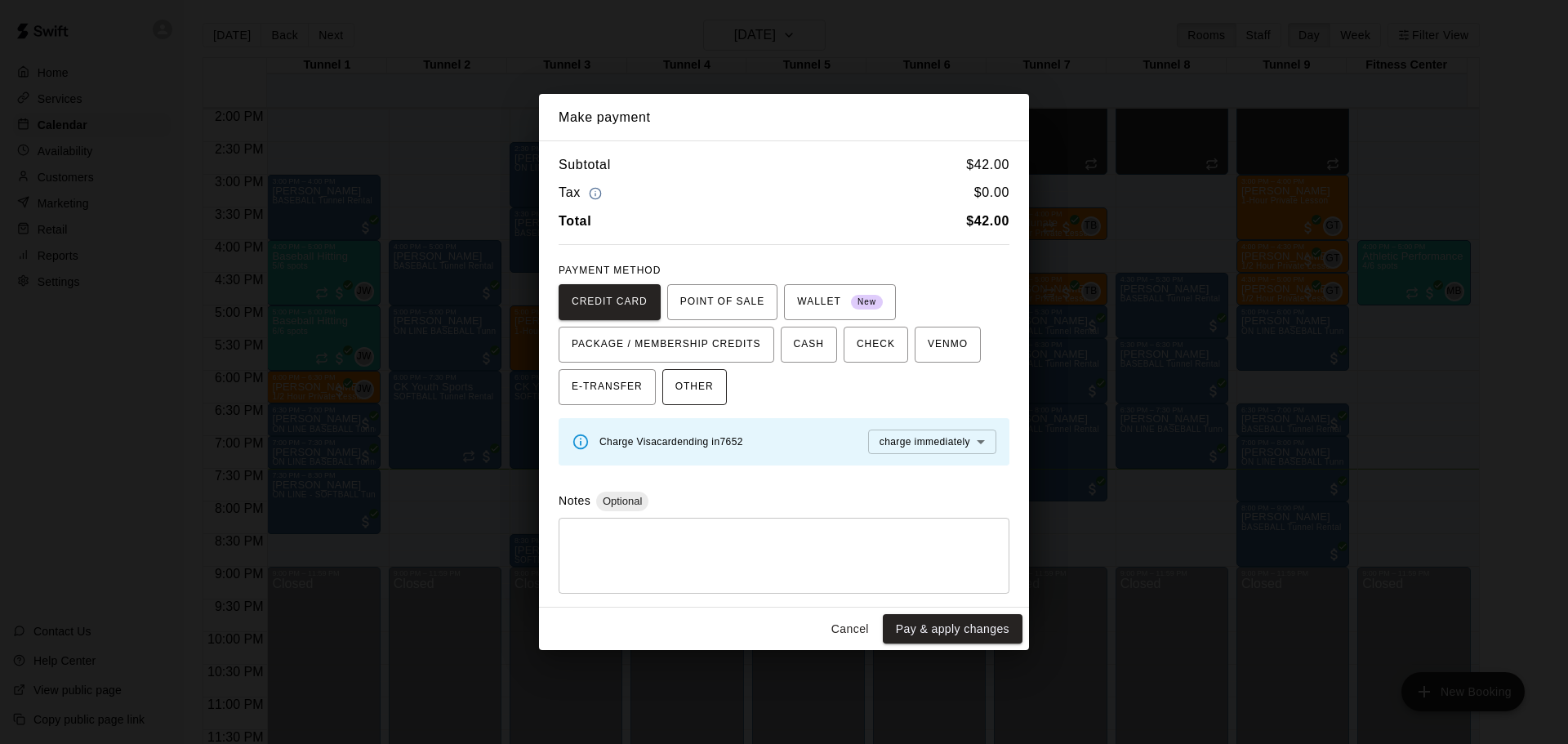
click at [704, 379] on span "OTHER" at bounding box center [694, 387] width 38 height 26
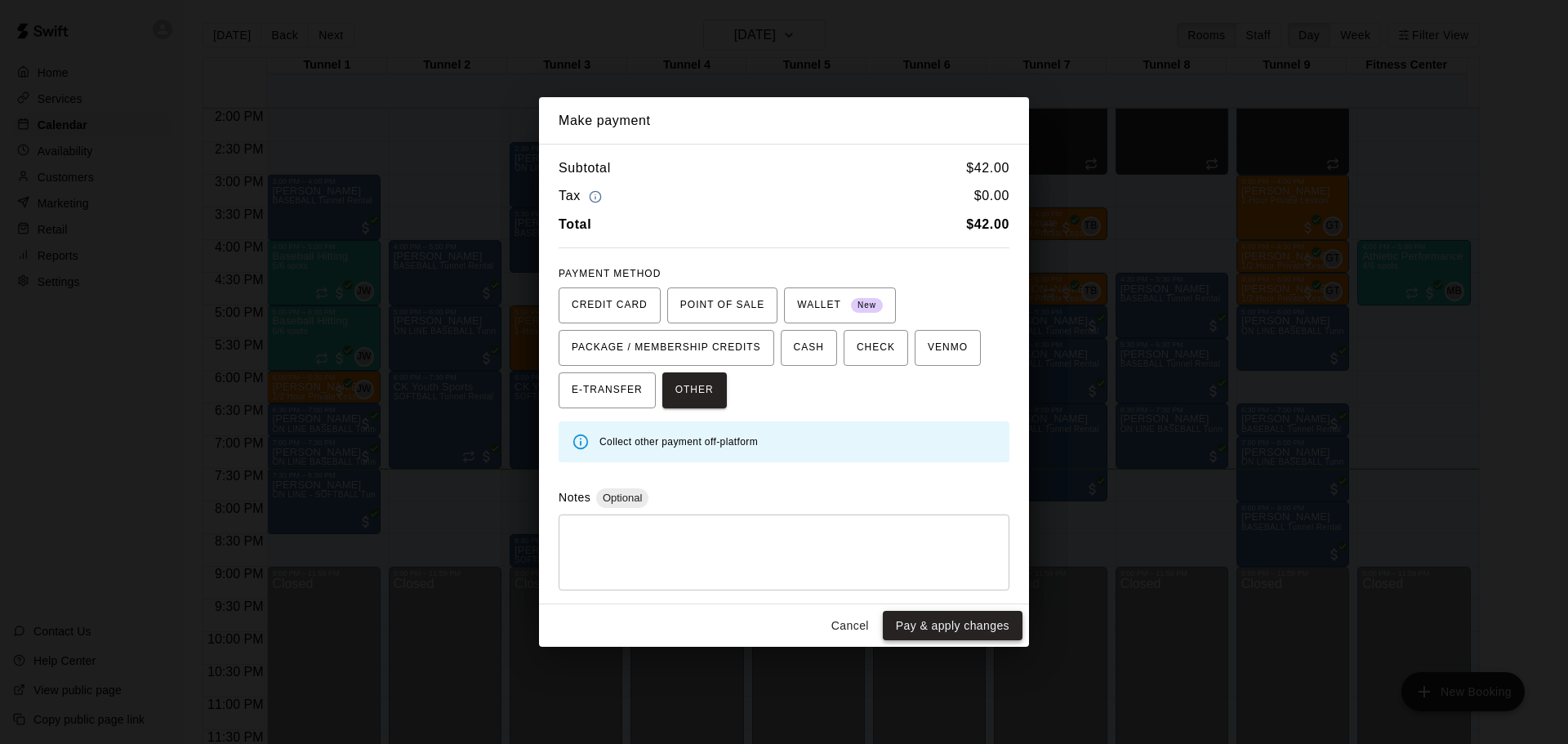
click at [954, 615] on button "Pay & apply changes" at bounding box center [952, 625] width 139 height 30
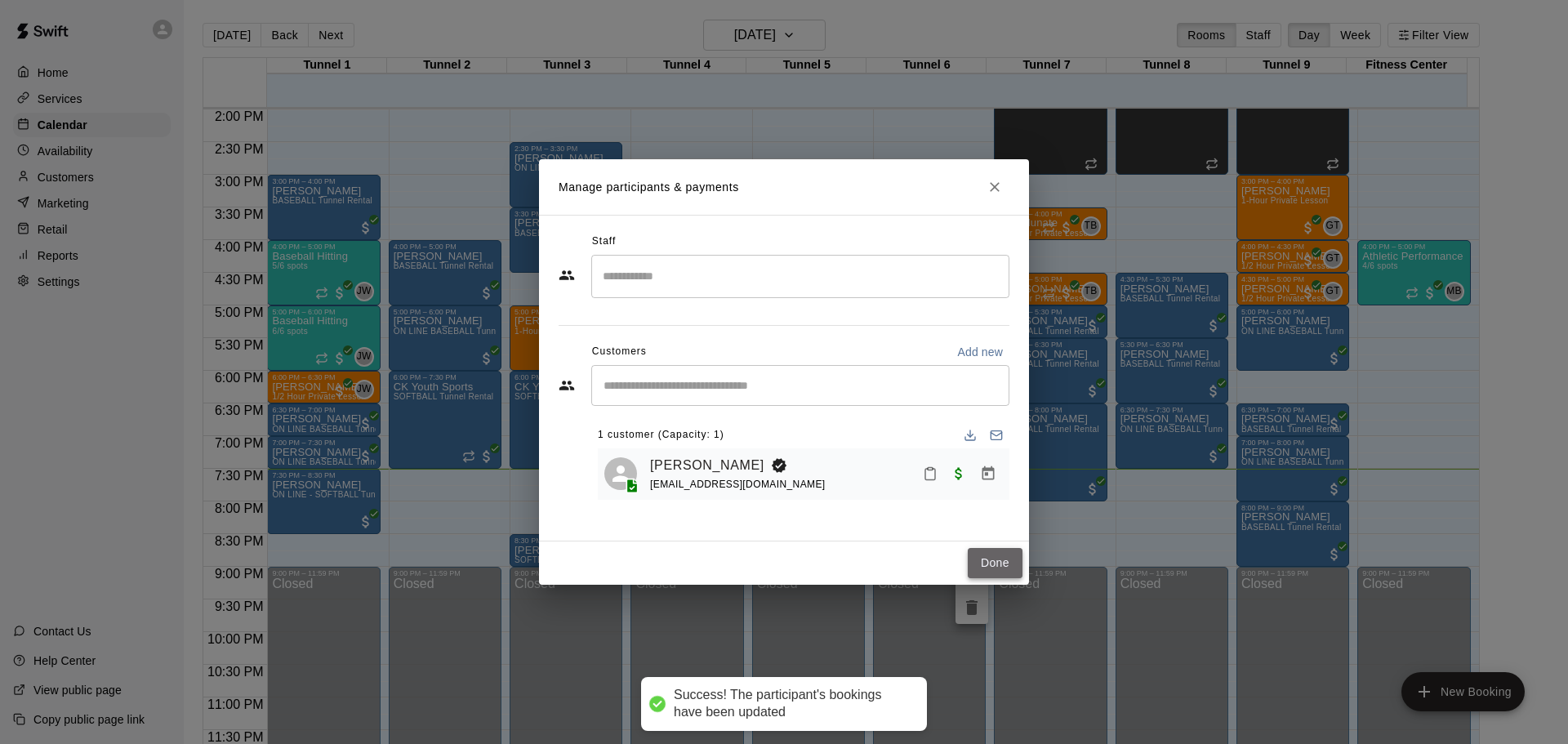
click at [1002, 555] on button "Done" at bounding box center [994, 562] width 55 height 30
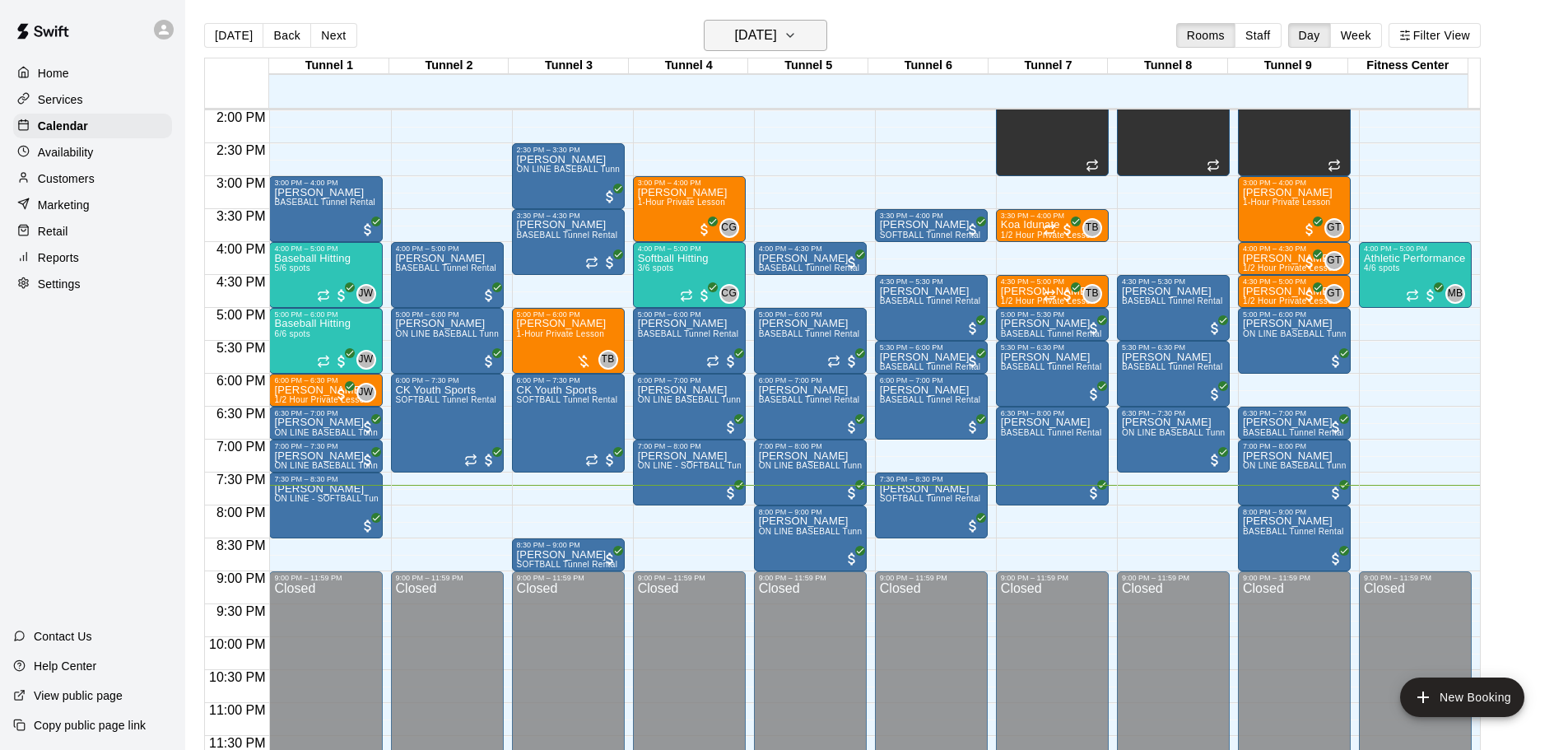
click at [777, 30] on h6 "[DATE]" at bounding box center [756, 35] width 42 height 23
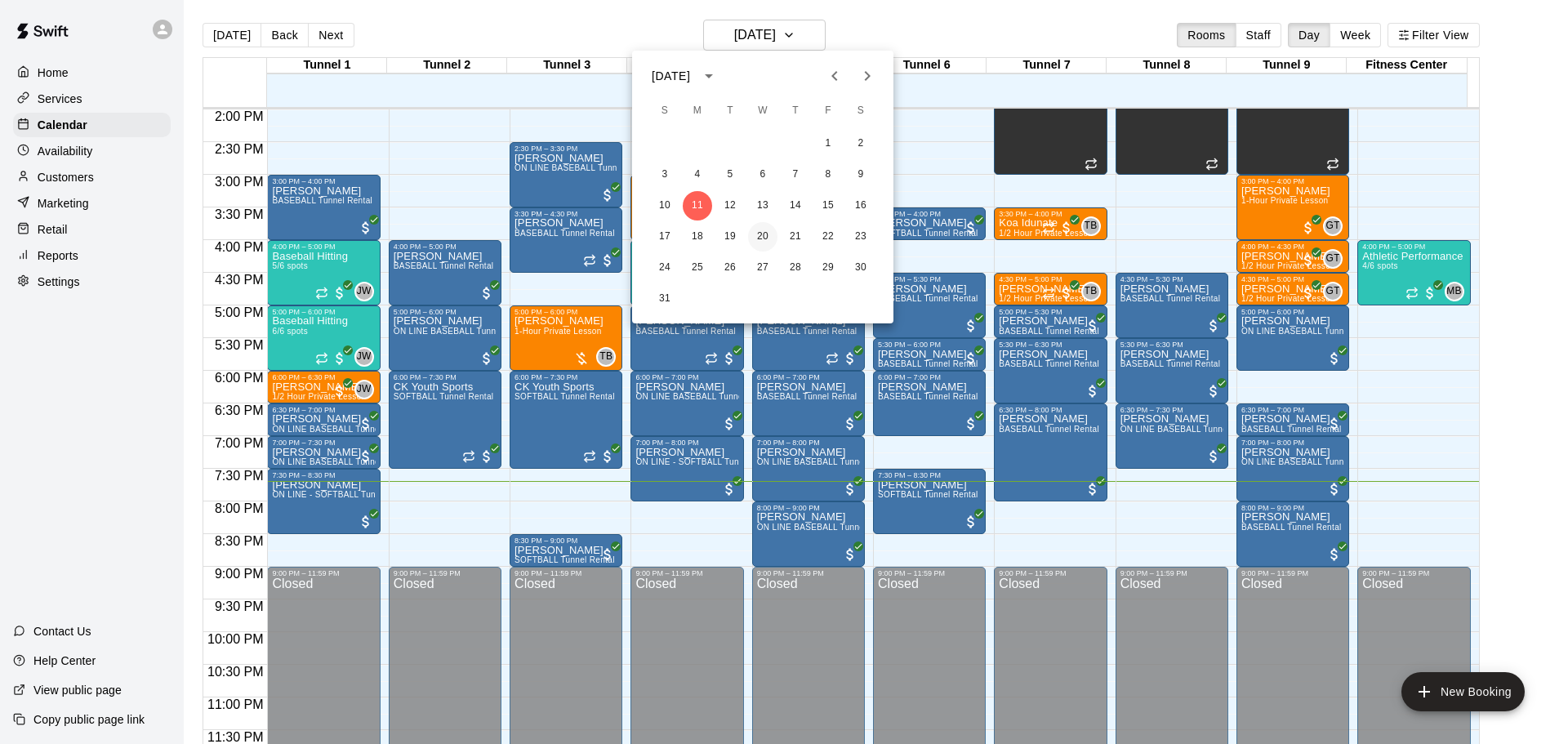
click at [764, 241] on button "20" at bounding box center [762, 237] width 29 height 29
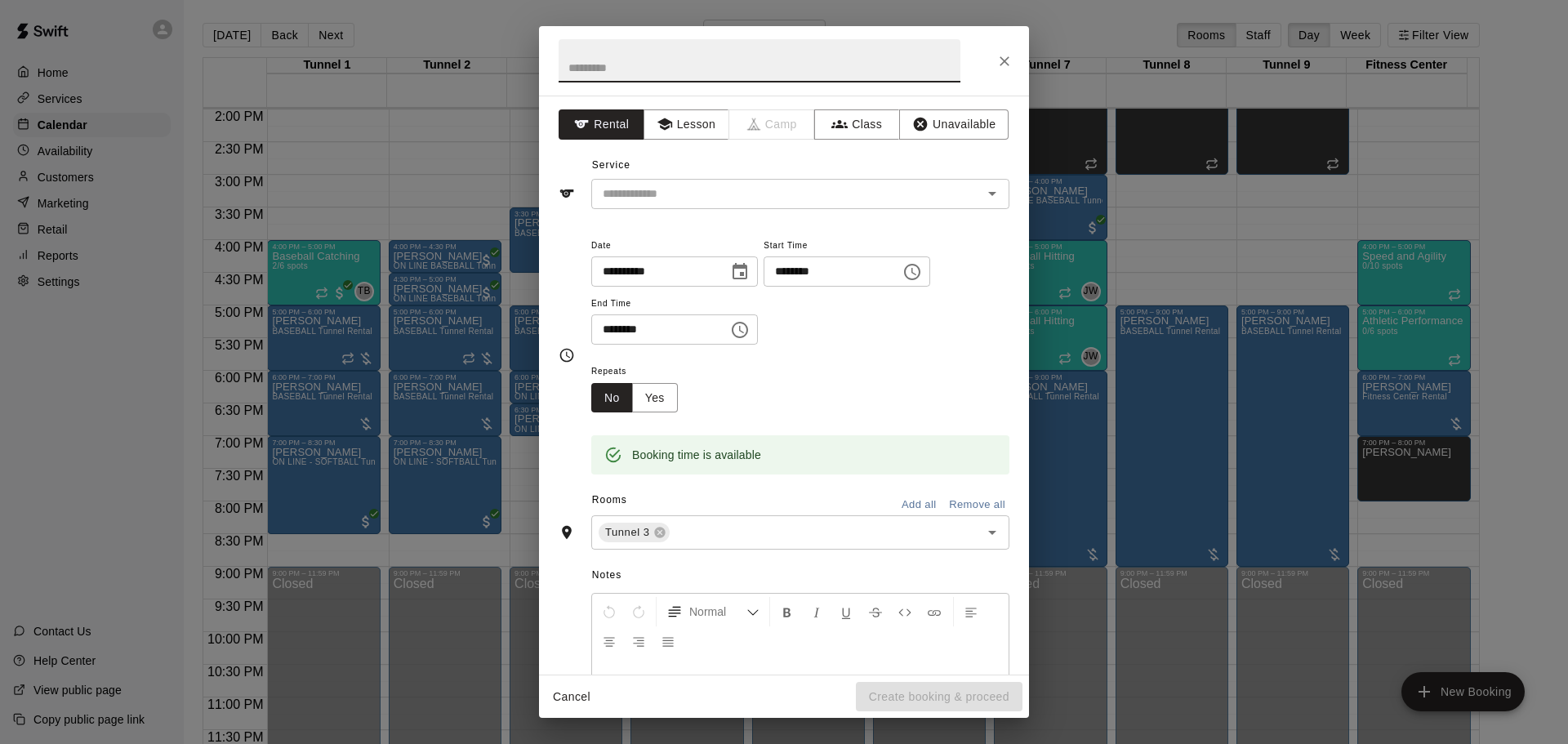
click at [1009, 60] on icon "Close" at bounding box center [1004, 61] width 16 height 16
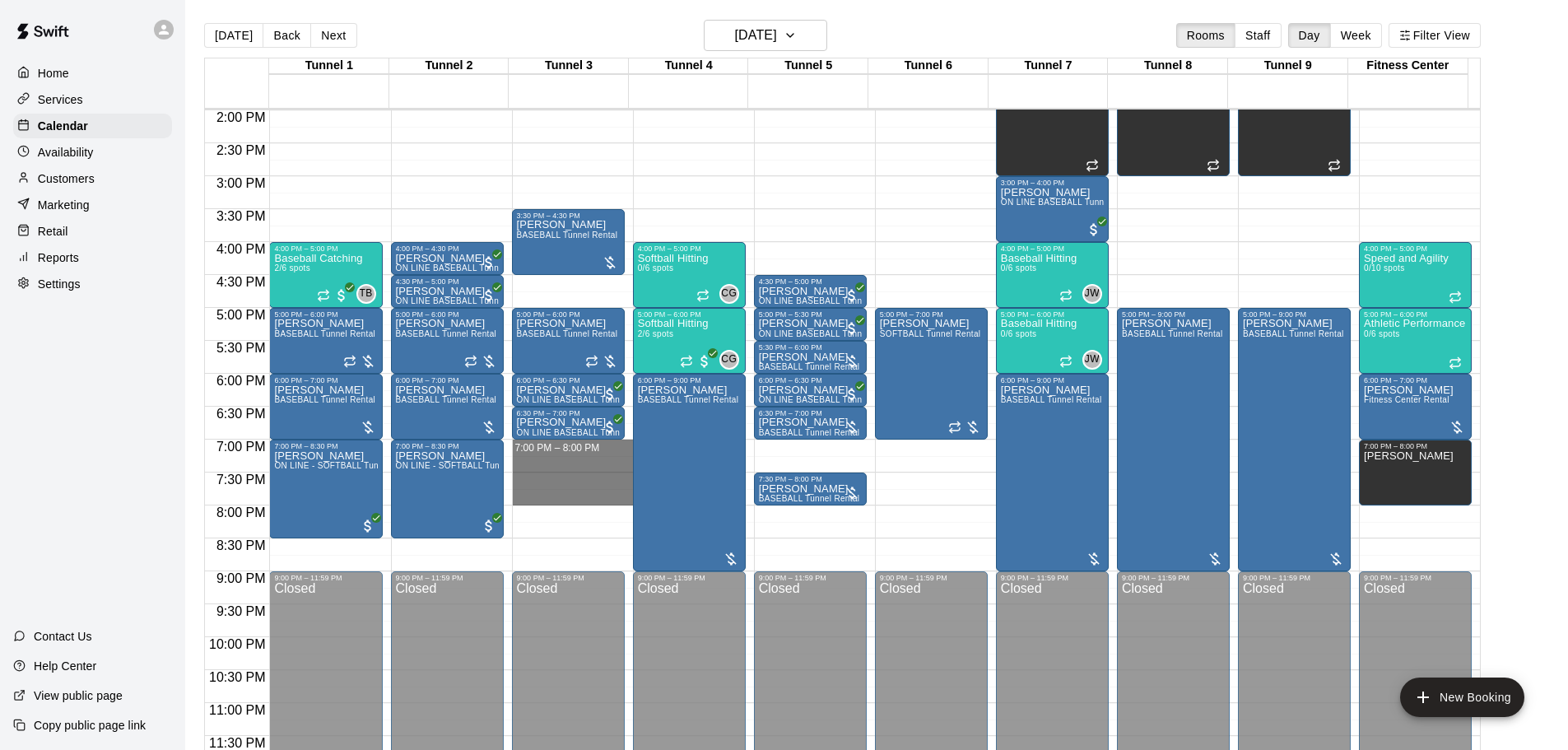
drag, startPoint x: 558, startPoint y: 440, endPoint x: 563, endPoint y: 498, distance: 58.2
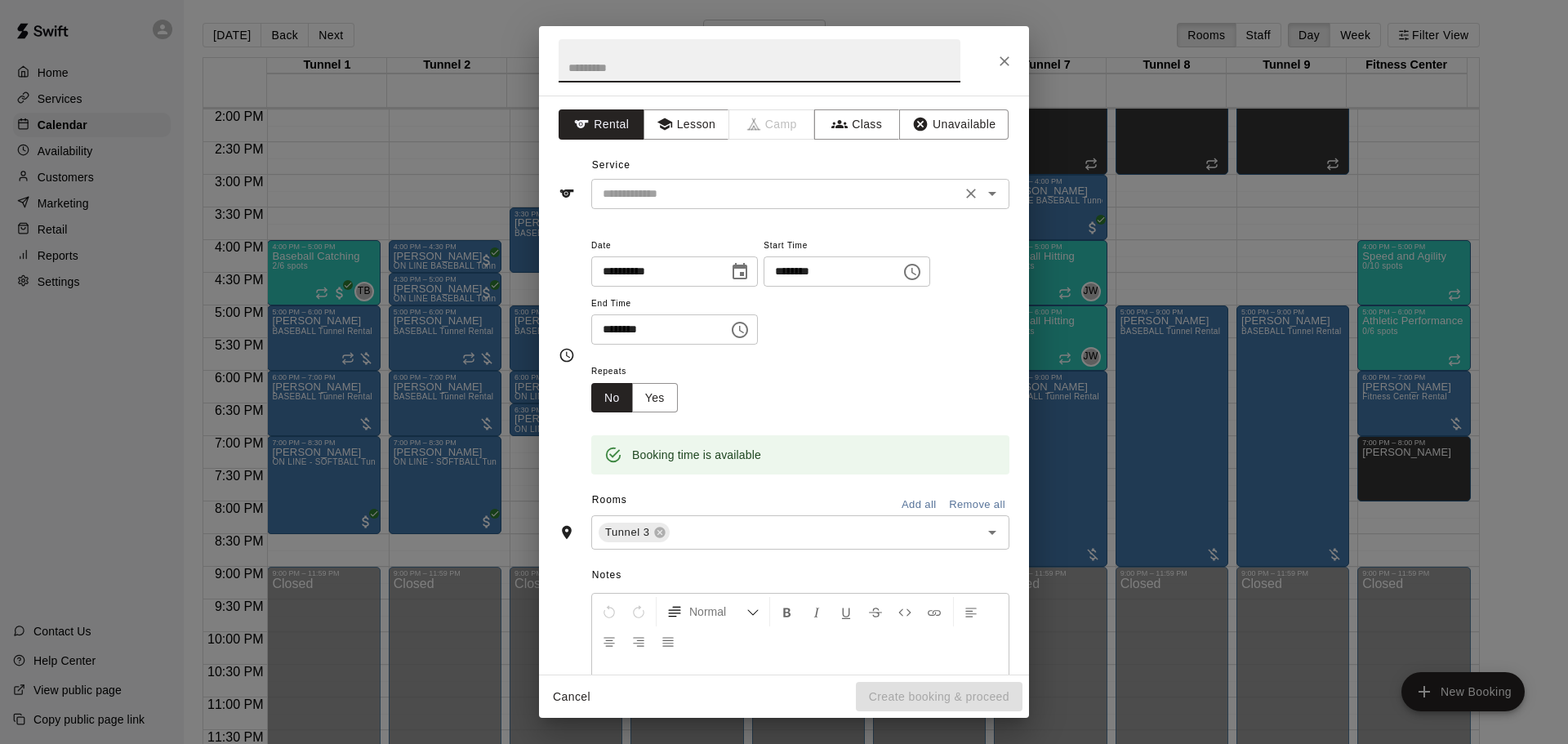
click at [764, 204] on div "​" at bounding box center [800, 194] width 418 height 30
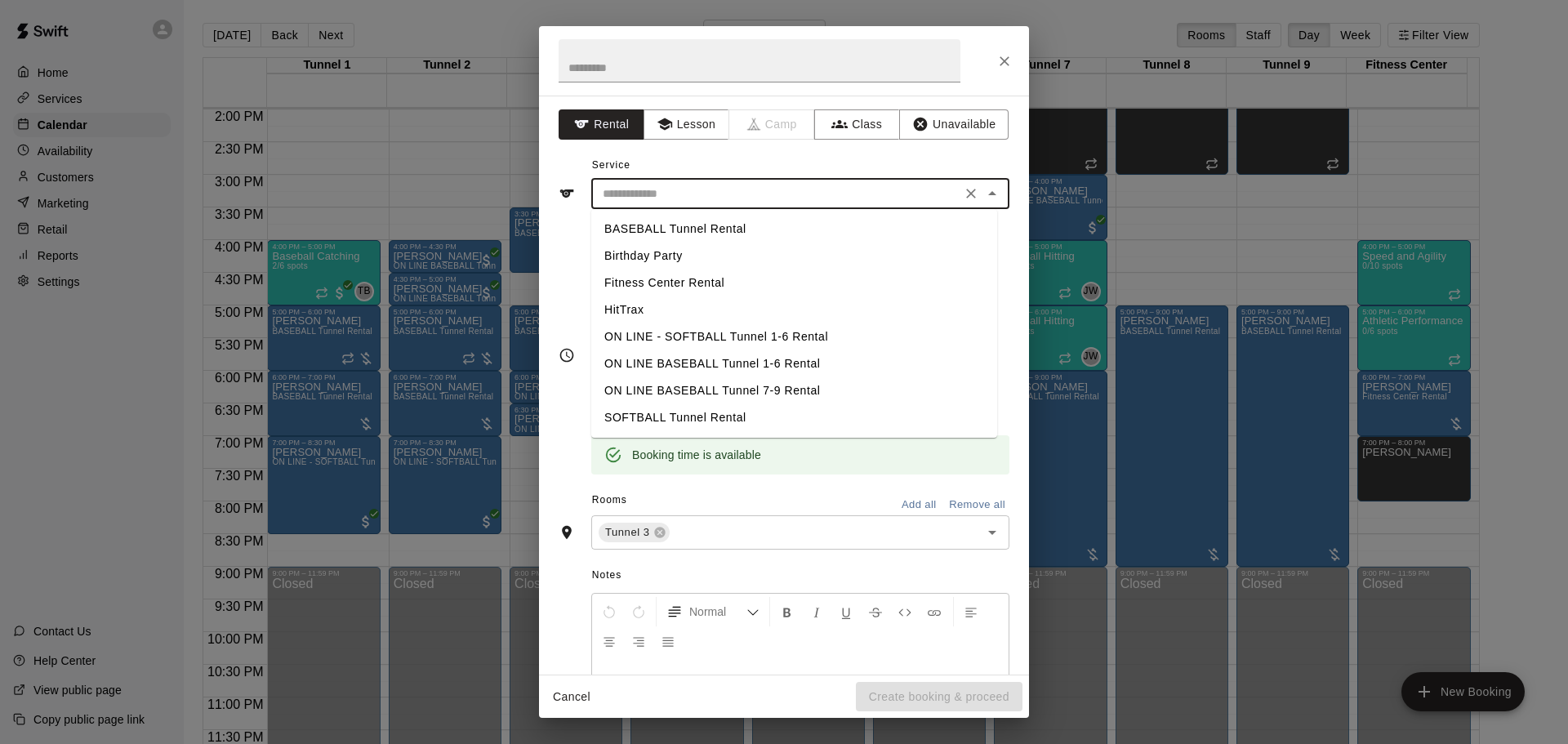
click at [733, 222] on li "BASEBALL Tunnel Rental" at bounding box center [794, 228] width 406 height 27
type input "**********"
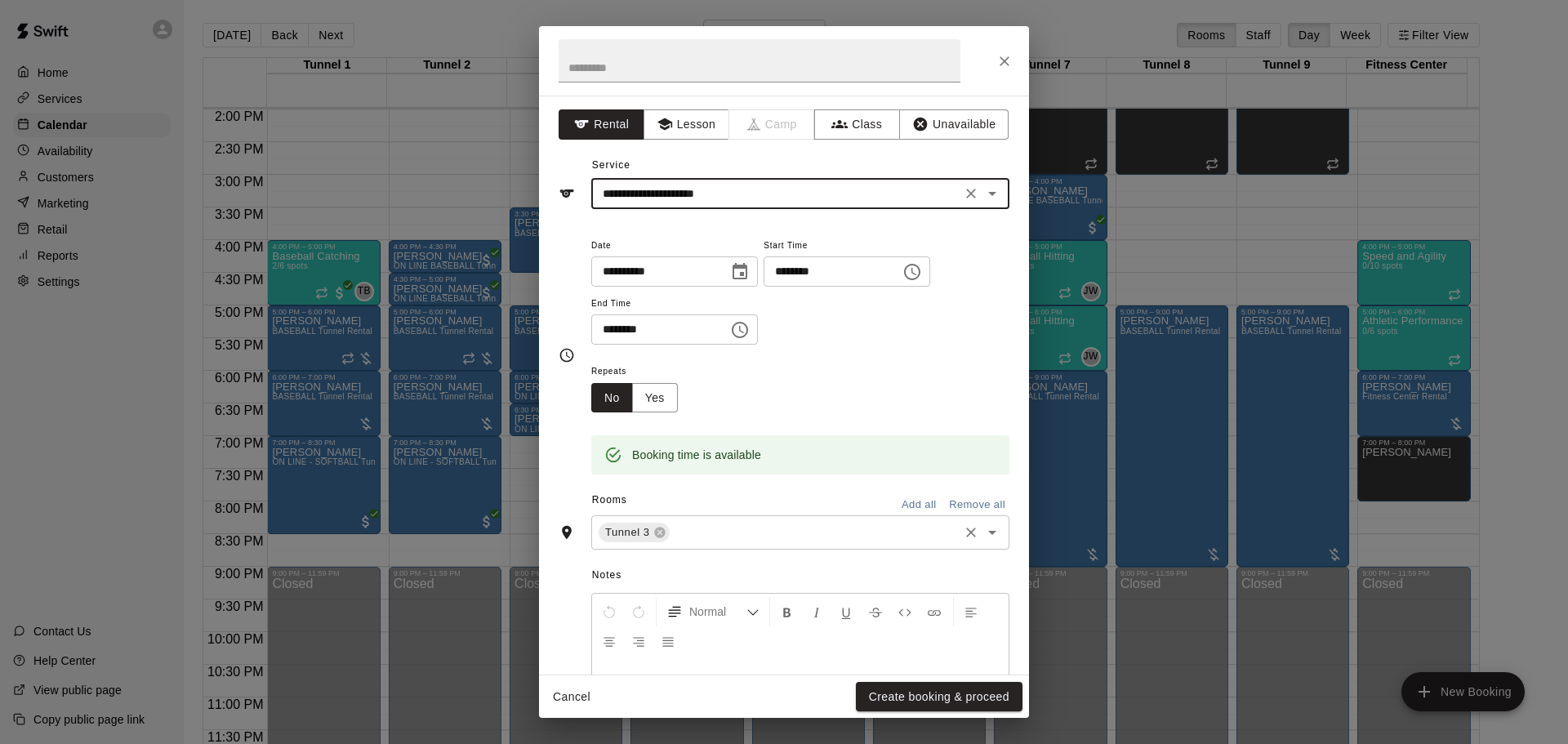
click at [751, 527] on input "text" at bounding box center [814, 533] width 284 height 21
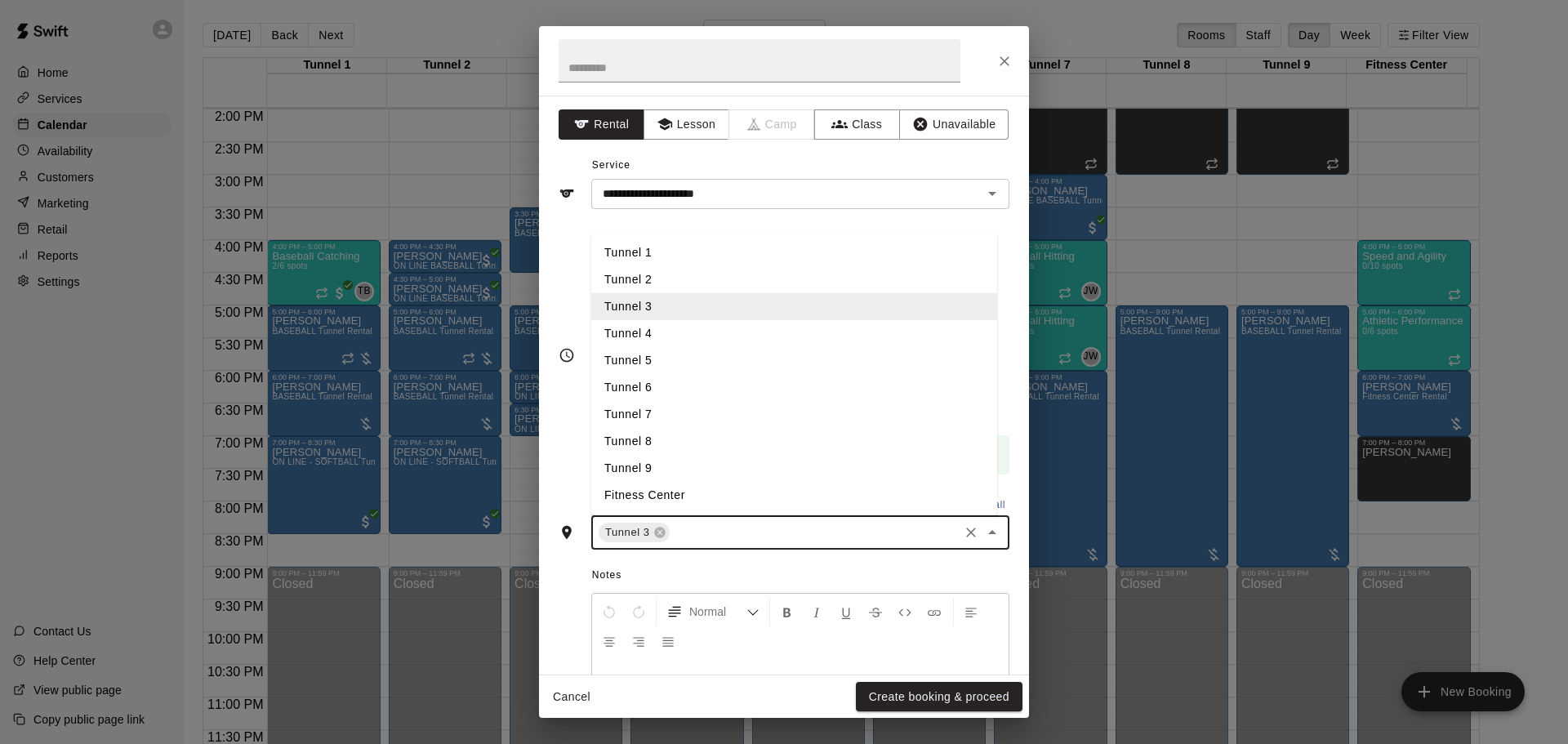
click at [779, 360] on li "Tunnel 5" at bounding box center [794, 360] width 406 height 27
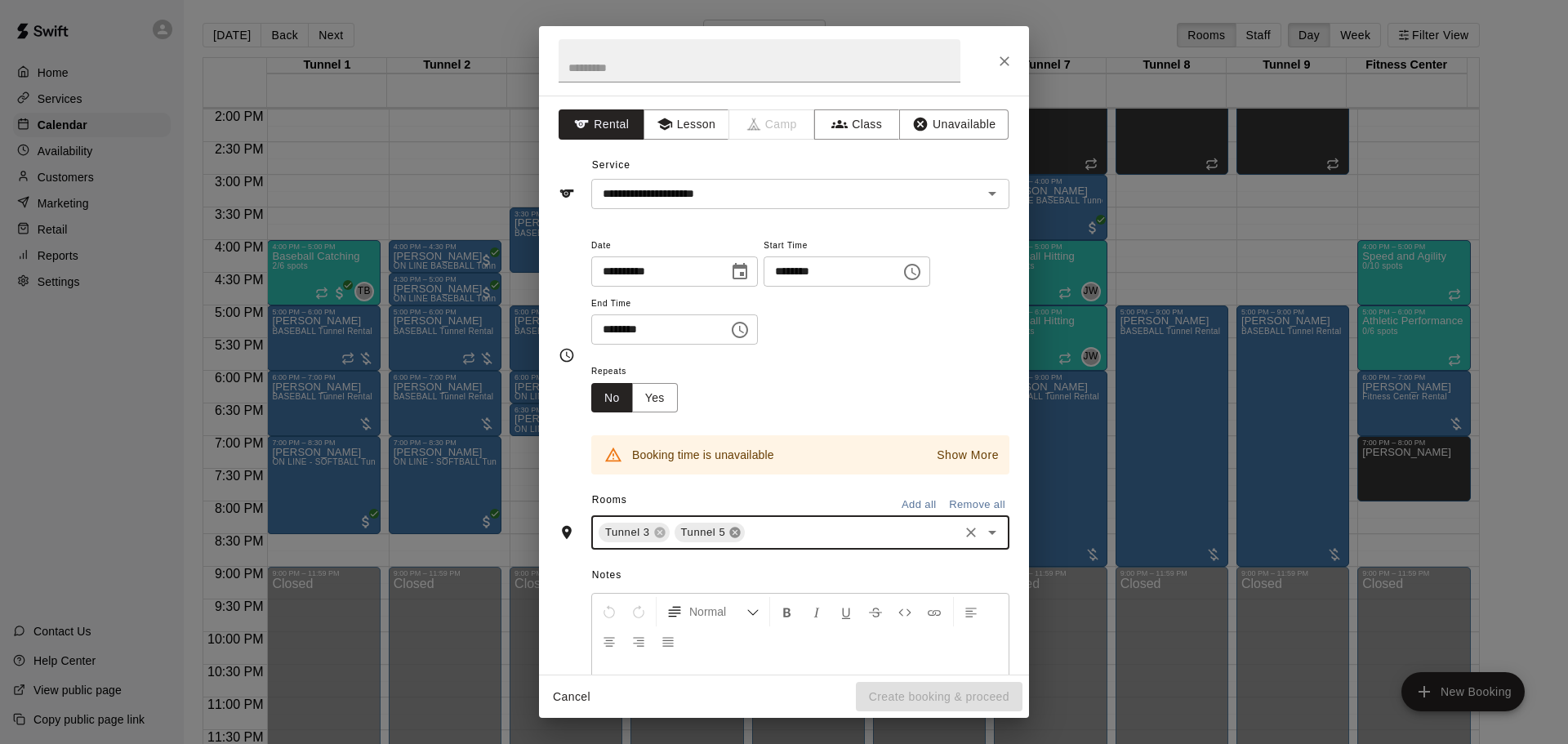
click at [733, 532] on icon at bounding box center [735, 532] width 13 height 13
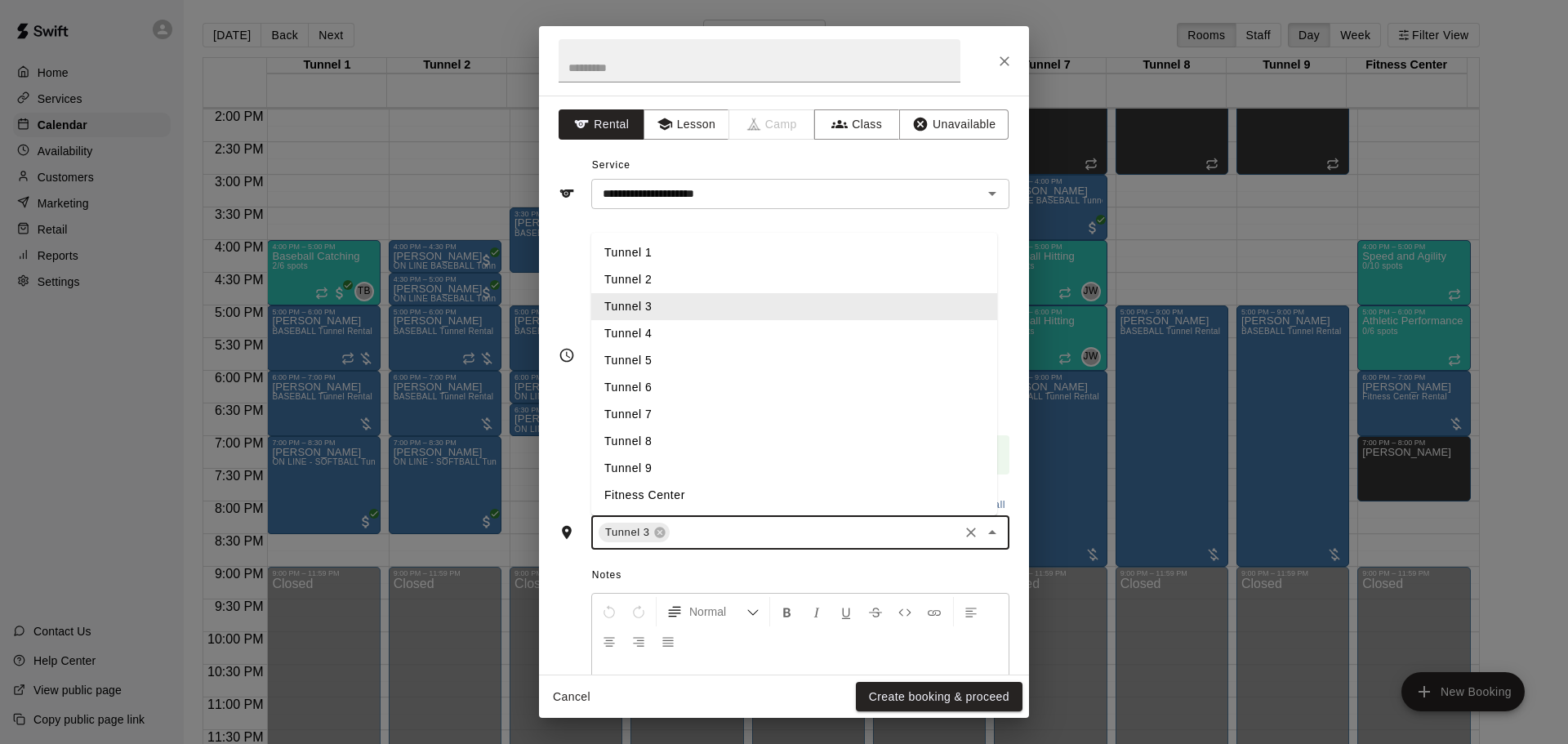
click at [750, 536] on input "text" at bounding box center [814, 533] width 284 height 21
click at [649, 375] on li "Tunnel 6" at bounding box center [794, 387] width 406 height 27
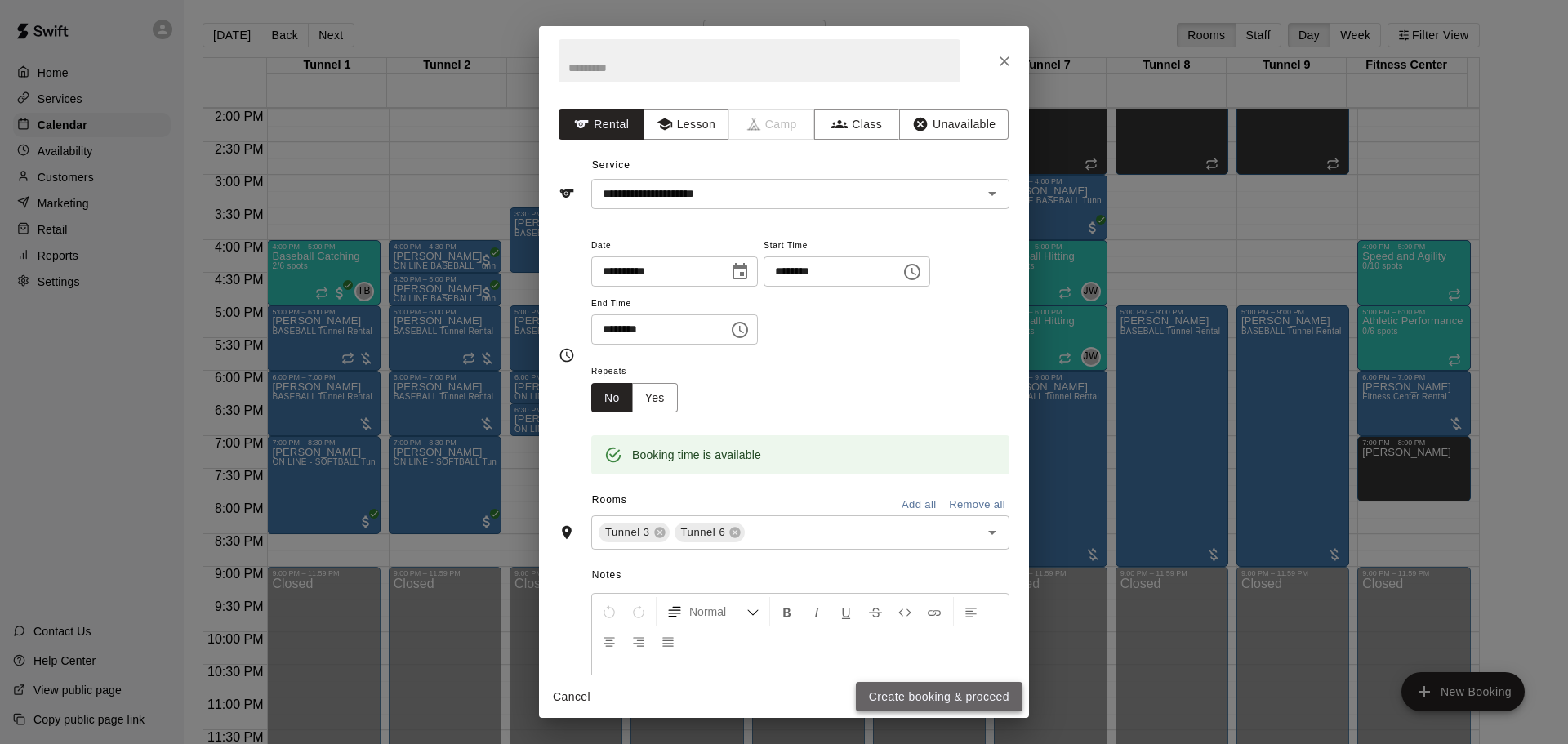
click at [921, 686] on button "Create booking & proceed" at bounding box center [939, 696] width 167 height 30
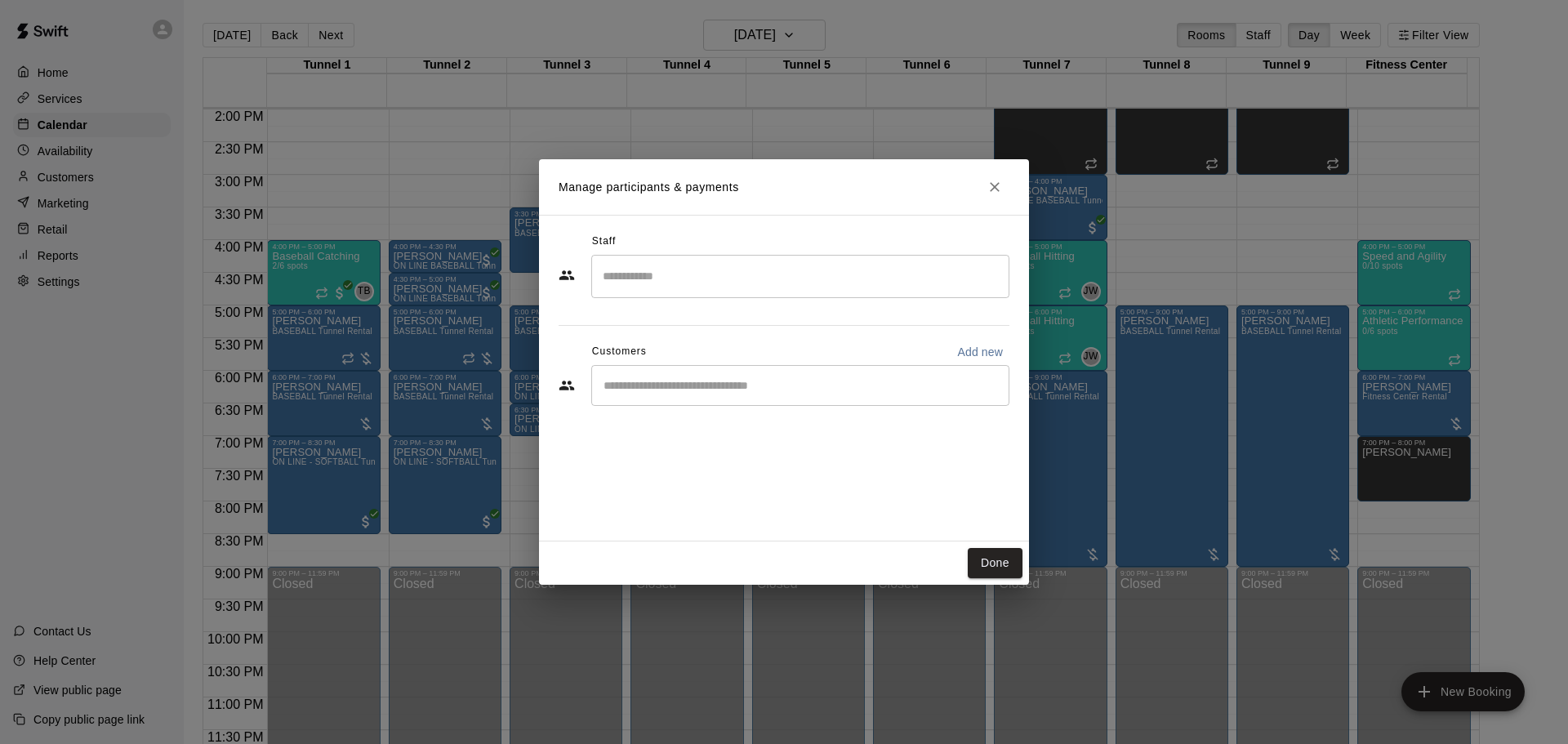
click at [771, 383] on input "Start typing to search customers..." at bounding box center [800, 385] width 403 height 16
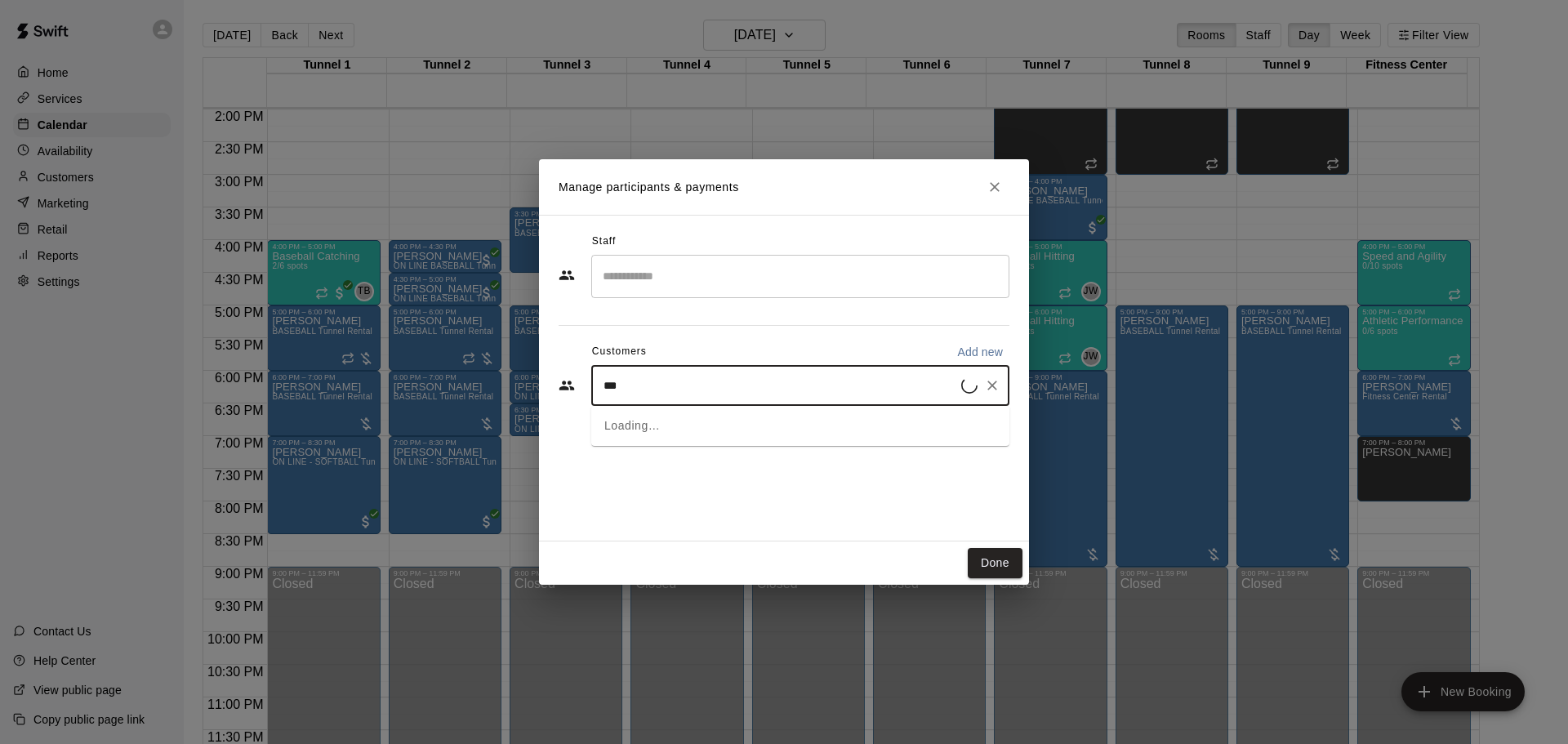
type input "****"
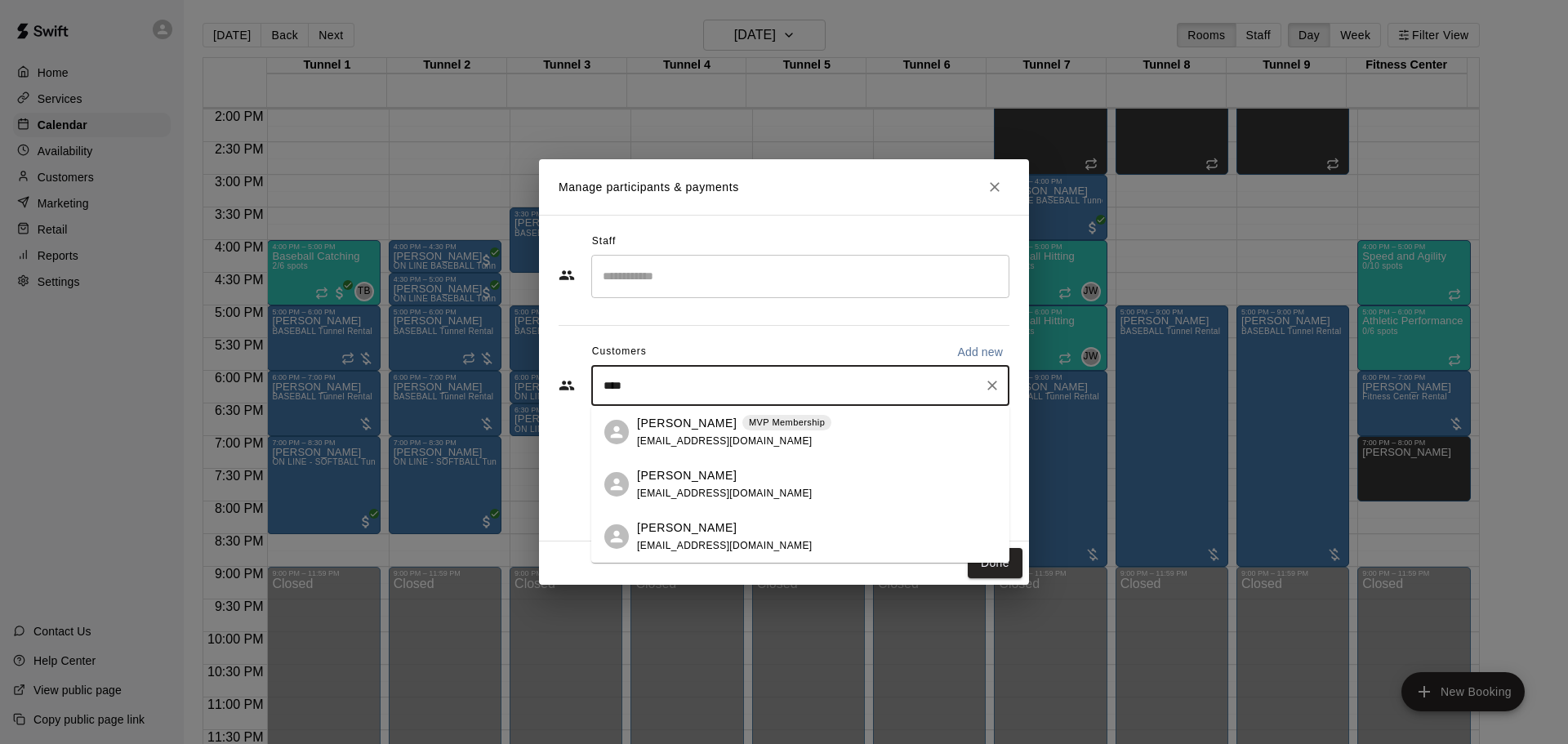
click at [790, 439] on div "[PERSON_NAME] MVP Membership [EMAIL_ADDRESS][DOMAIN_NAME]" at bounding box center [734, 432] width 195 height 35
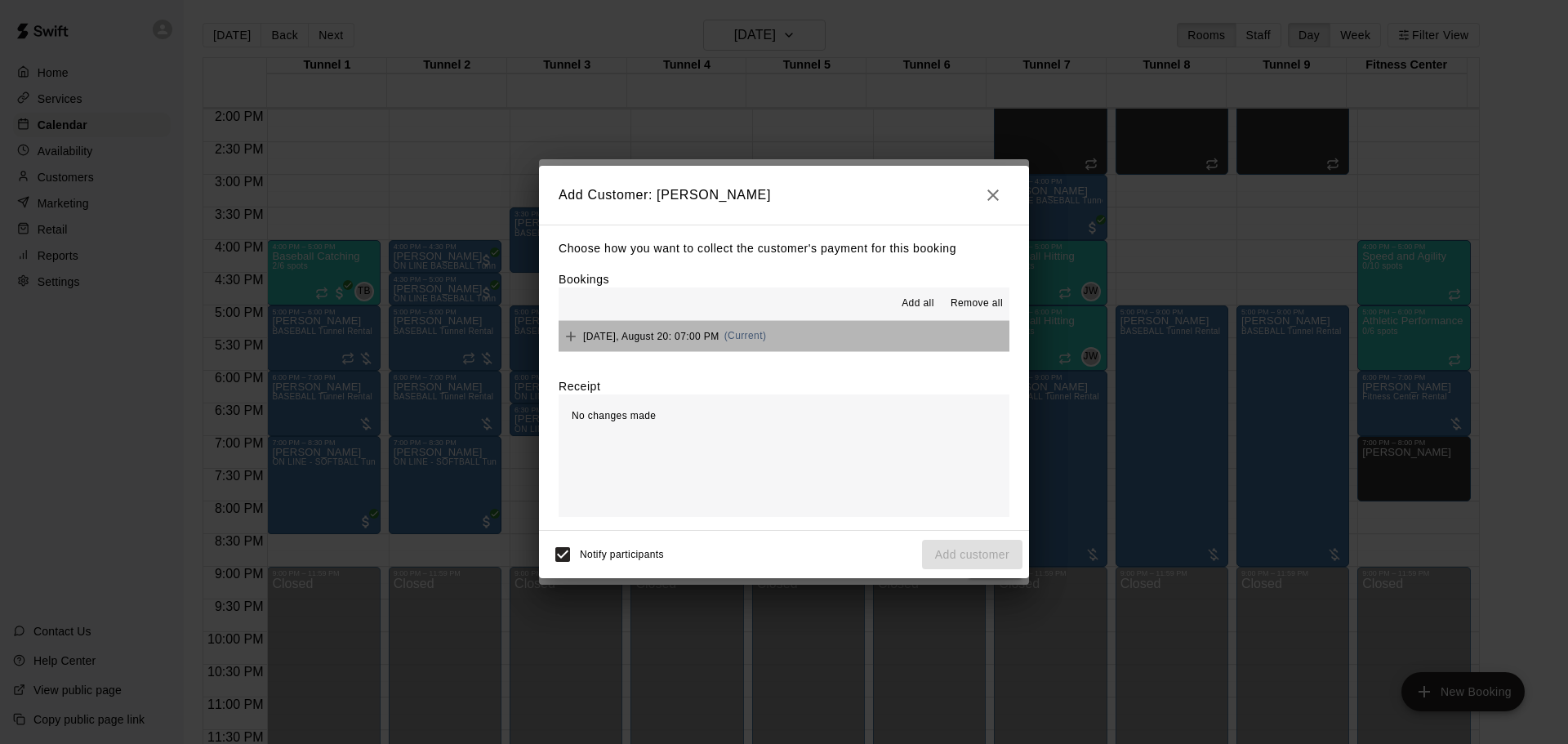
click at [904, 340] on button "[DATE], August 20: 07:00 PM (Current)" at bounding box center [784, 336] width 451 height 30
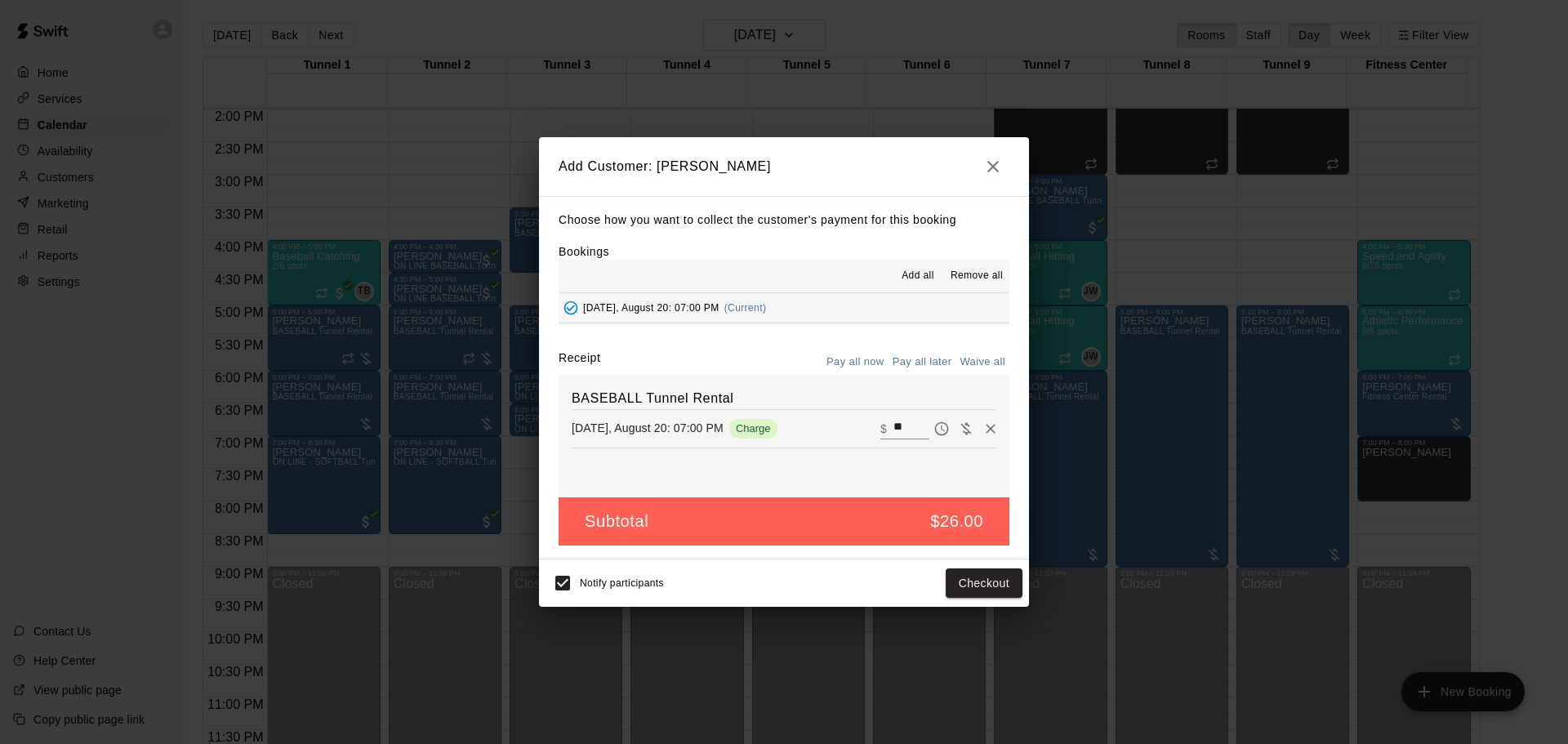
click at [929, 365] on button "Pay all later" at bounding box center [922, 362] width 67 height 25
click at [986, 574] on button "Add customer" at bounding box center [973, 583] width 100 height 30
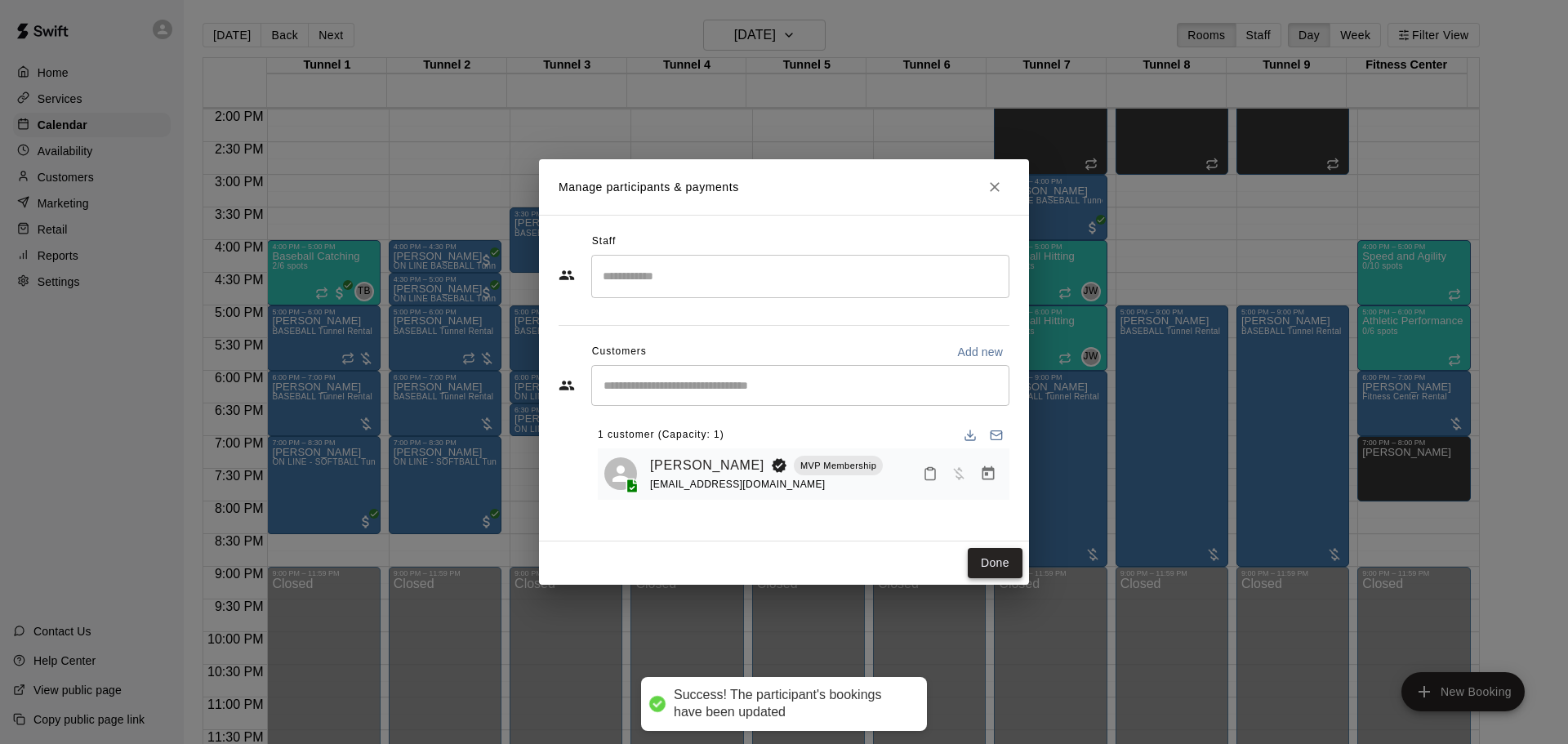
click at [999, 565] on button "Done" at bounding box center [994, 562] width 55 height 30
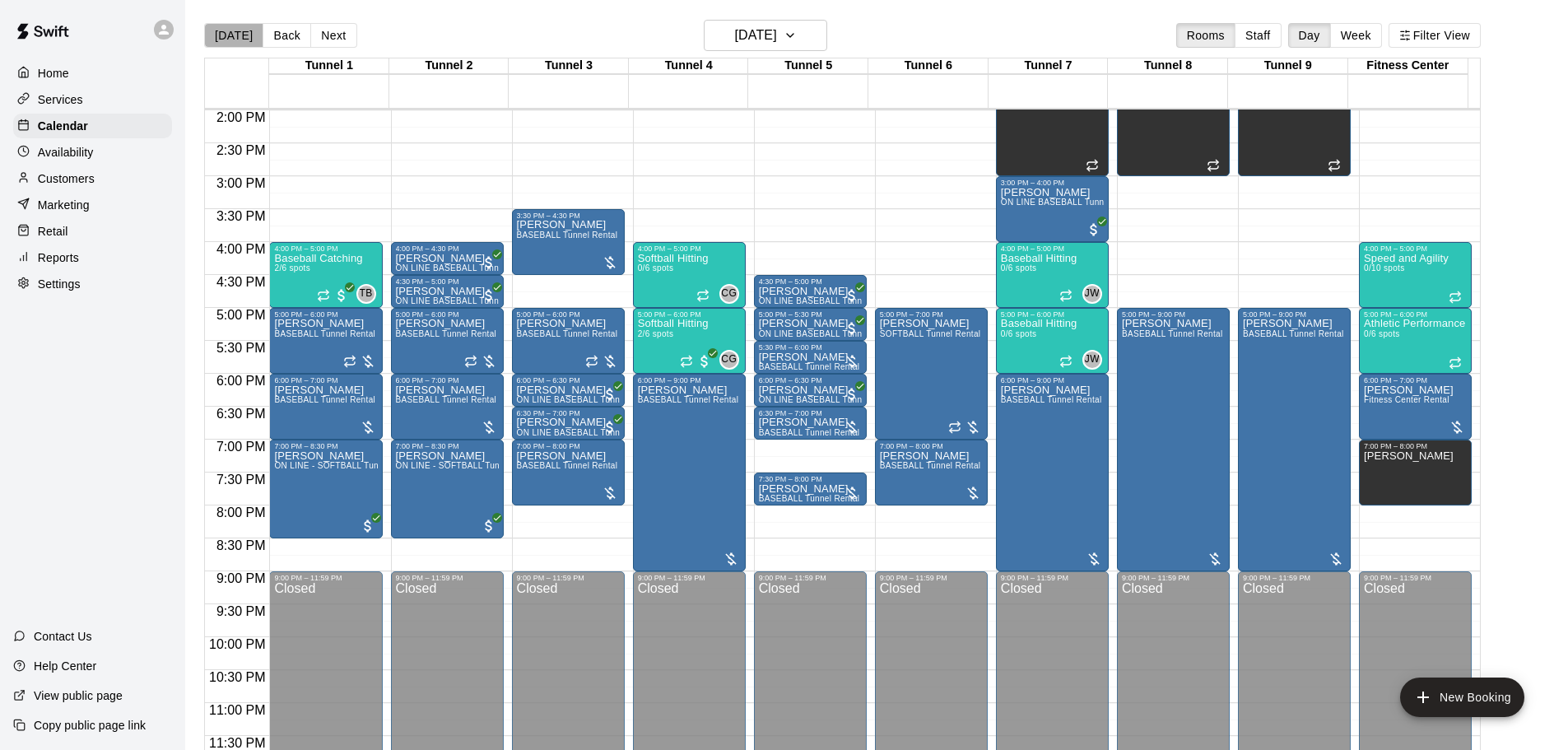
click at [236, 30] on button "[DATE]" at bounding box center [234, 35] width 59 height 24
